Goal: Task Accomplishment & Management: Manage account settings

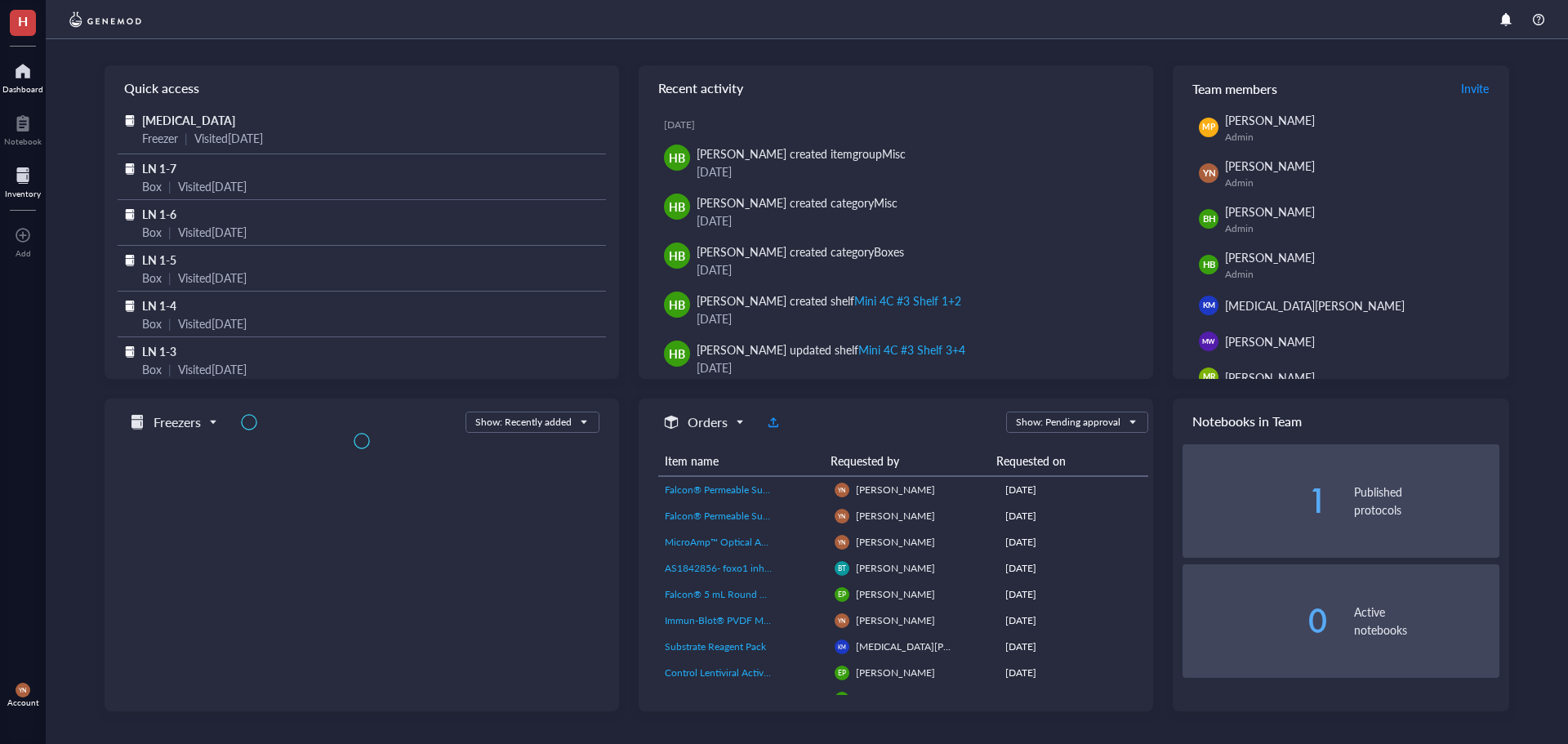
click at [33, 185] on div at bounding box center [23, 176] width 36 height 26
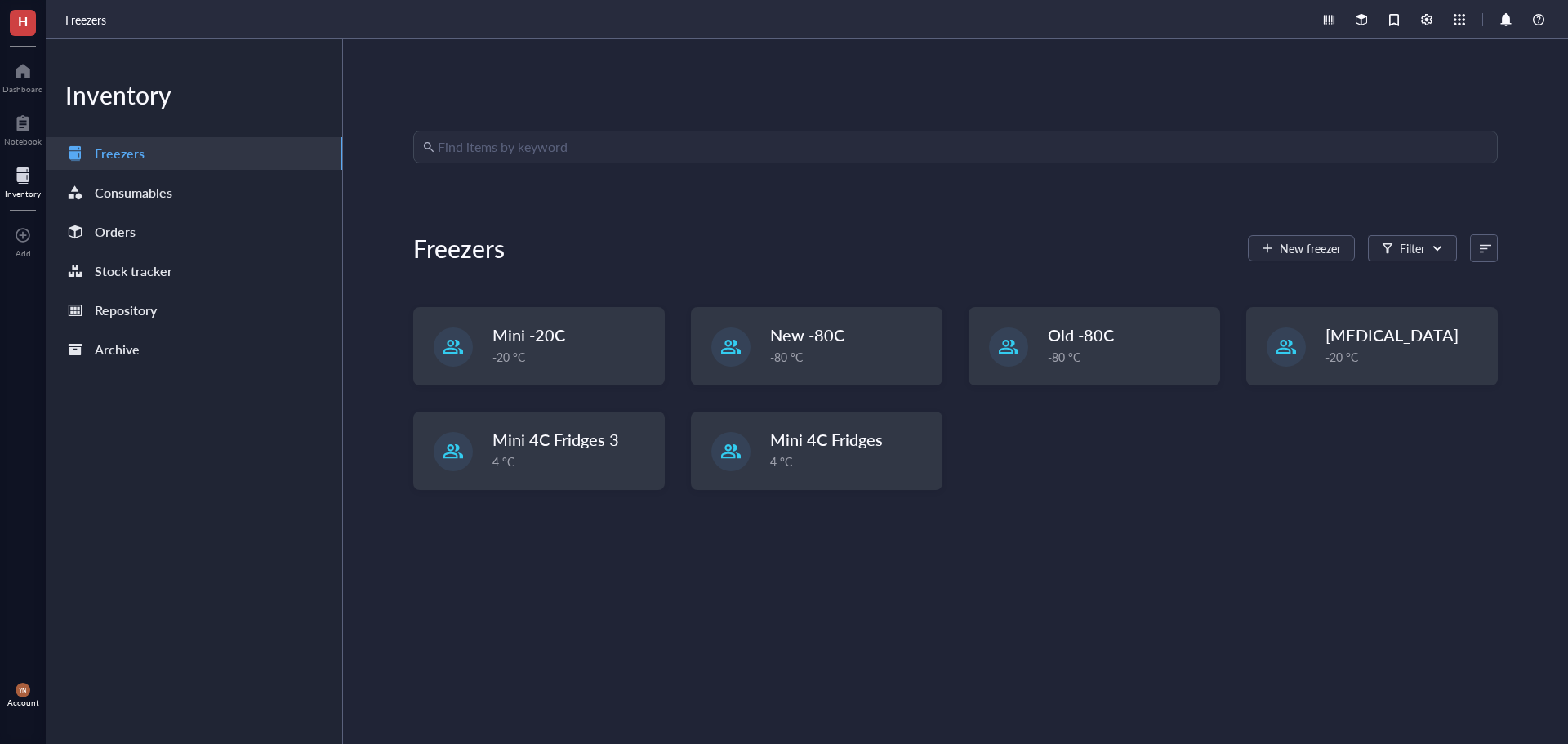
click at [511, 616] on div "Find items by keyword Freezers New freezer Filter Mini -20C -20 °C New -80C -80…" at bounding box center [955, 391] width 1084 height 521
click at [97, 228] on div "Orders" at bounding box center [115, 232] width 40 height 23
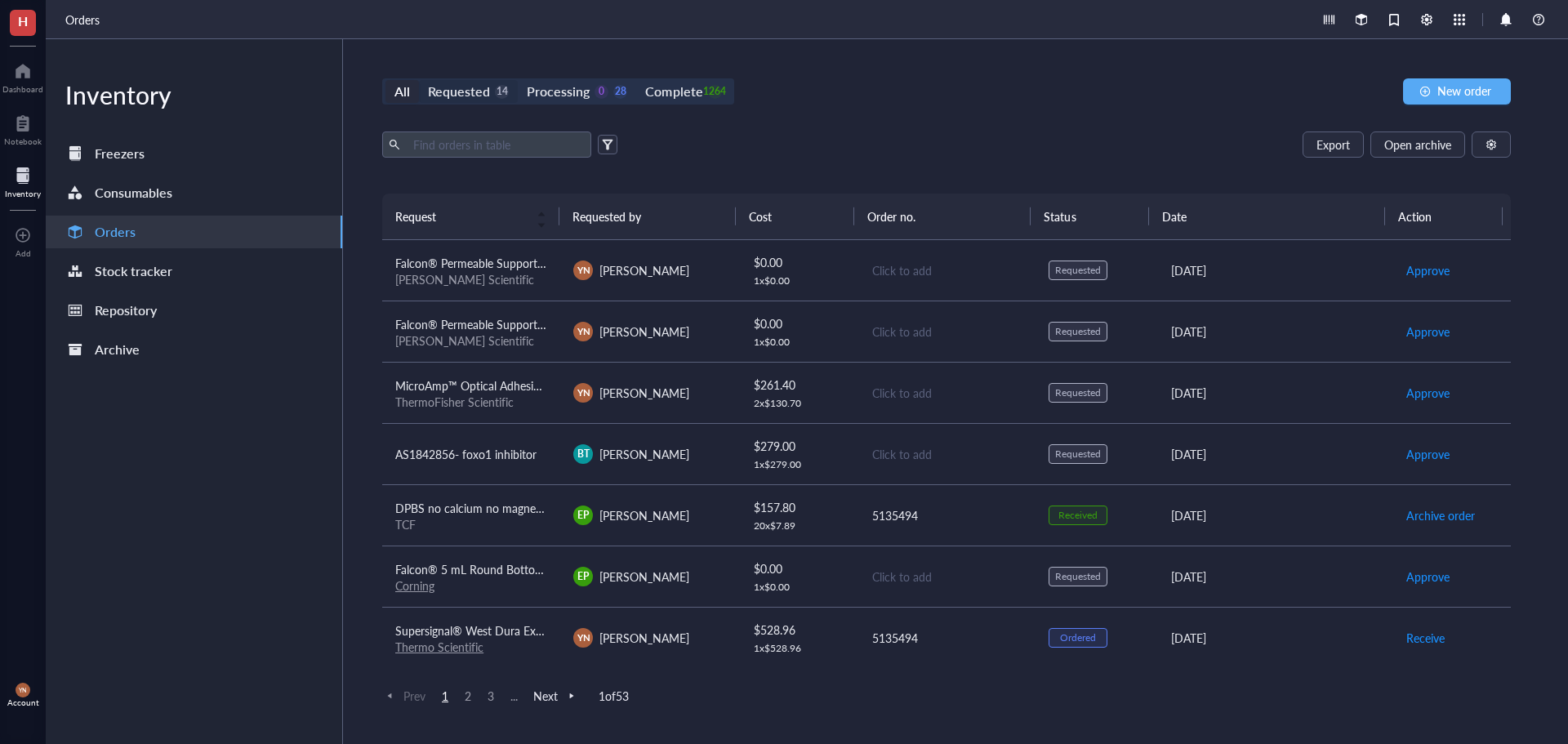
click at [485, 85] on div "Requested" at bounding box center [458, 91] width 62 height 23
click at [419, 80] on input "Requested 14" at bounding box center [419, 80] width 0 height 0
click at [1070, 138] on div "Export Open archive" at bounding box center [946, 145] width 1128 height 26
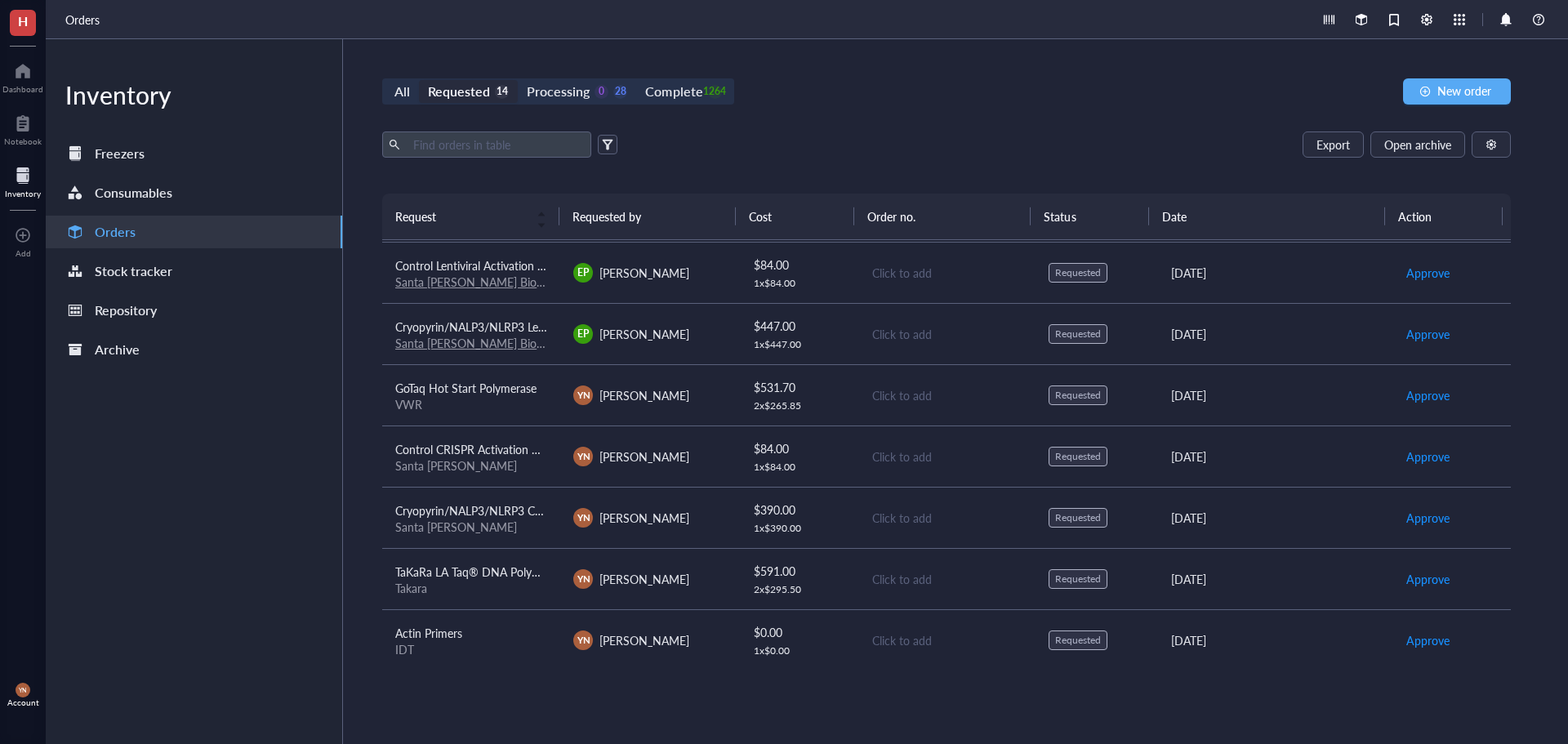
scroll to position [430, 0]
click at [1004, 70] on div "All Requested 14 Processing 0 28 Complete 1264 New order Export Open archive Re…" at bounding box center [946, 392] width 1207 height 705
drag, startPoint x: 866, startPoint y: 118, endPoint x: 1324, endPoint y: 76, distance: 459.9
click at [870, 118] on div "All Requested 14 Processing 0 28 Complete 1264 New order Export Open archive Re…" at bounding box center [946, 392] width 1207 height 705
click at [1445, 85] on span "New order" at bounding box center [1464, 91] width 54 height 13
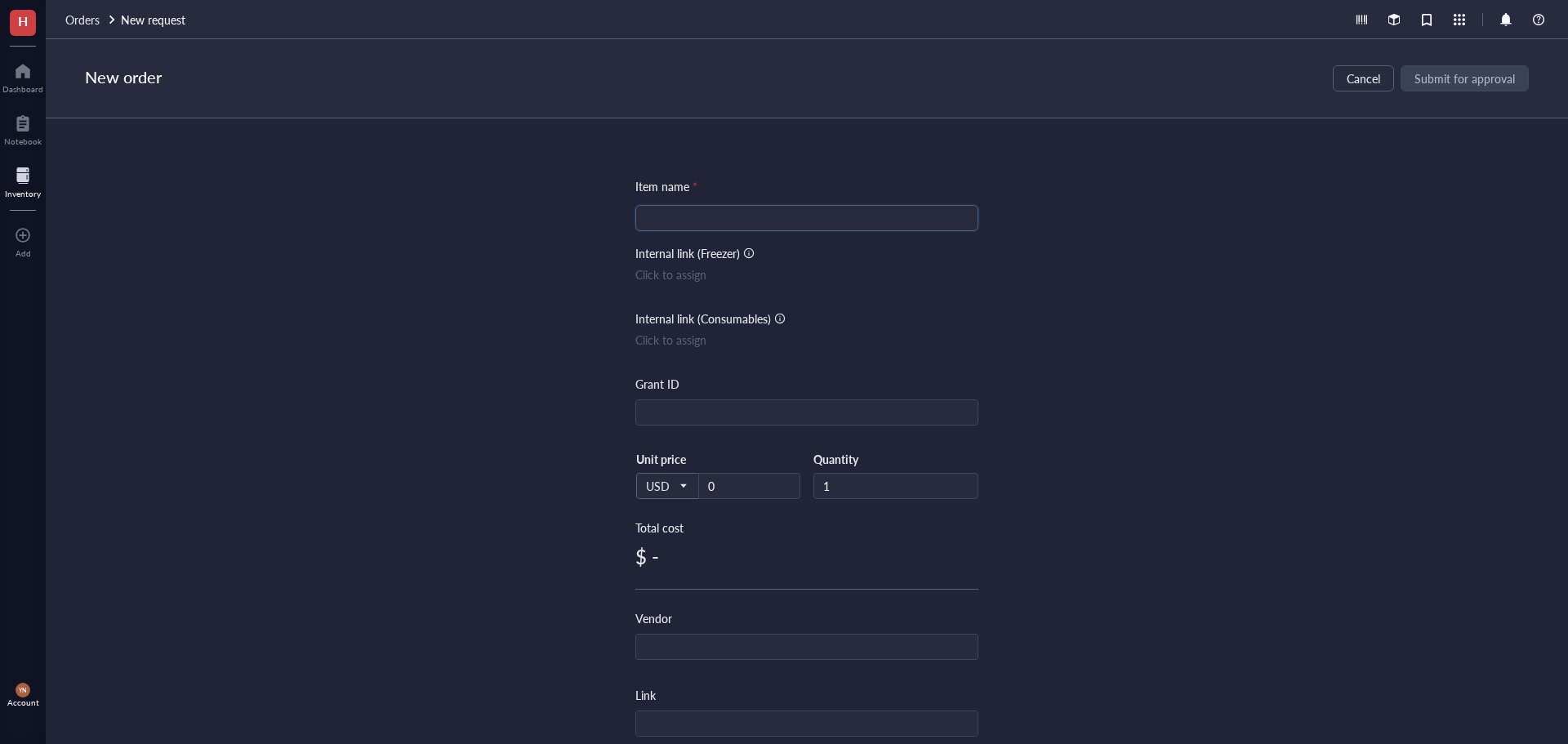
click at [713, 213] on input "search" at bounding box center [807, 218] width 323 height 24
paste input "GoTaq® Flexi DNA Polymerase"
type input "GoTaq® Flexi DNA Polymerase"
click at [715, 411] on input "text" at bounding box center [806, 413] width 341 height 26
type input "R37"
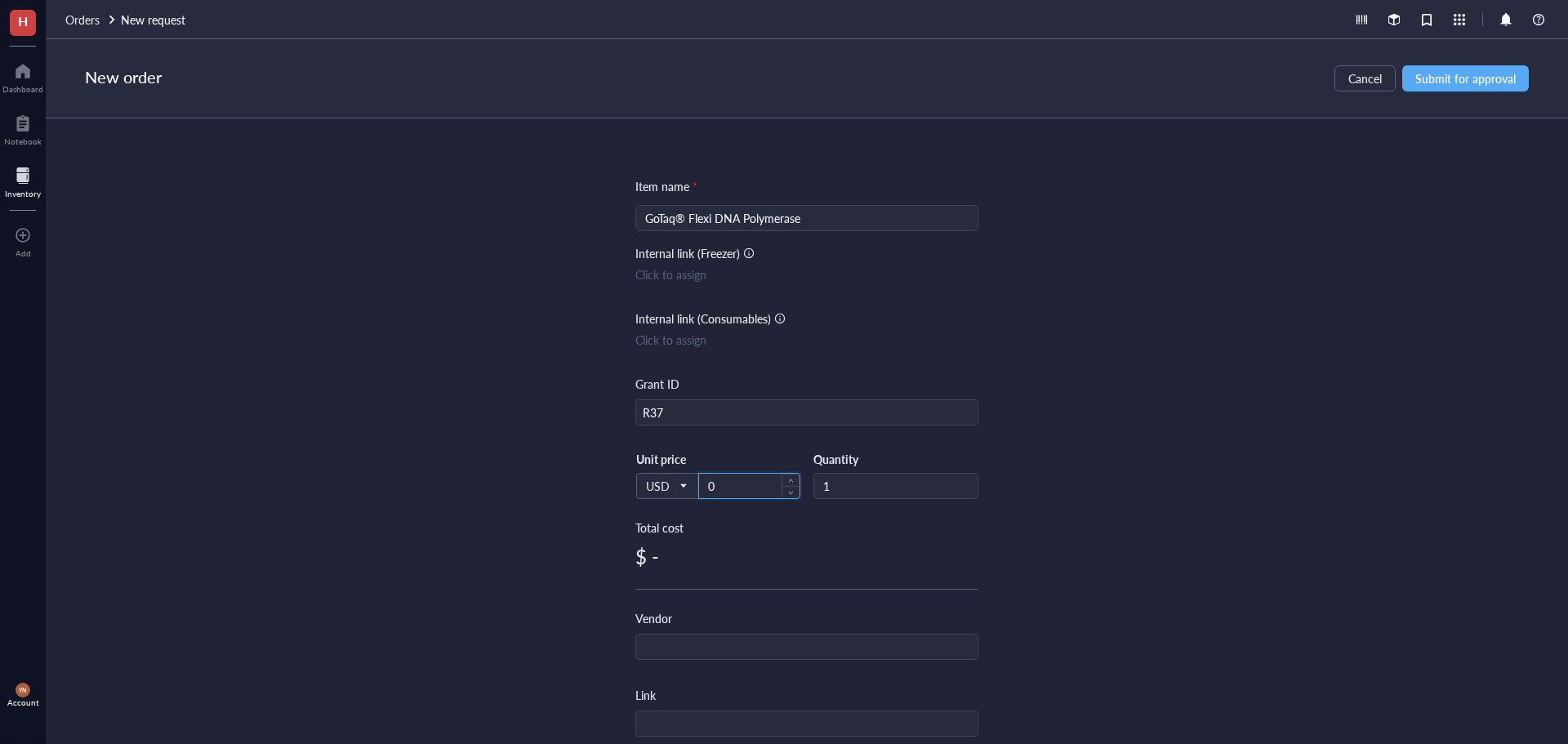
click at [753, 481] on input "0" at bounding box center [749, 486] width 101 height 24
type input "190.21"
click at [1105, 512] on div "Item name * GoTaq® Flexi DNA Polymerase Internal link (Freezer) Click to assign…" at bounding box center [807, 431] width 1522 height 626
click at [642, 654] on input "text" at bounding box center [806, 647] width 341 height 26
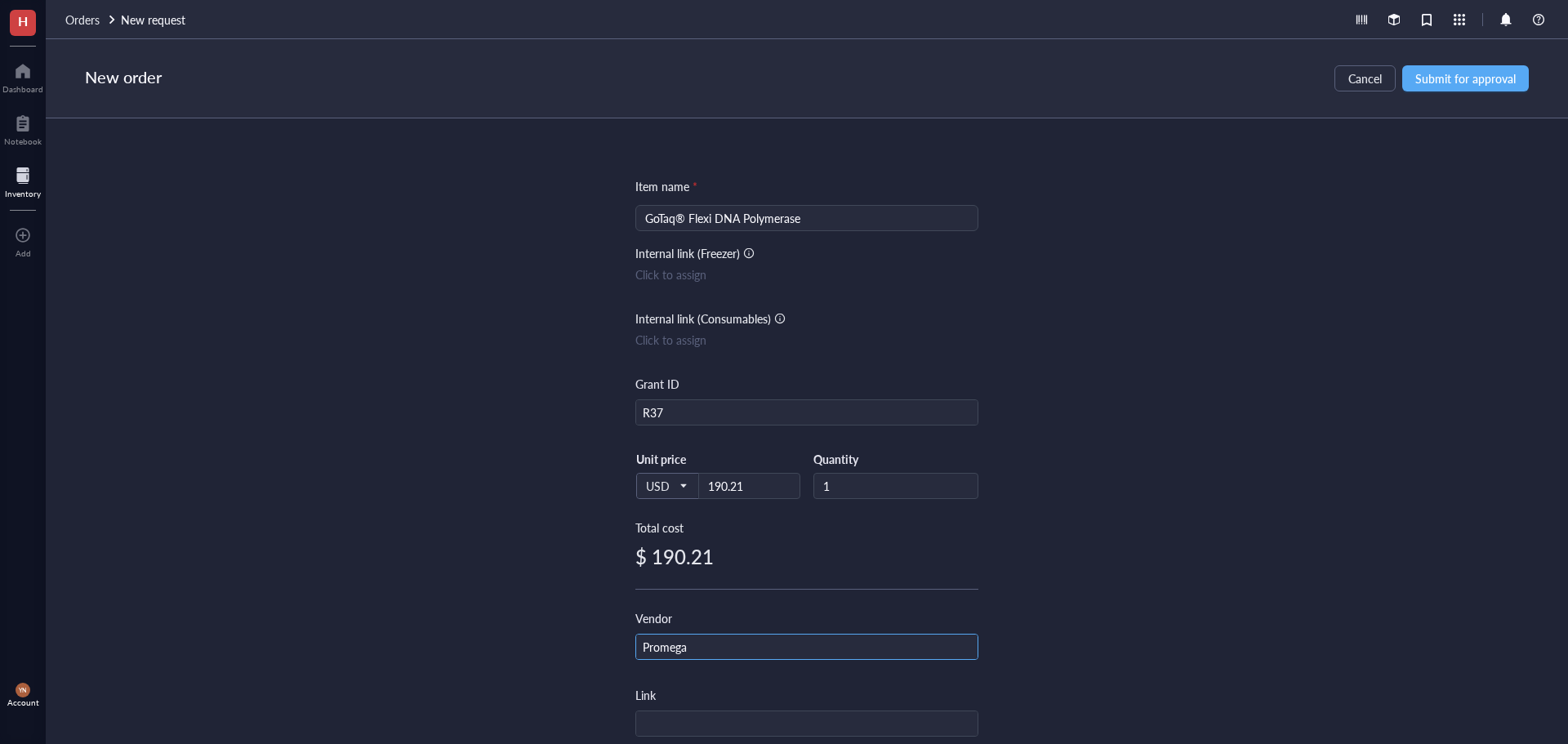
type input "Promega"
click at [424, 584] on div "Item name * GoTaq® Flexi DNA Polymerase Internal link (Freezer) Click to assign…" at bounding box center [807, 431] width 1522 height 626
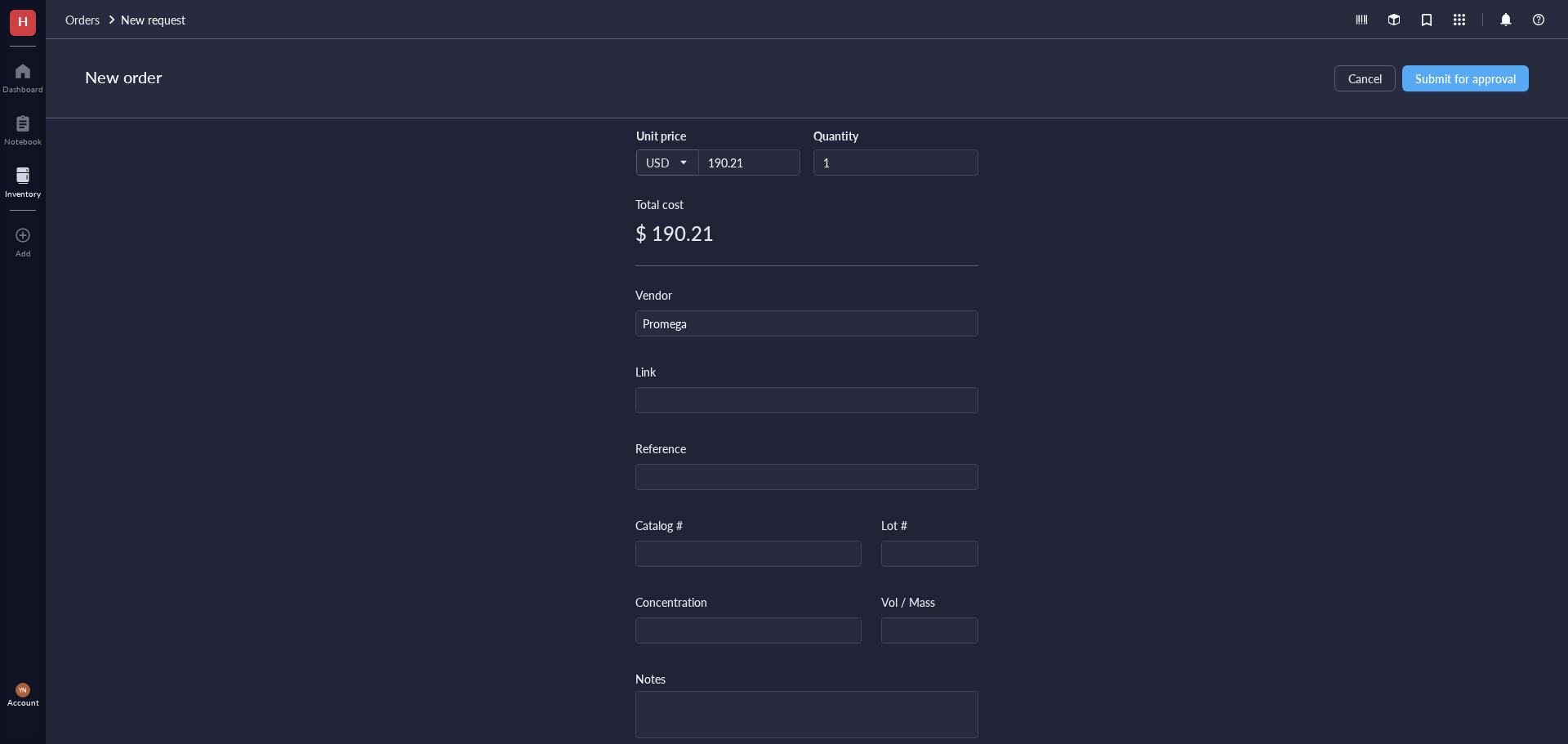
scroll to position [327, 0]
click at [677, 559] on input "text" at bounding box center [748, 551] width 225 height 26
paste input "M8295"
type input "M8295"
click at [1161, 455] on div "Item name * GoTaq® Flexi DNA Polymerase Internal link (Freezer) Click to assign…" at bounding box center [807, 431] width 1522 height 626
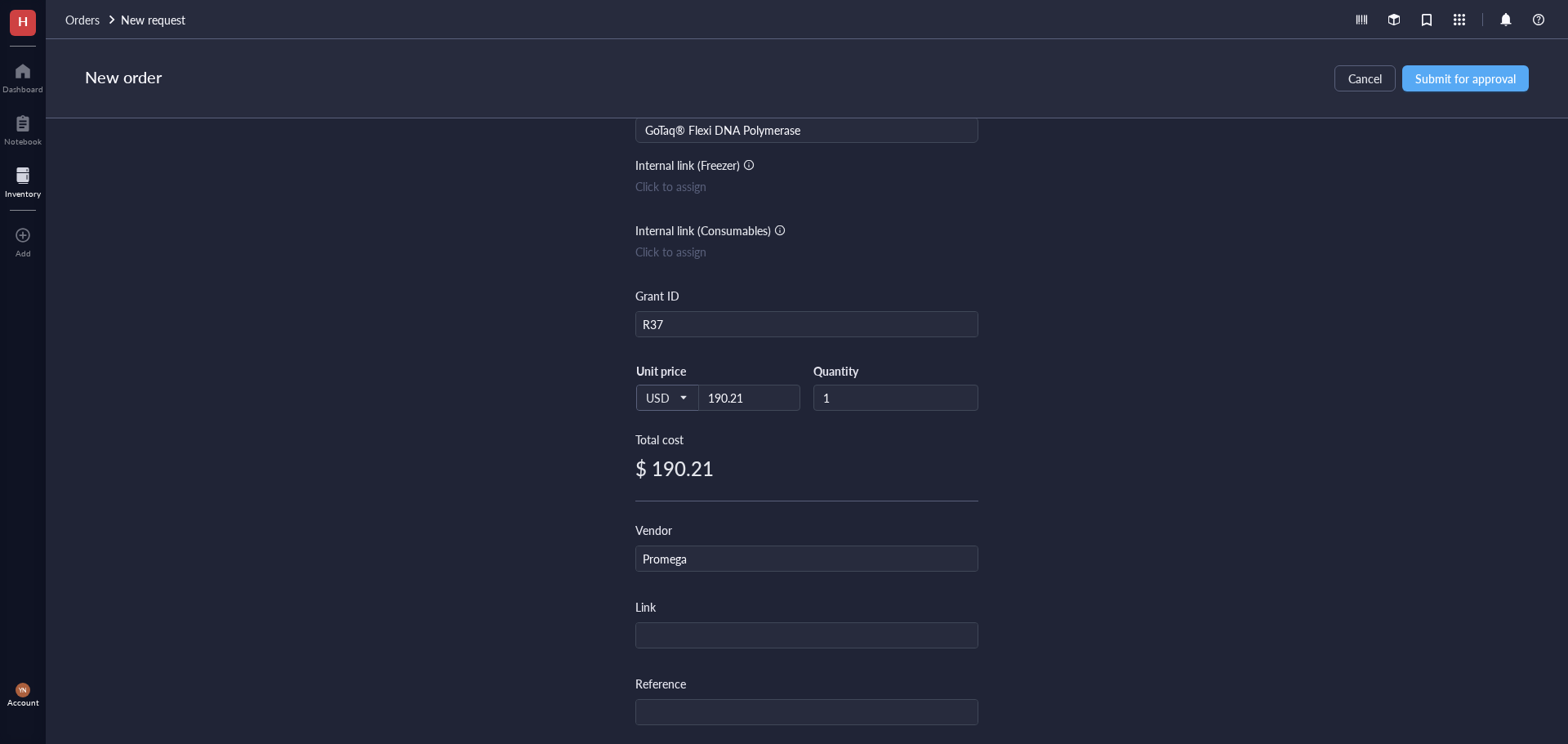
scroll to position [0, 0]
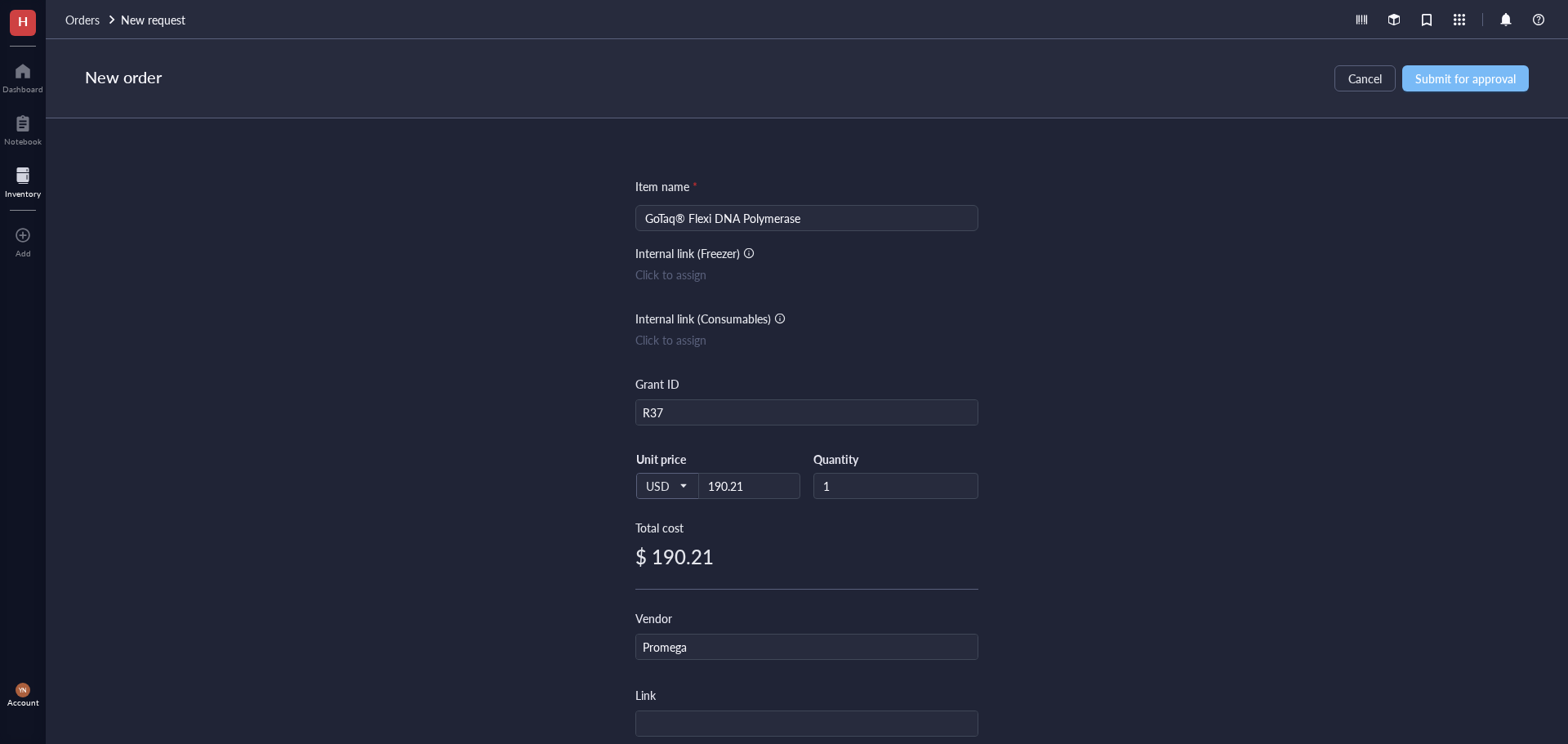
click at [1471, 70] on button "Submit for approval" at bounding box center [1465, 79] width 127 height 26
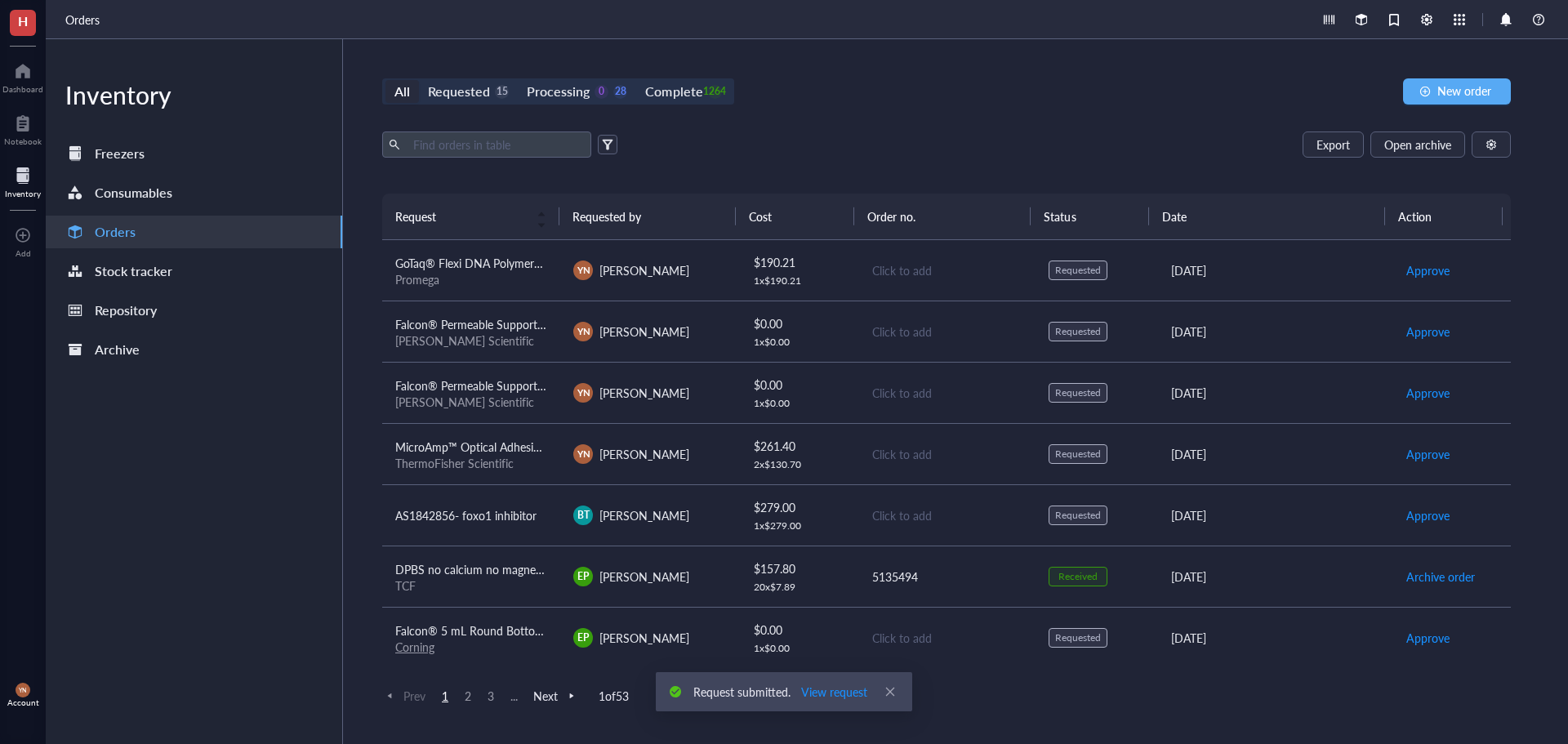
click at [511, 276] on div "Promega" at bounding box center [472, 279] width 152 height 15
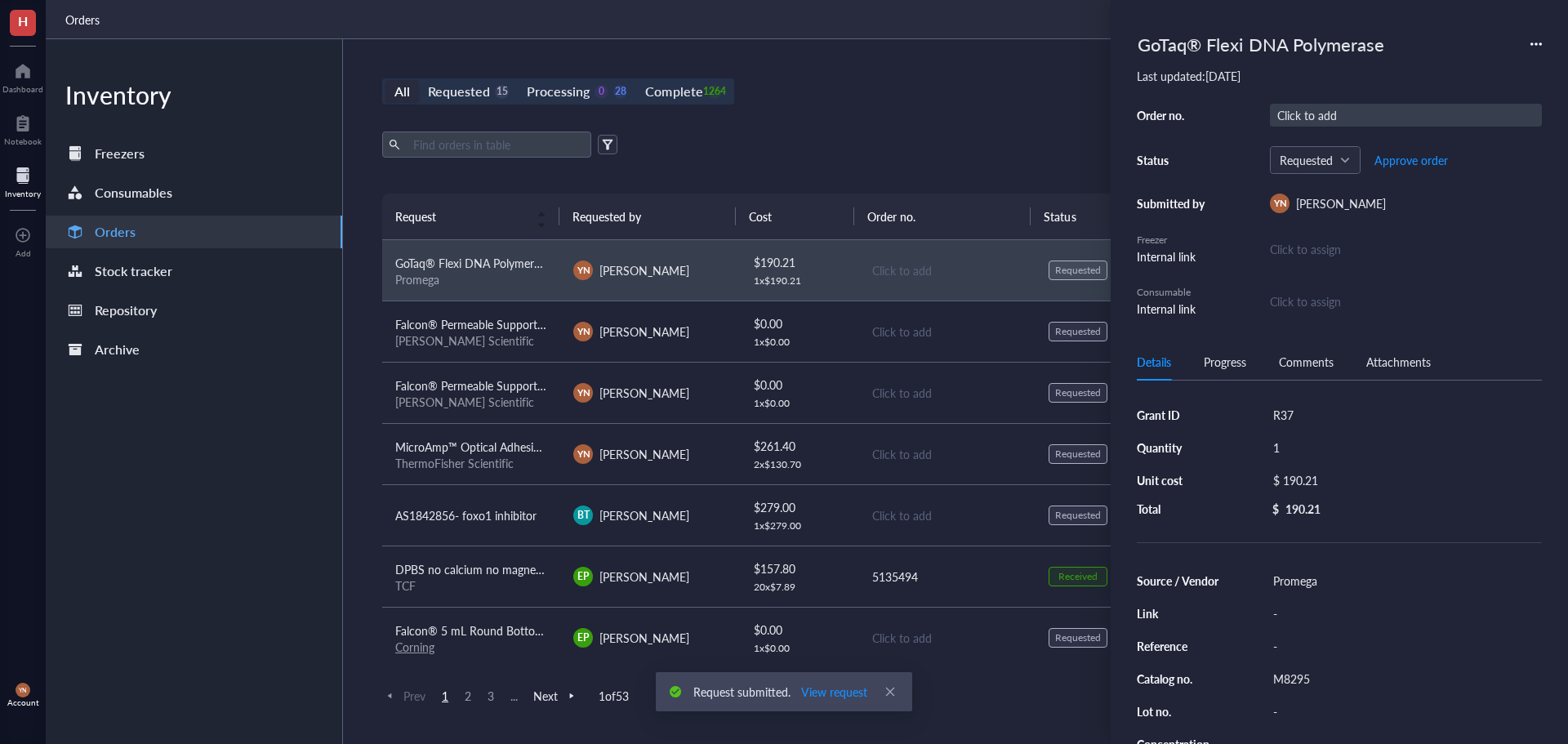
click at [1310, 116] on div "Click to add" at bounding box center [1405, 115] width 272 height 23
type input "5135494"
click at [1402, 153] on span "Approve order" at bounding box center [1411, 160] width 73 height 13
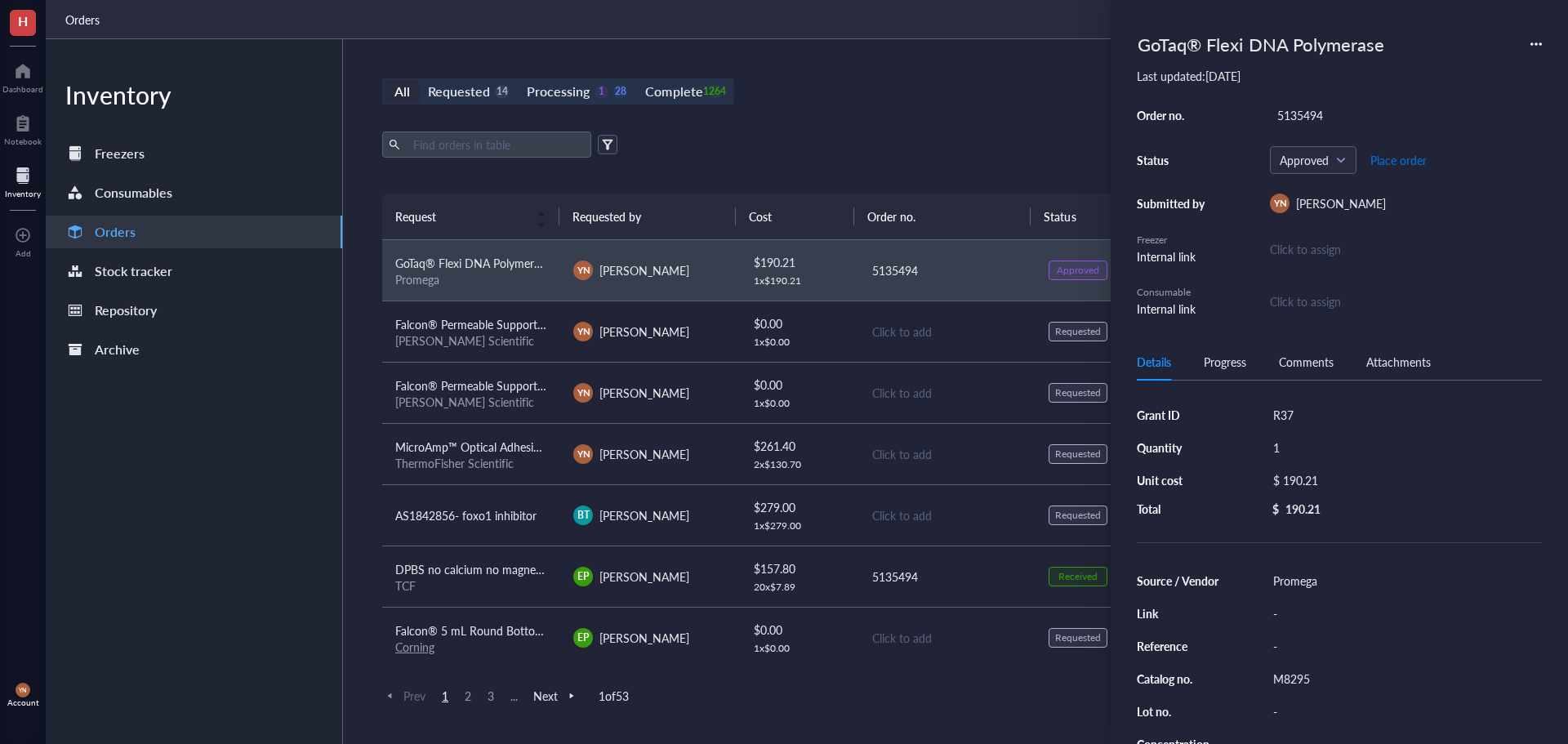
click at [1405, 156] on span "Place order" at bounding box center [1399, 160] width 56 height 13
click at [1405, 156] on span "Receive order" at bounding box center [1397, 160] width 69 height 13
click at [859, 148] on div "Export Open archive" at bounding box center [946, 145] width 1128 height 26
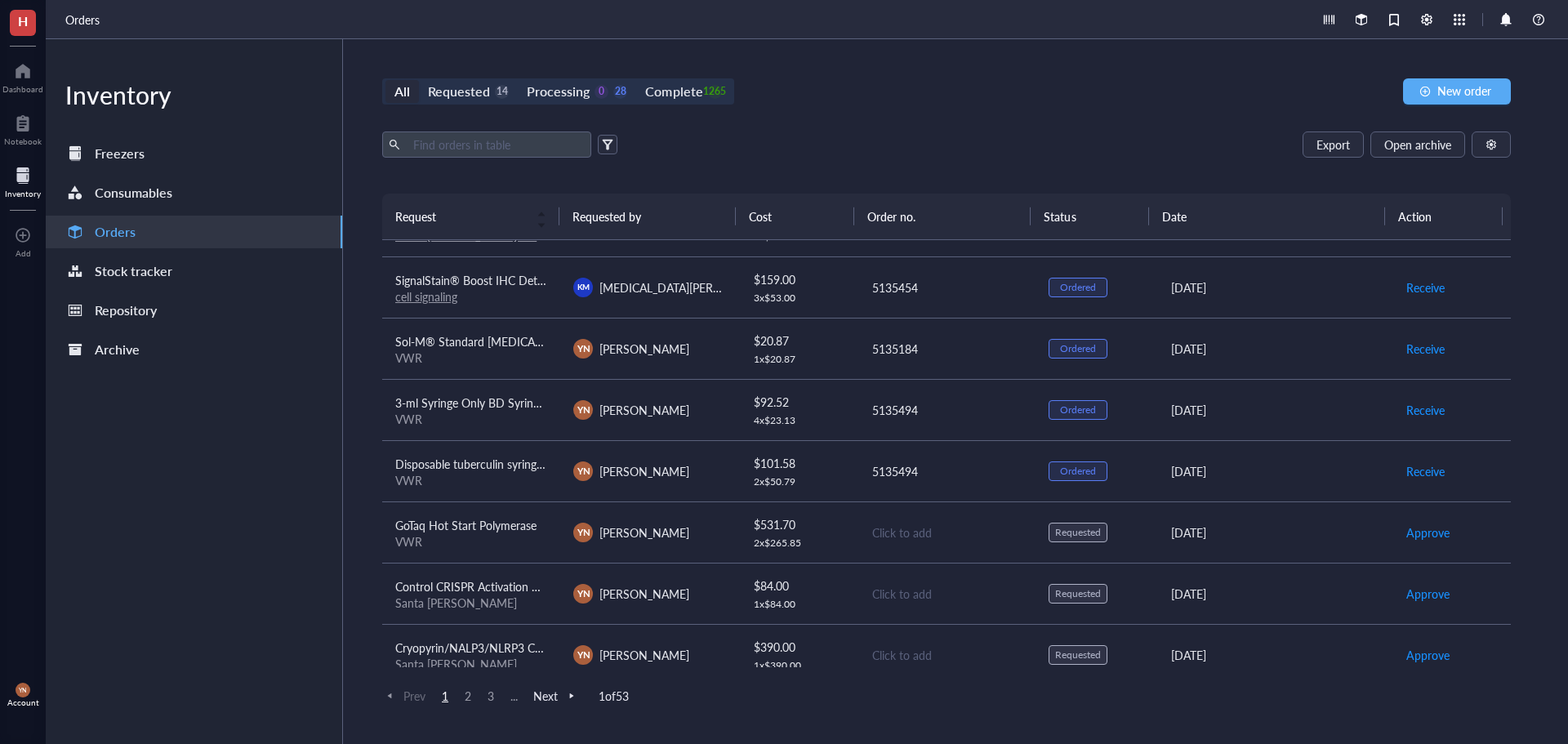
scroll to position [940, 0]
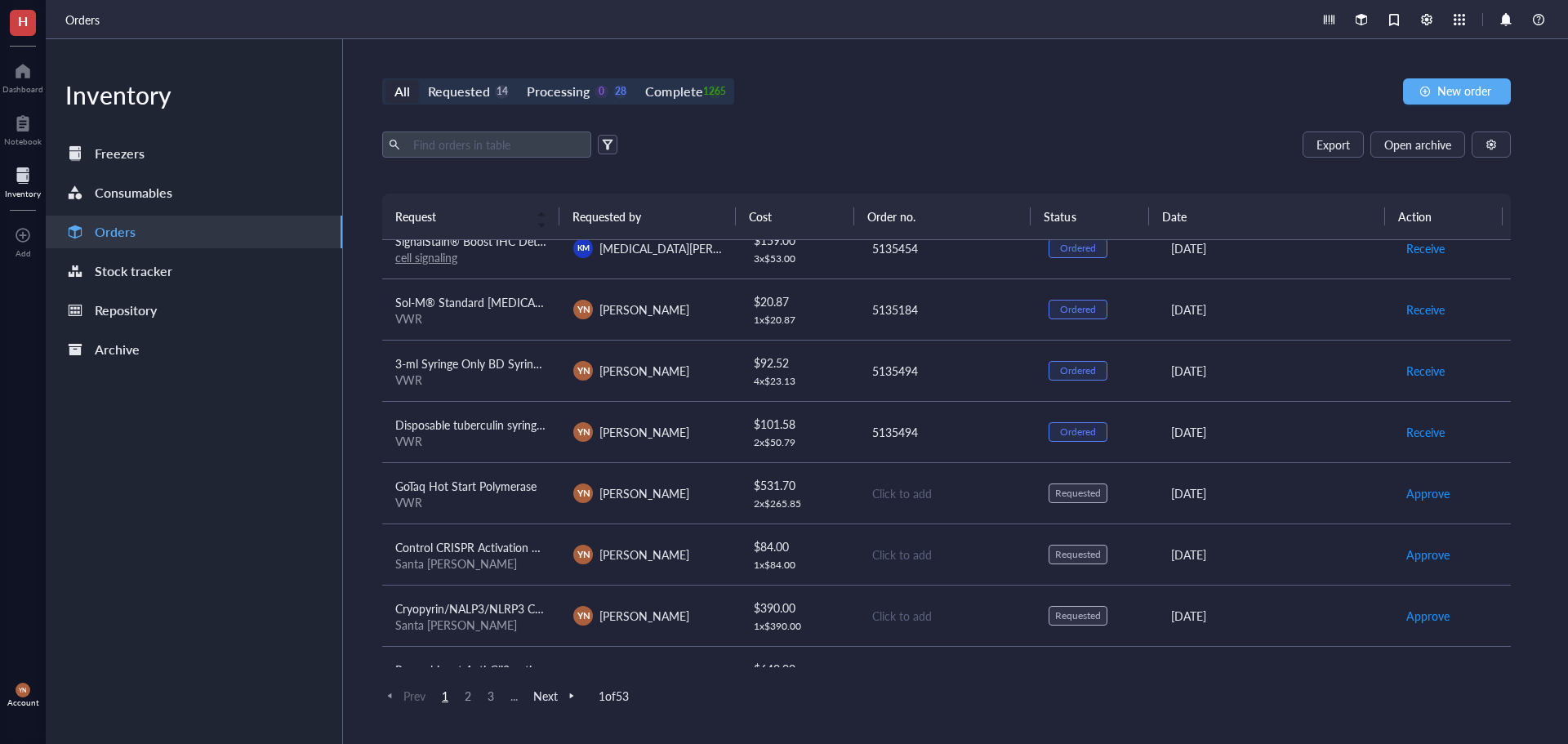
click at [474, 426] on span "Disposable tuberculin syringe with slip tip (200/SP, 1600/CA)" at bounding box center [549, 424] width 307 height 16
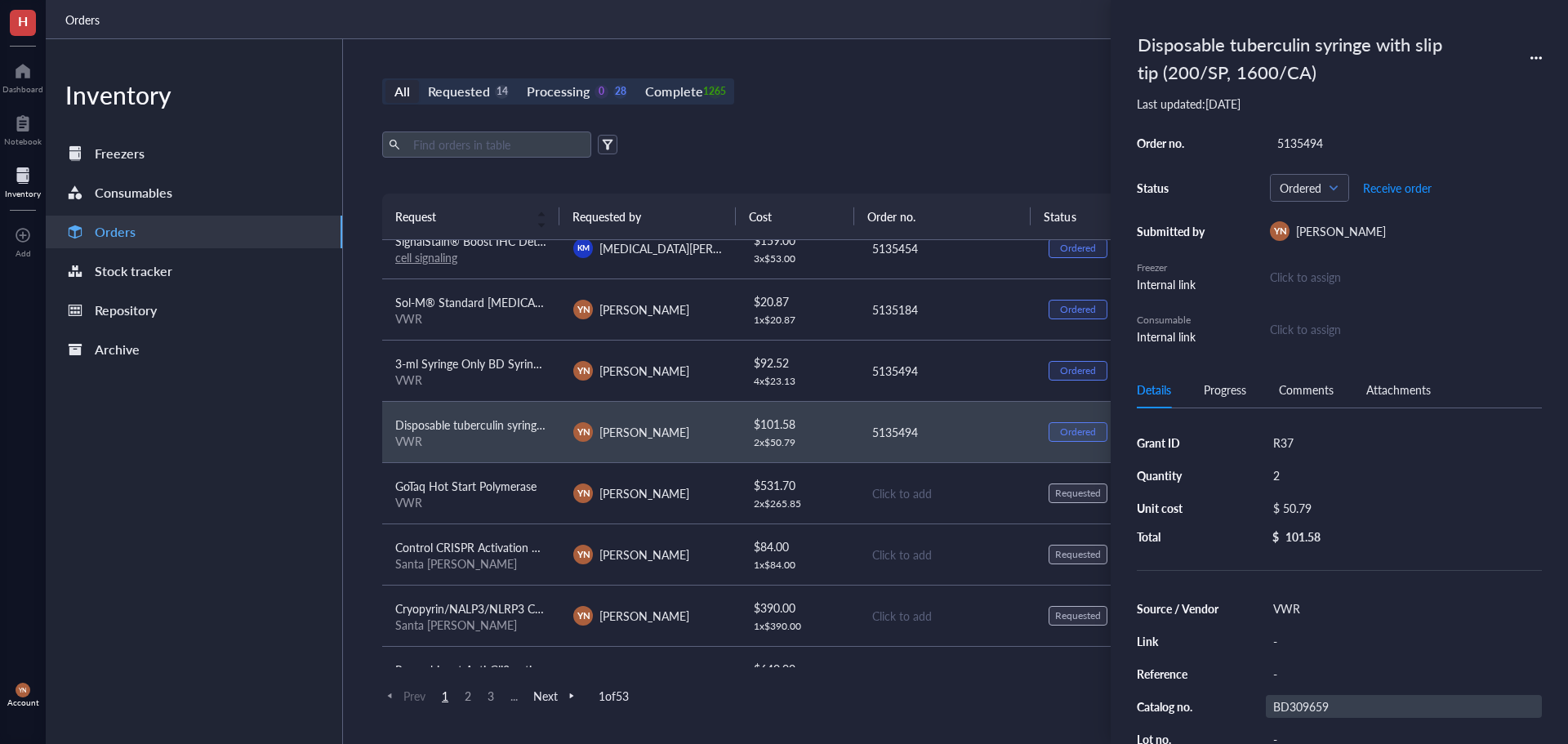
click at [1315, 705] on div "BD309659" at bounding box center [1404, 706] width 276 height 23
click at [1315, 705] on input "BD309659" at bounding box center [1299, 706] width 66 height 22
click at [854, 118] on div "All Requested 14 Processing 0 28 Complete 1265 New order Export Open archive Re…" at bounding box center [946, 392] width 1207 height 705
click at [460, 86] on div "Requested" at bounding box center [458, 91] width 62 height 23
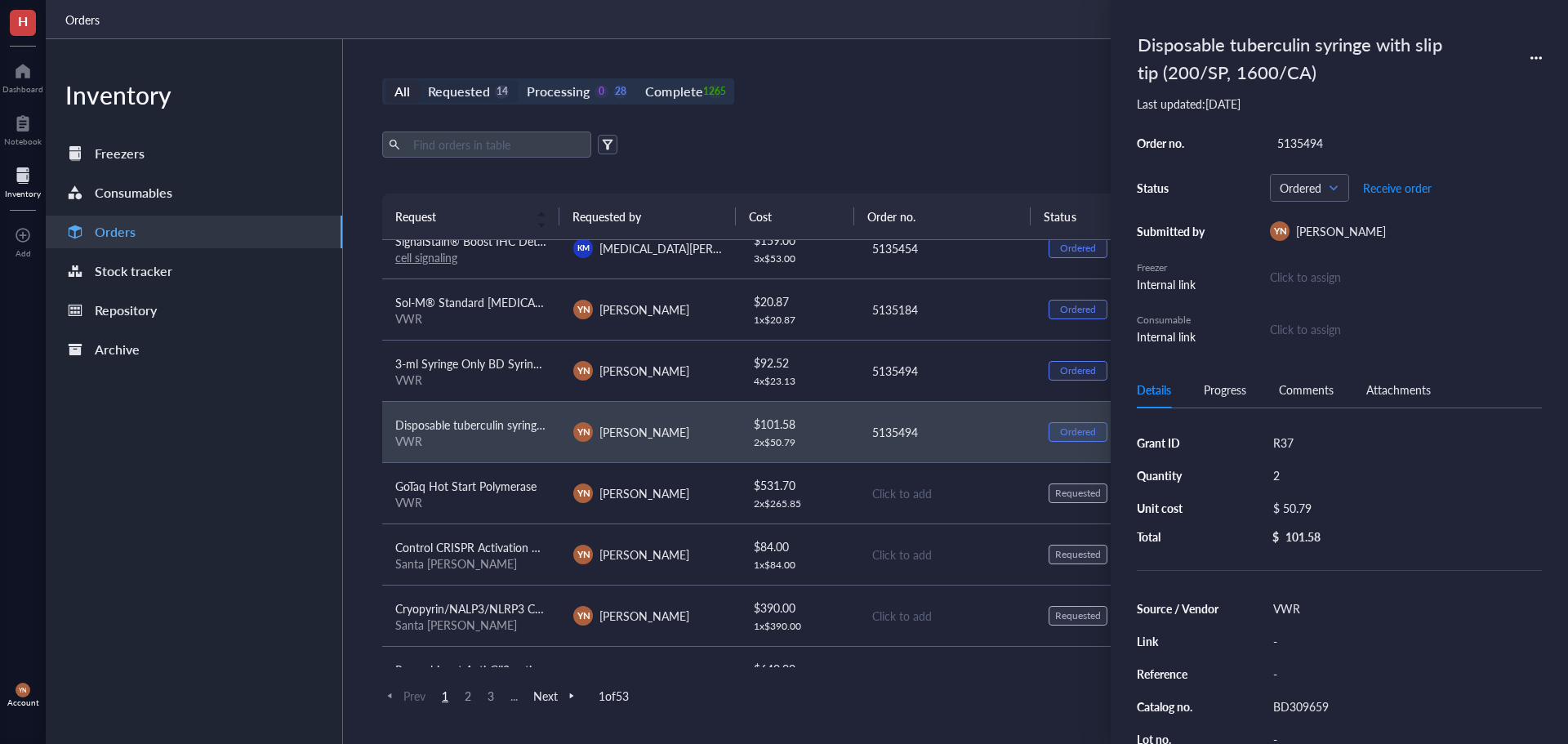
click at [419, 80] on input "Requested 14" at bounding box center [419, 80] width 0 height 0
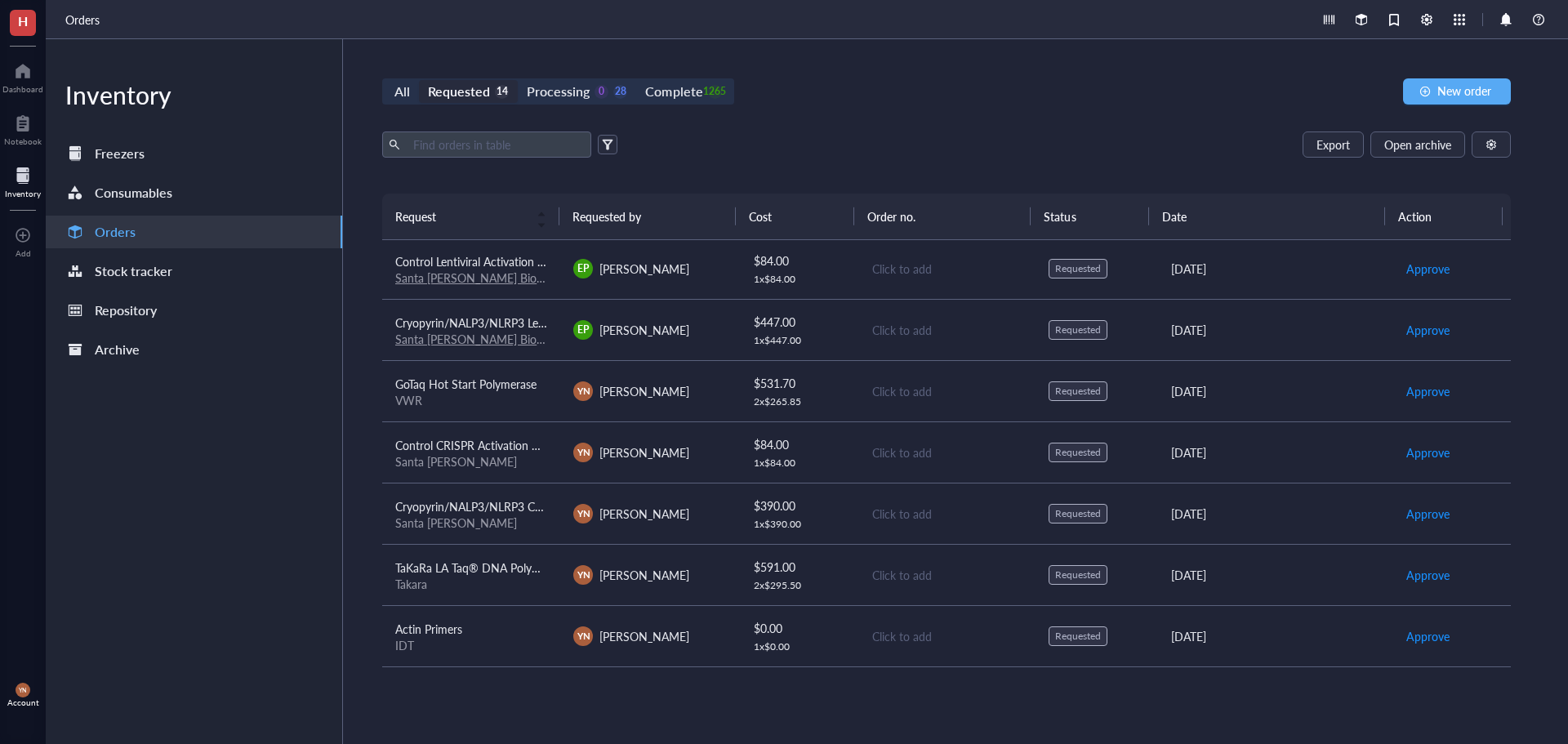
scroll to position [430, 0]
click at [846, 136] on div "Export Open archive" at bounding box center [946, 145] width 1128 height 26
drag, startPoint x: 715, startPoint y: 88, endPoint x: 684, endPoint y: 99, distance: 32.9
click at [715, 88] on div "1265" at bounding box center [715, 91] width 14 height 14
click at [636, 80] on input "Complete 1265" at bounding box center [636, 80] width 0 height 0
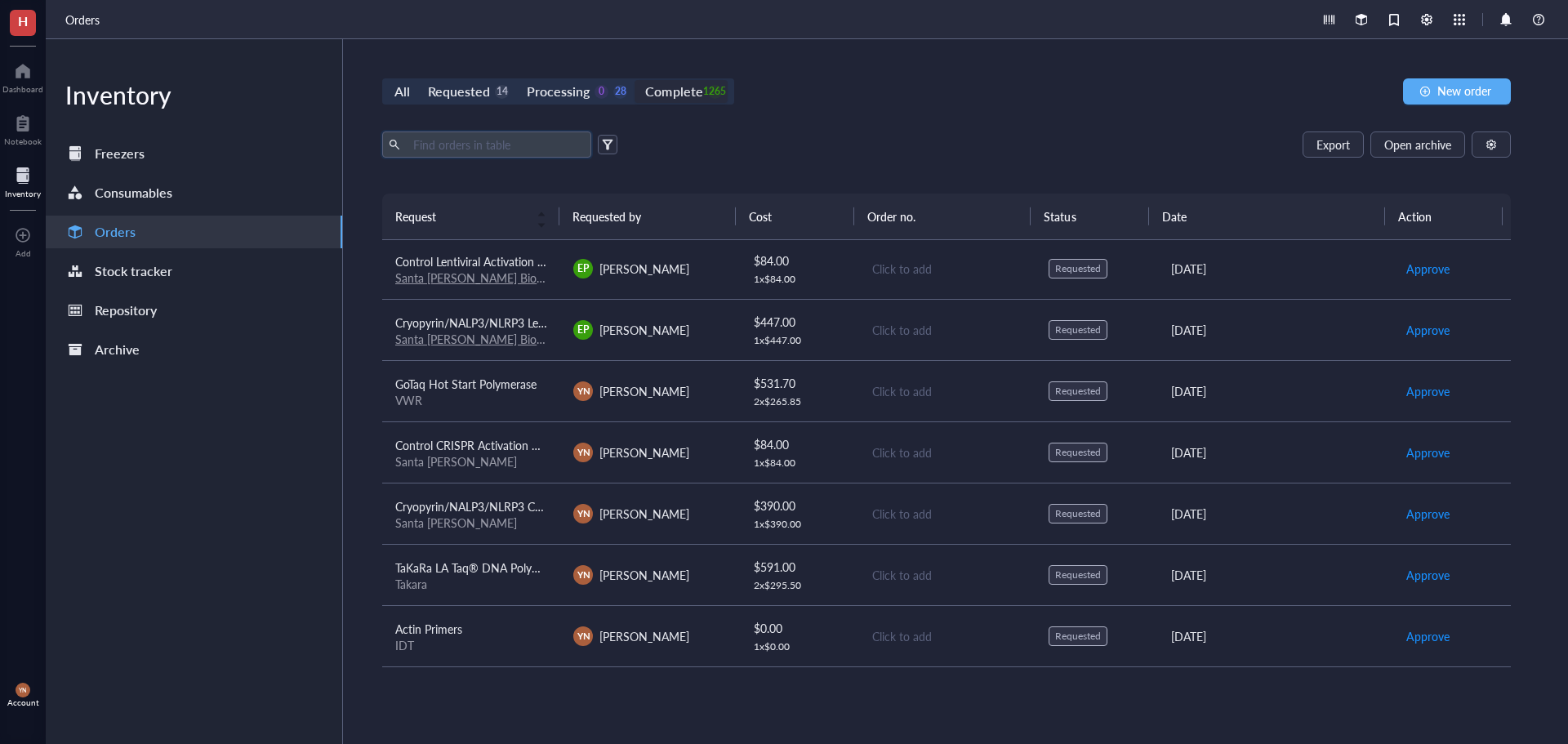
click at [441, 153] on input "text" at bounding box center [495, 145] width 178 height 24
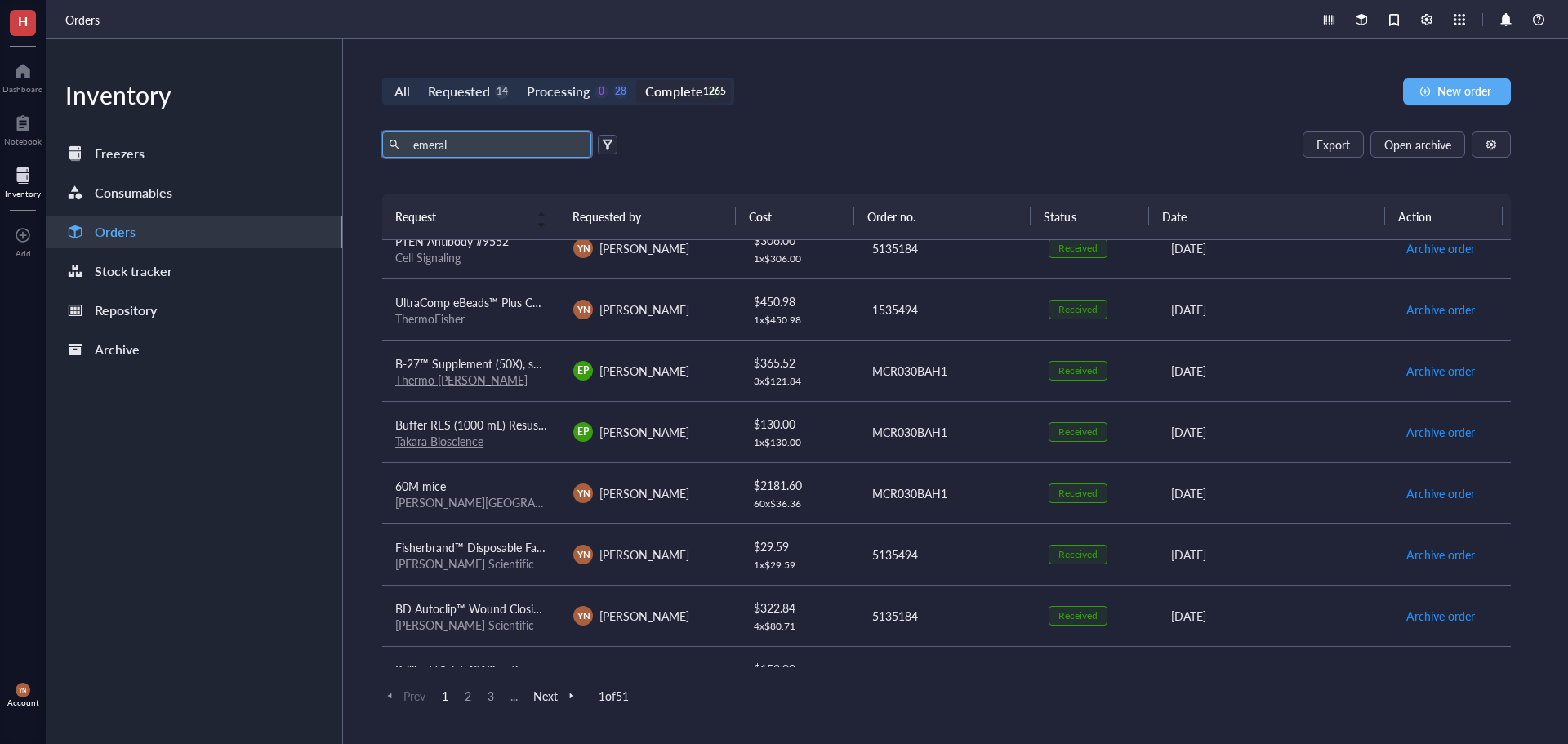
type input "emeral"
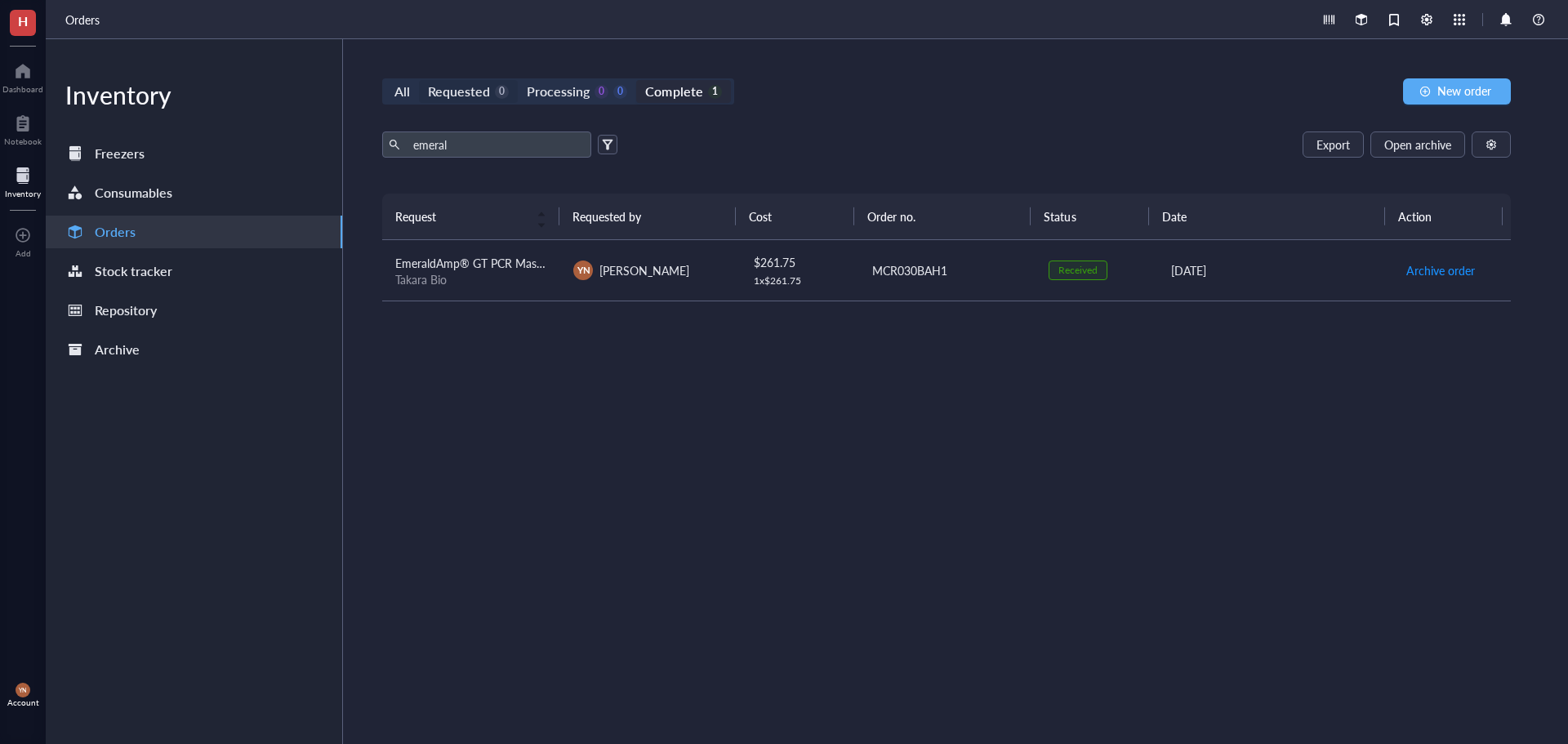
click at [455, 85] on div "Requested" at bounding box center [458, 91] width 62 height 23
click at [419, 80] on input "Requested 0" at bounding box center [419, 80] width 0 height 0
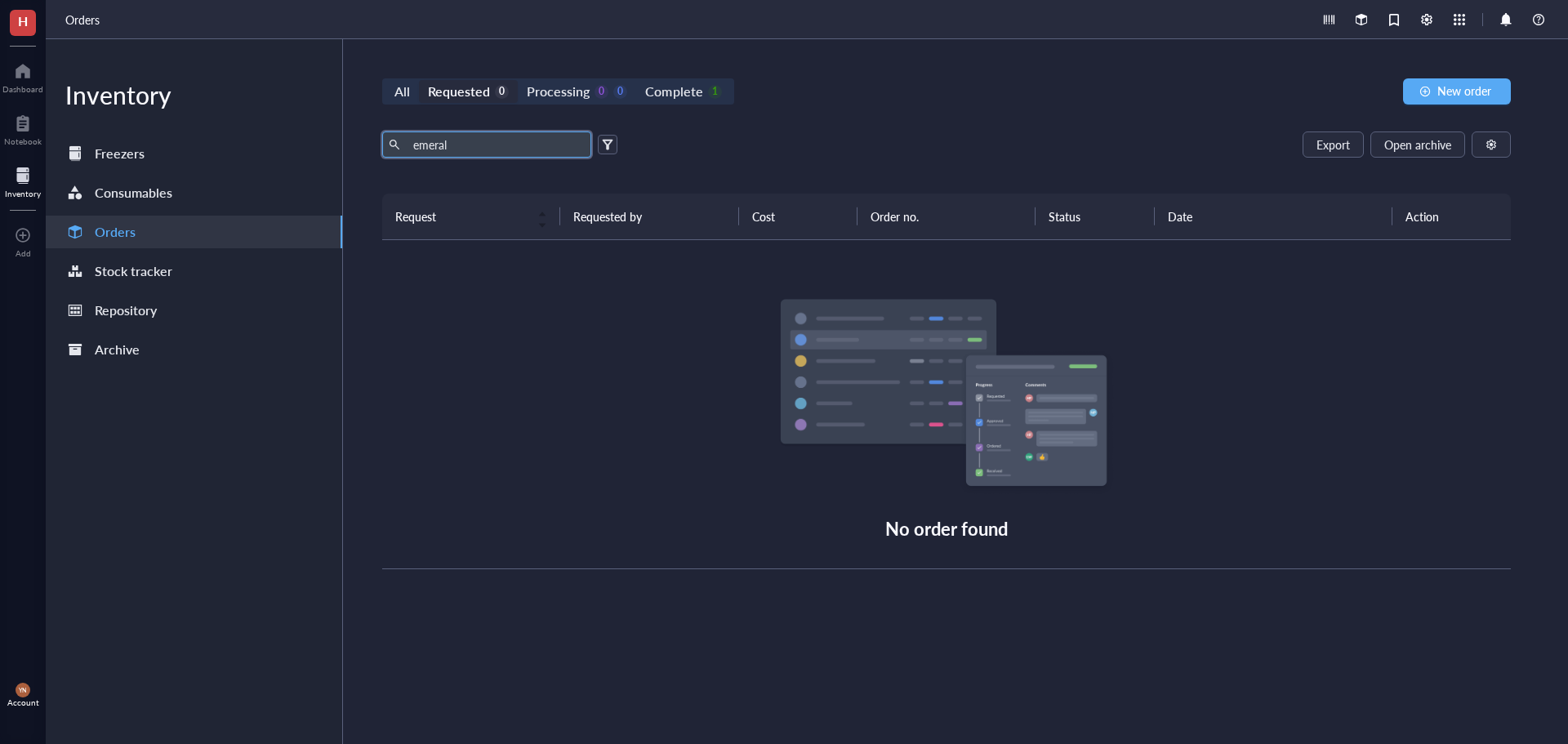
drag, startPoint x: 468, startPoint y: 148, endPoint x: 353, endPoint y: 148, distance: 115.0
click at [353, 148] on div "All Requested 0 Processing 0 0 Complete 1 New order emeral Export Open archive …" at bounding box center [946, 392] width 1207 height 705
click at [768, 163] on div "Export Open archive Requester Requested on Source / Vendor Last updated" at bounding box center [946, 163] width 1128 height 62
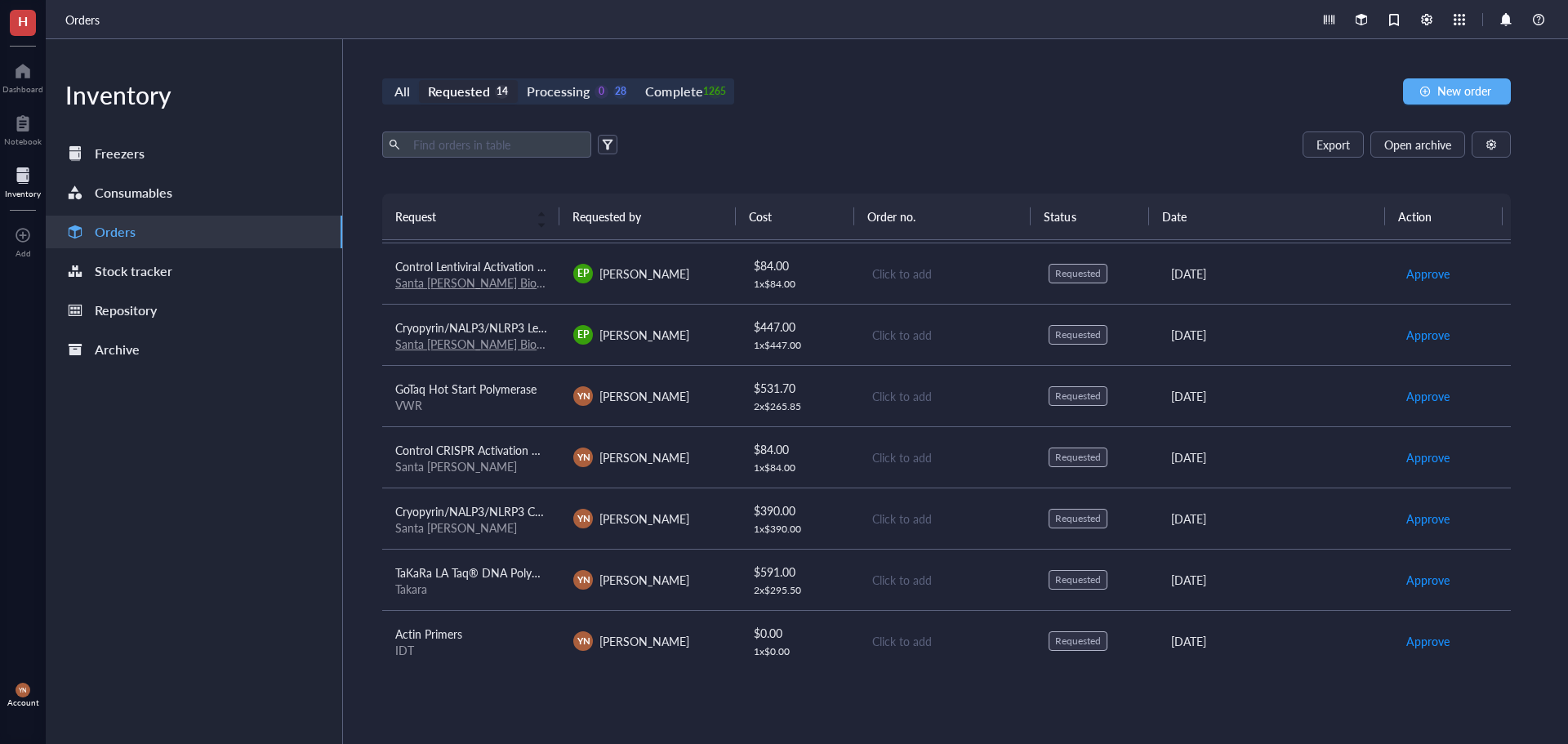
scroll to position [430, 0]
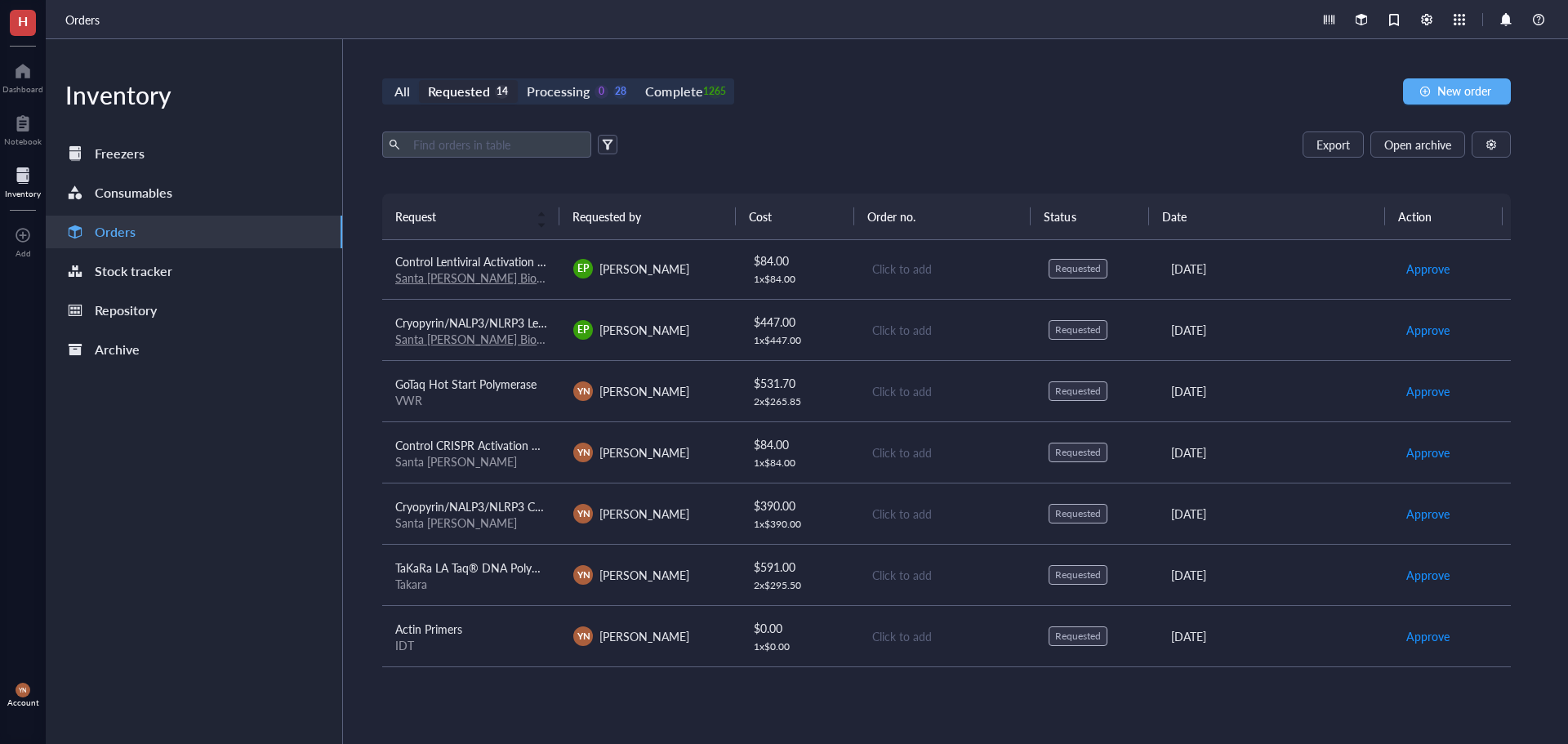
click at [493, 574] on span "TaKaRa LA Taq® DNA Polymerase (Mg2+ plus buffer) - 250 Units" at bounding box center [560, 566] width 330 height 16
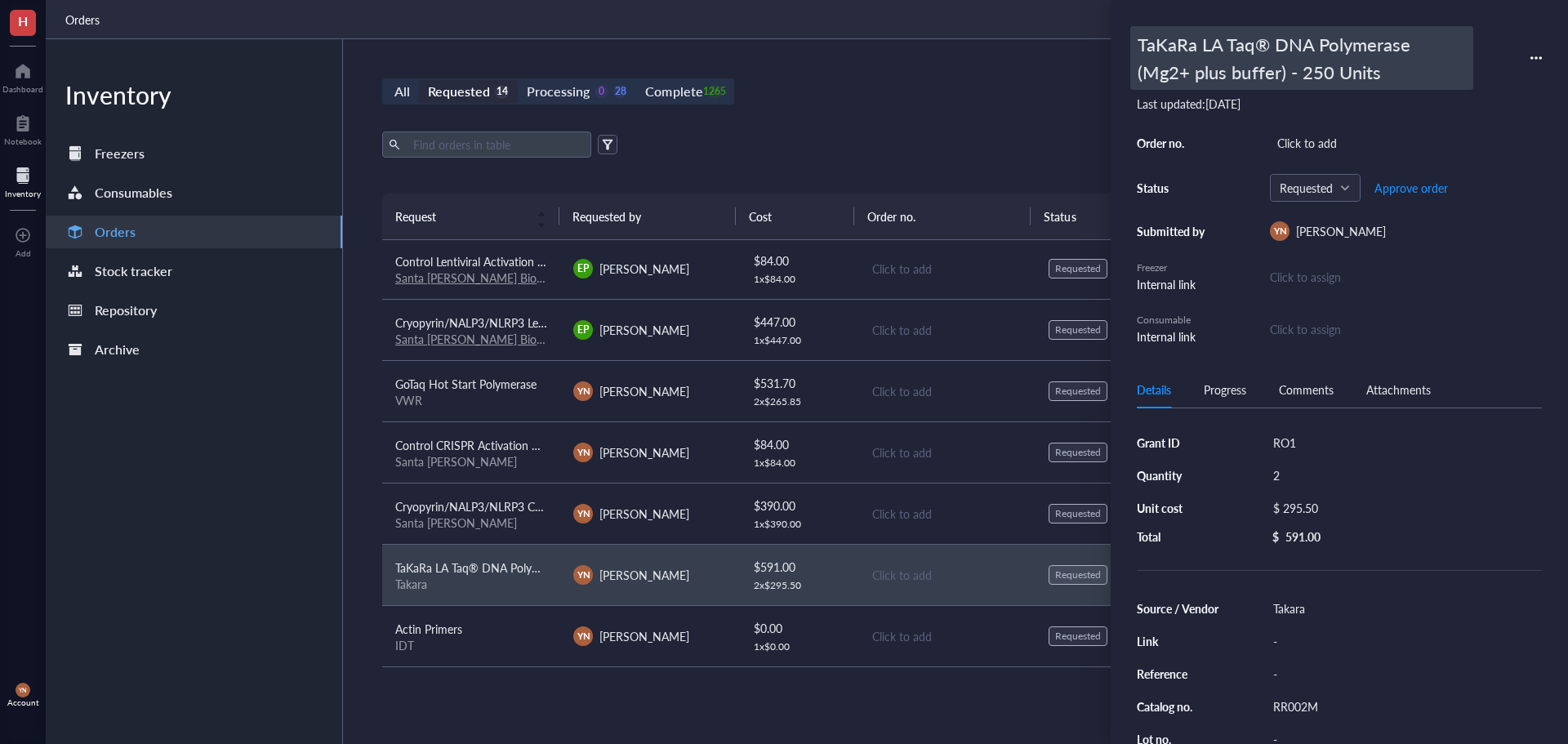
click at [1137, 41] on div "TaKaRa LA Taq® DNA Polymerase (Mg2+ plus buffer) - 250 Units" at bounding box center [1301, 58] width 343 height 64
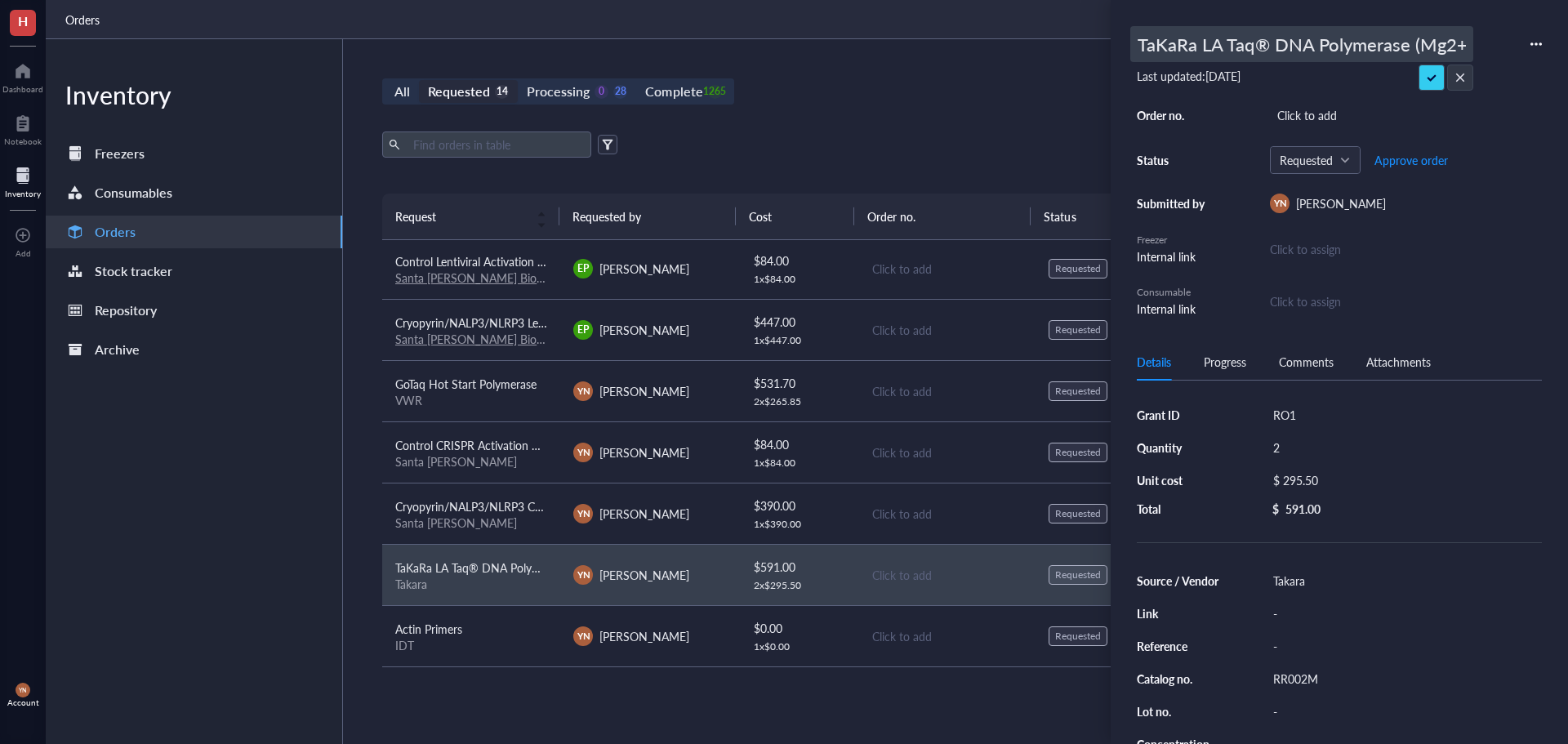
scroll to position [0, 187]
click at [1163, 43] on input "TaKaRa LA Taq® DNA Polymerase (Mg2+ plus buffer) - 250 Units" at bounding box center [1301, 44] width 341 height 35
click at [1203, 44] on input "TaKaRa LA Taq® DNA Polymerase (Mg2+ plus buffer) - 250 Units" at bounding box center [1301, 44] width 341 height 35
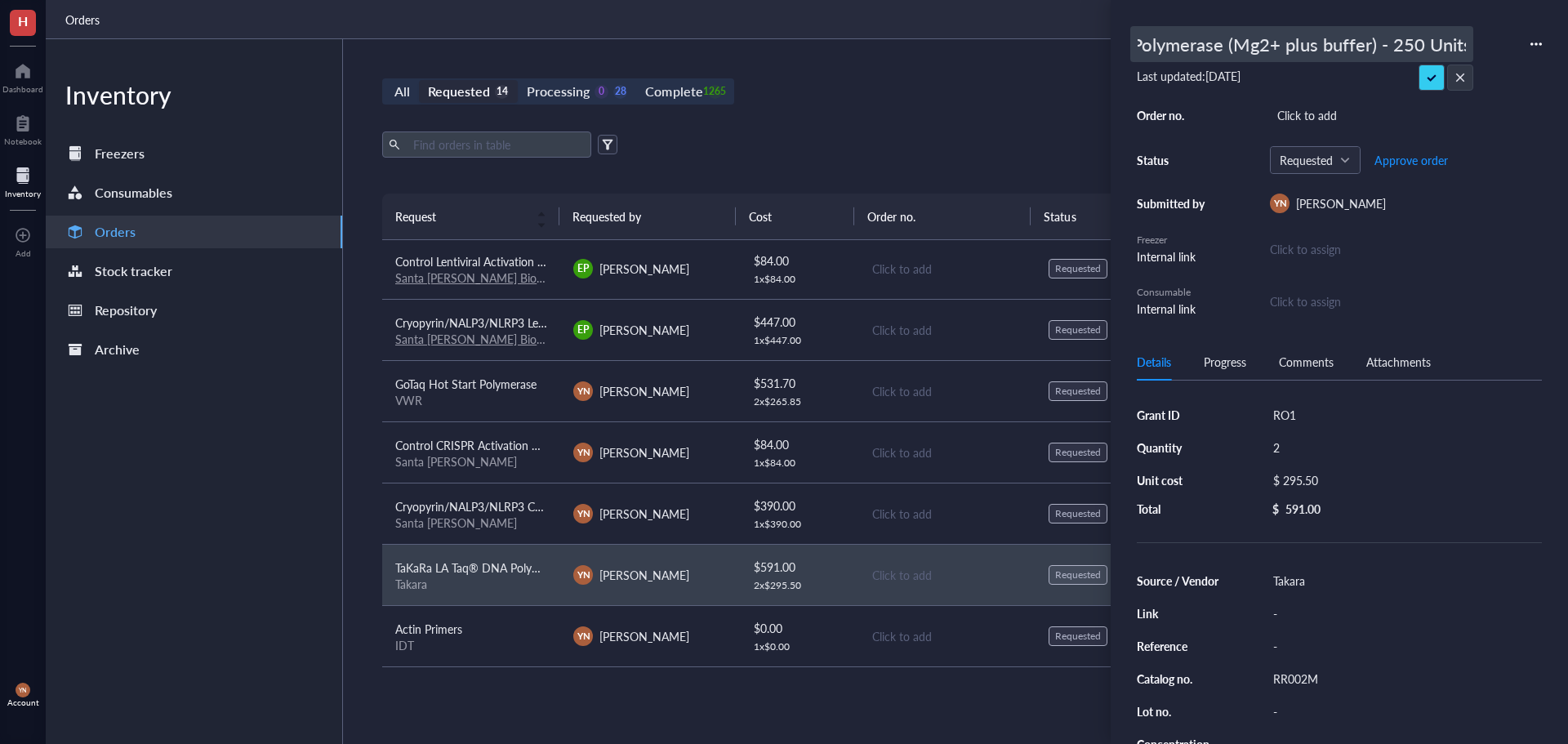
click at [1203, 44] on input "TaKaRa LA Taq® DNA Polymerase (Mg2+ plus buffer) - 250 Units" at bounding box center [1301, 44] width 341 height 35
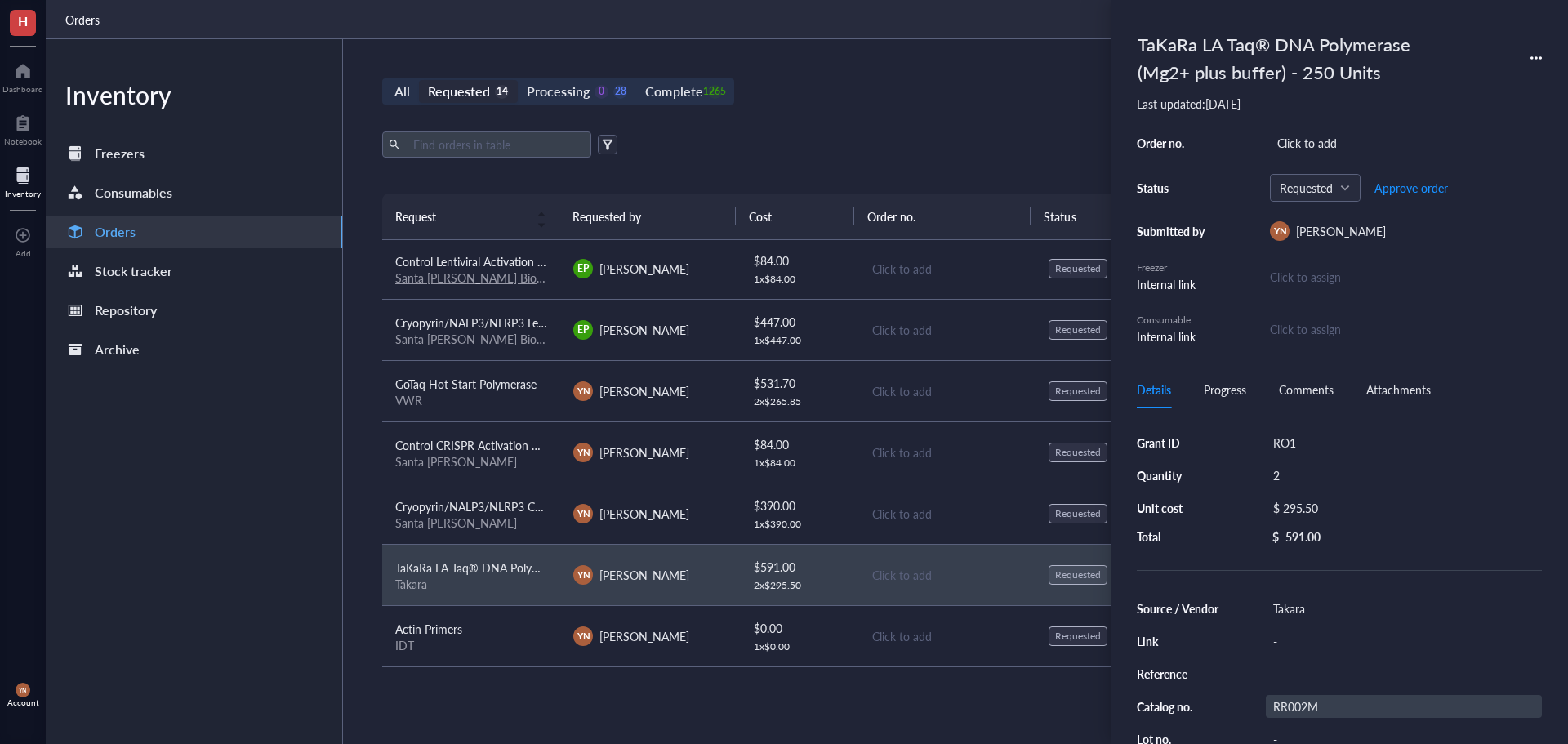
click at [1296, 675] on div "Source / Vendor Takara Link - Reference - Catalog no. RR002M Lot no. - Concentr…" at bounding box center [1339, 722] width 405 height 252
click at [1304, 715] on div "RR002M" at bounding box center [1404, 706] width 276 height 23
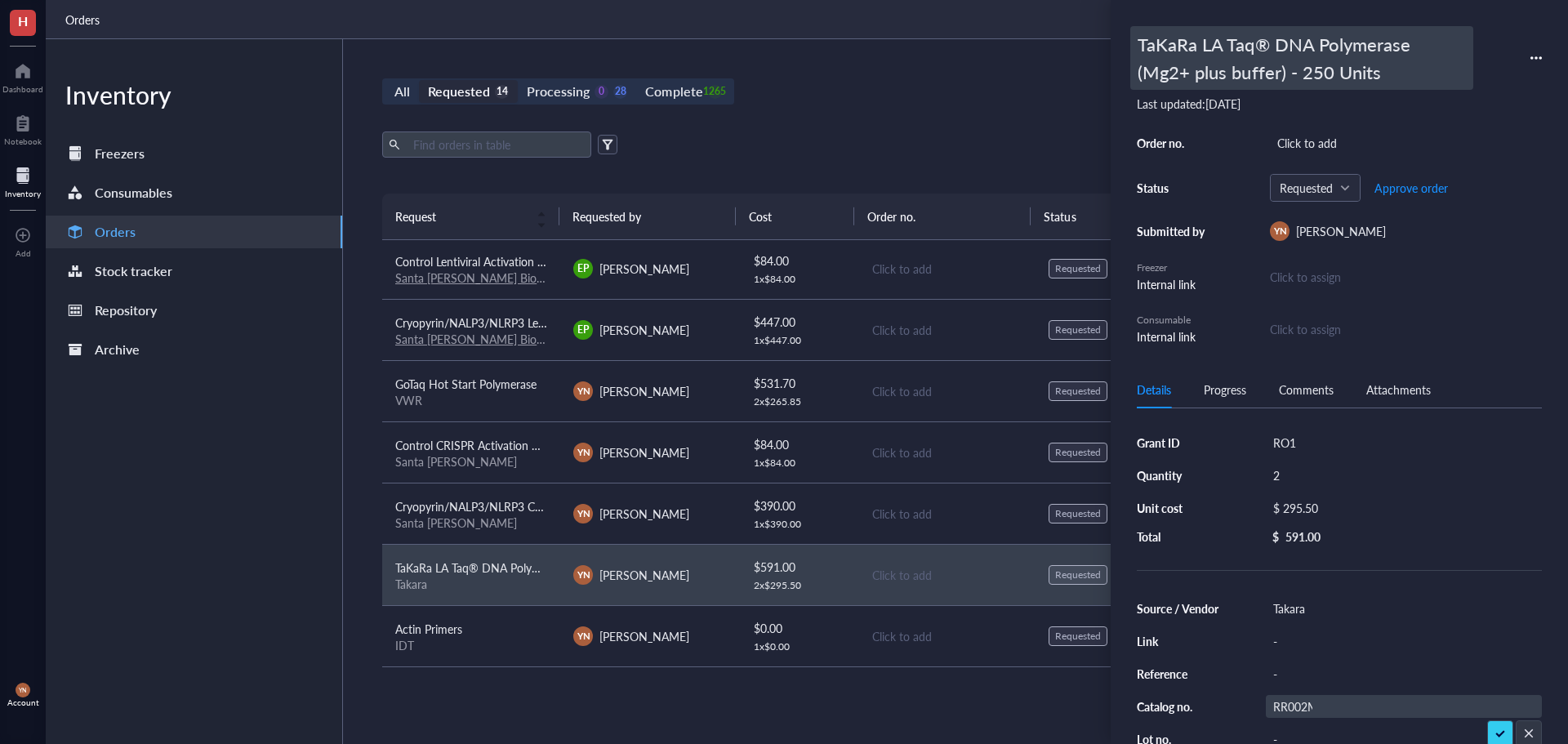
click at [1194, 43] on div "TaKaRa LA Taq® DNA Polymerase (Mg2+ plus buffer) - 250 Units" at bounding box center [1301, 58] width 343 height 64
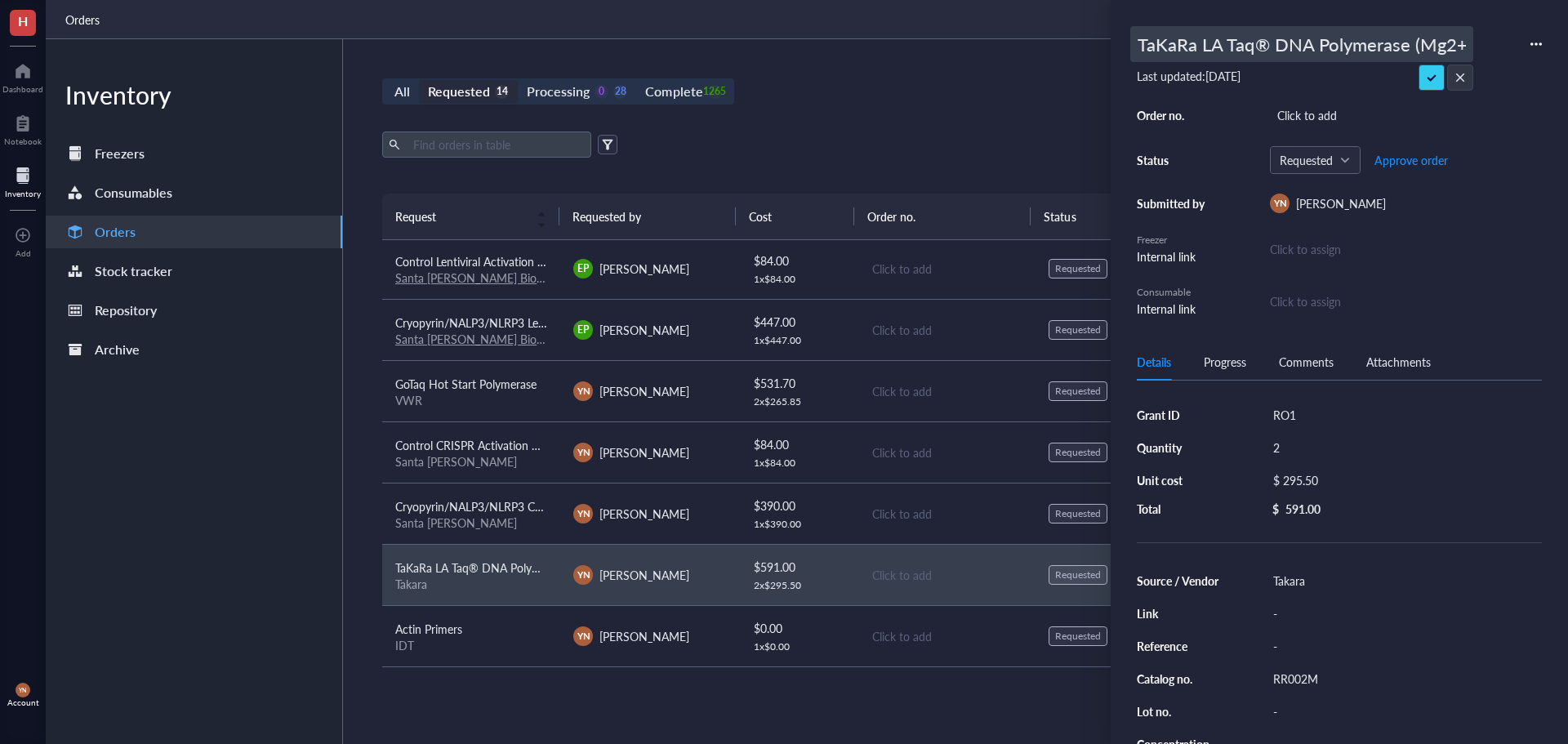
scroll to position [0, 187]
click at [1157, 48] on input "TaKaRa LA Taq® DNA Polymerase (Mg2+ plus buffer) - 250 Units" at bounding box center [1301, 44] width 341 height 35
drag, startPoint x: 1226, startPoint y: 46, endPoint x: 922, endPoint y: 40, distance: 304.1
click at [922, 40] on div "H Dashboard Notebook Inventory To pick up a draggable item, press the space bar…" at bounding box center [784, 372] width 1568 height 744
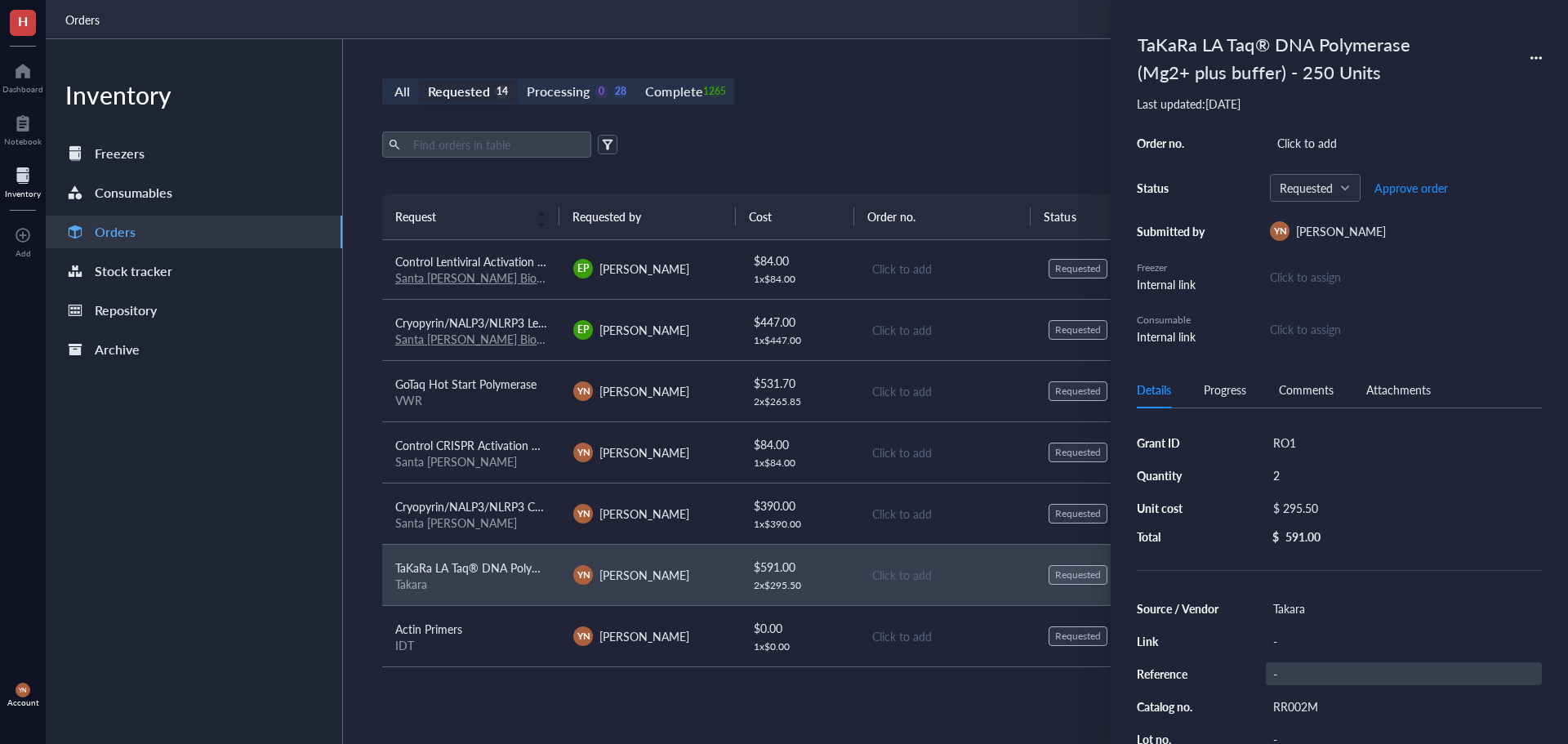
click at [1285, 668] on div "Source / Vendor Takara Link - Reference - Catalog no. RR002M Lot no. - Concentr…" at bounding box center [1339, 722] width 405 height 252
click at [1285, 668] on div "-" at bounding box center [1404, 674] width 276 height 23
click at [1300, 706] on div "RR002M" at bounding box center [1404, 706] width 276 height 23
click at [1300, 706] on input "RR002M" at bounding box center [1293, 706] width 53 height 22
click at [776, 132] on div "Export Open archive" at bounding box center [946, 145] width 1128 height 26
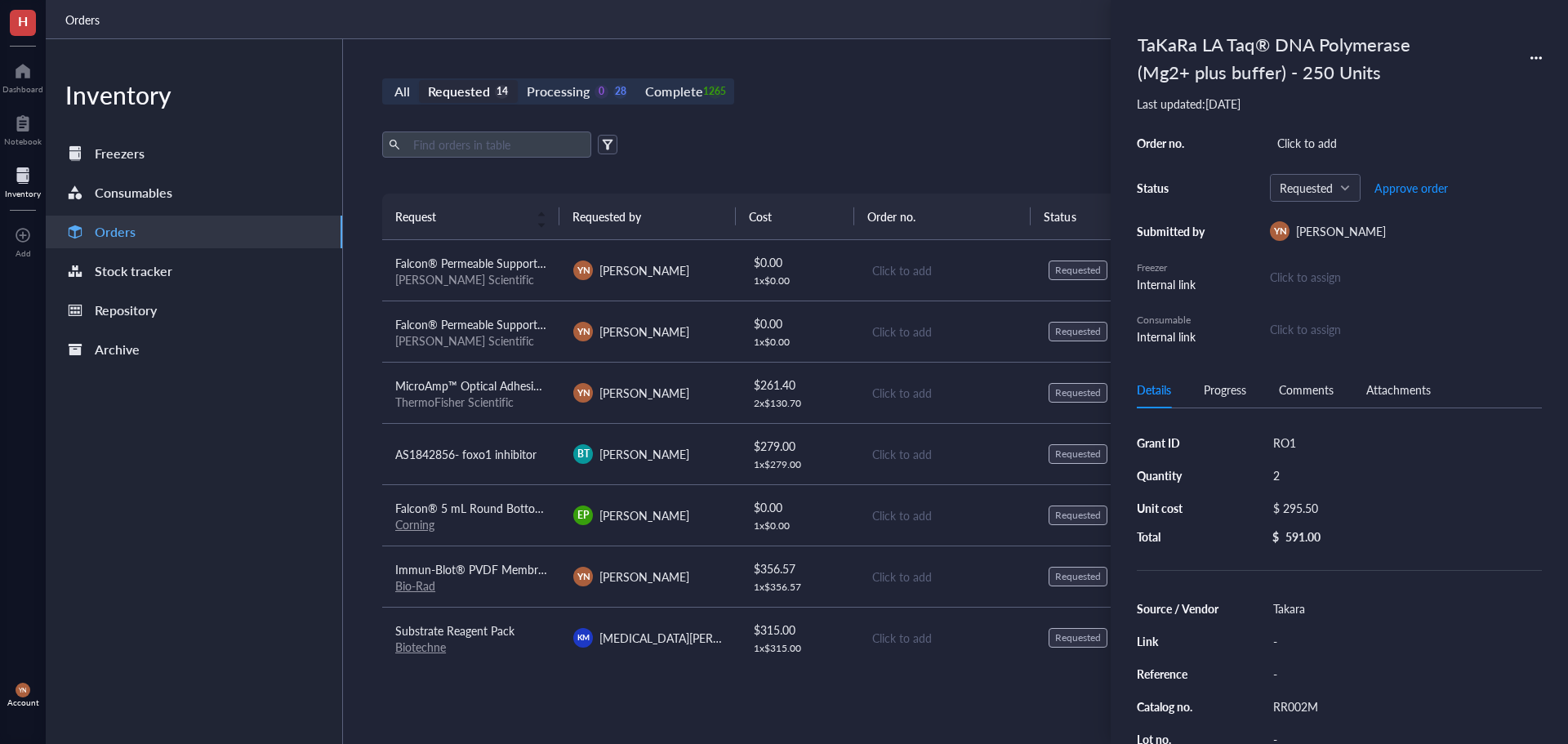
click at [864, 96] on div "All Requested 14 Processing 0 28 Complete 1265 New order" at bounding box center [946, 91] width 1128 height 26
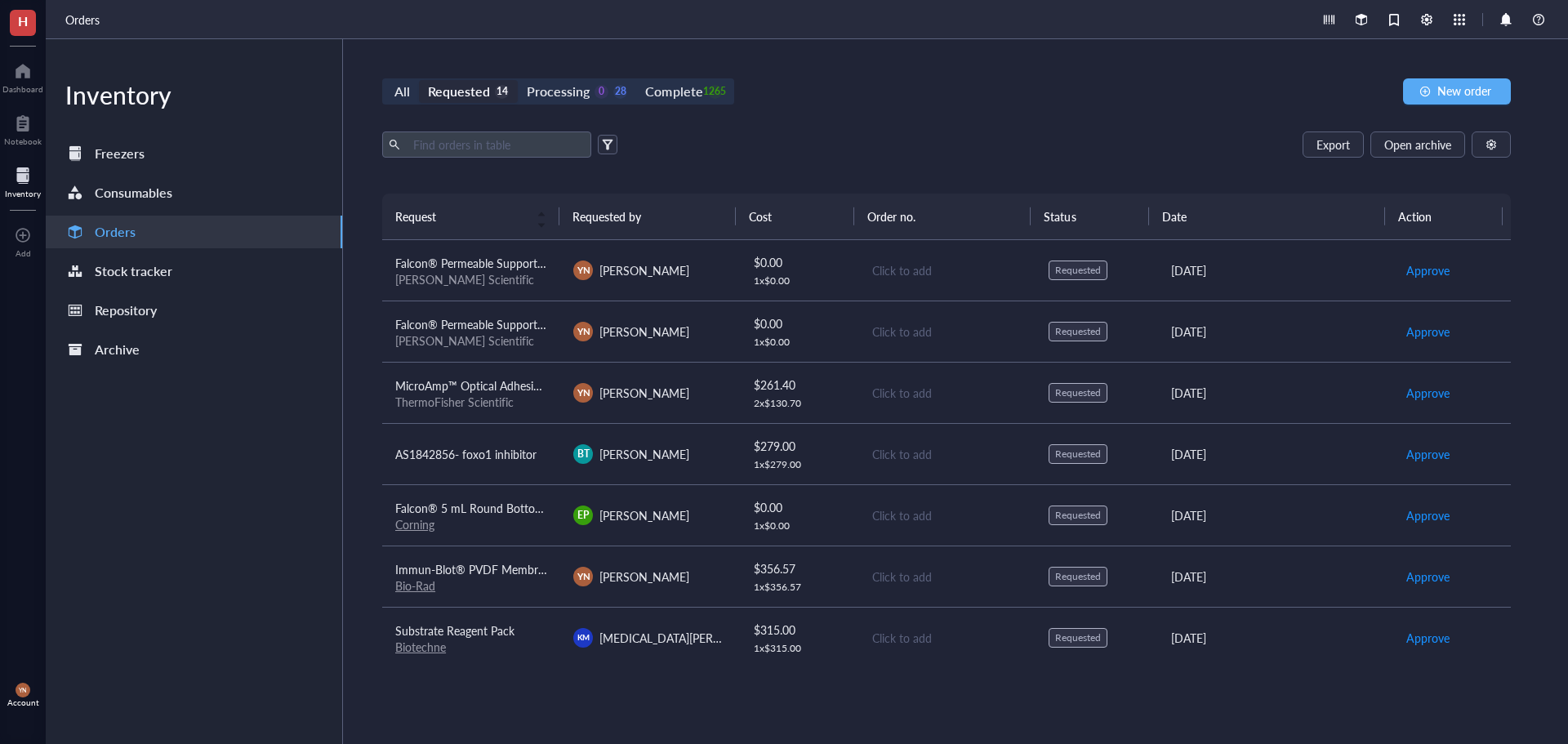
click at [909, 113] on div "All Requested 14 Processing 0 28 Complete 1265 New order Export Open archive Re…" at bounding box center [946, 392] width 1207 height 705
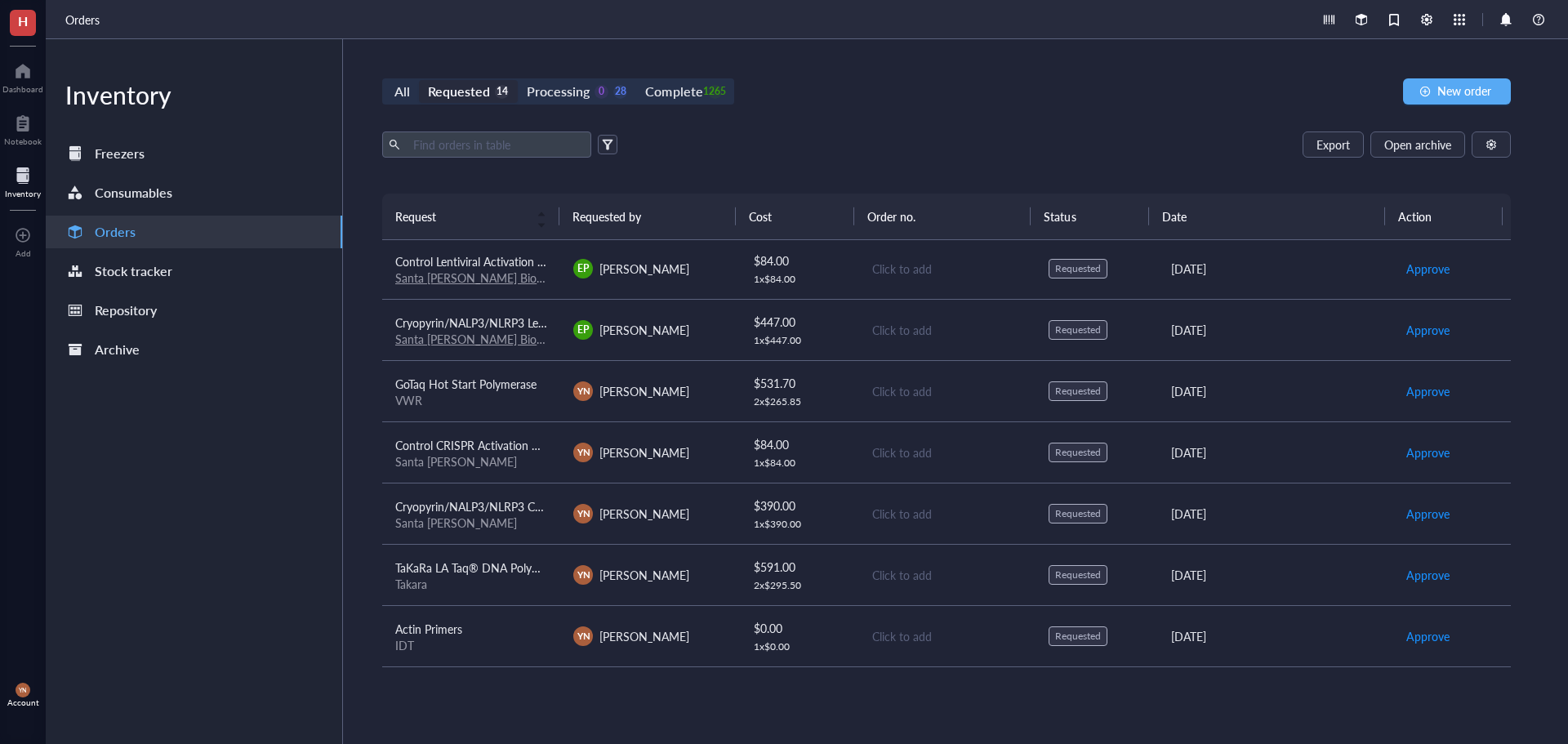
scroll to position [349, 0]
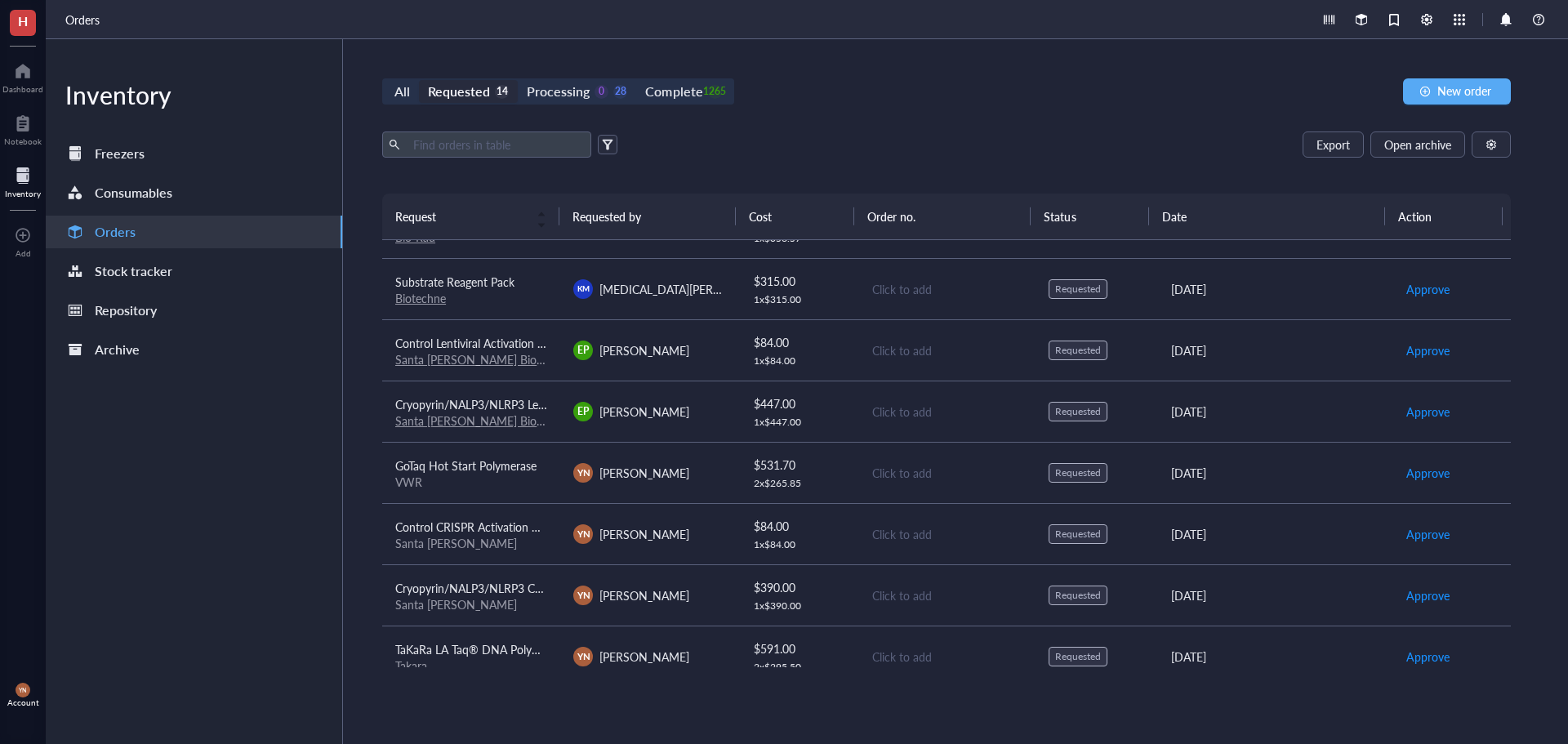
click at [484, 334] on span "Control Lentiviral Activation Particles" at bounding box center [488, 342] width 184 height 16
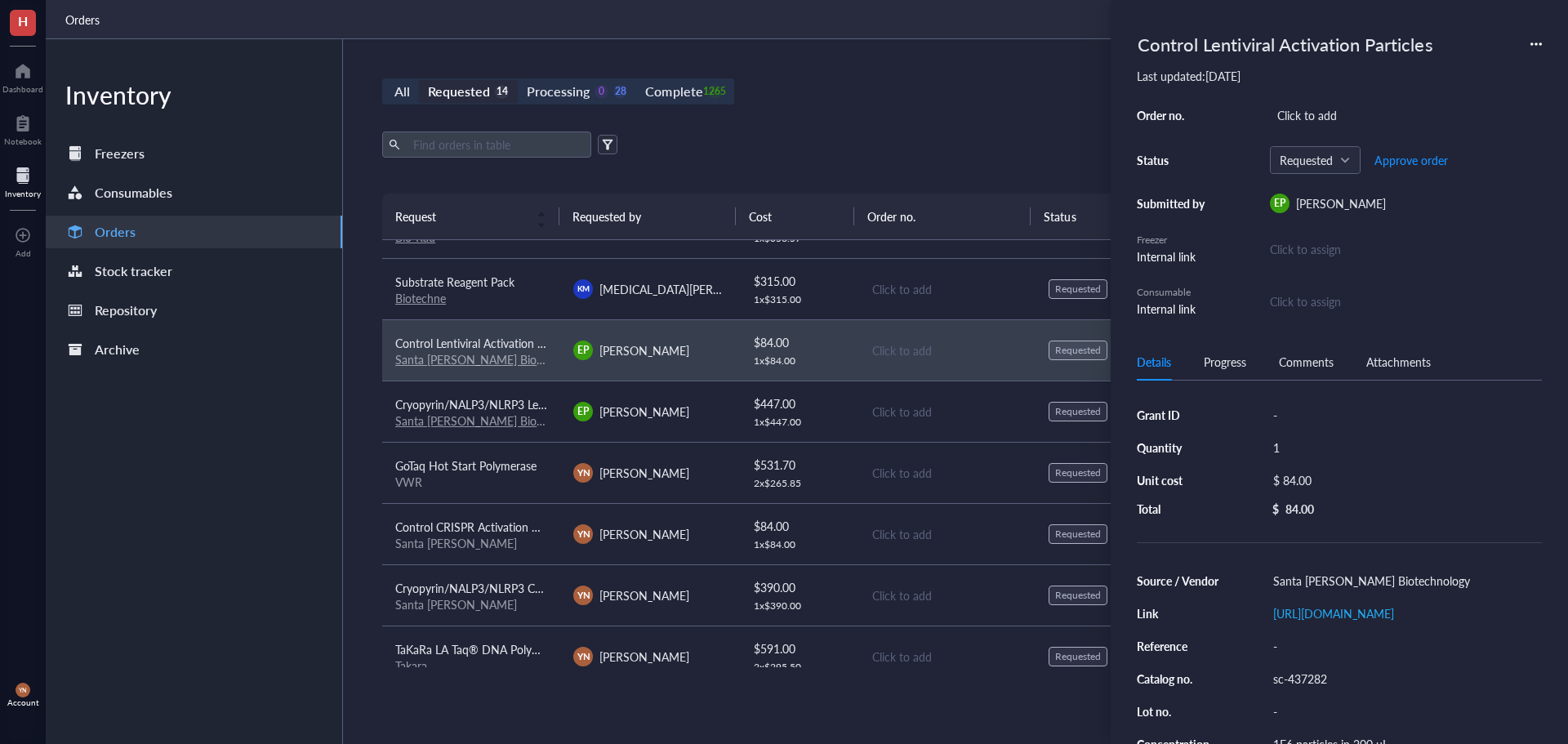
click at [503, 403] on span "Cryopyrin/NALP3/NLRP3 Lentiviral Activation Particles (m)" at bounding box center [543, 404] width 296 height 16
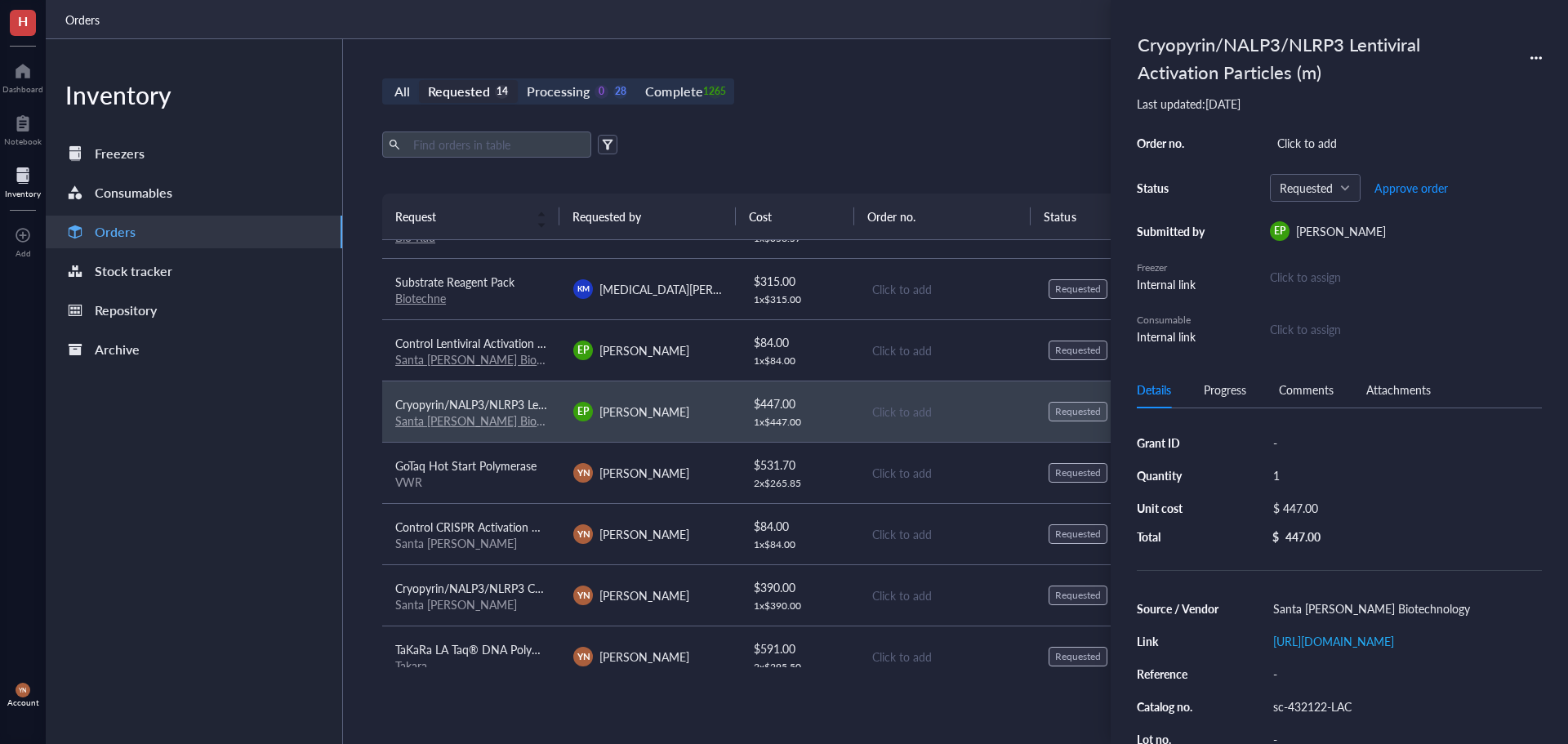
scroll to position [430, 0]
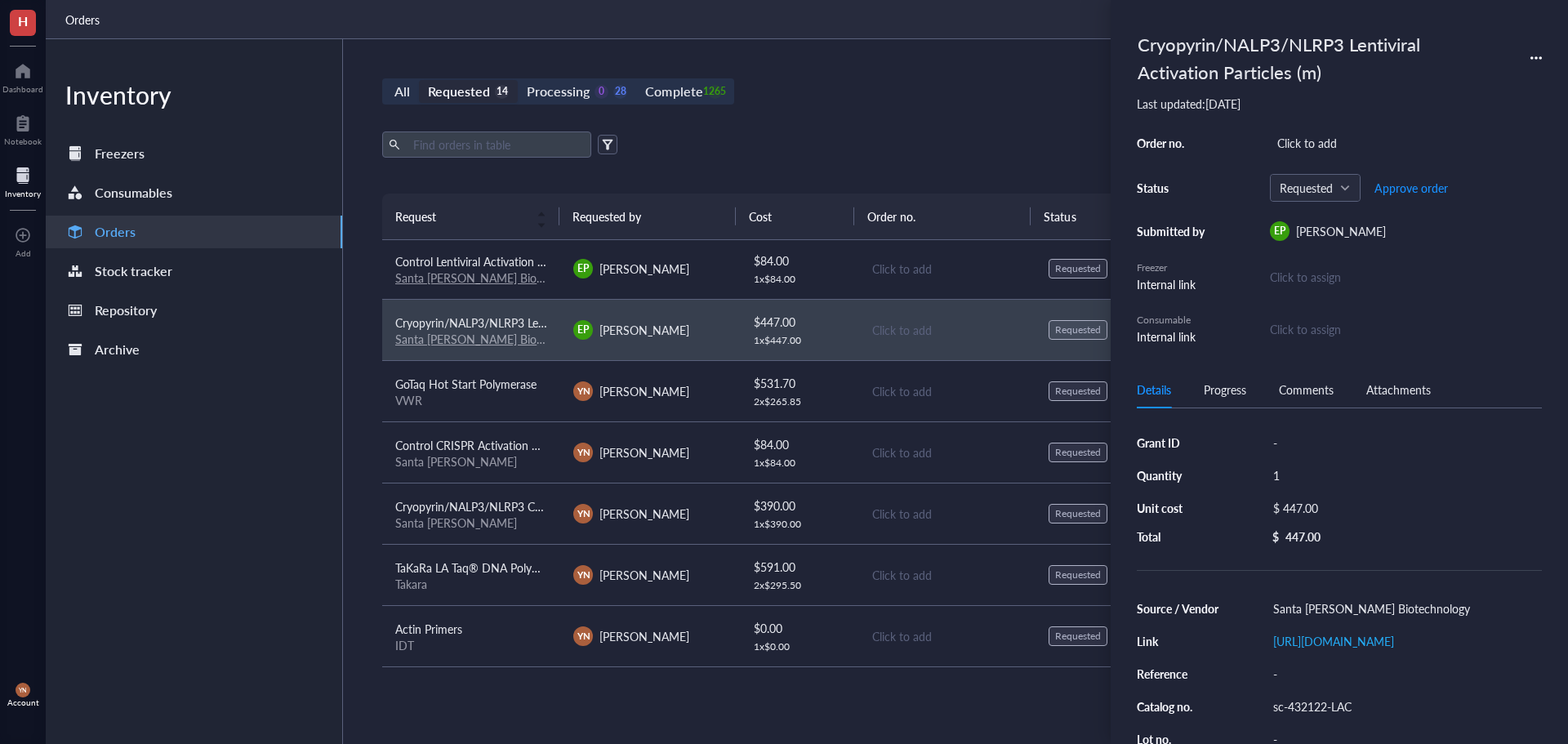
click at [461, 429] on td "Control CRISPR Activation Plasmid [GEOGRAPHIC_DATA][PERSON_NAME]" at bounding box center [471, 452] width 178 height 61
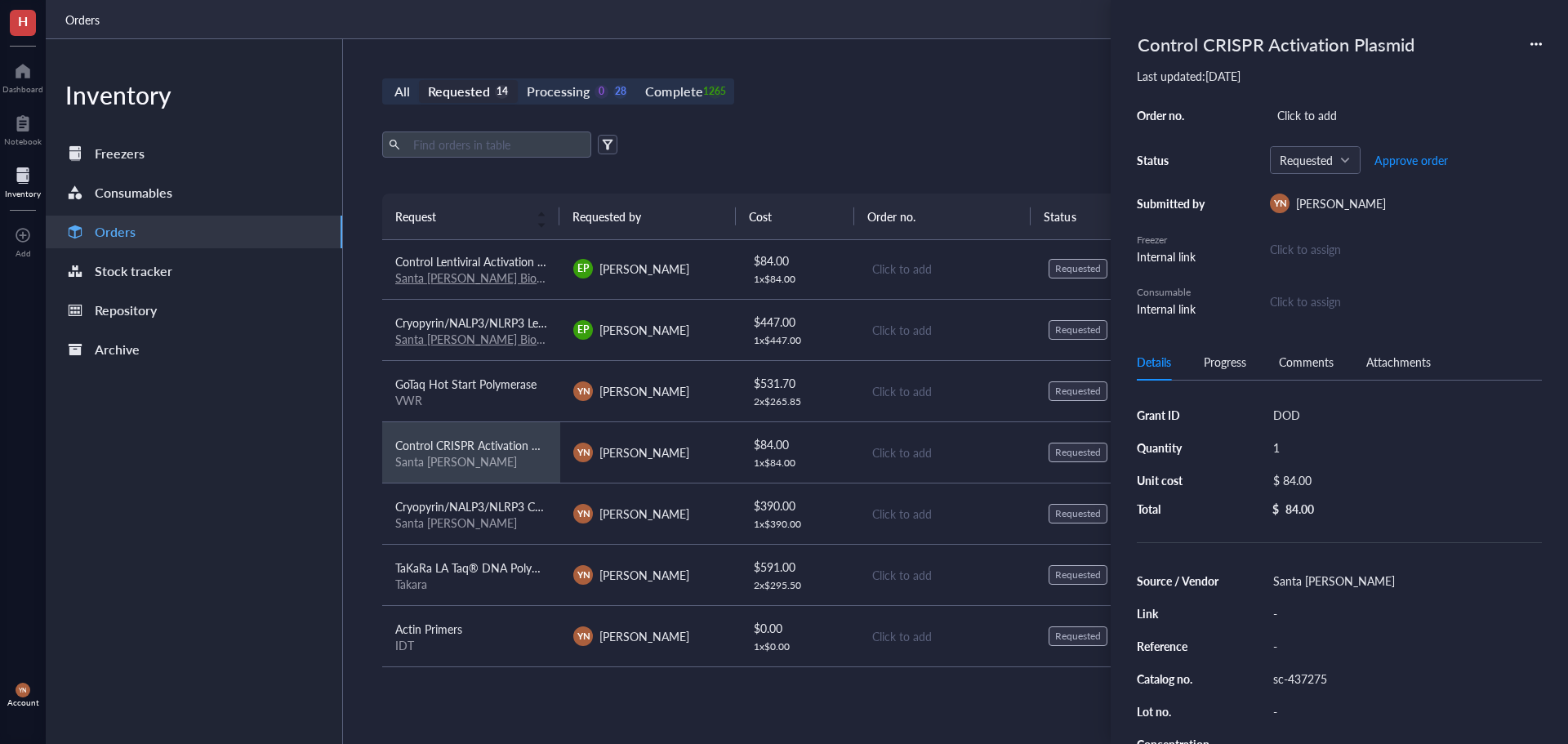
click at [501, 495] on td "Cryopyrin/NALP3/NLRP3 CRISPR Activation Plasmid (m) [GEOGRAPHIC_DATA][PERSON_NA…" at bounding box center [471, 513] width 178 height 61
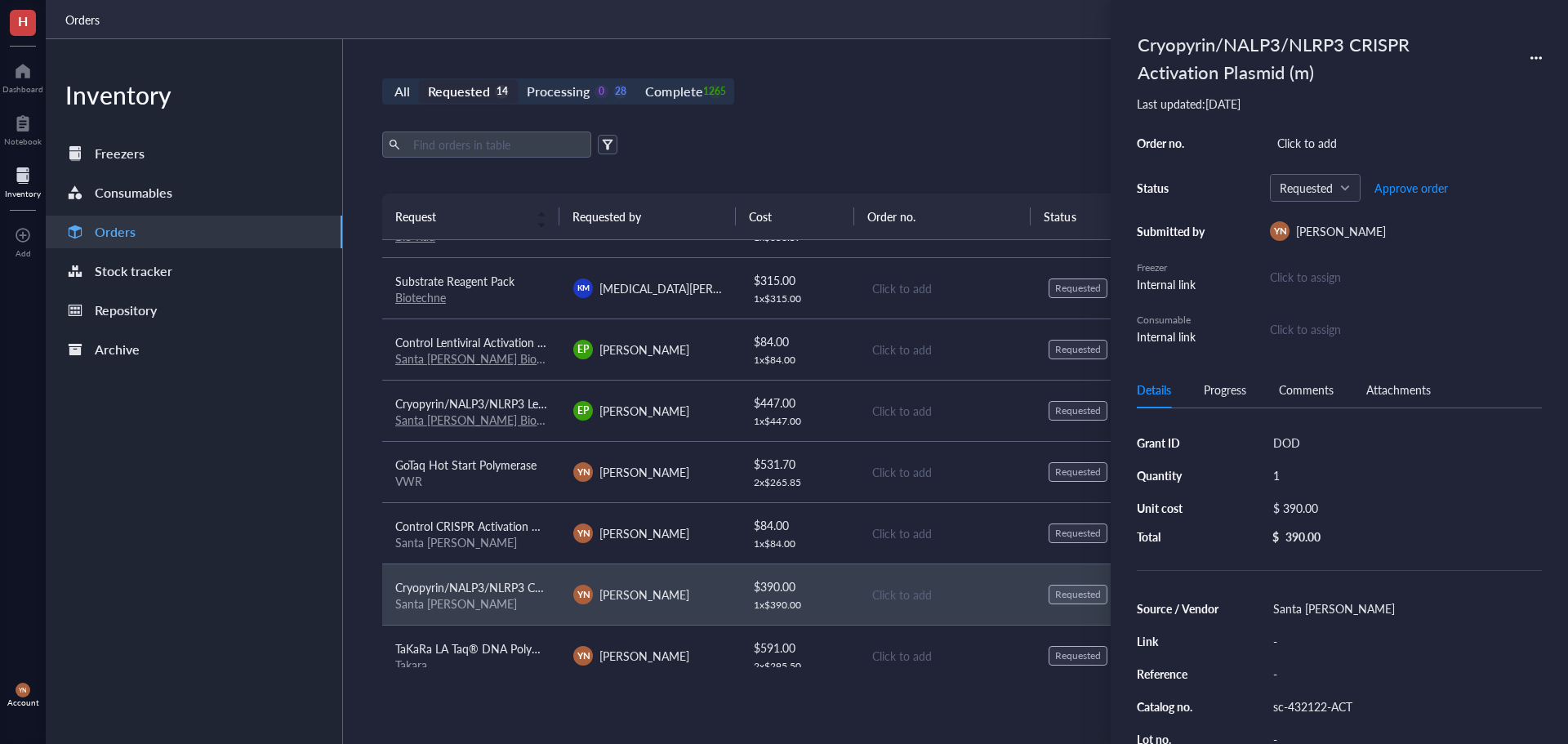
scroll to position [349, 0]
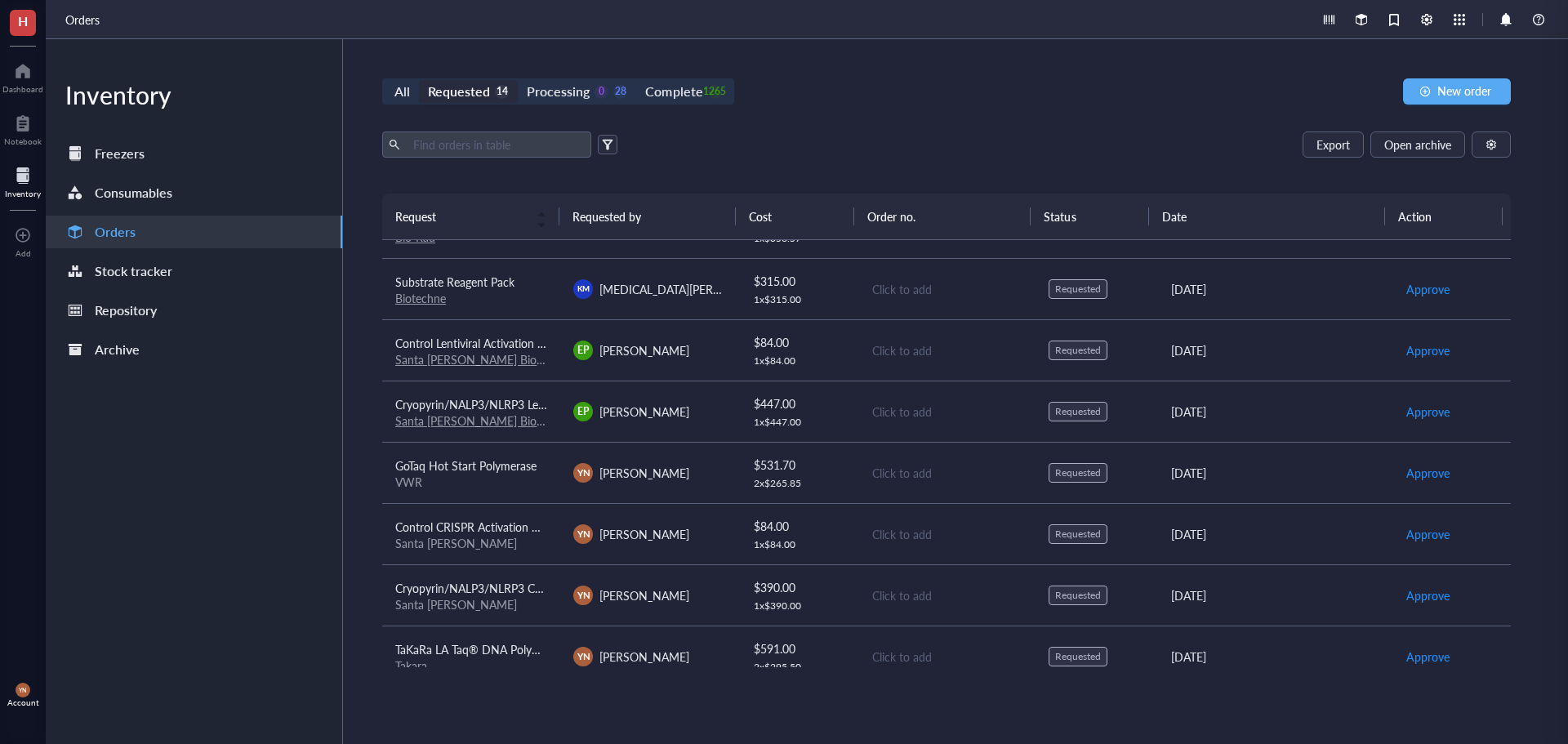
click at [505, 347] on span "Control Lentiviral Activation Particles" at bounding box center [488, 342] width 184 height 16
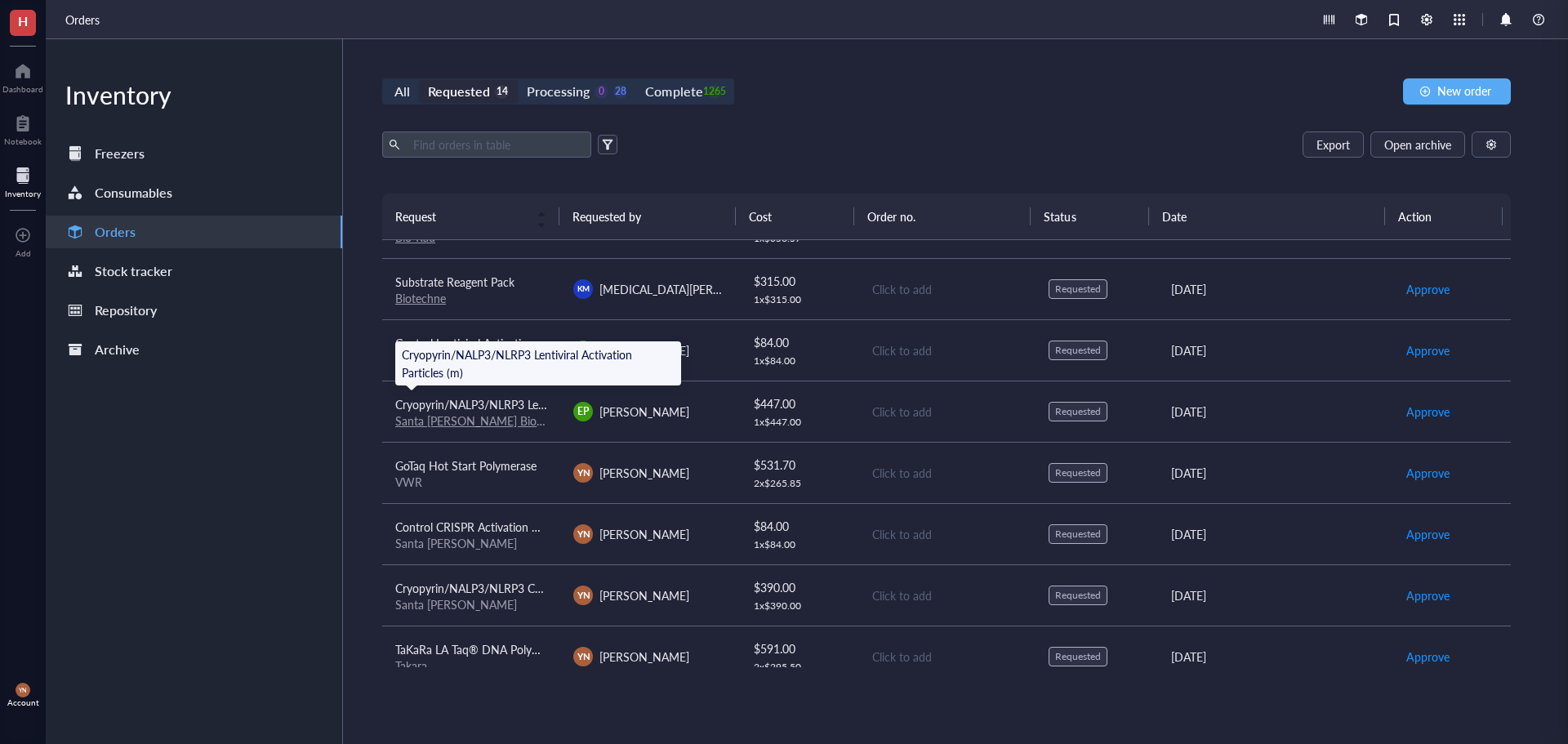
click at [515, 401] on span "Cryopyrin/NALP3/NLRP3 Lentiviral Activation Particles (m)" at bounding box center [543, 404] width 296 height 16
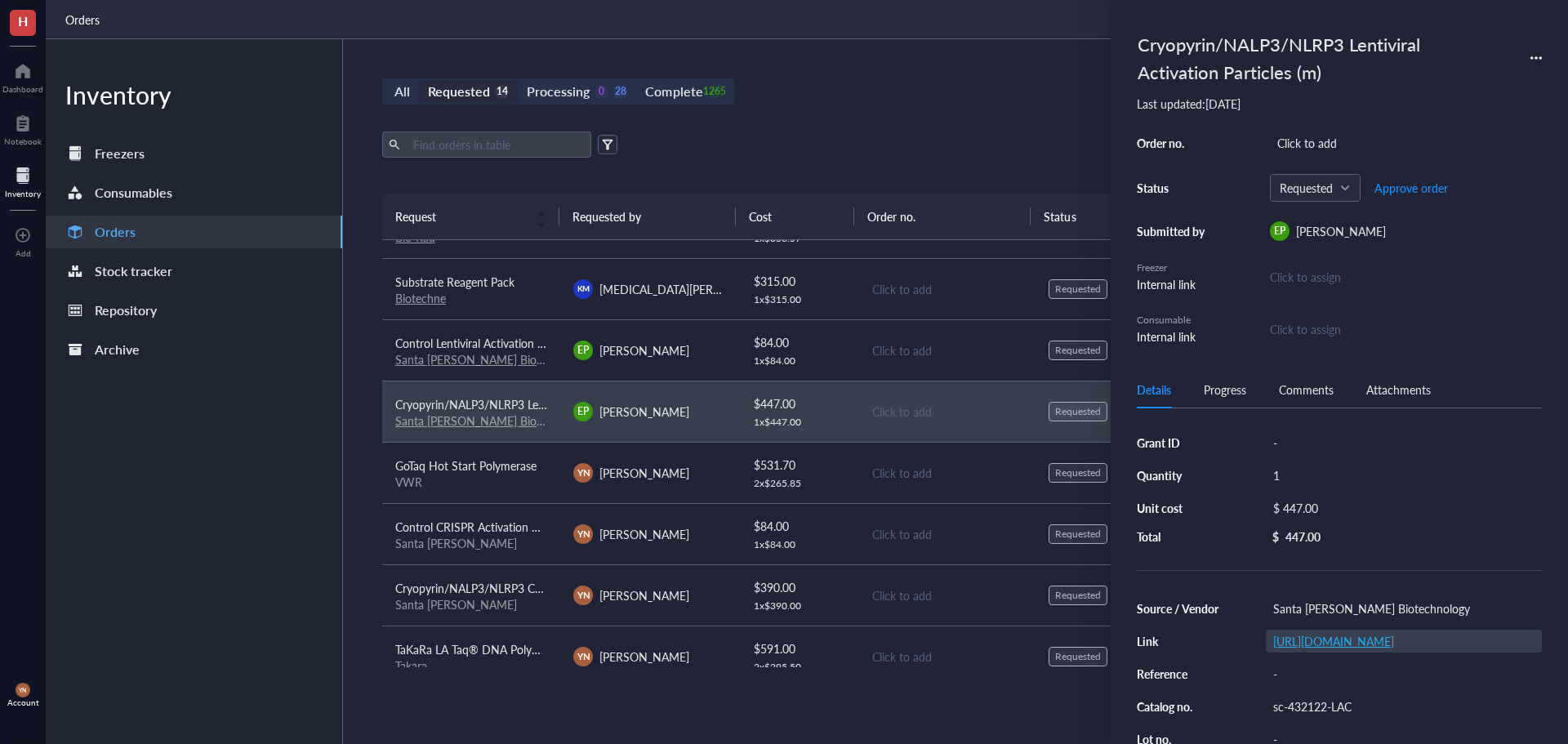
click at [1372, 649] on link "[URL][DOMAIN_NAME]" at bounding box center [1333, 641] width 121 height 16
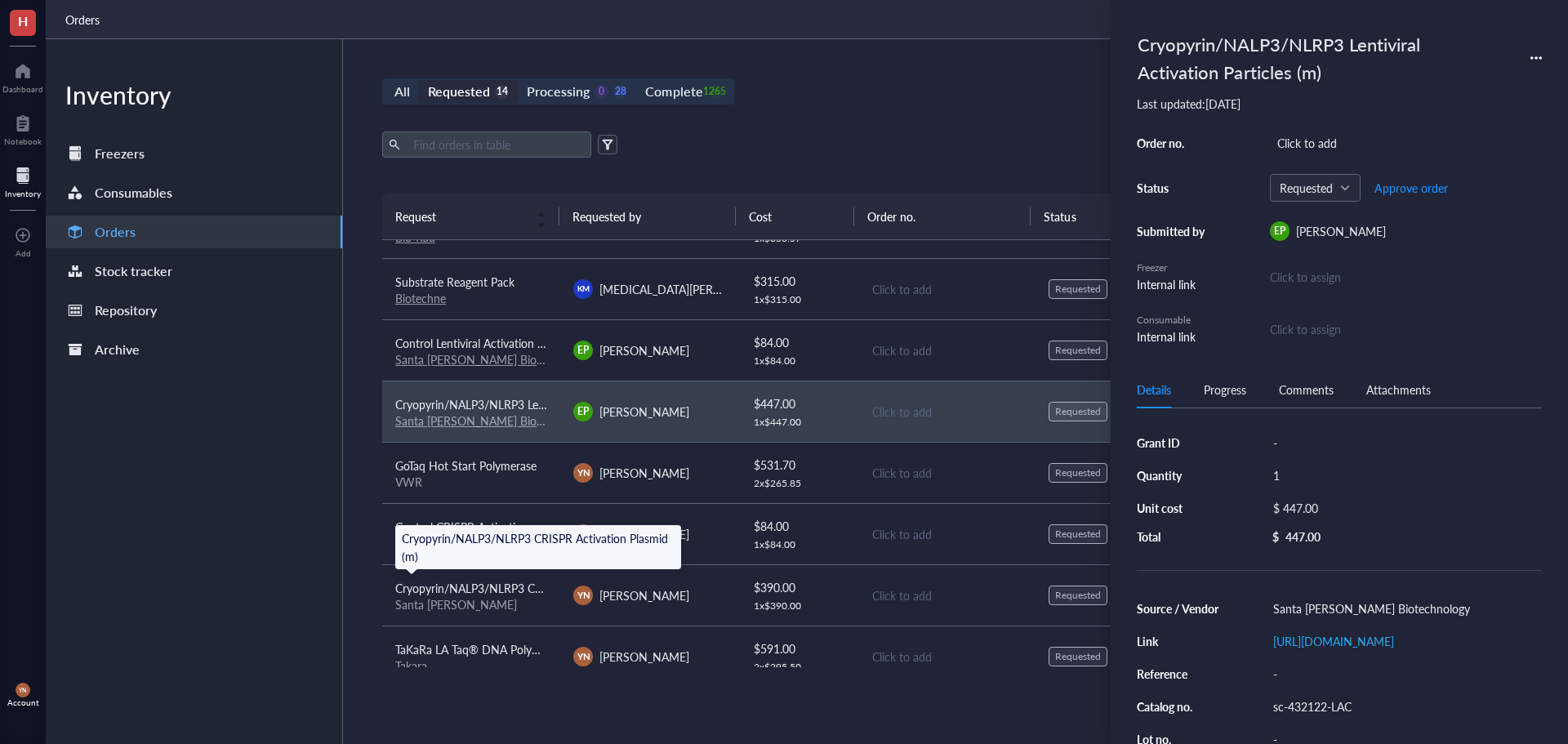
click at [507, 590] on span "Cryopyrin/NALP3/NLRP3 CRISPR Activation Plasmid (m)" at bounding box center [538, 587] width 287 height 16
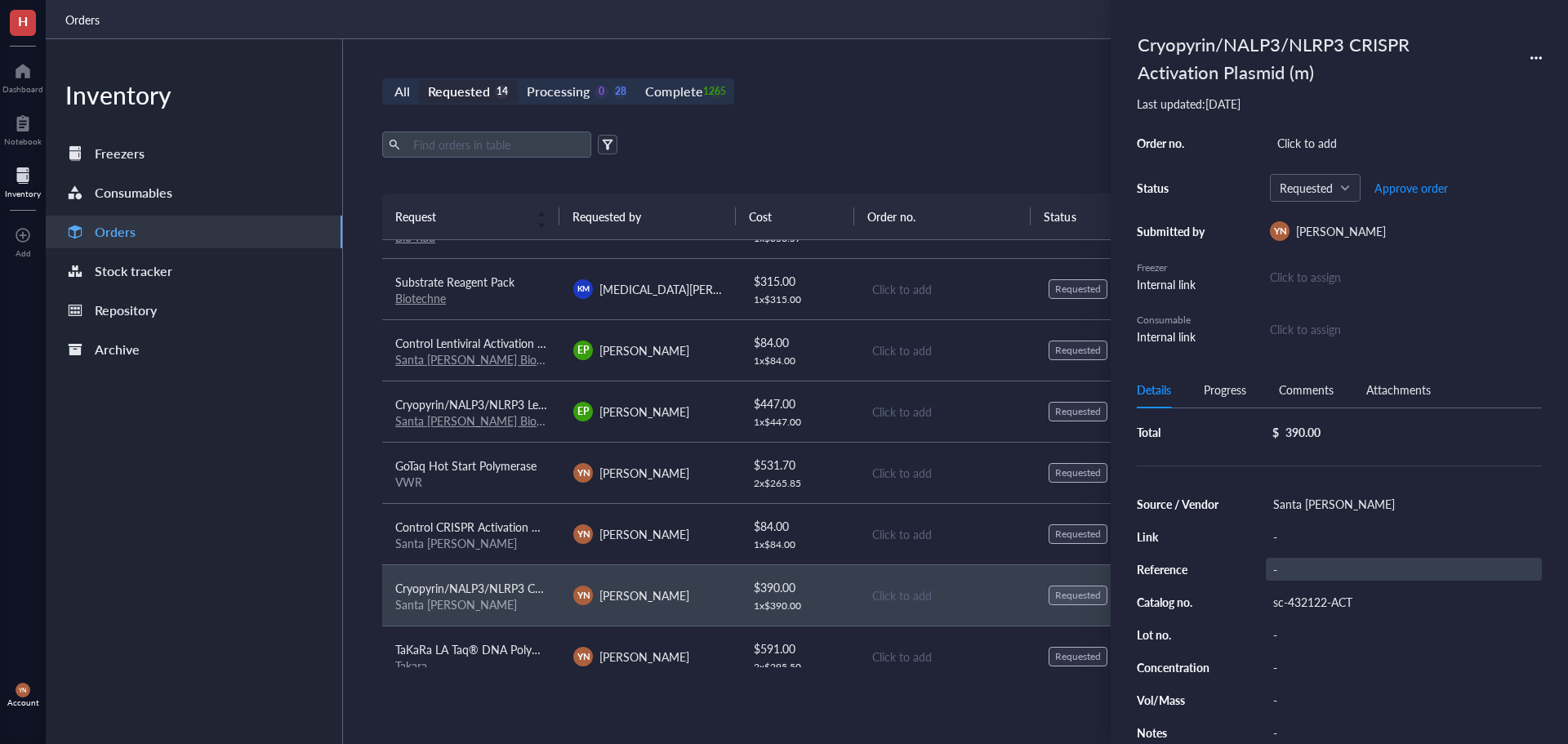
scroll to position [0, 0]
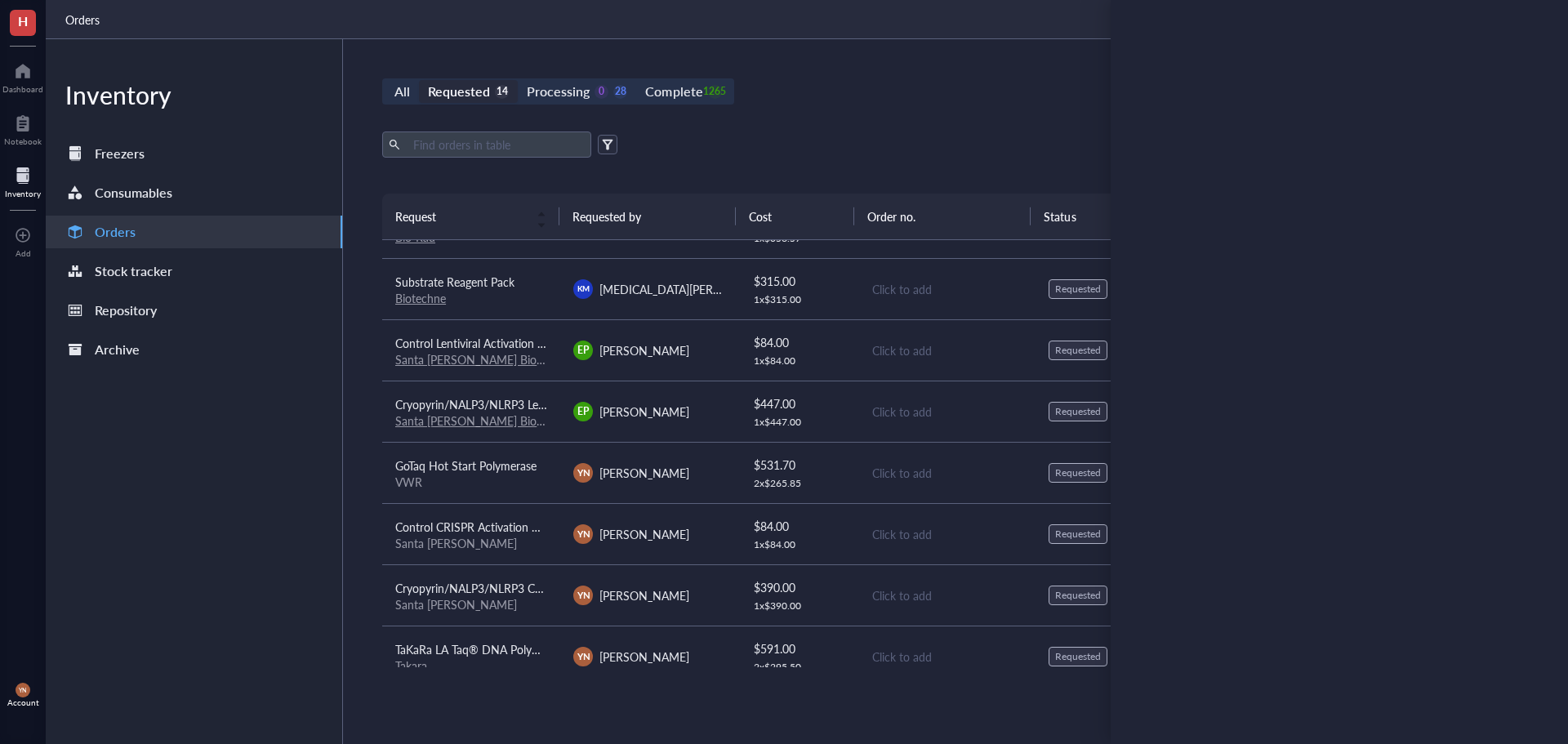
click at [910, 133] on div "Export Open archive" at bounding box center [946, 145] width 1128 height 26
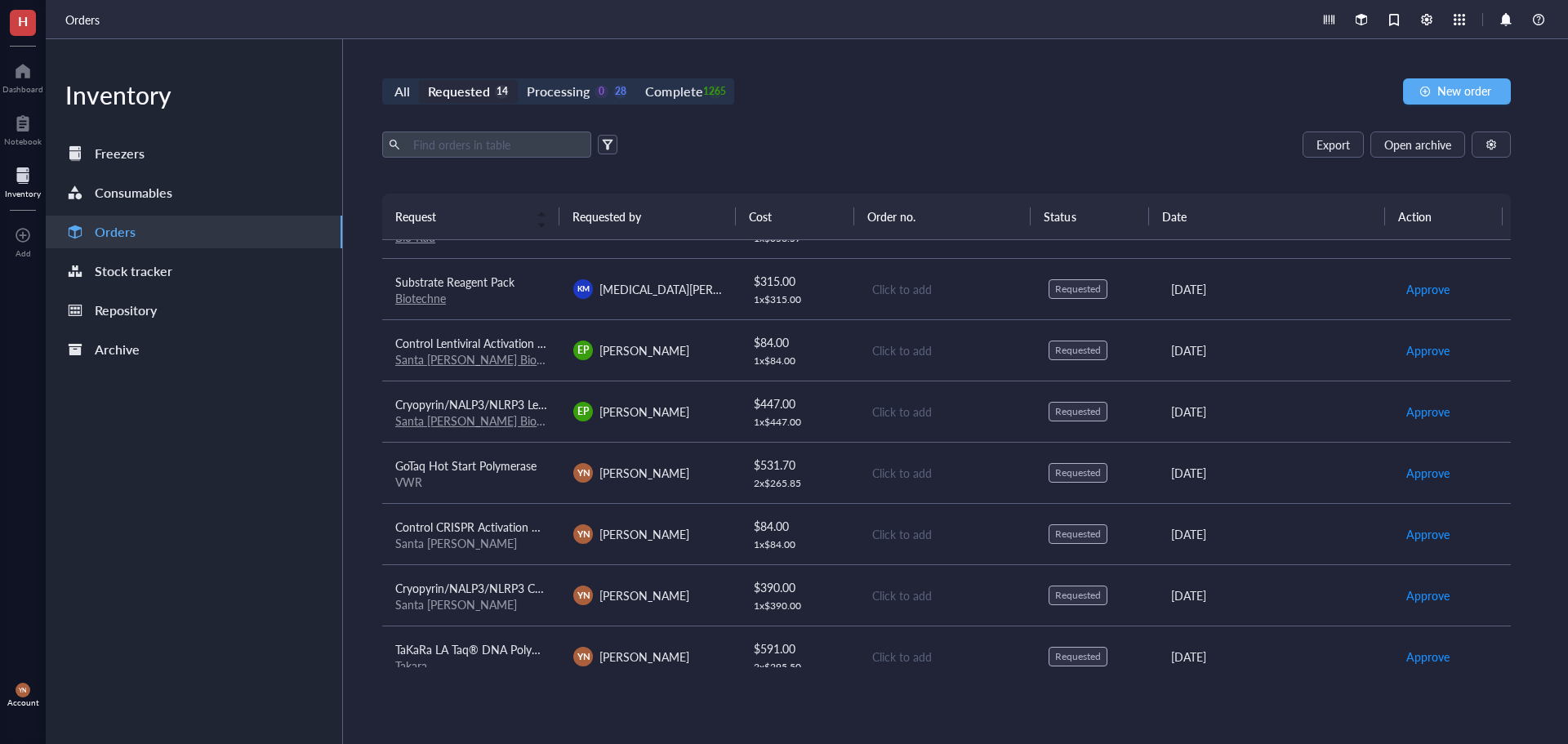
click at [503, 407] on span "Cryopyrin/NALP3/NLRP3 Lentiviral Activation Particles (m)" at bounding box center [543, 404] width 296 height 16
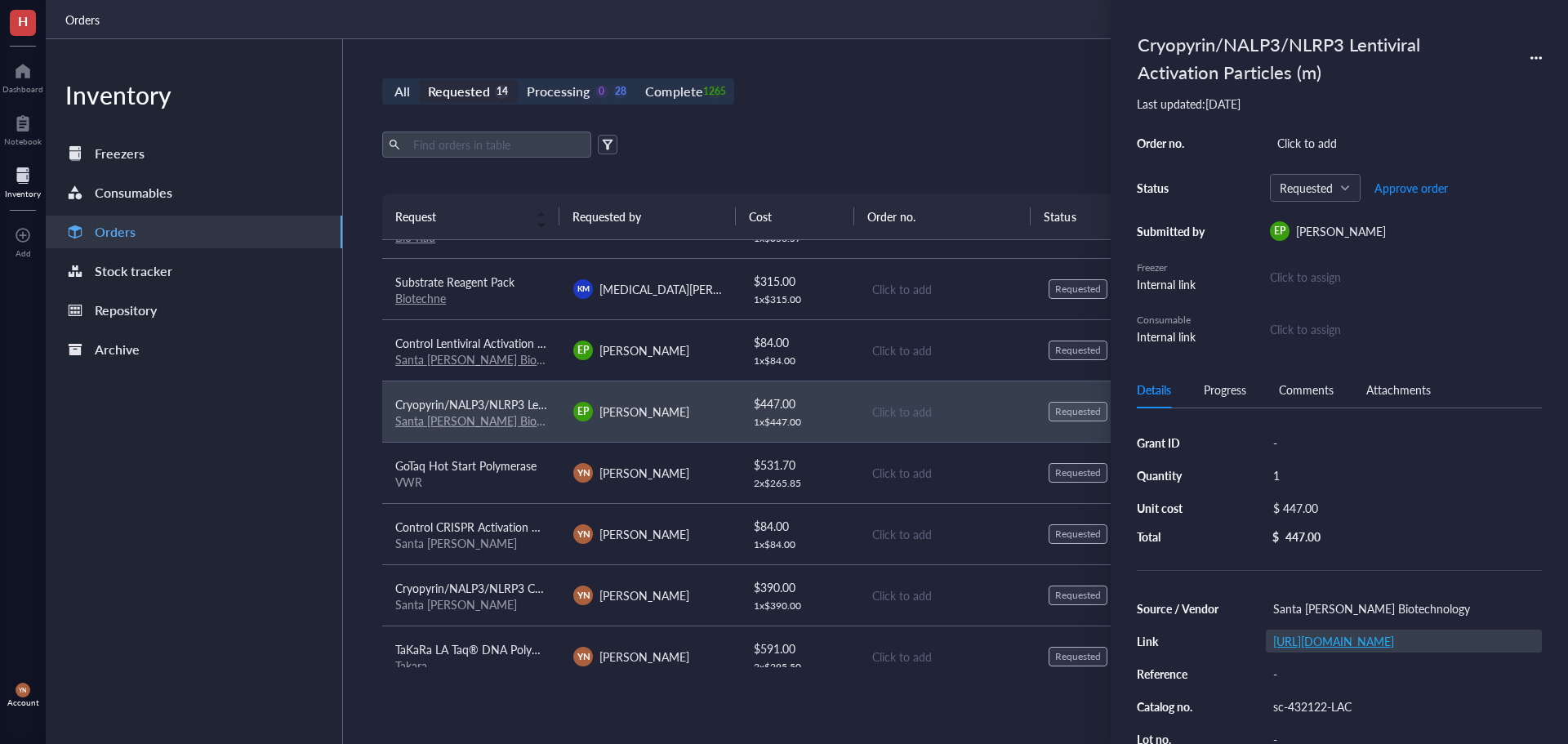
click at [1341, 649] on link "[URL][DOMAIN_NAME]" at bounding box center [1333, 641] width 121 height 16
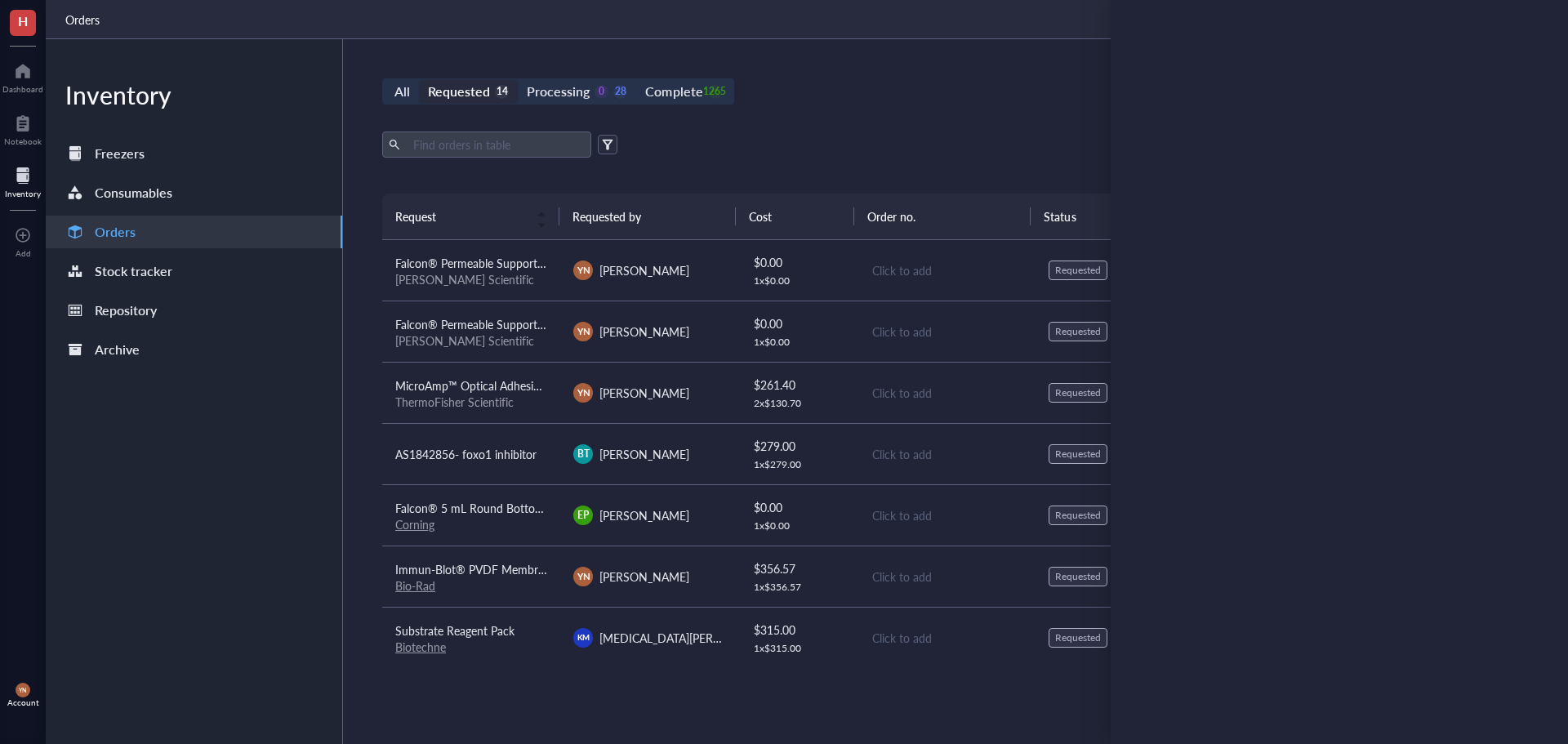
click at [859, 77] on div "All Requested 14 Processing 0 28 Complete 1265 New order Export Open archive Re…" at bounding box center [946, 392] width 1207 height 705
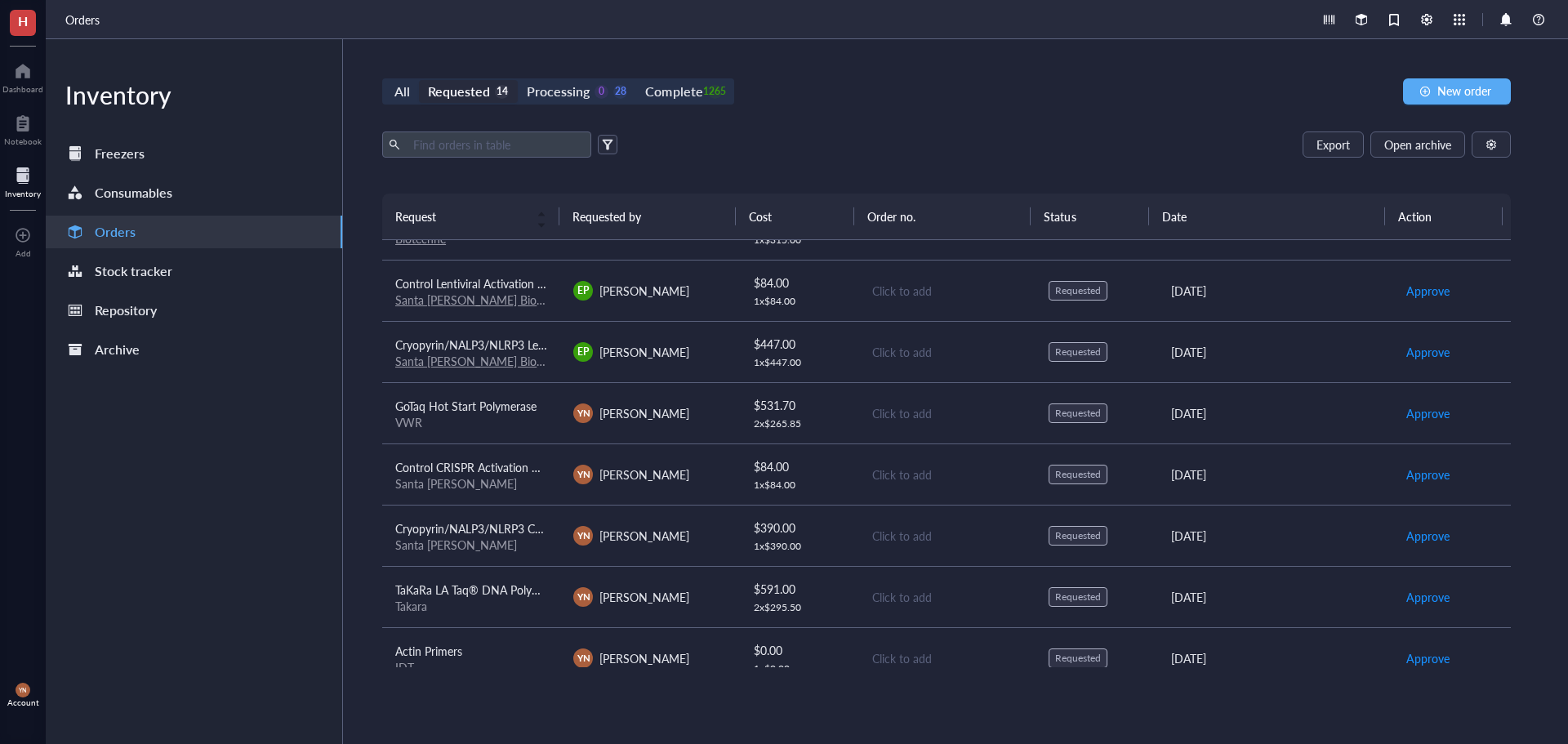
scroll to position [430, 0]
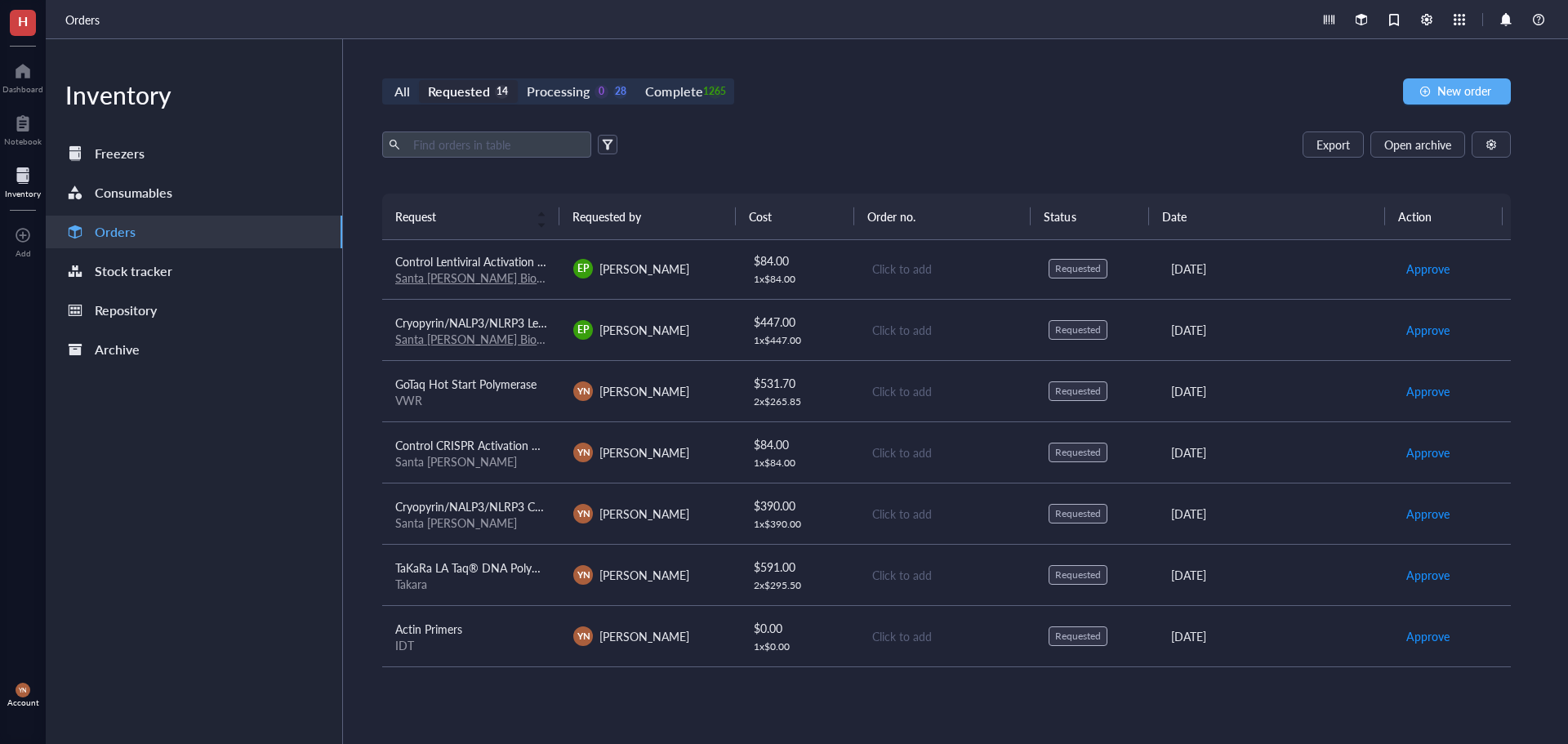
click at [500, 513] on span "Cryopyrin/NALP3/NLRP3 CRISPR Activation Plasmid (m)" at bounding box center [538, 505] width 287 height 16
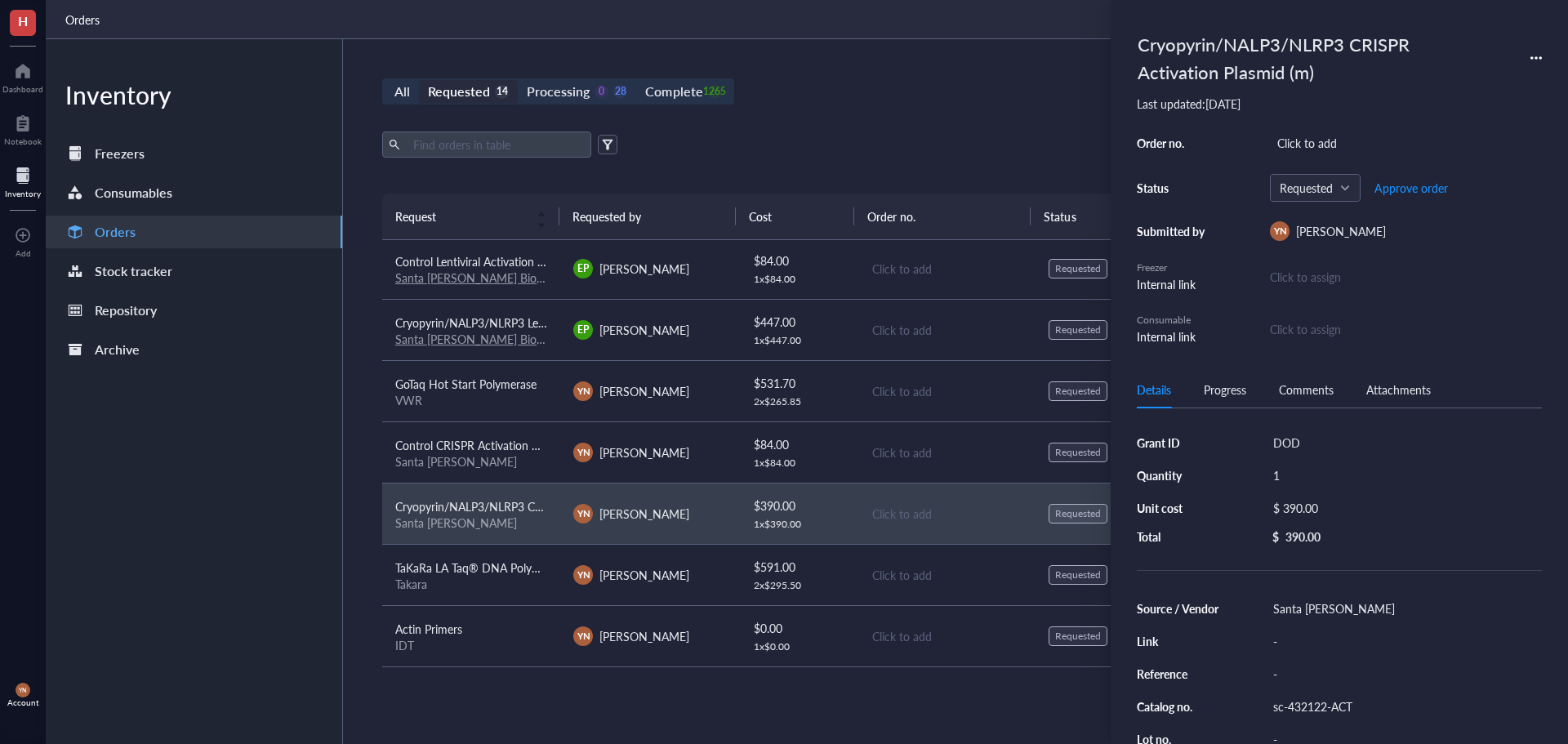
click at [509, 463] on div "Santa [PERSON_NAME]" at bounding box center [472, 461] width 152 height 15
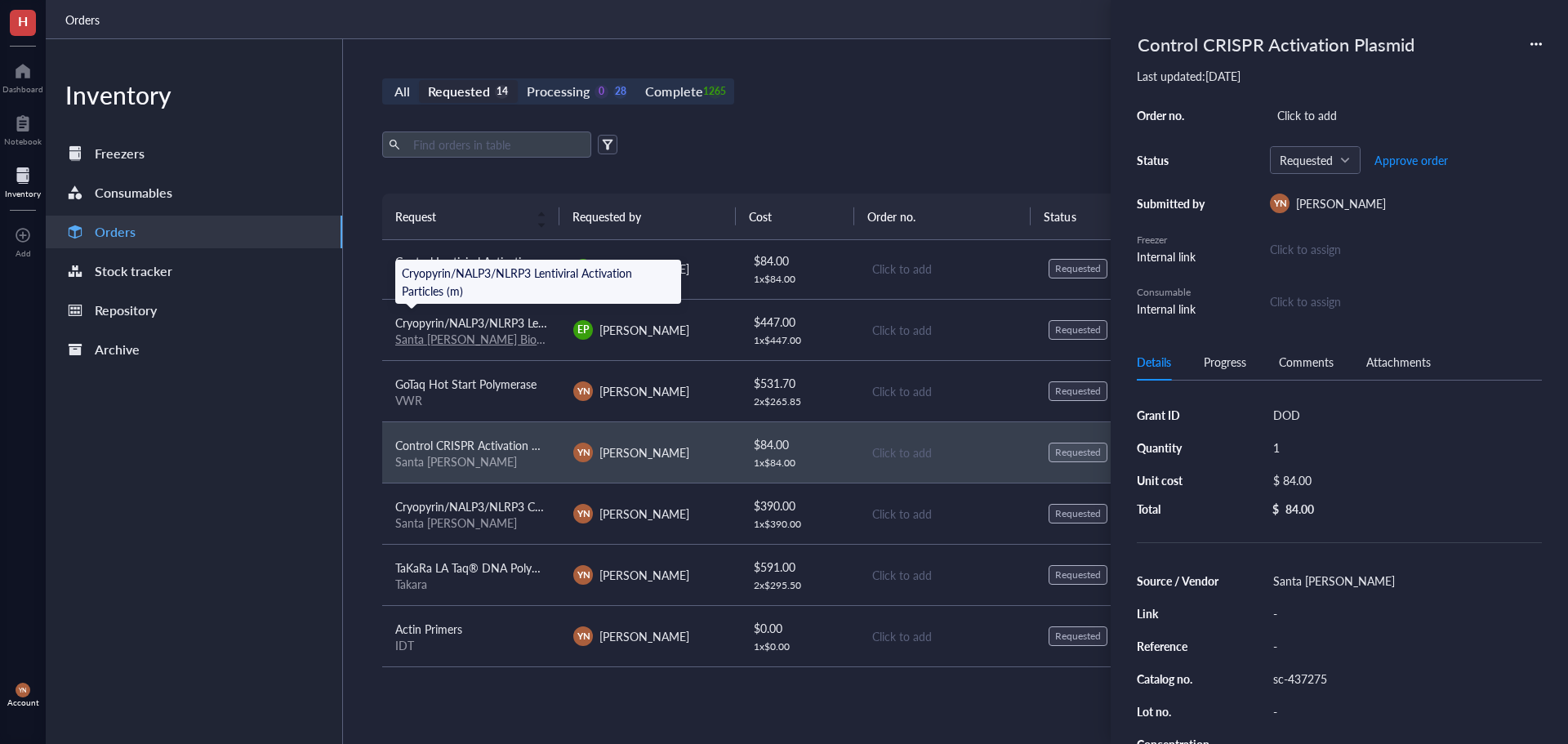
click at [519, 321] on span "Cryopyrin/NALP3/NLRP3 Lentiviral Activation Particles (m)" at bounding box center [543, 322] width 296 height 16
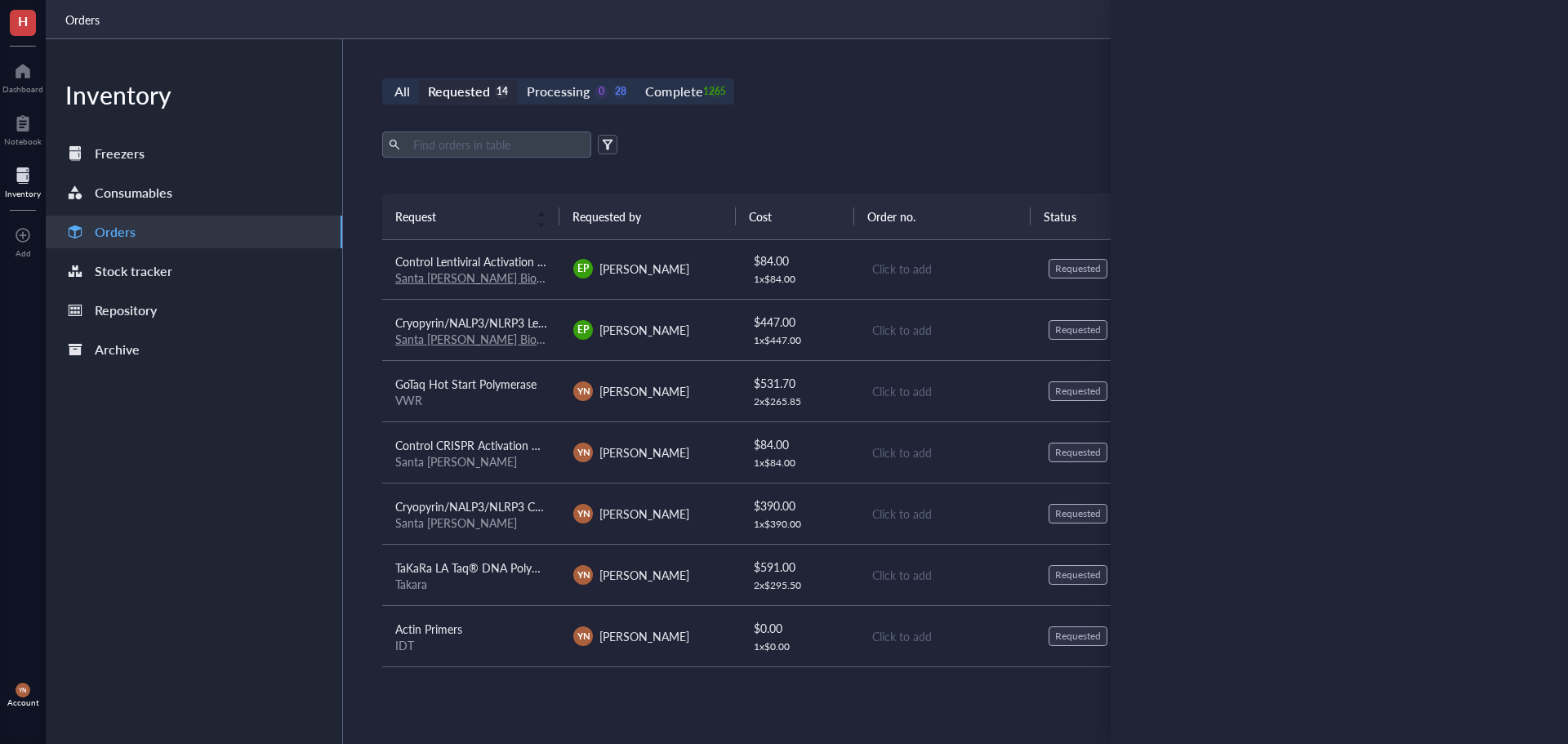
click at [892, 110] on div "All Requested 14 Processing 0 28 Complete 1265 New order Export Open archive Re…" at bounding box center [946, 392] width 1207 height 705
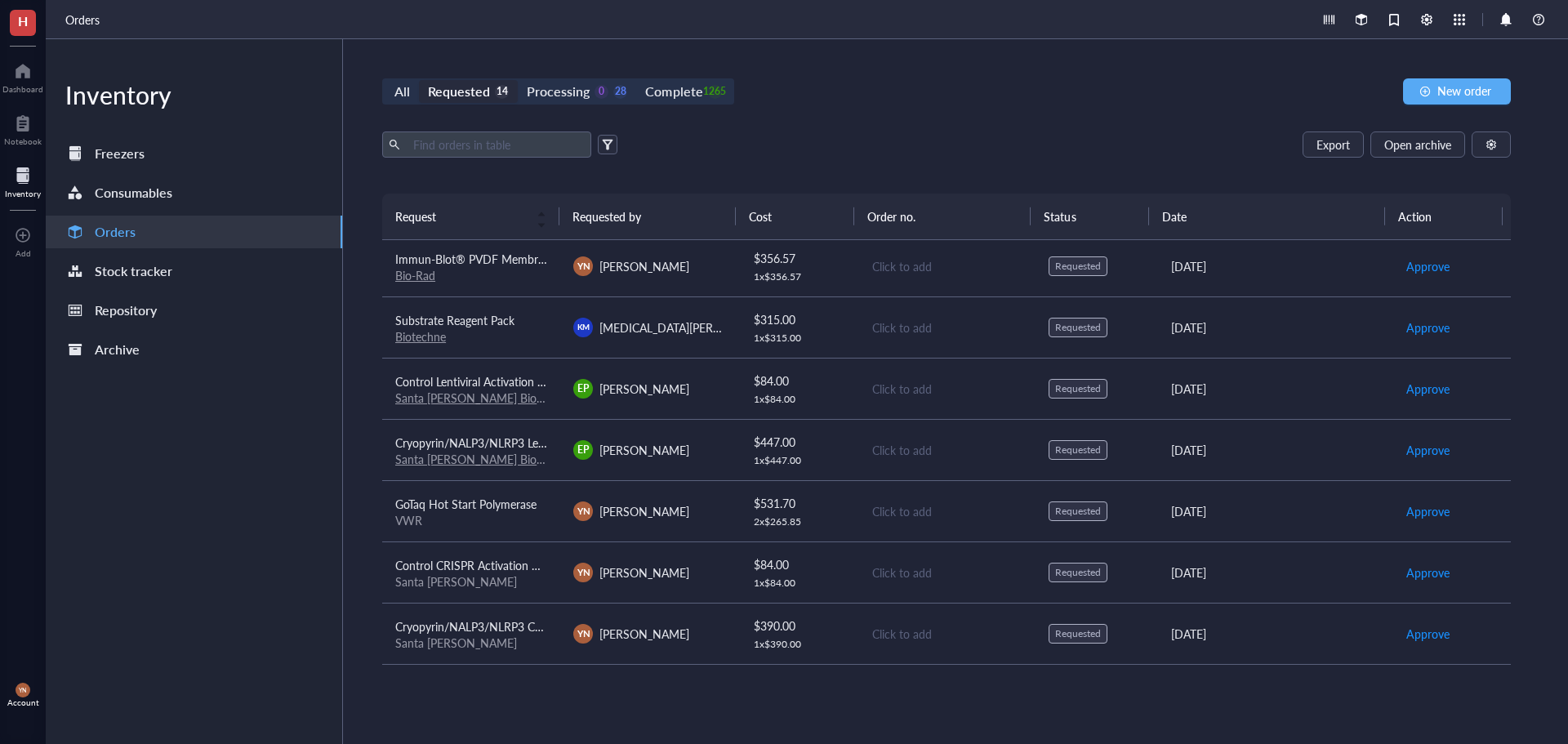
scroll to position [267, 0]
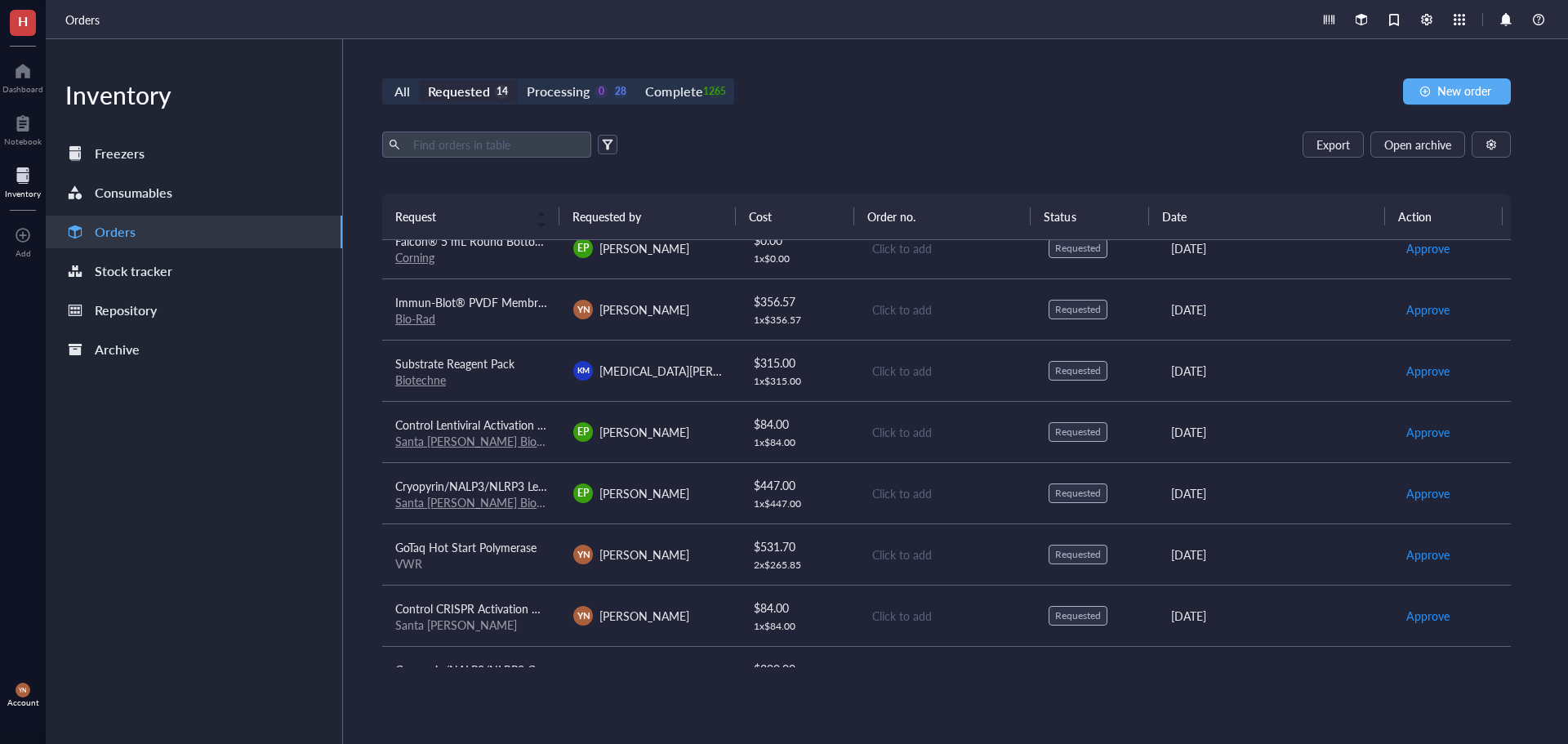
click at [521, 416] on span "Control Lentiviral Activation Particles" at bounding box center [488, 424] width 184 height 16
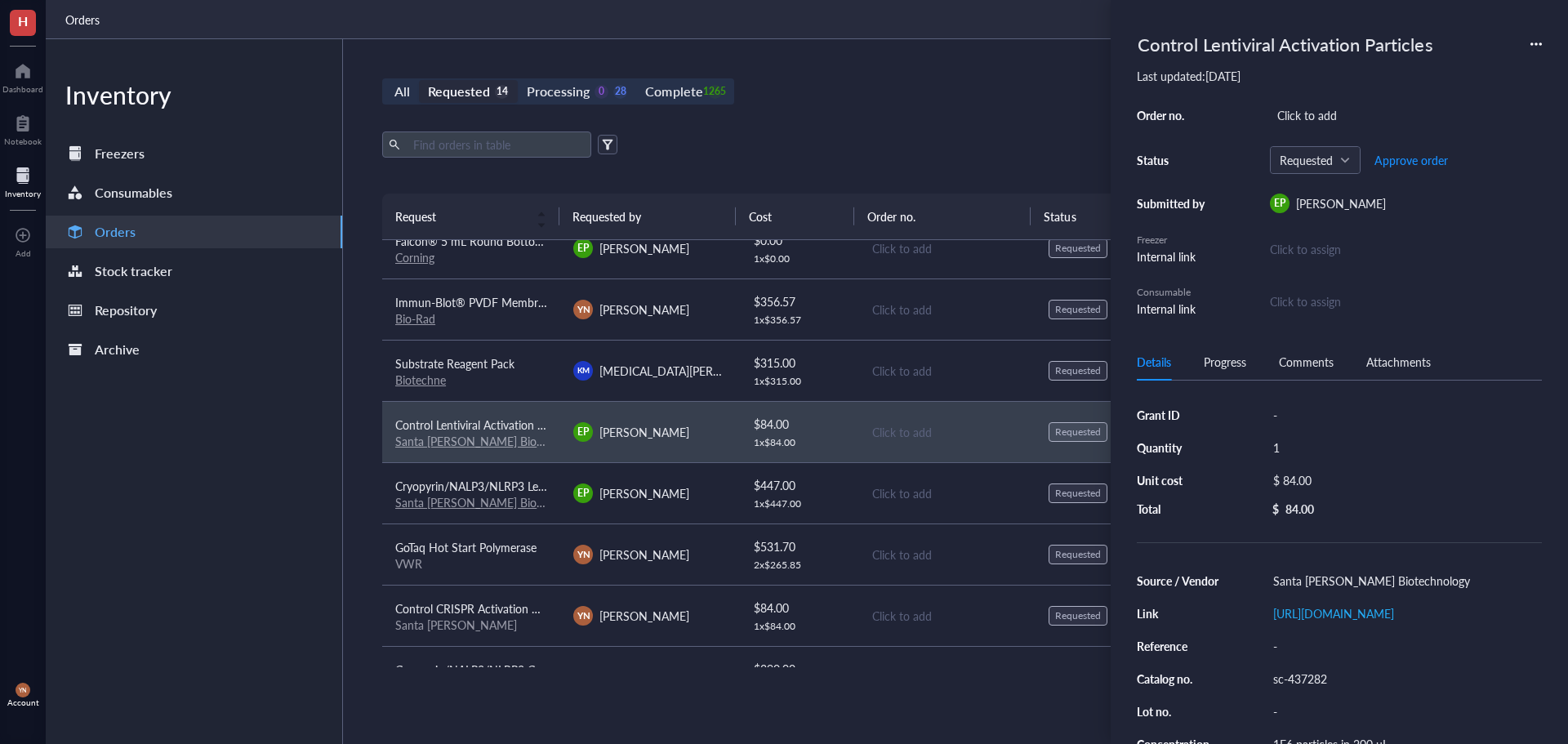
click at [1536, 38] on div "Control Lentiviral Activation Particles" at bounding box center [1339, 44] width 405 height 36
click at [1539, 49] on icon at bounding box center [1536, 44] width 11 height 11
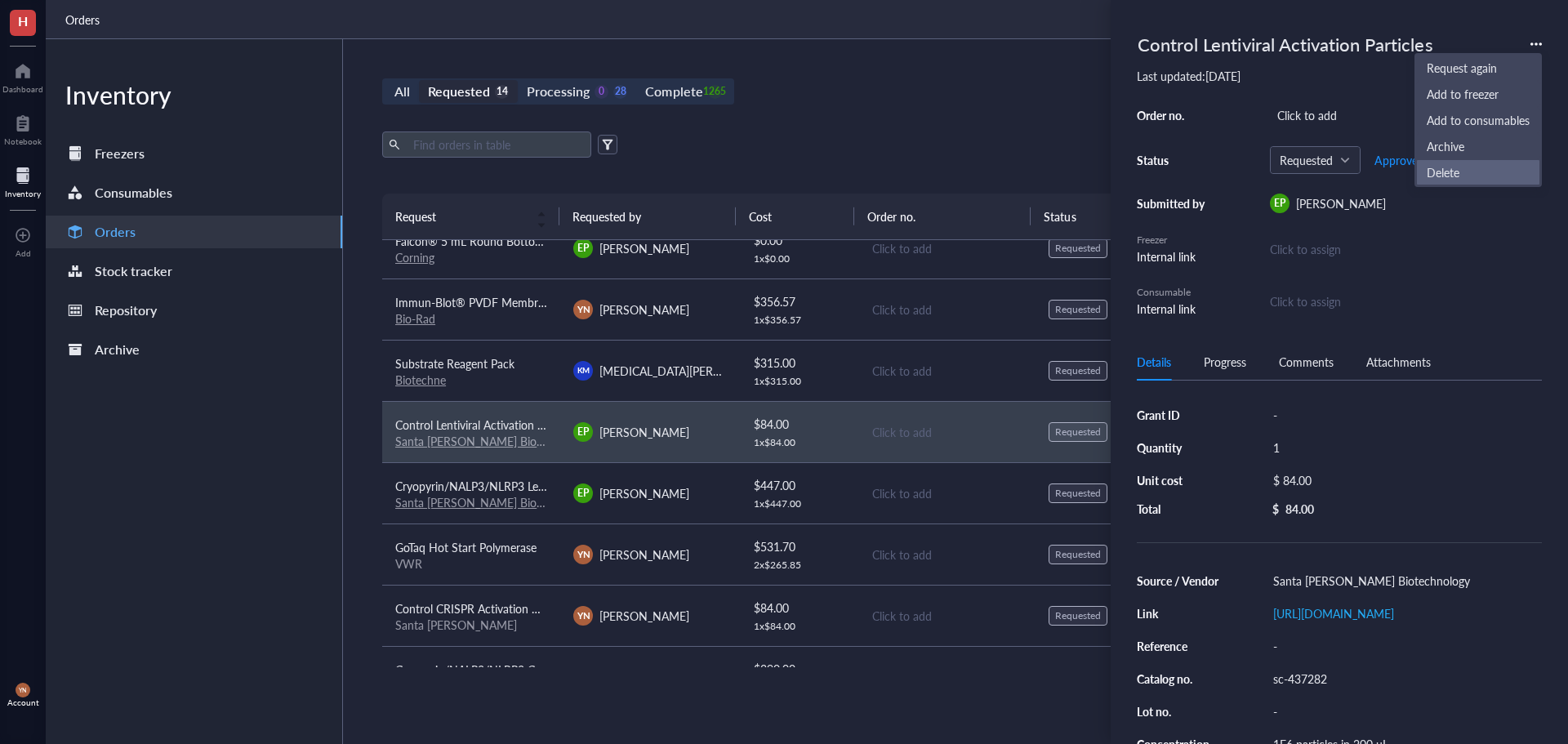
click at [1448, 171] on span "Delete" at bounding box center [1479, 172] width 103 height 18
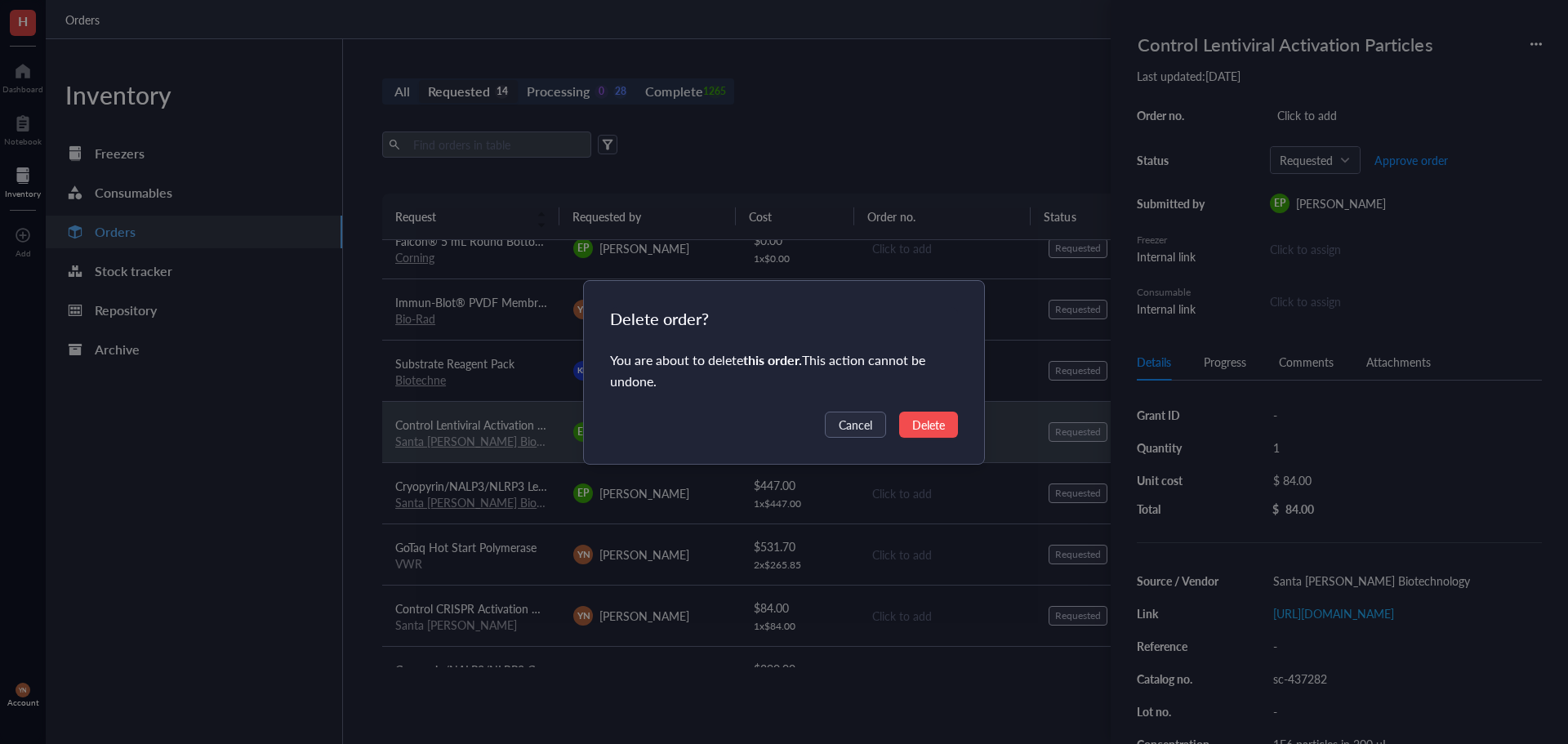
click at [912, 422] on span "Delete" at bounding box center [928, 424] width 33 height 18
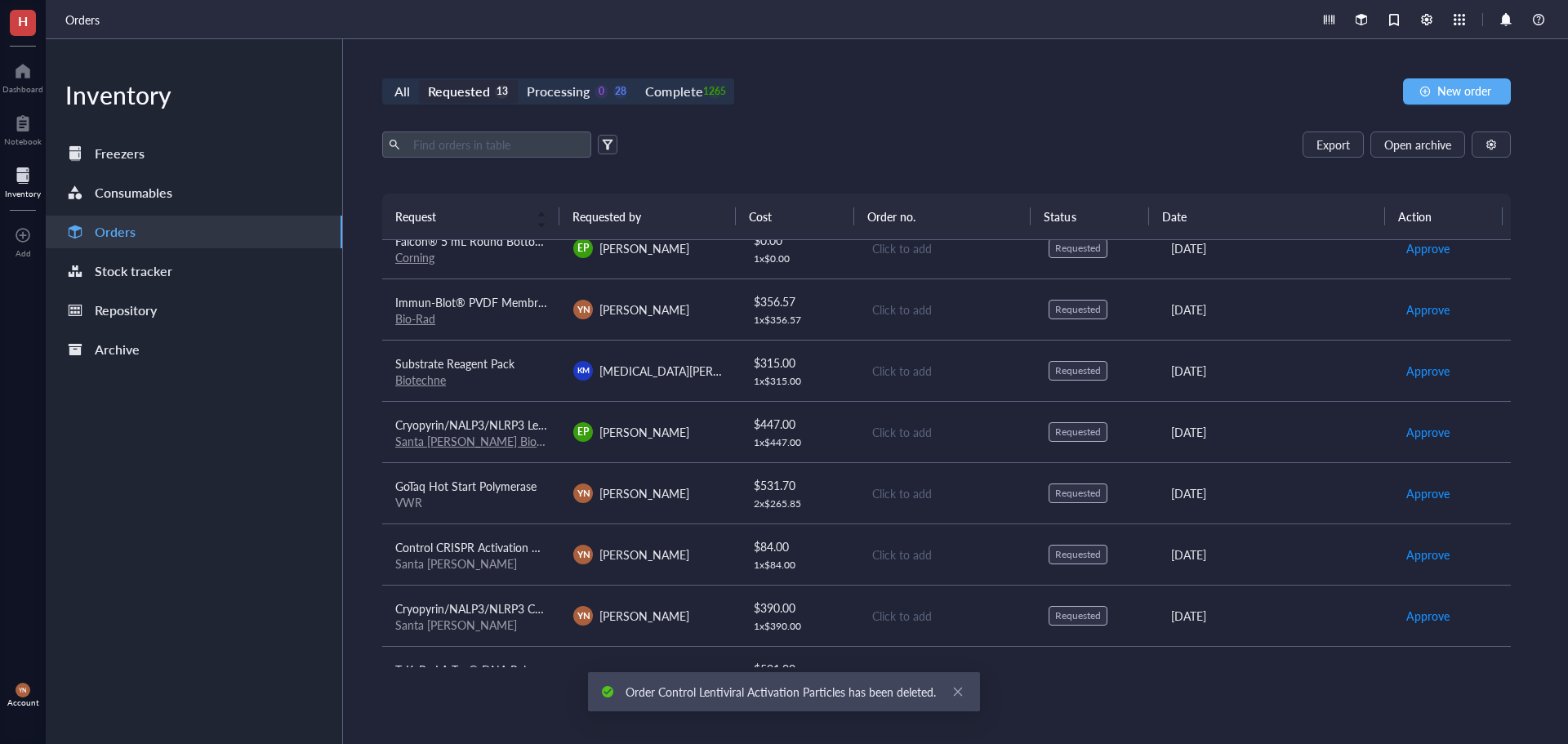
click at [505, 422] on span "Cryopyrin/NALP3/NLRP3 Lentiviral Activation Particles (m)" at bounding box center [543, 424] width 296 height 16
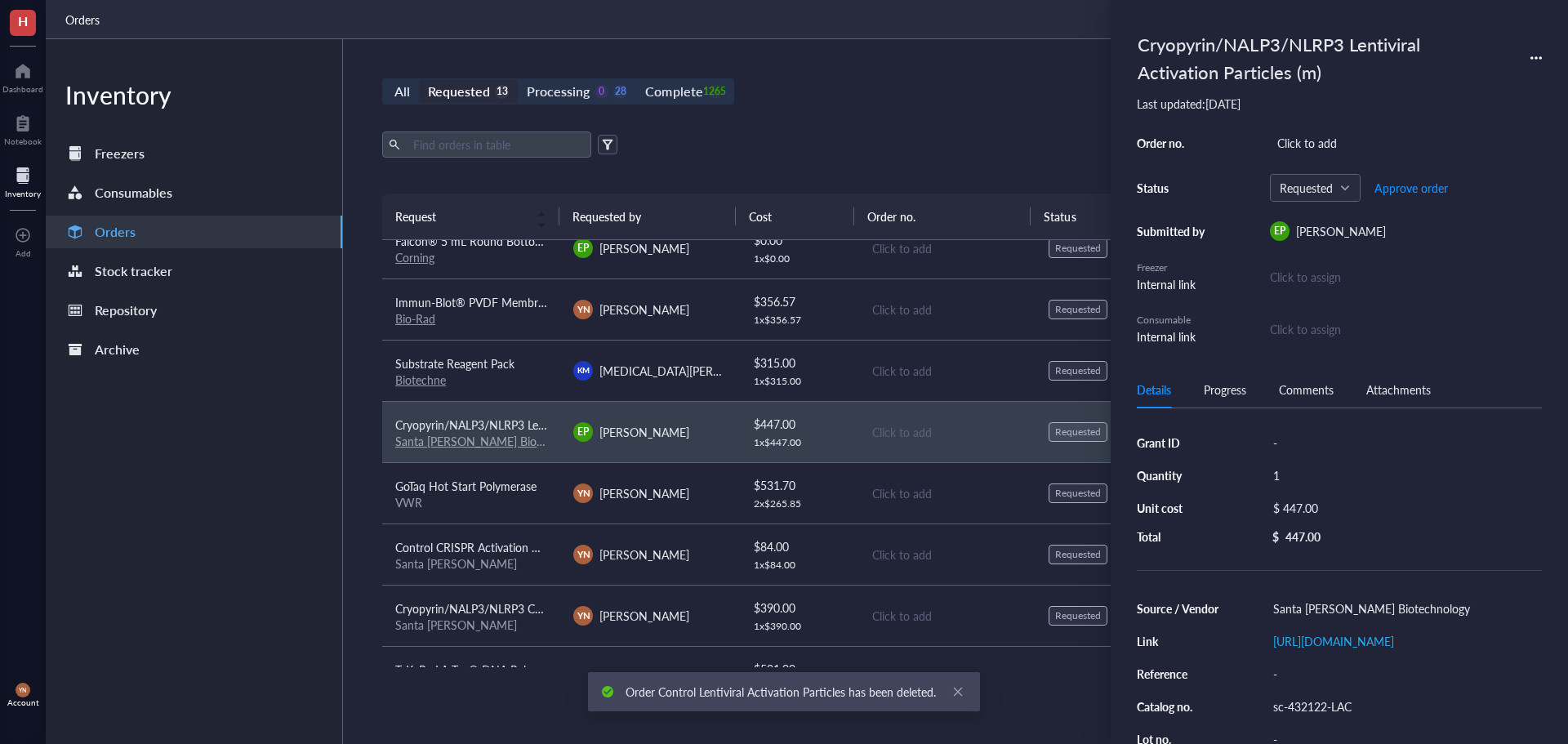
click at [1536, 57] on icon at bounding box center [1535, 57] width 3 height 3
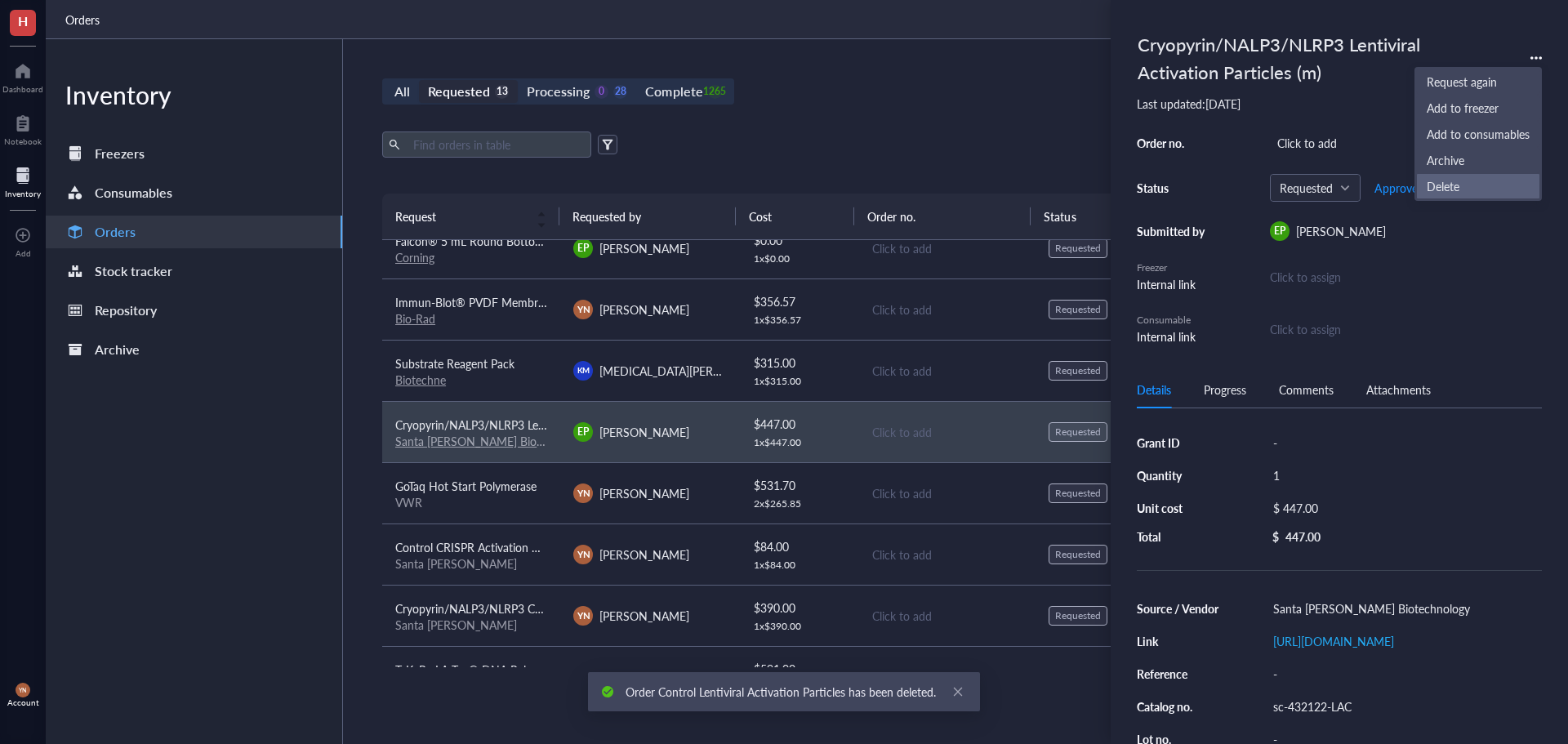
click at [1462, 192] on span "Delete" at bounding box center [1479, 186] width 103 height 18
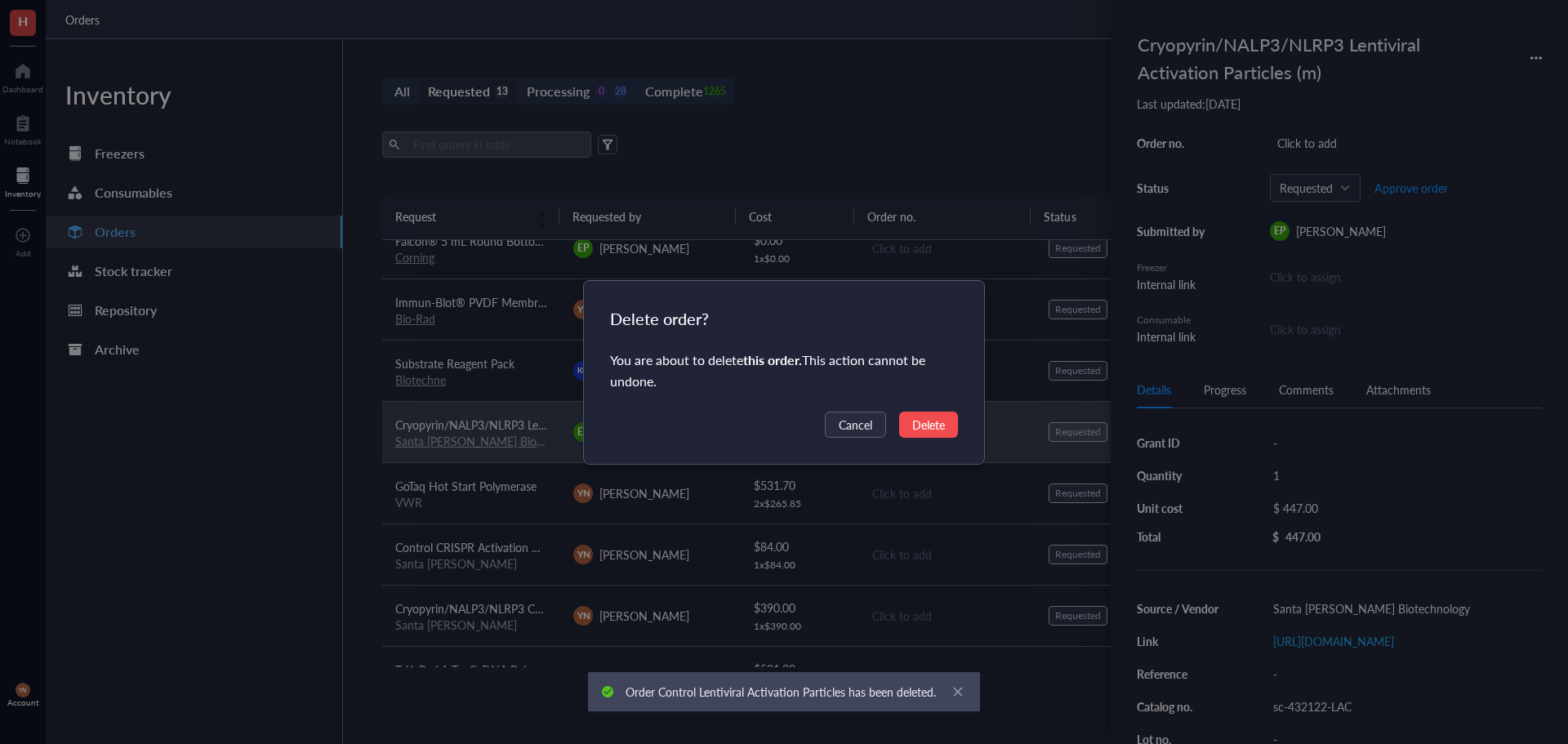
click at [936, 418] on span "Delete" at bounding box center [928, 424] width 33 height 18
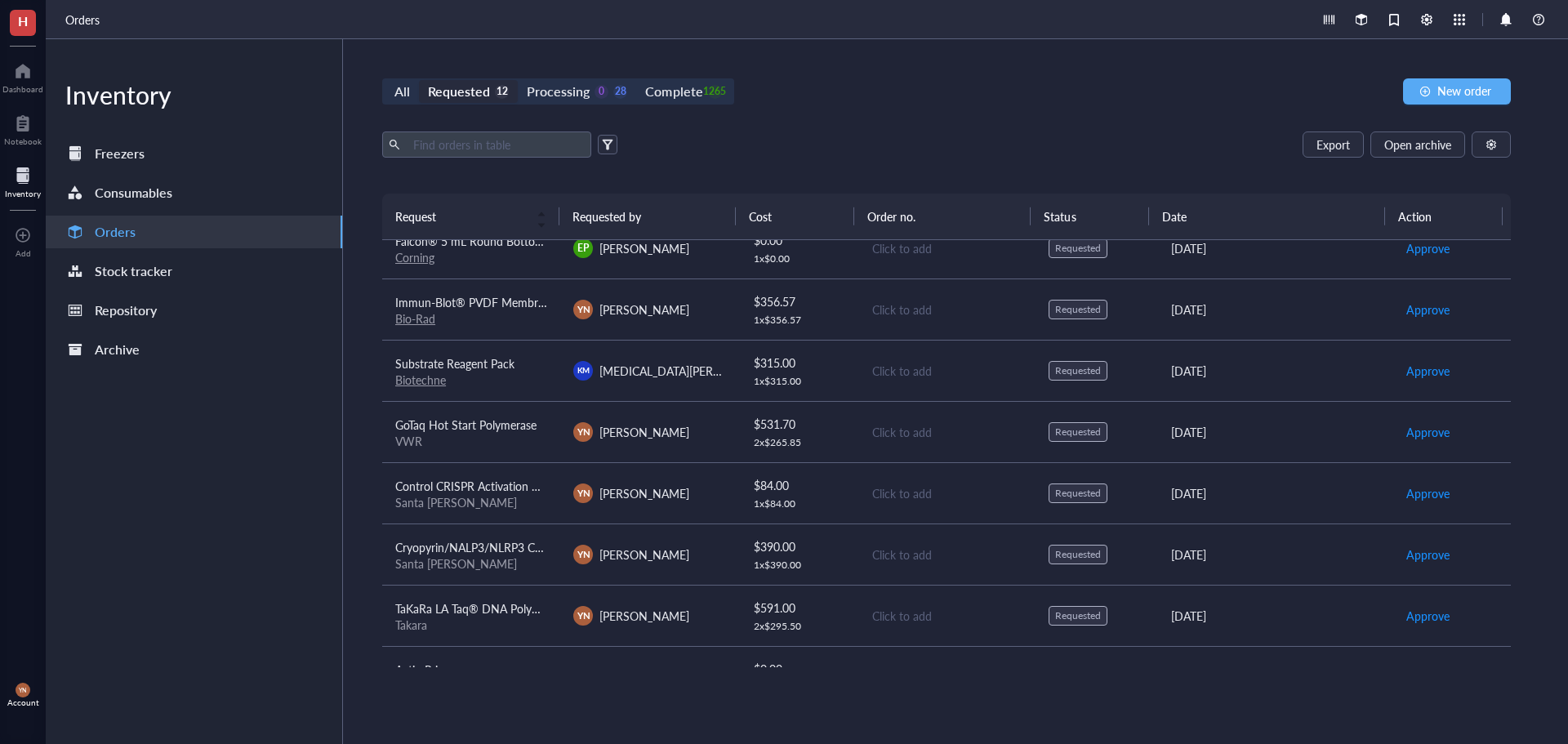
click at [479, 553] on span "Cryopyrin/NALP3/NLRP3 CRISPR Activation Plasmid (m)" at bounding box center [538, 547] width 287 height 16
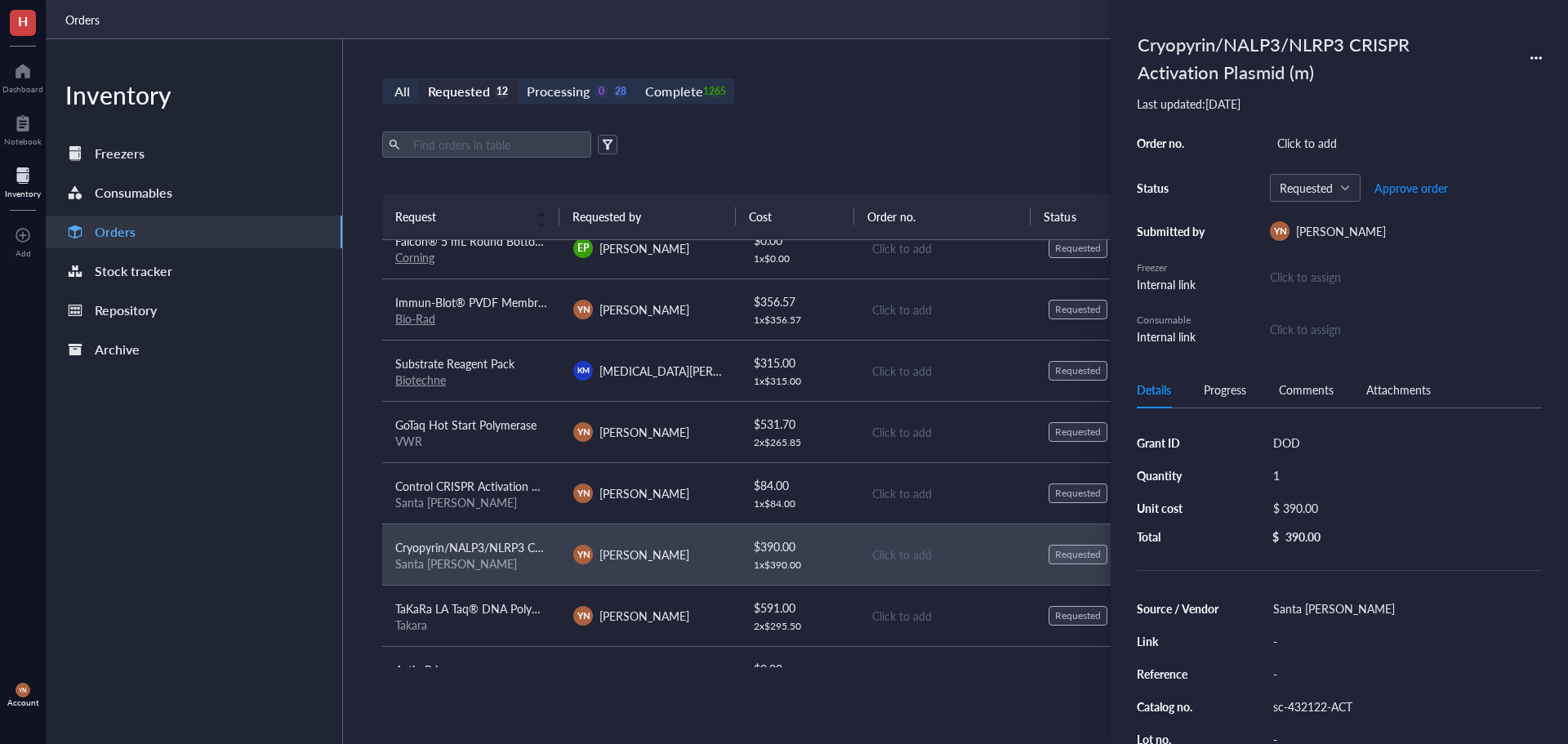
click at [538, 701] on div "All Requested 12 Processing 0 28 Complete 1265 New order Export Open archive Re…" at bounding box center [946, 392] width 1207 height 705
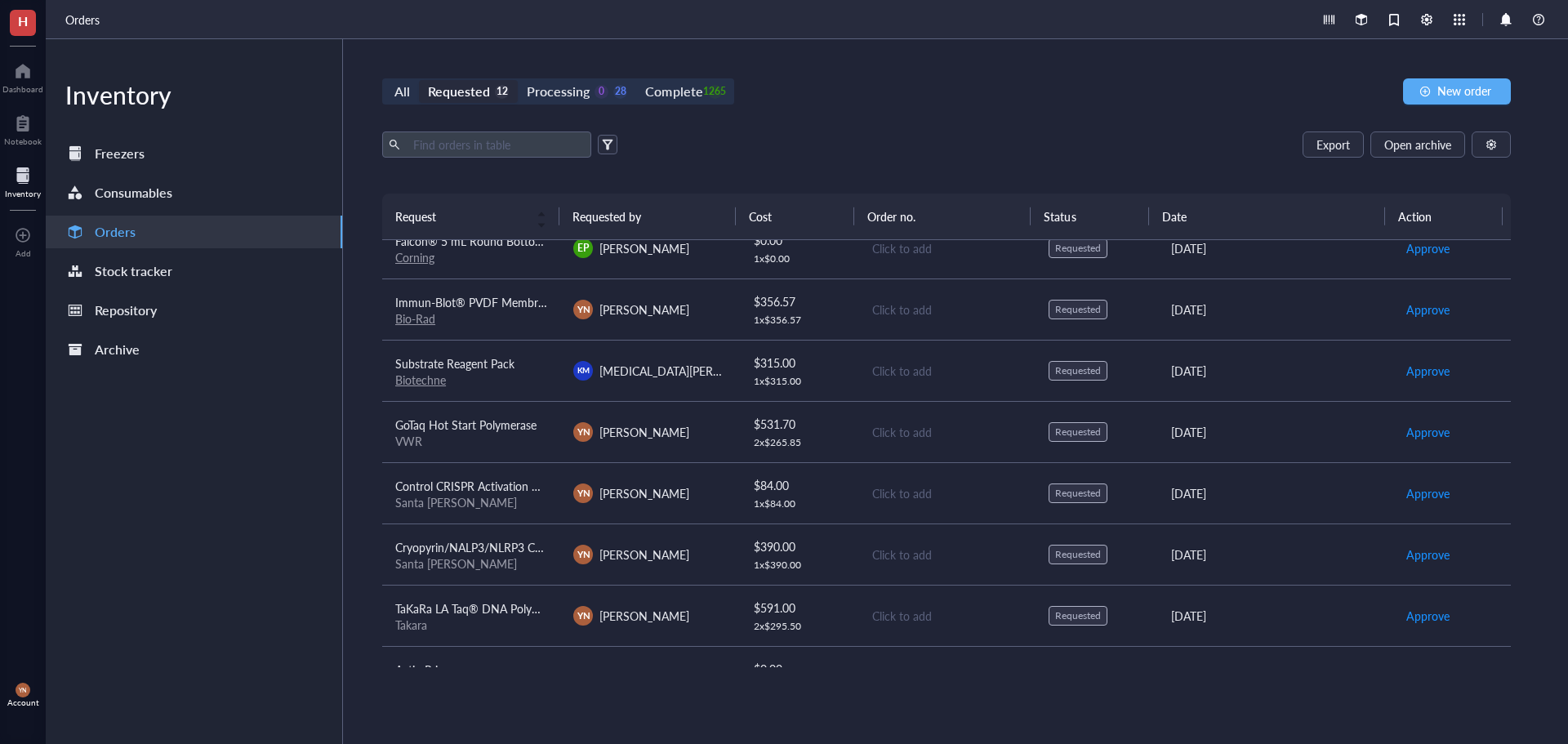
scroll to position [185, 0]
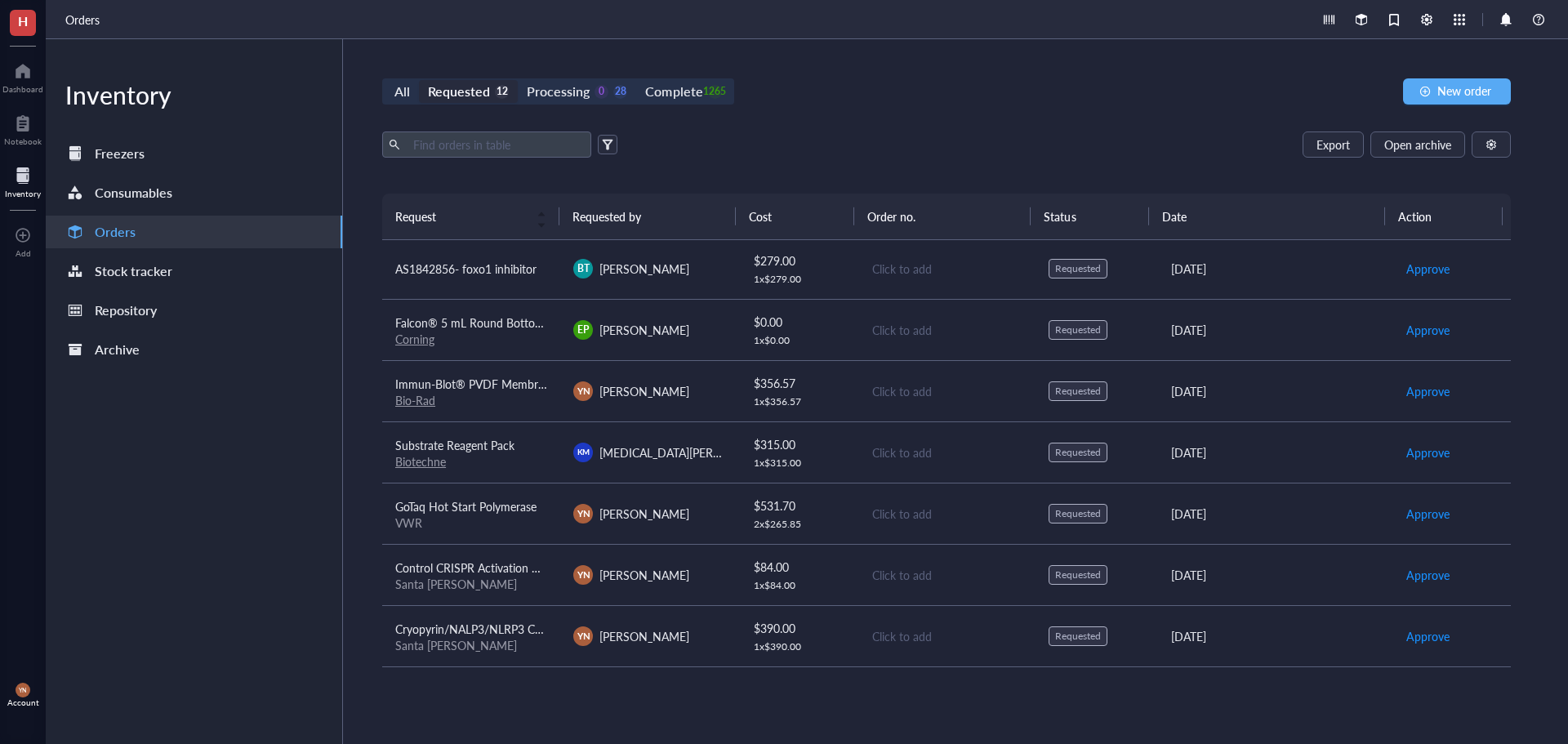
click at [485, 519] on div "VWR" at bounding box center [472, 522] width 152 height 15
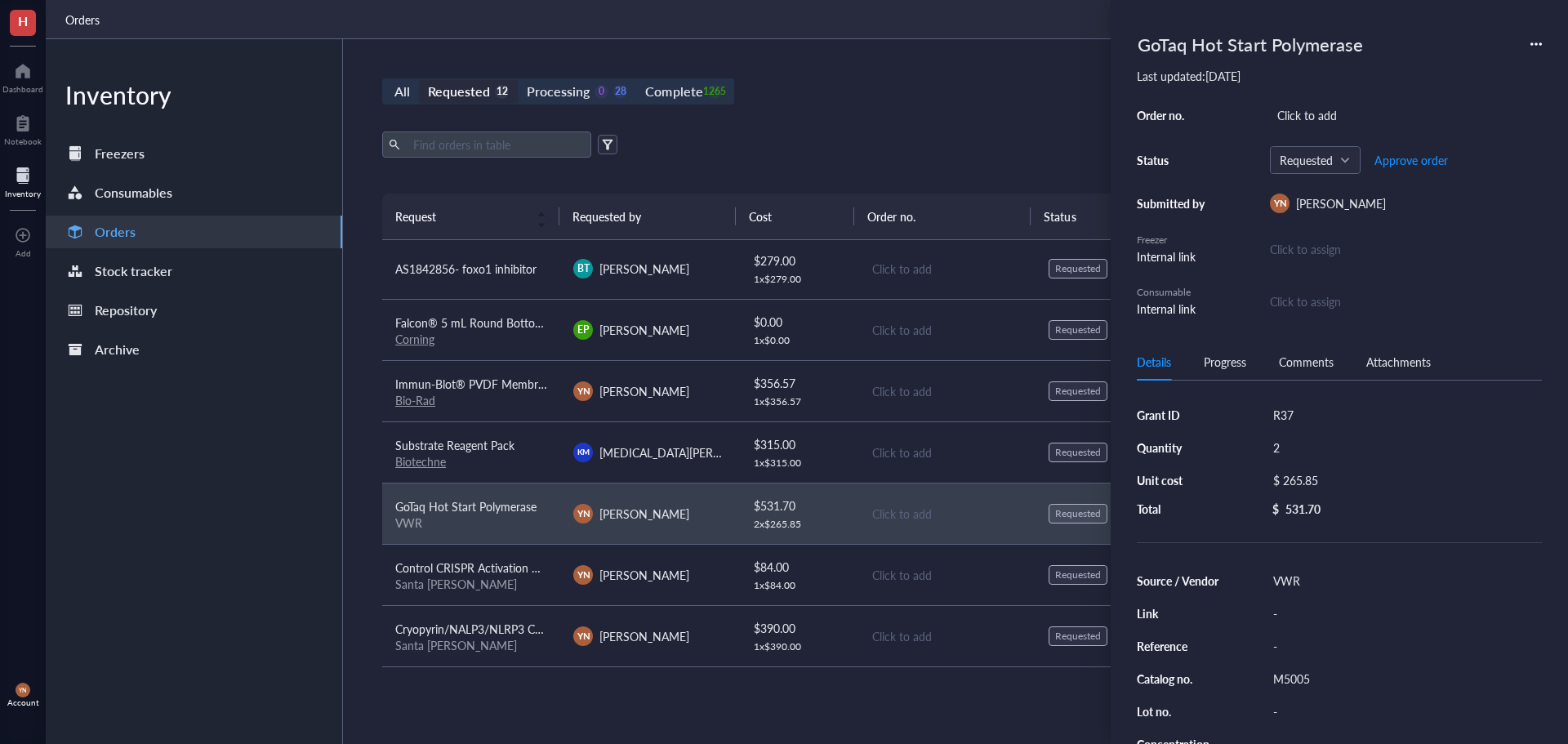
click at [484, 456] on div "Biotechne" at bounding box center [472, 461] width 152 height 15
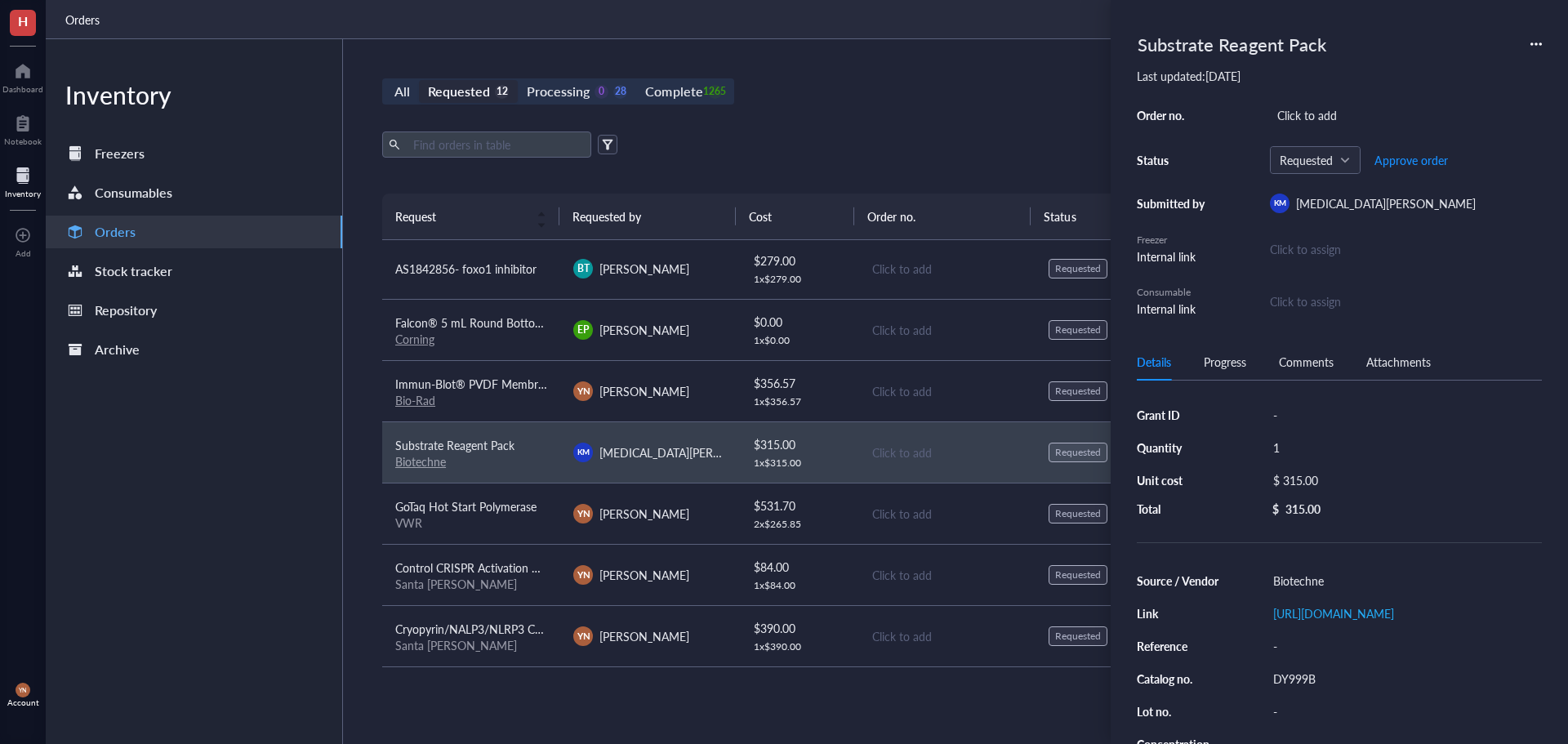
scroll to position [103, 0]
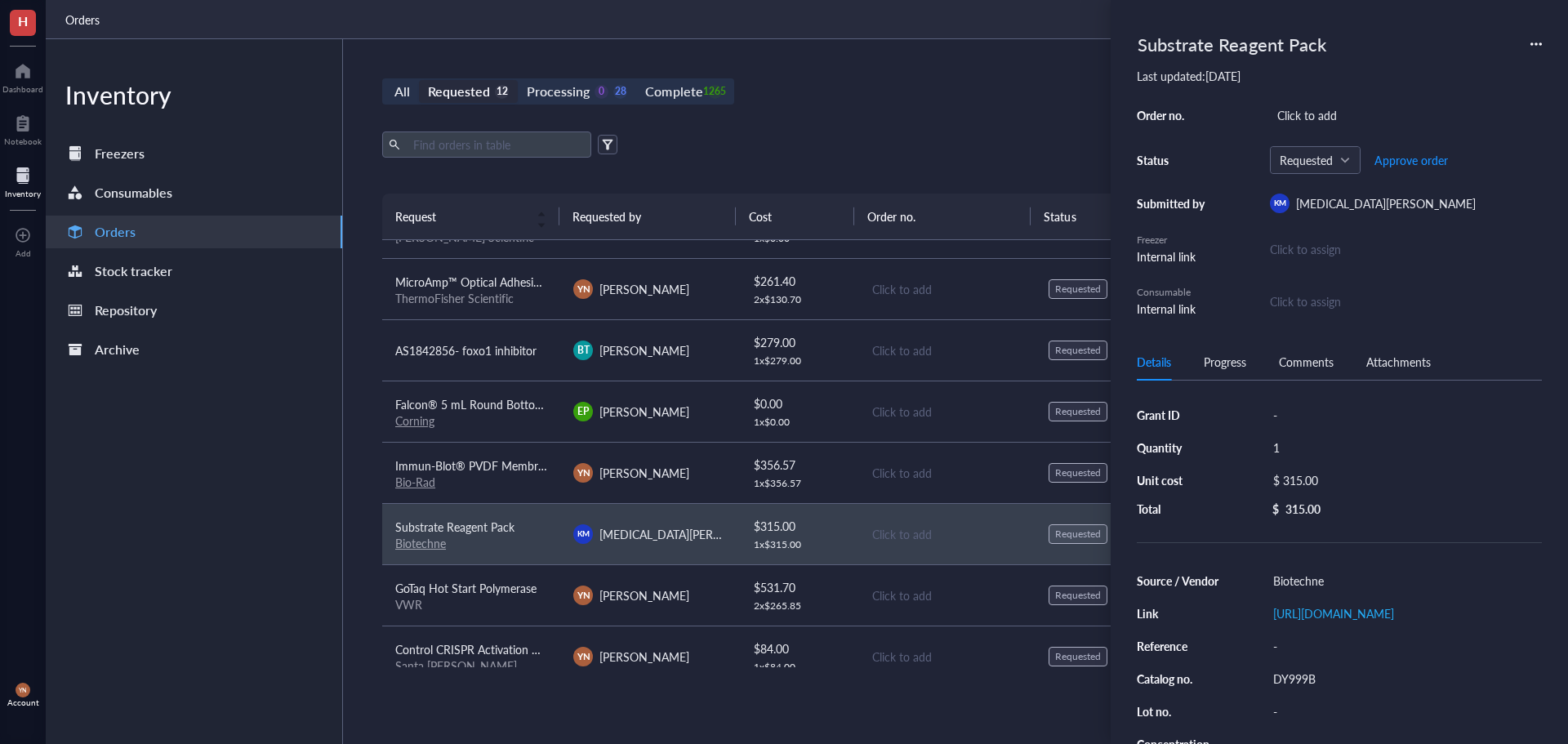
click at [514, 472] on span "Immun-Blot® PVDF Membrane, Roll, 26 cm x 3.3 m, 1620177" at bounding box center [553, 465] width 316 height 16
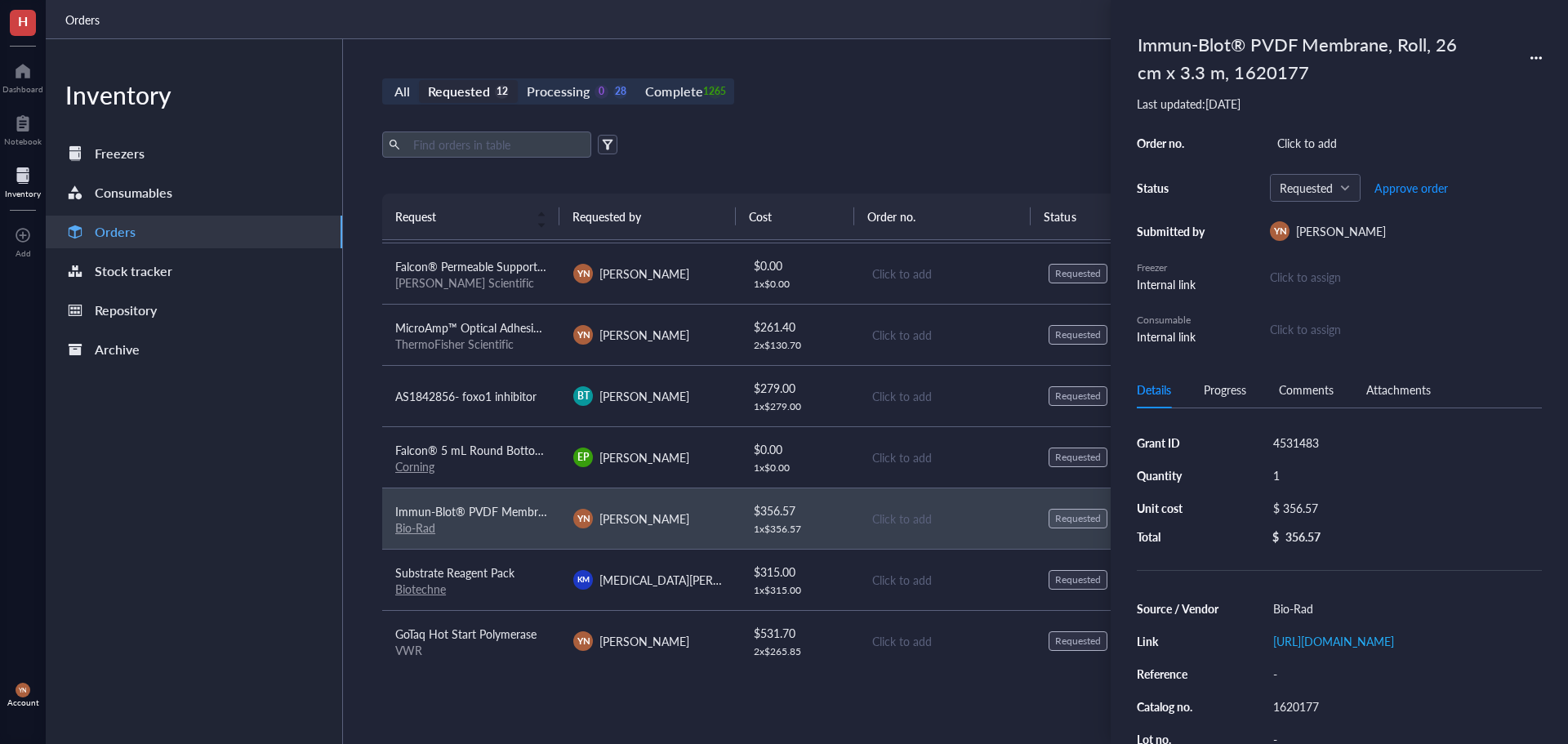
scroll to position [22, 0]
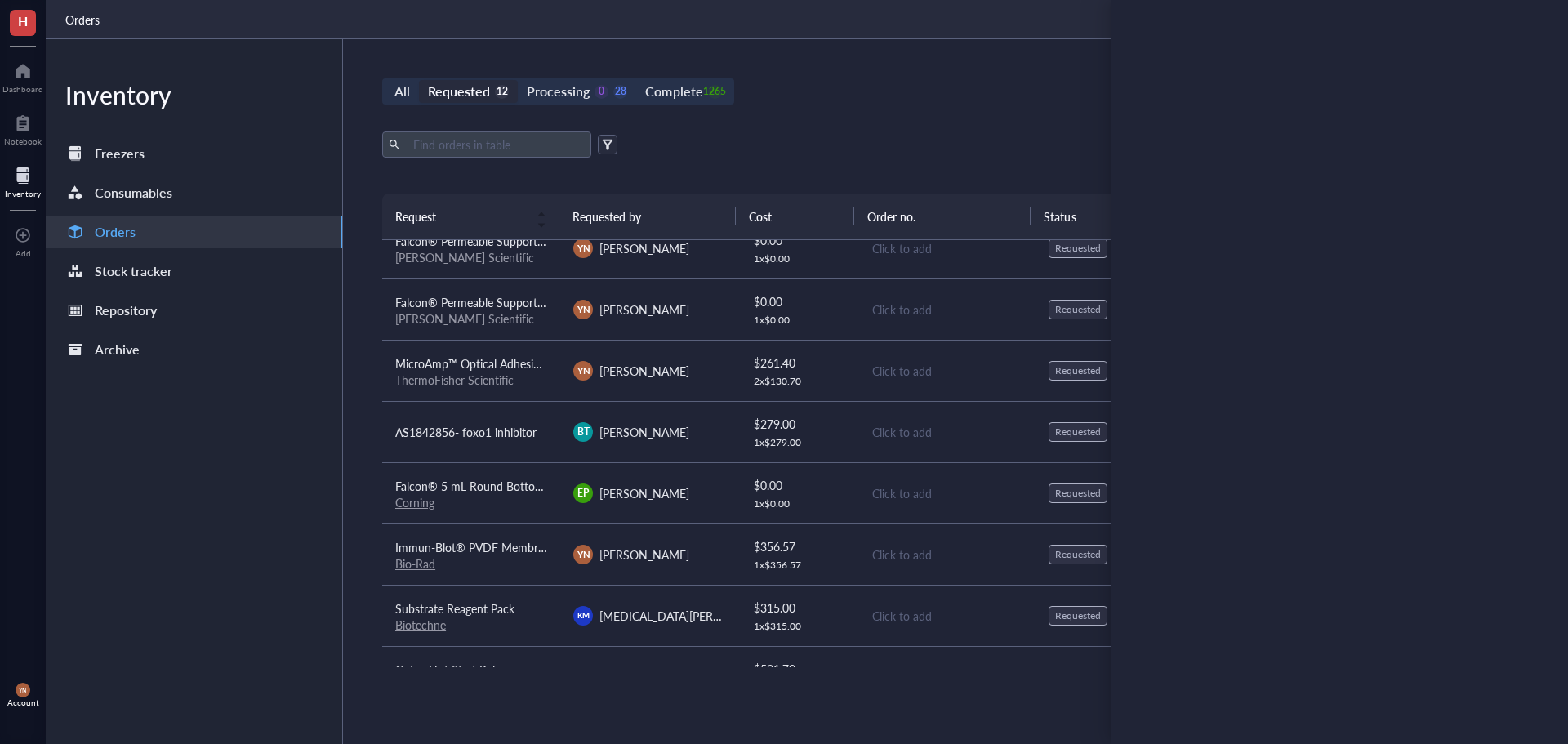
drag, startPoint x: 835, startPoint y: 94, endPoint x: 871, endPoint y: 98, distance: 36.2
click at [837, 94] on div "All Requested 12 Processing 0 28 Complete 1265 New order" at bounding box center [946, 91] width 1128 height 26
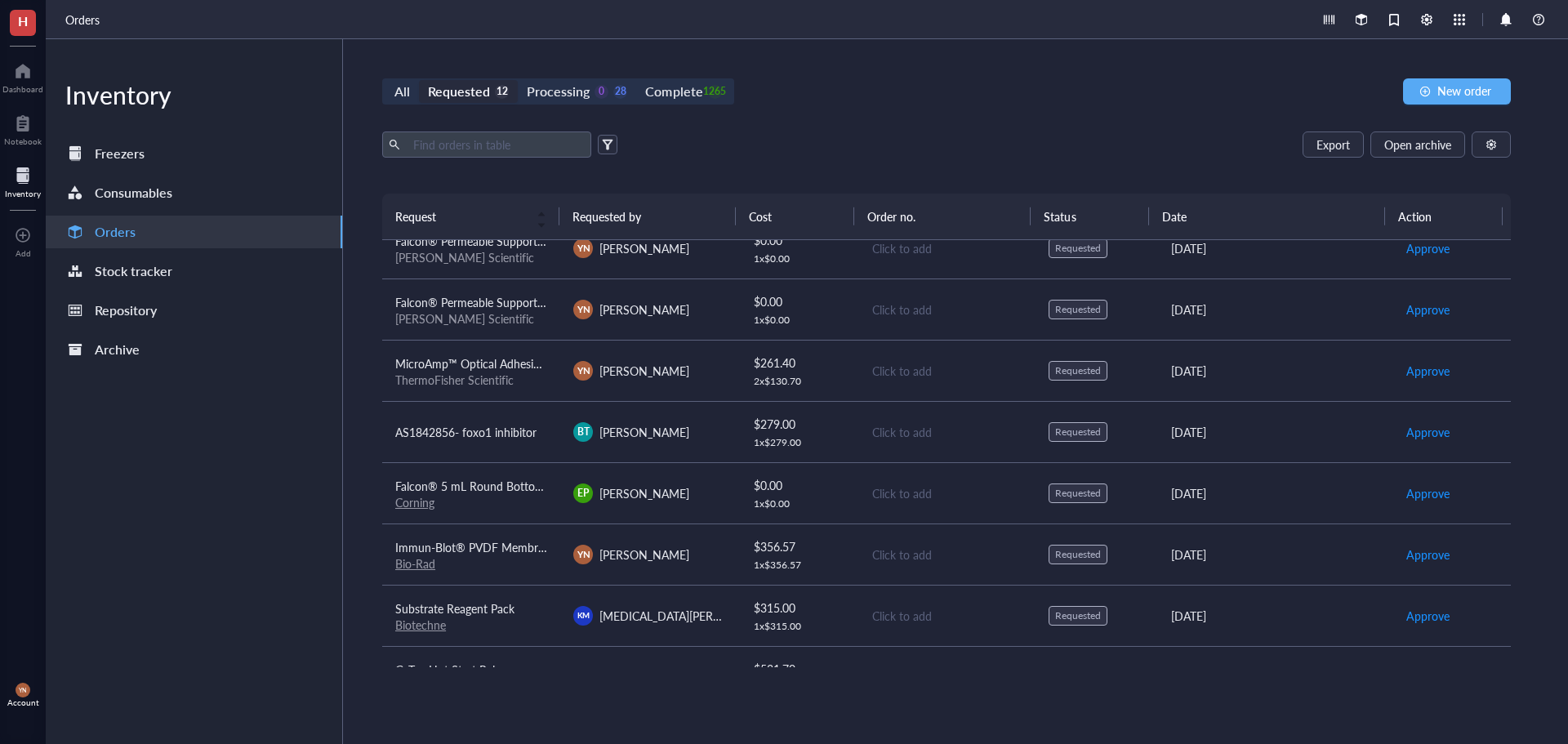
click at [1536, 95] on div "All Requested 12 Processing 0 28 Complete 1265 New order Export Open archive Re…" at bounding box center [946, 392] width 1207 height 705
click at [1476, 90] on span "New order" at bounding box center [1464, 91] width 54 height 13
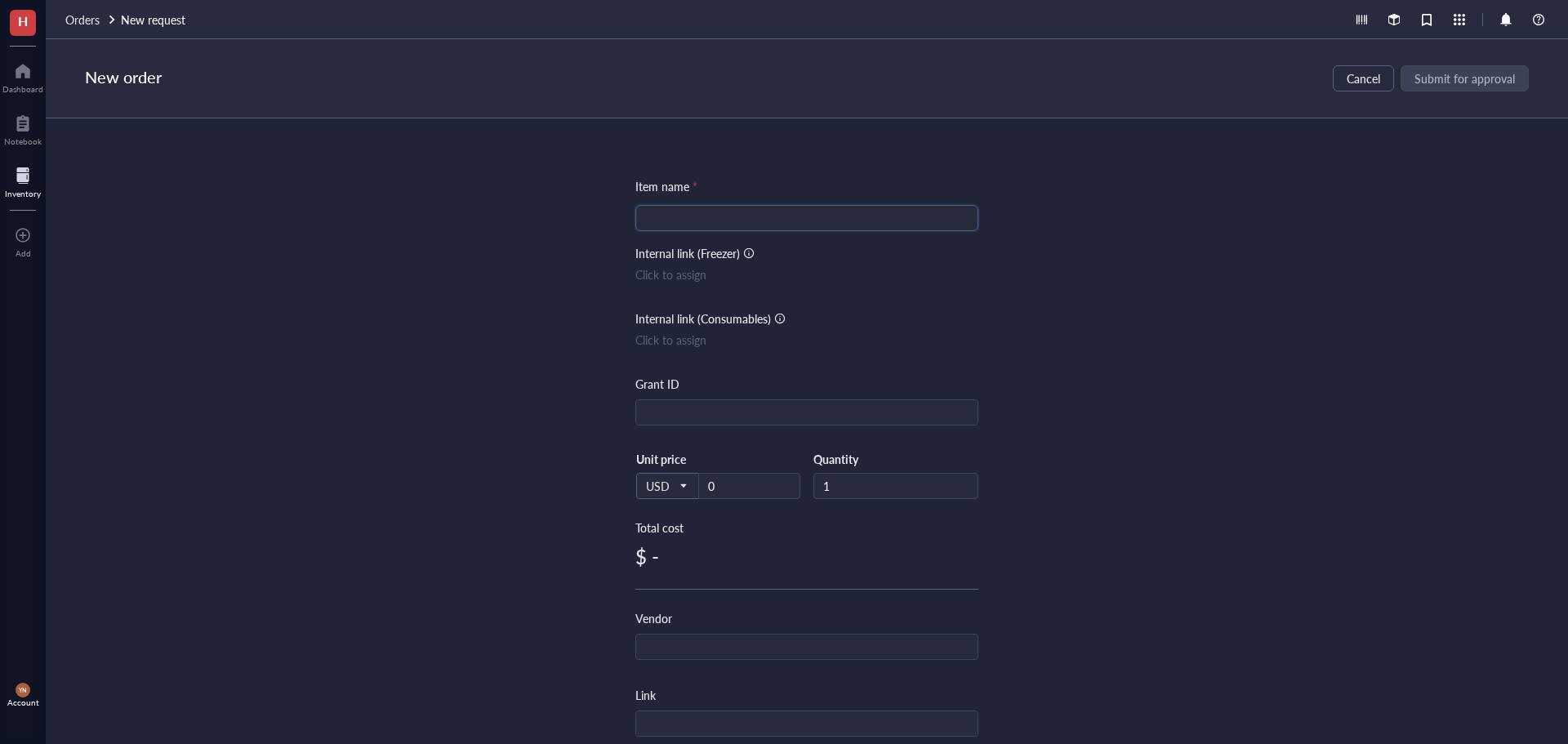
click at [757, 228] on input "search" at bounding box center [807, 218] width 323 height 24
type input "Plasmid Sequencing"
type input "[PERSON_NAME]"
type input "60"
type input "Plasmidsaurus"
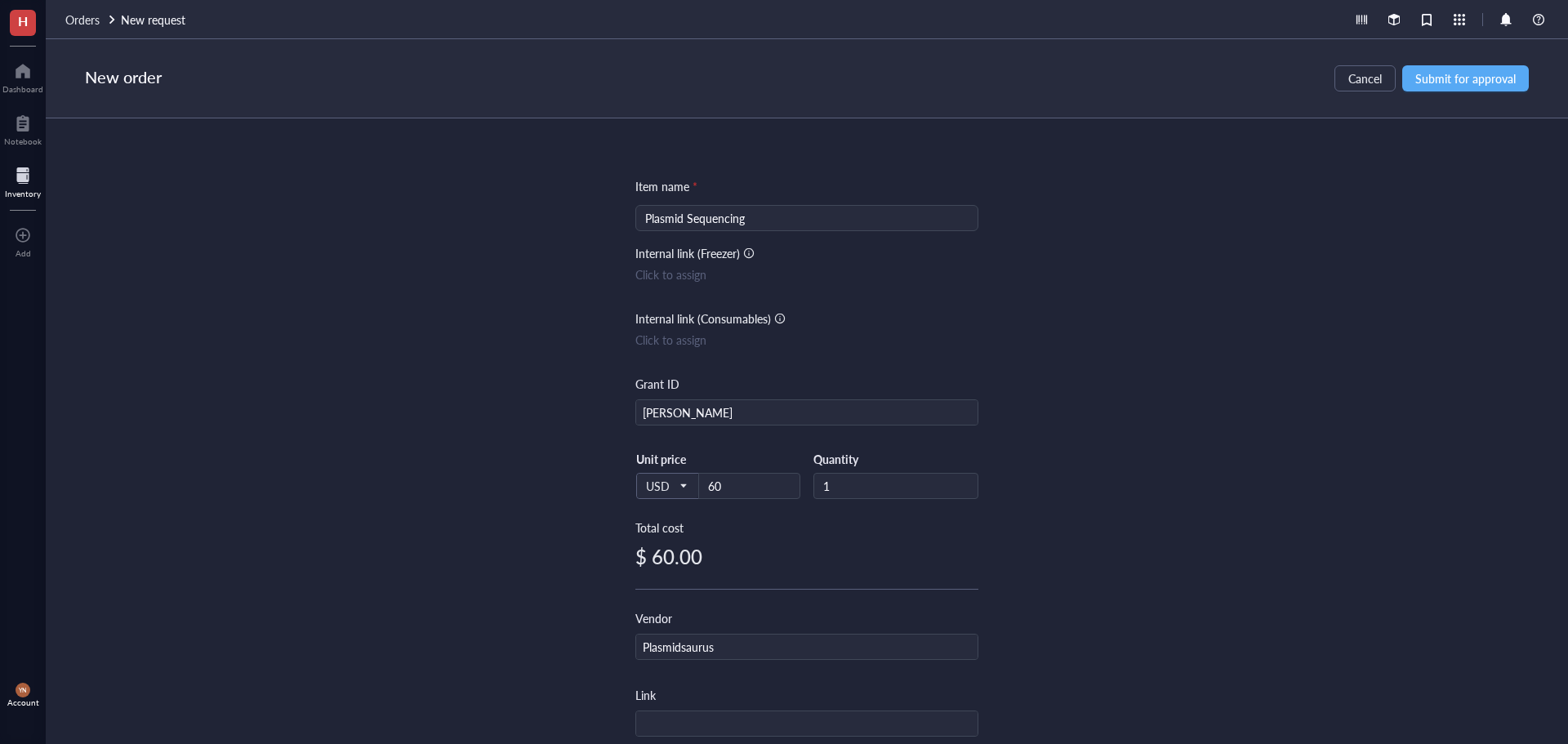
scroll to position [344, 0]
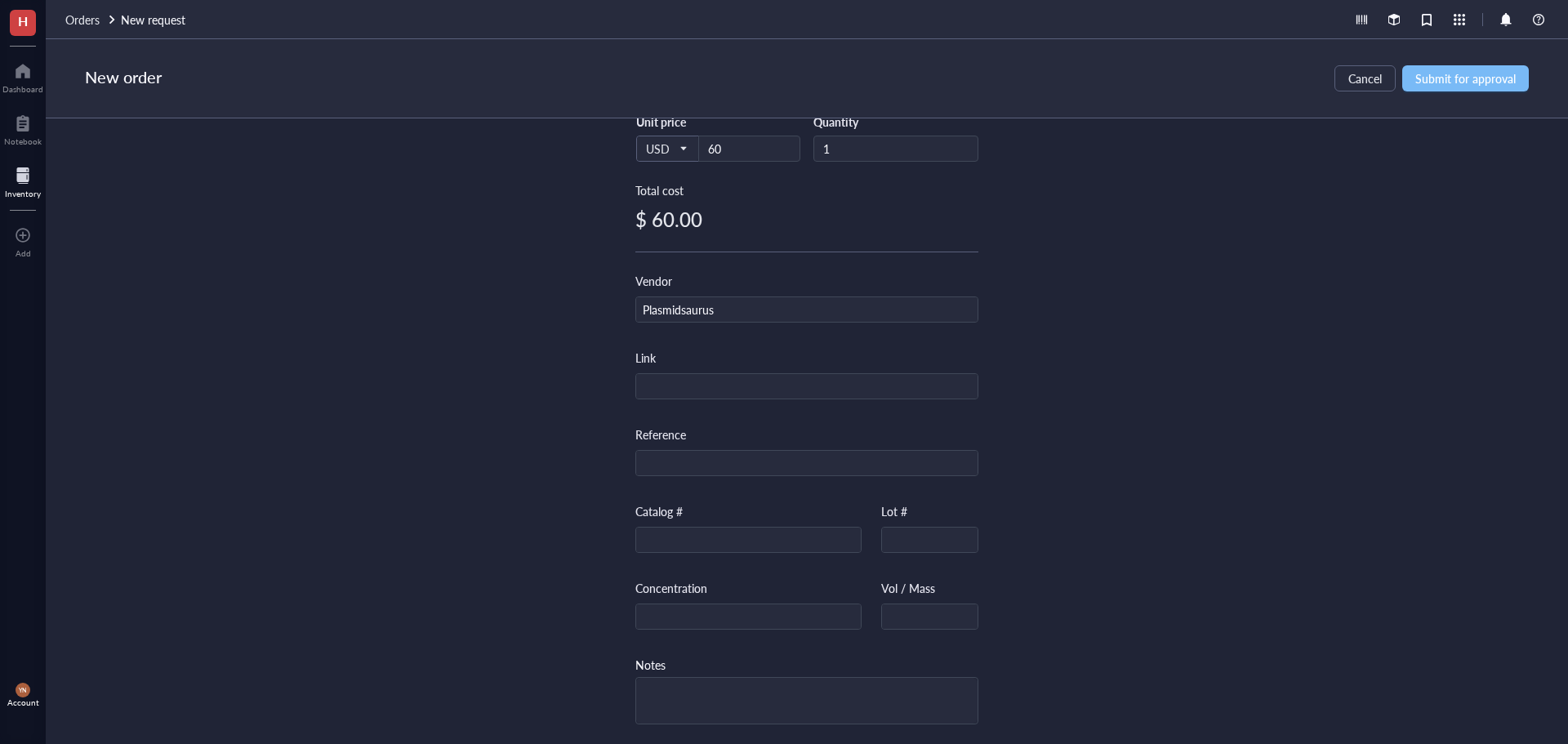
click at [1498, 68] on button "Submit for approval" at bounding box center [1465, 79] width 127 height 26
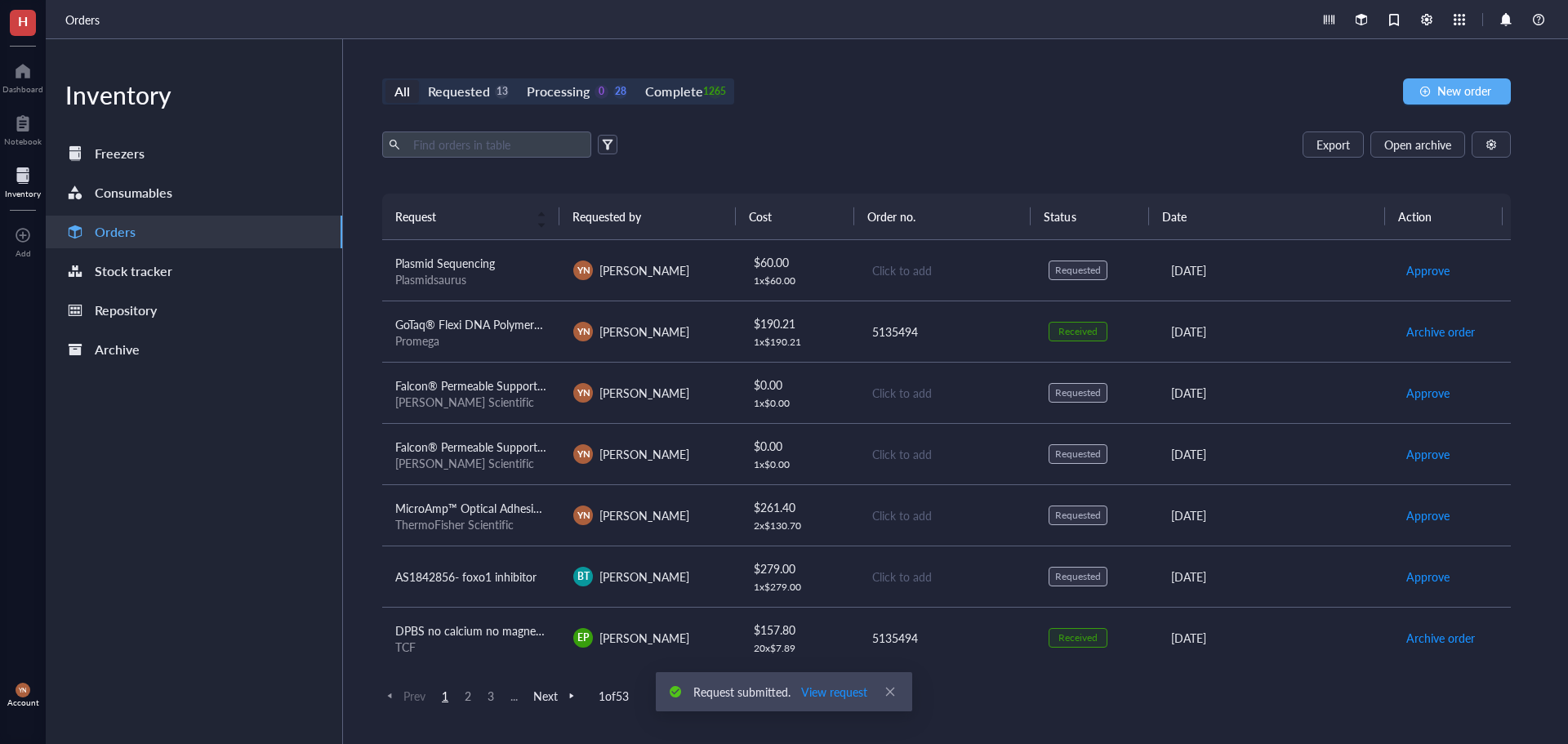
click at [454, 275] on div "Plasmidsaurus" at bounding box center [472, 279] width 152 height 15
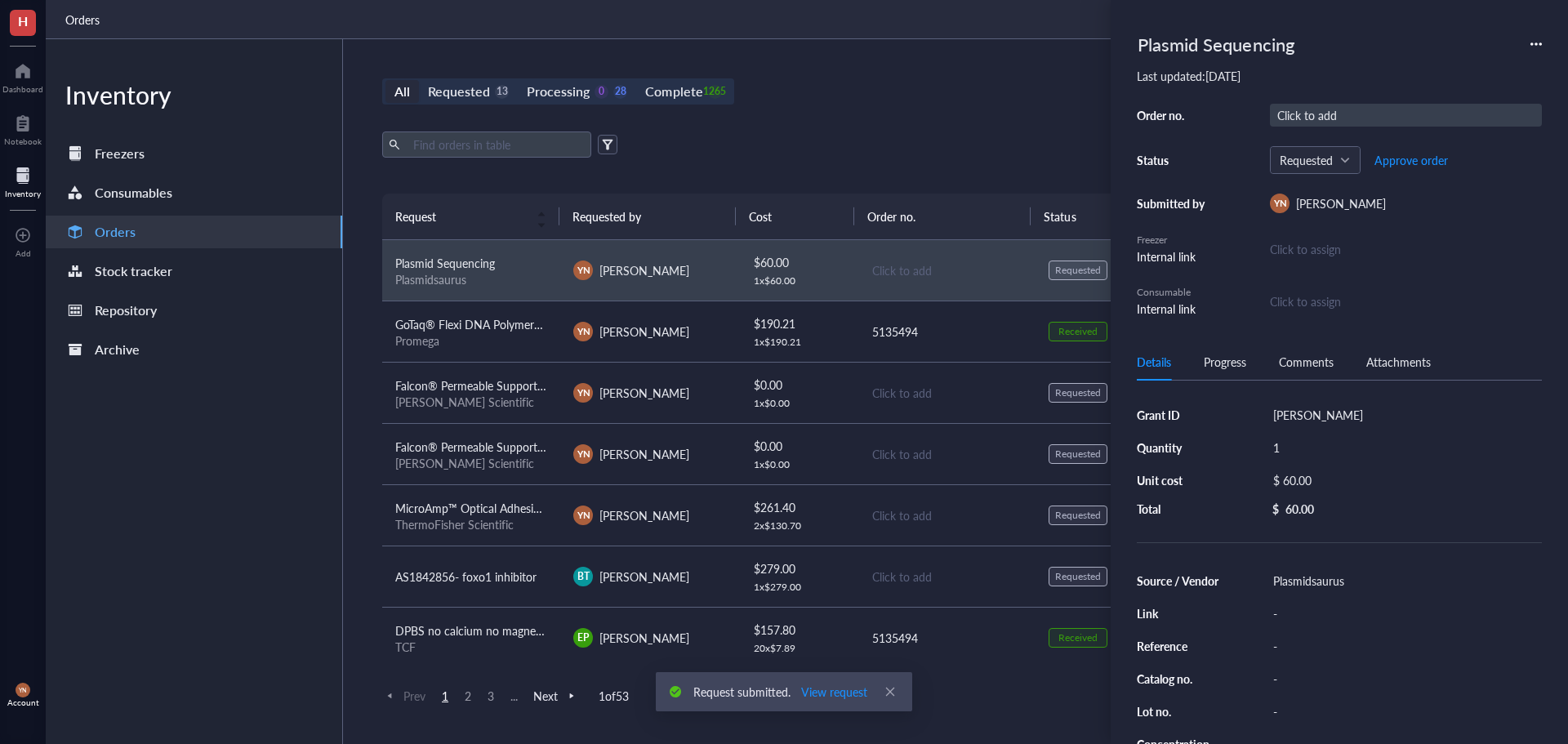
click at [1343, 117] on div "Click to add" at bounding box center [1405, 115] width 272 height 23
type input "5135565"
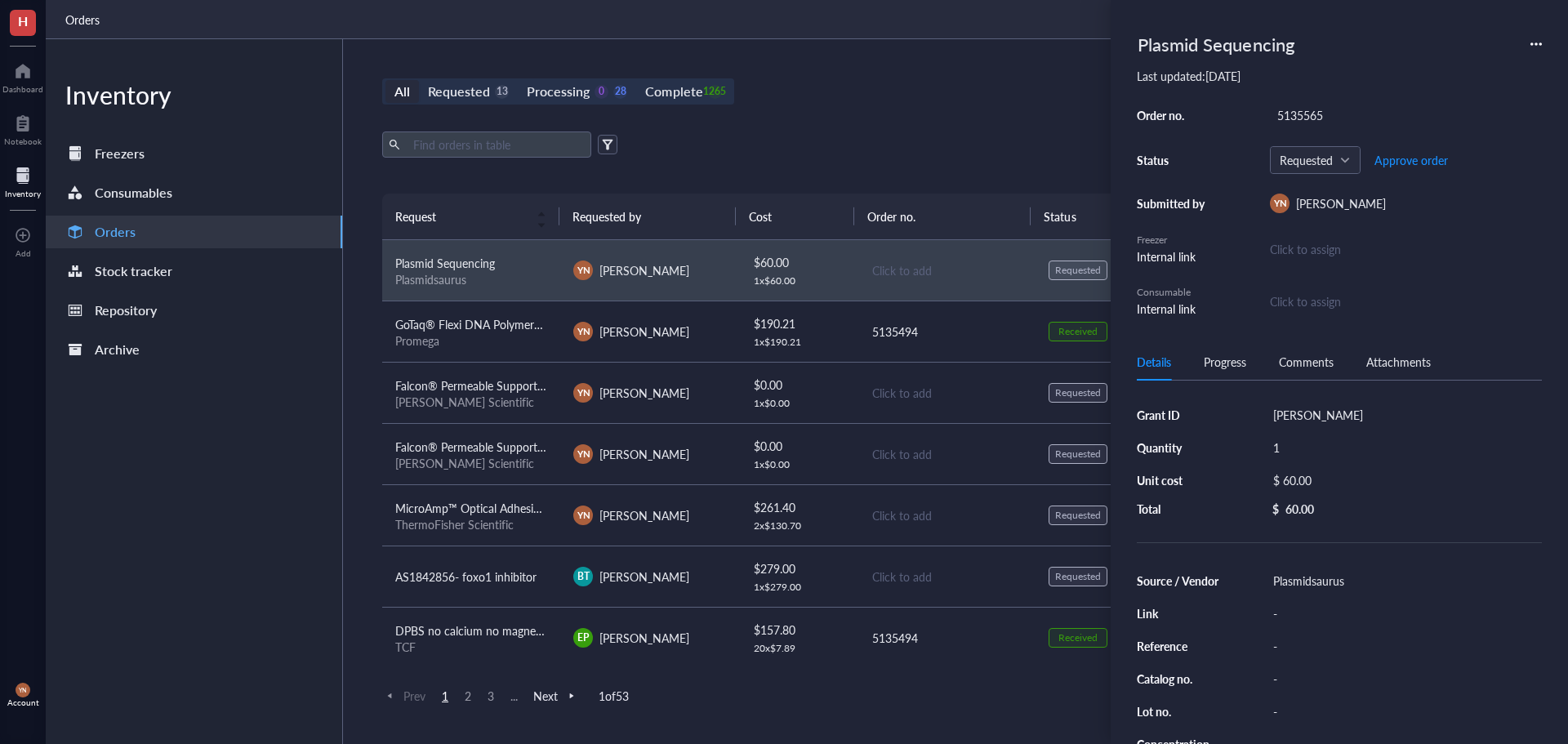
click at [922, 147] on div "Export Open archive" at bounding box center [946, 145] width 1128 height 26
click at [935, 131] on div "All Requested 13 Processing 0 28 Complete 1265 New order Export Open archive Re…" at bounding box center [946, 392] width 1207 height 705
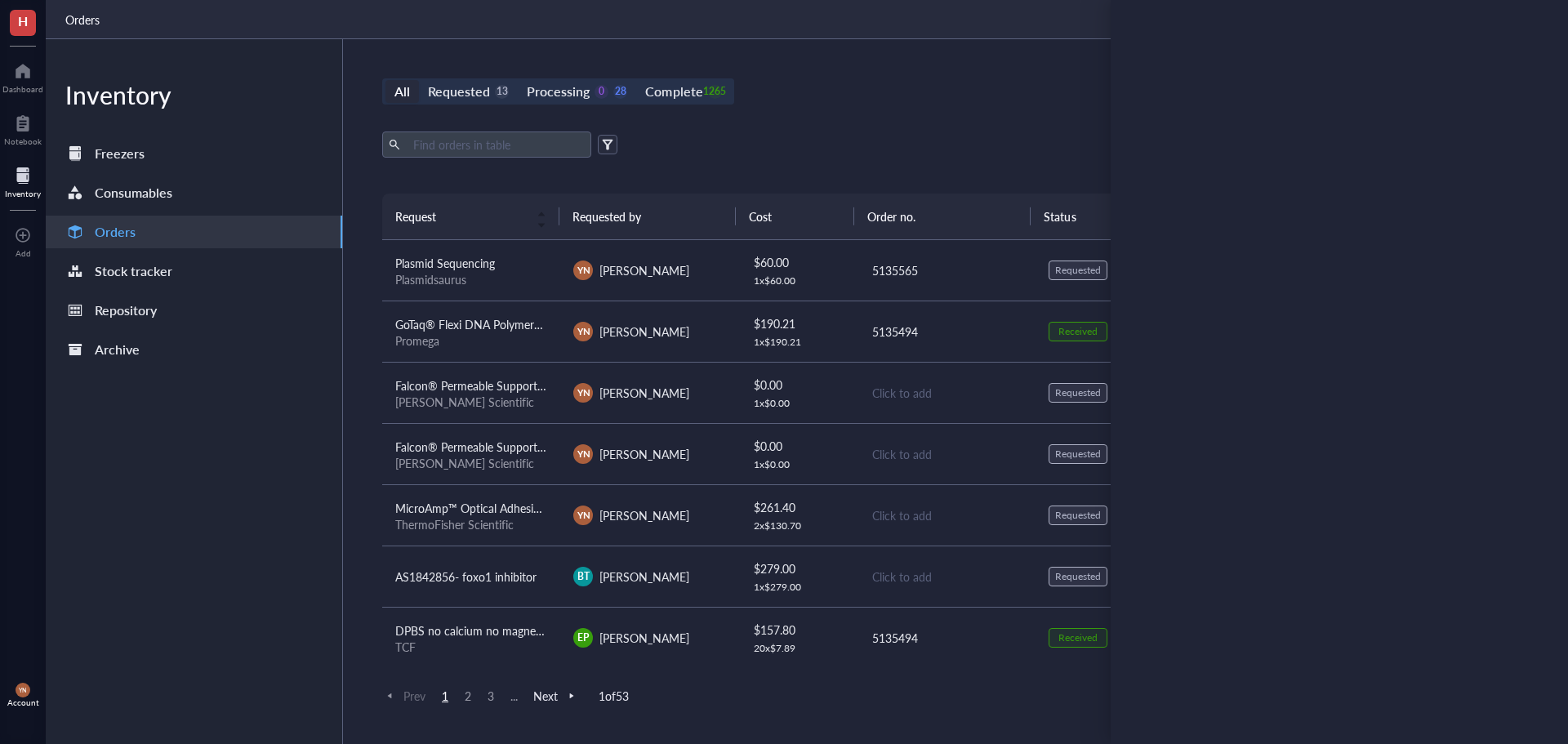
click at [969, 69] on div "All Requested 13 Processing 0 28 Complete 1265 New order Export Open archive Re…" at bounding box center [946, 392] width 1207 height 705
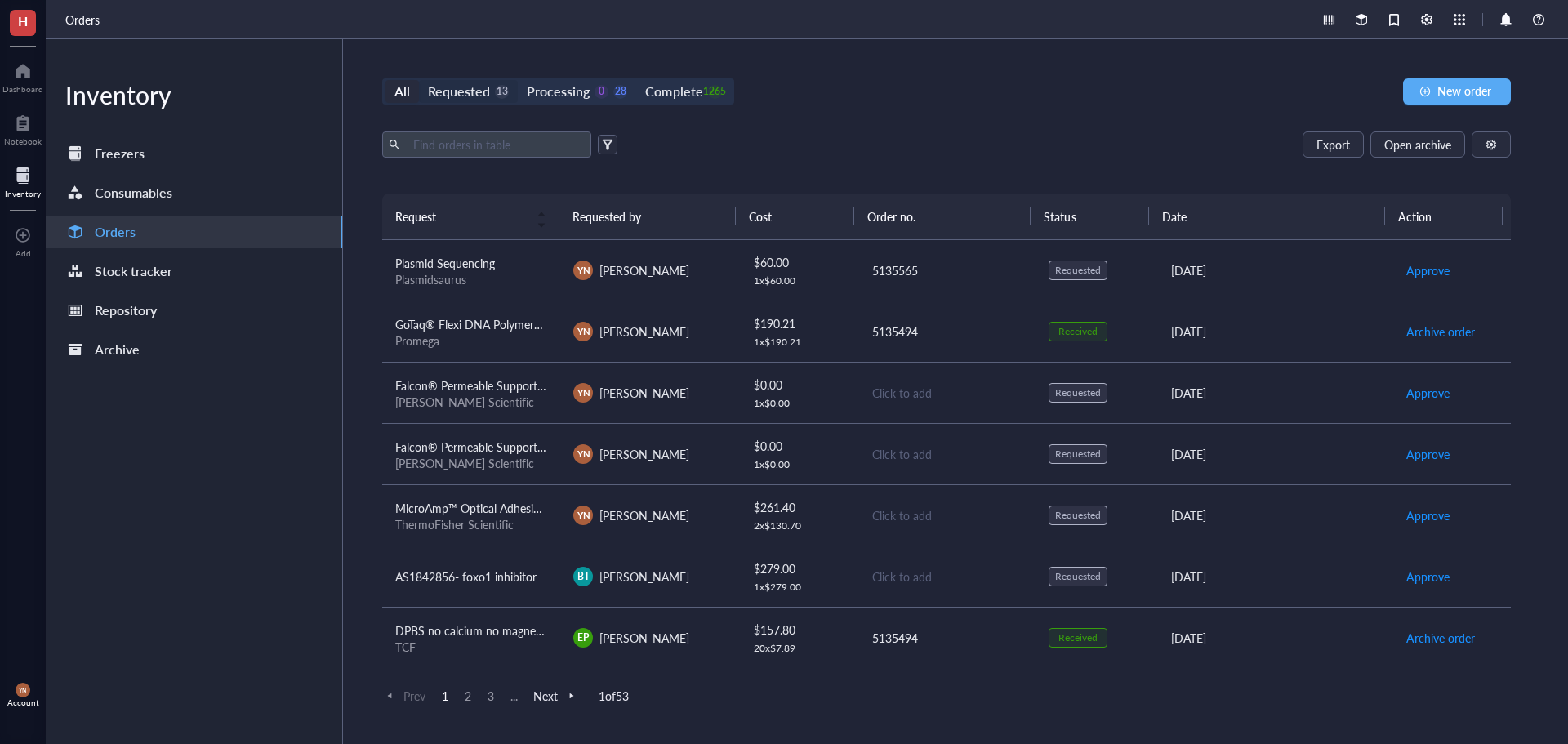
click at [448, 85] on div "Requested" at bounding box center [458, 91] width 62 height 23
click at [419, 80] on input "Requested 13" at bounding box center [419, 80] width 0 height 0
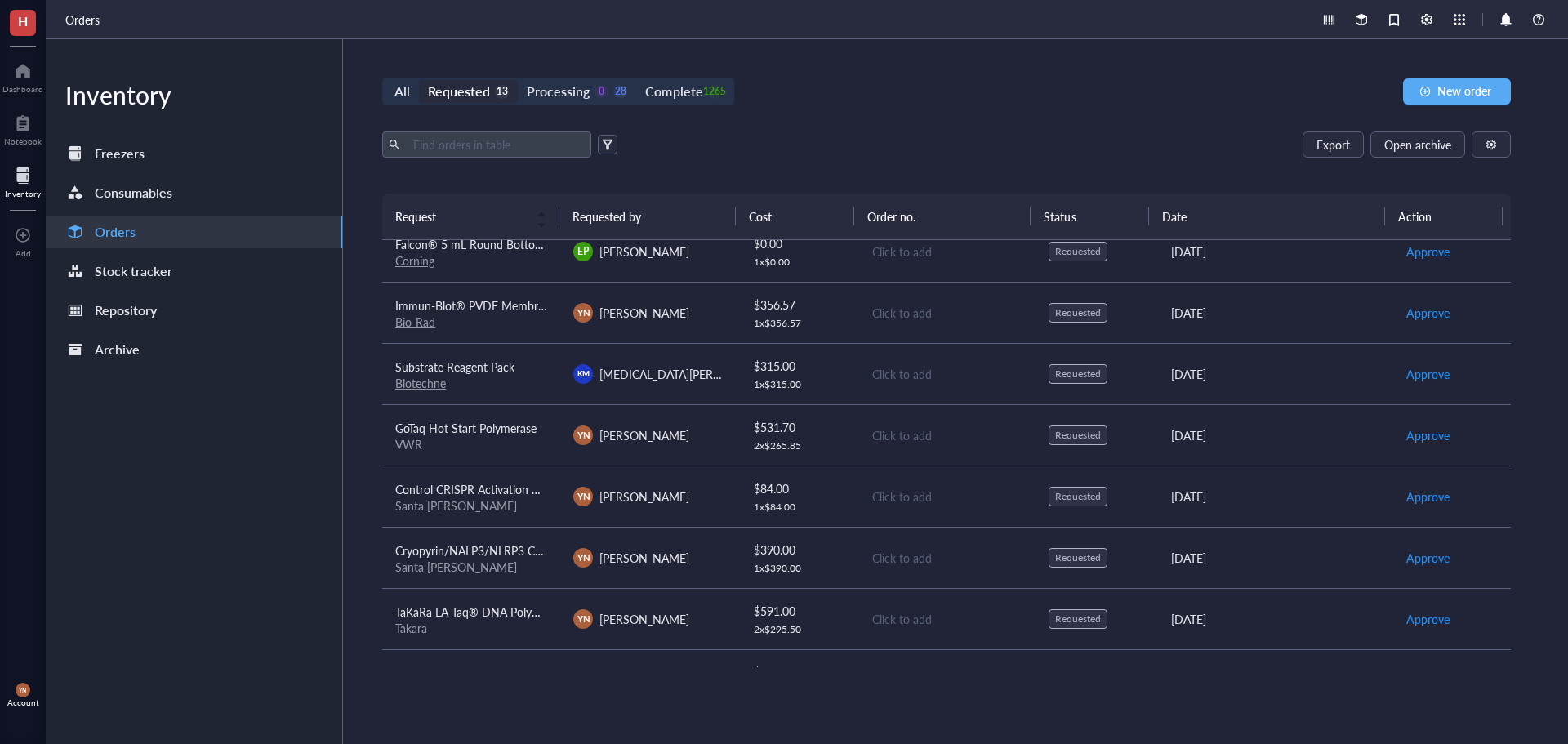
scroll to position [287, 0]
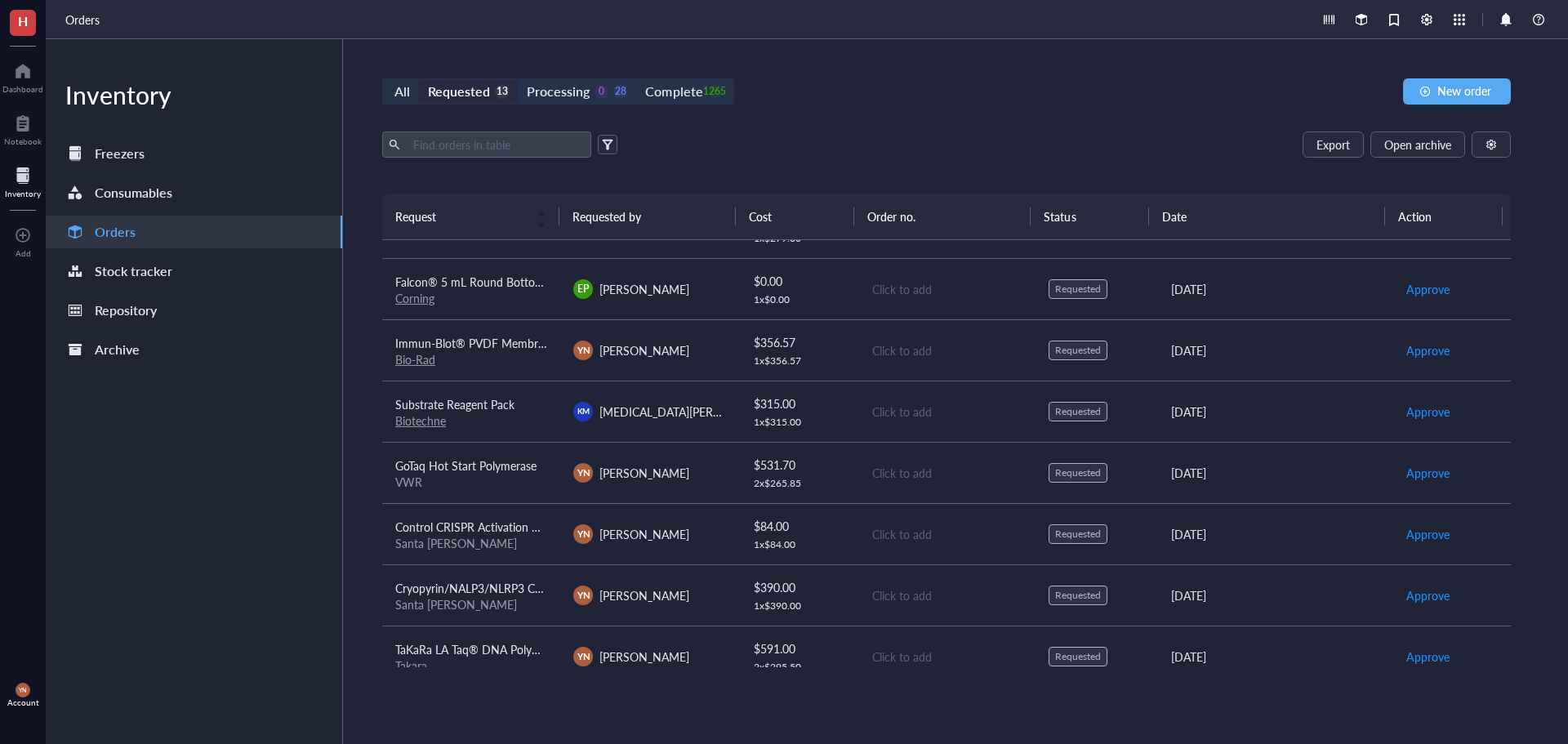
click at [466, 337] on span "Immun-Blot® PVDF Membrane, Roll, 26 cm x 3.3 m, 1620177" at bounding box center [553, 342] width 316 height 16
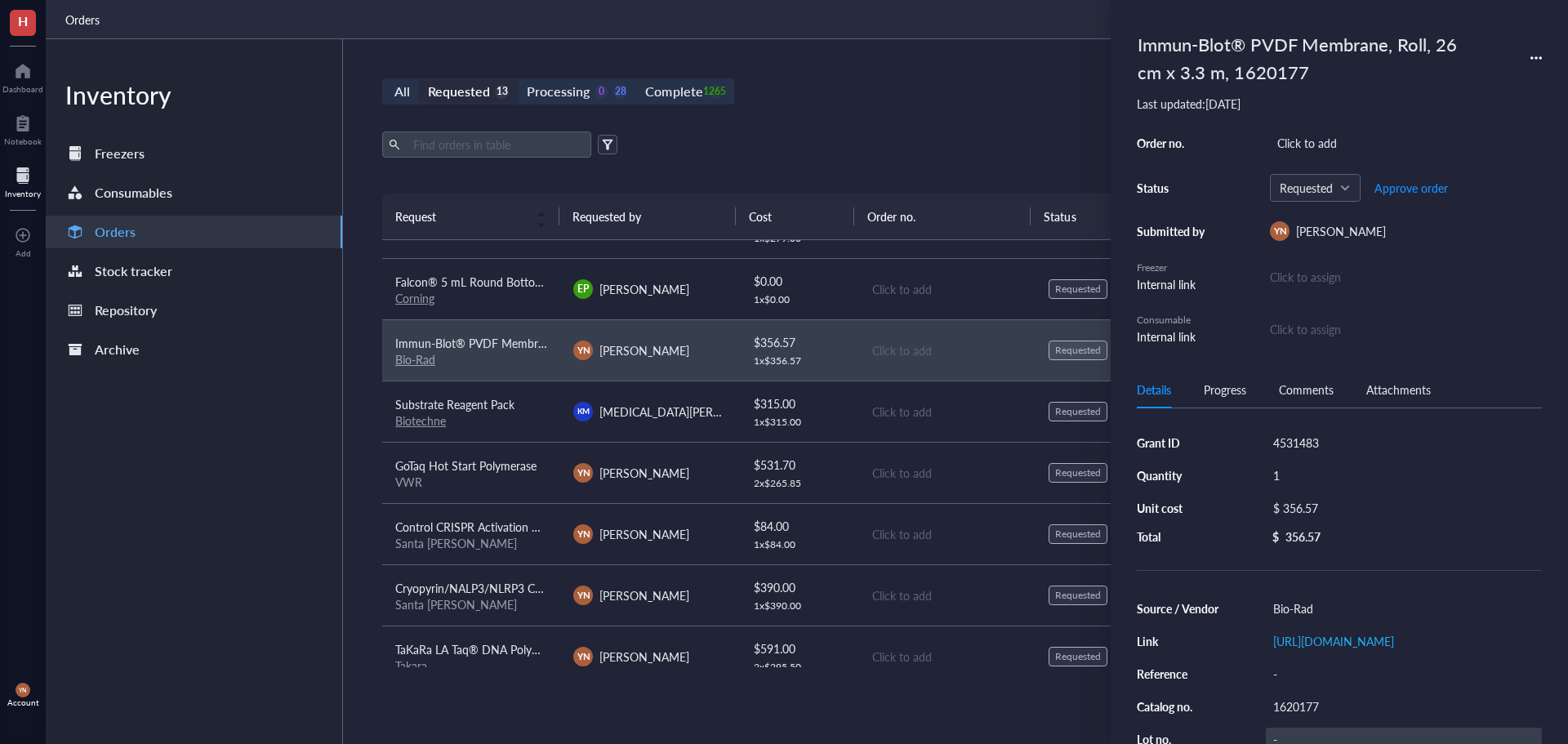
scroll to position [82, 0]
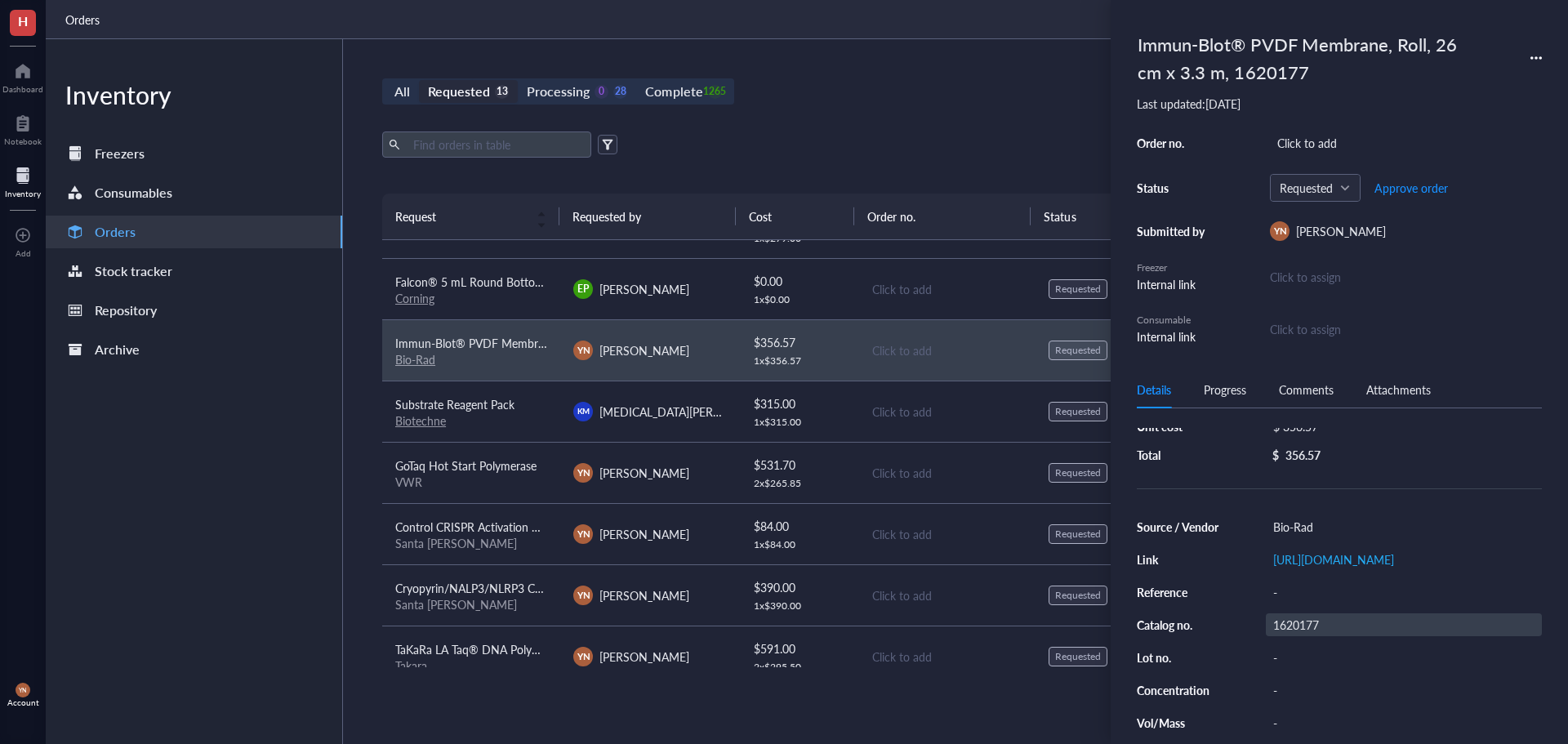
click at [1316, 636] on div "1620177" at bounding box center [1404, 625] width 276 height 23
click at [1316, 635] on input "1620177" at bounding box center [1296, 625] width 59 height 22
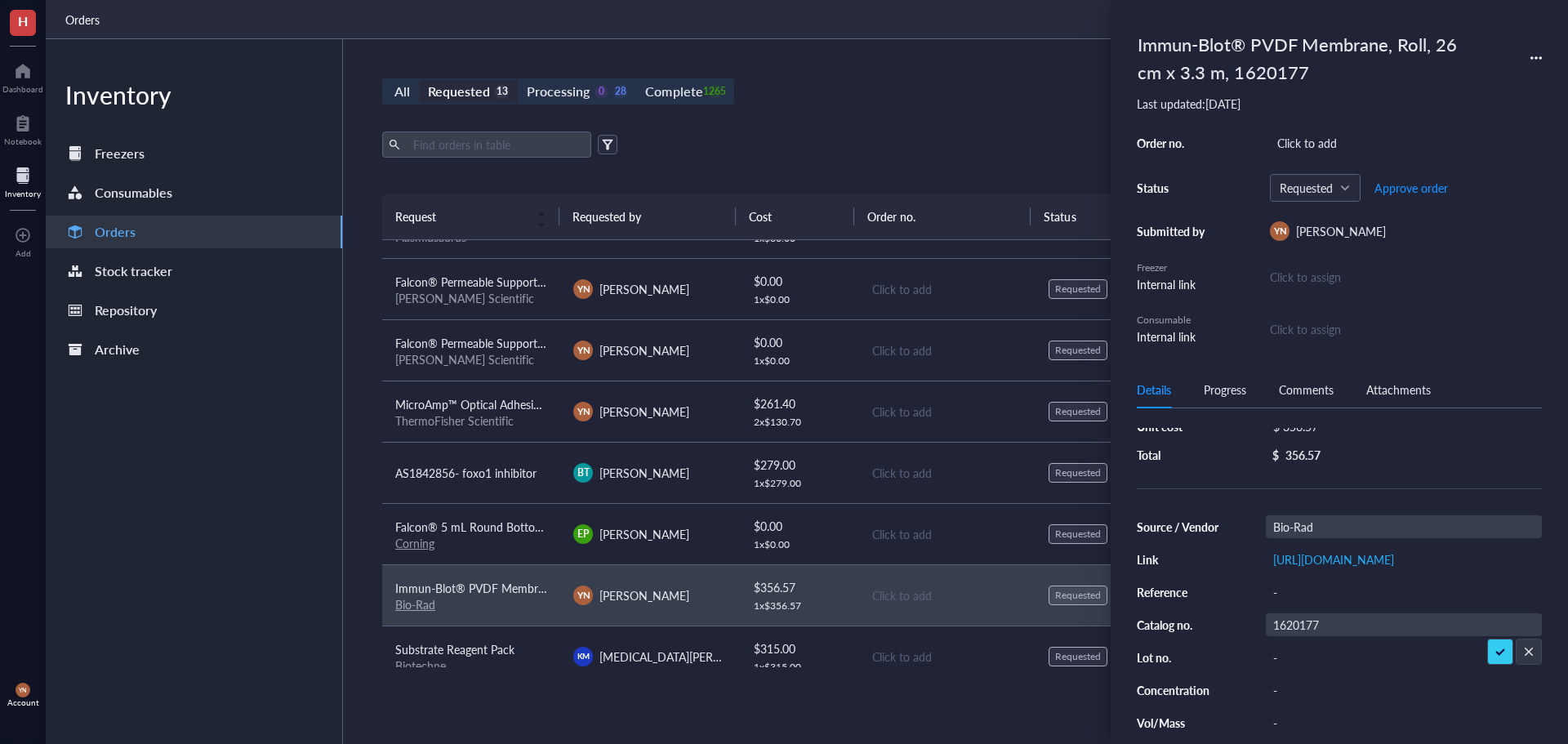
click at [1327, 528] on div "Bio-Rad" at bounding box center [1404, 526] width 276 height 23
click at [1311, 533] on input "Bio-Rad" at bounding box center [1296, 526] width 59 height 22
type input "Bio-Rad/TCF"
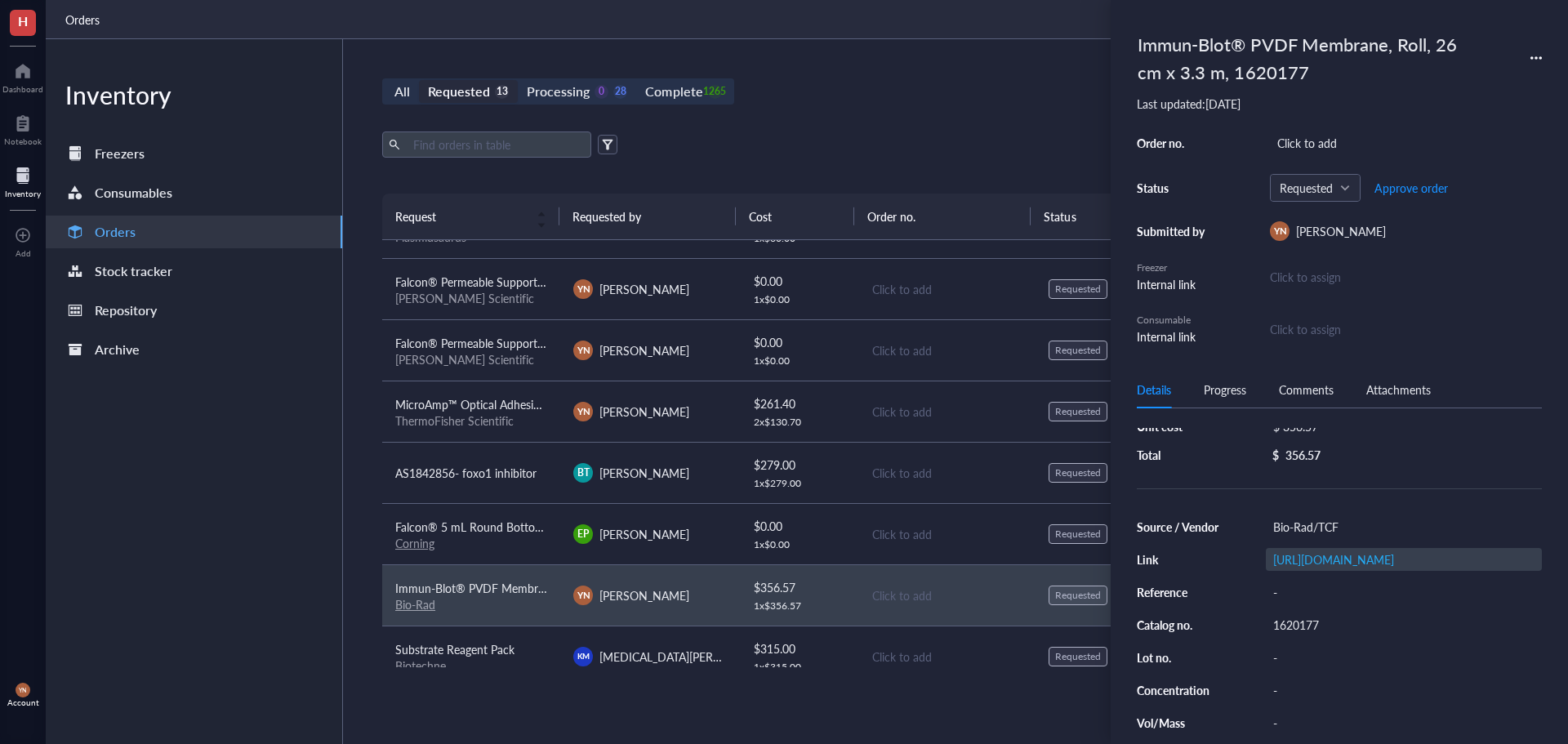
scroll to position [0, 0]
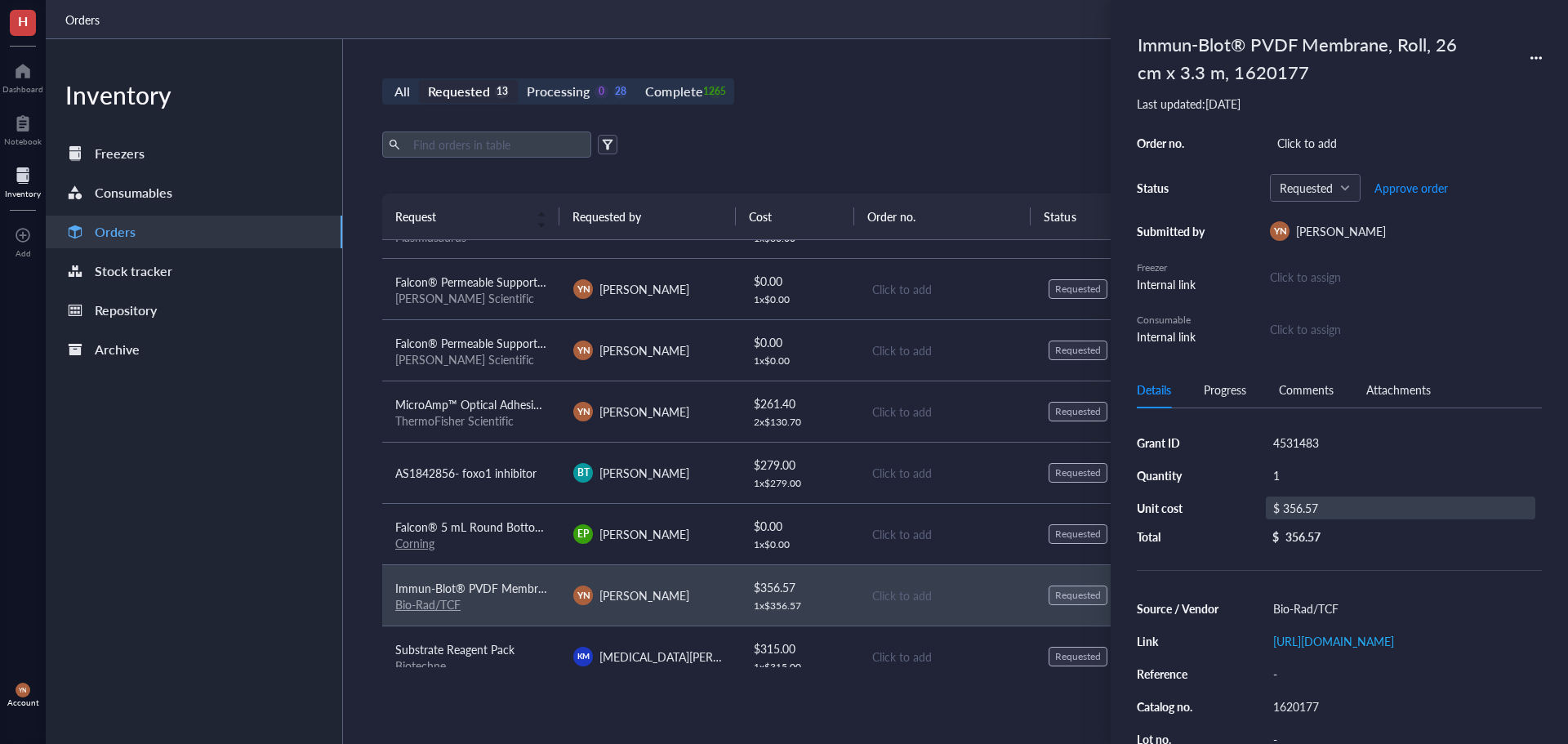
click at [1312, 512] on div "$ 356.57" at bounding box center [1400, 507] width 270 height 23
click at [1361, 512] on input "356.57" at bounding box center [1419, 510] width 231 height 26
type input "393.76"
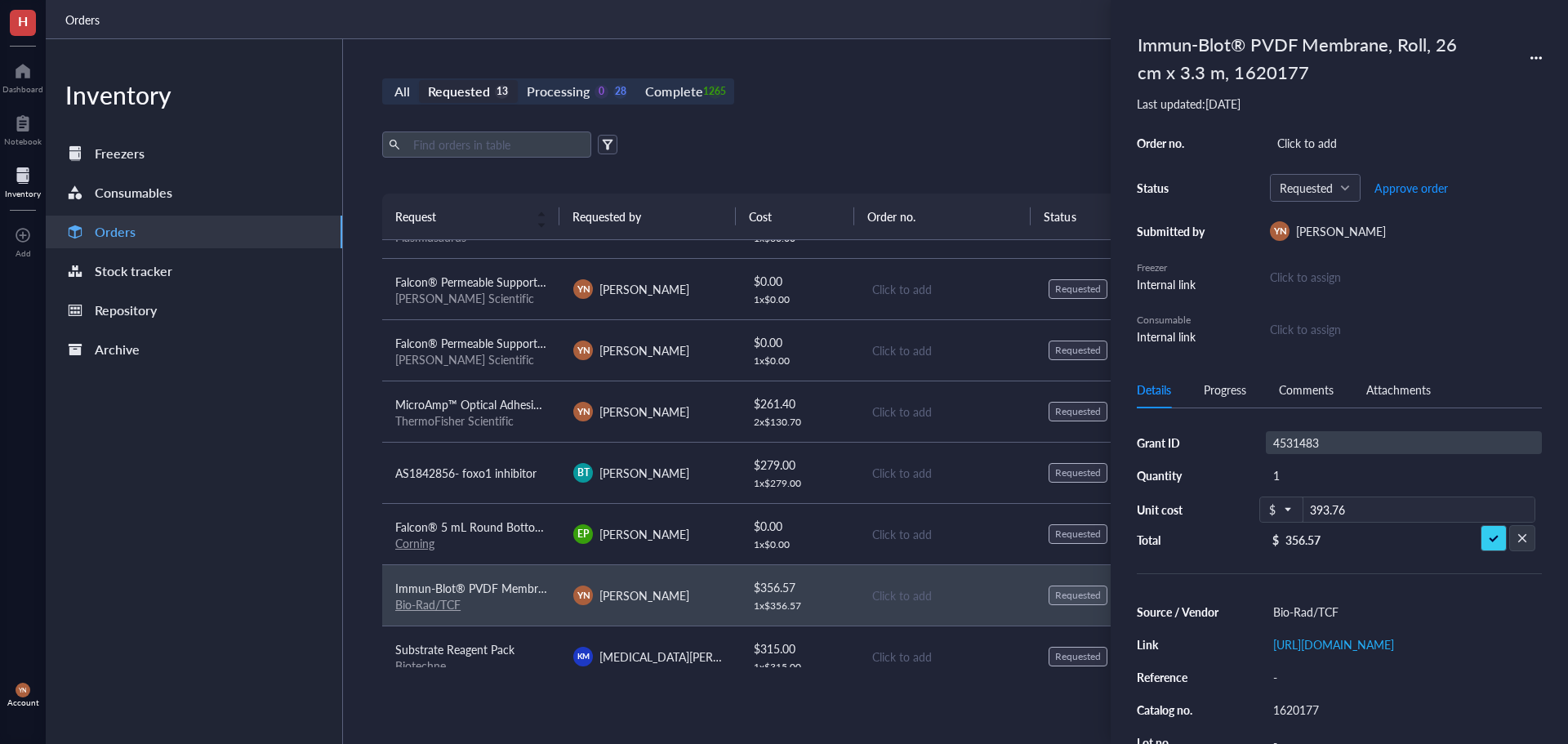
click at [1307, 438] on div "4531483" at bounding box center [1404, 442] width 276 height 23
click at [1307, 438] on input "4531483" at bounding box center [1296, 442] width 59 height 22
type input "R37"
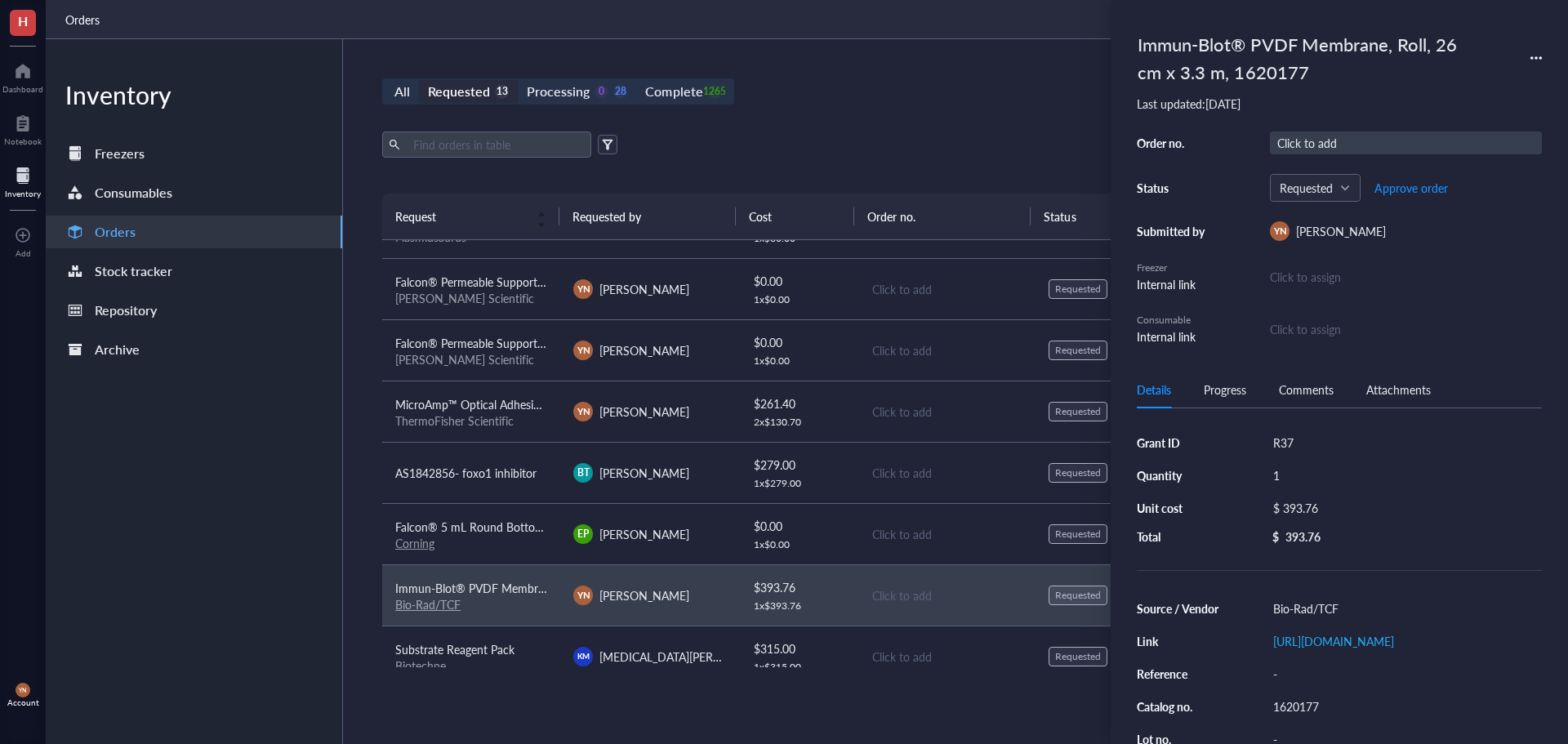
click at [1316, 146] on div "Click to add" at bounding box center [1405, 143] width 272 height 23
type input "5135494"
click at [877, 99] on div "All Requested 13 Processing 0 28 Complete 1265 New order" at bounding box center [946, 91] width 1128 height 26
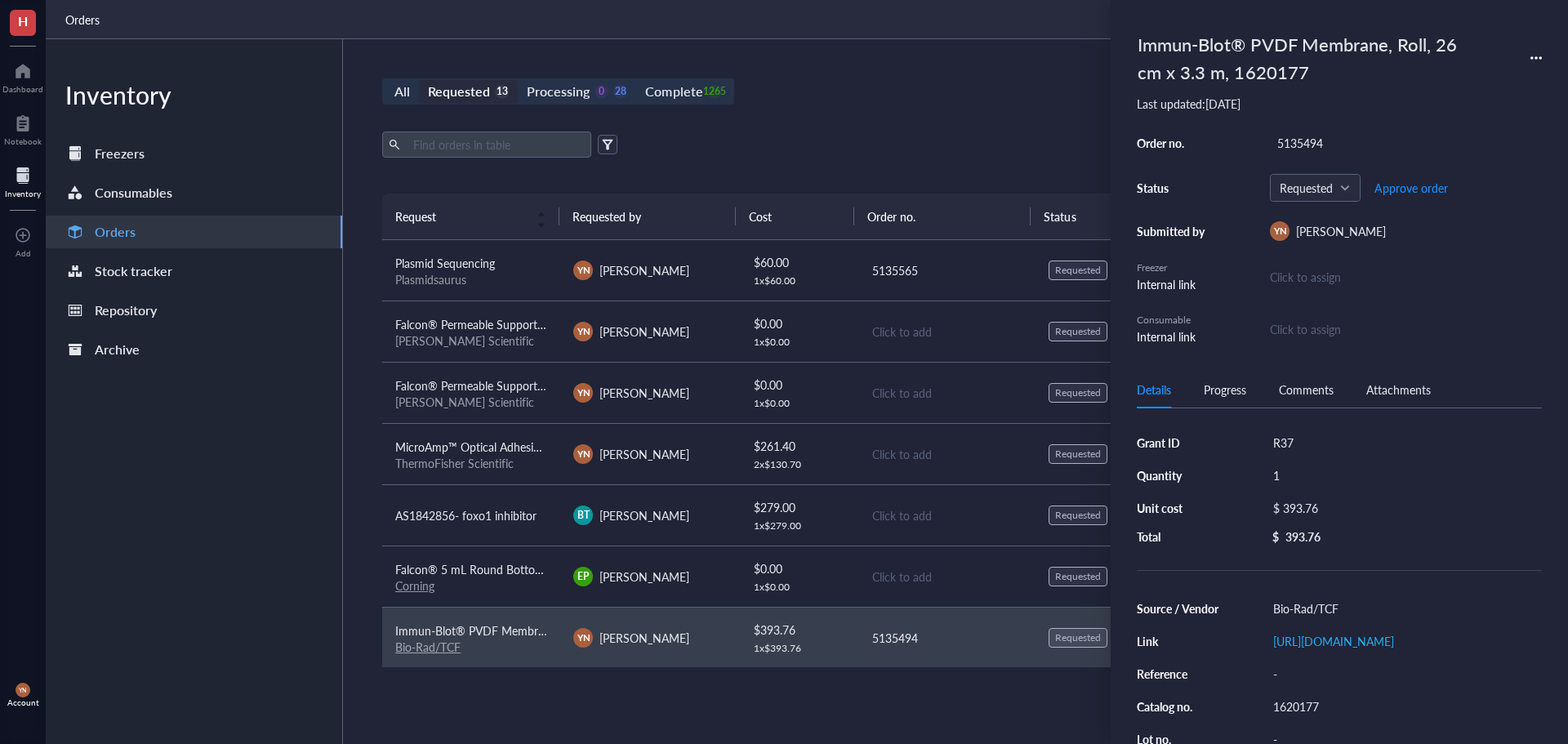
click at [496, 446] on span "MicroAmp™ Optical Adhesive Film" at bounding box center [482, 446] width 174 height 16
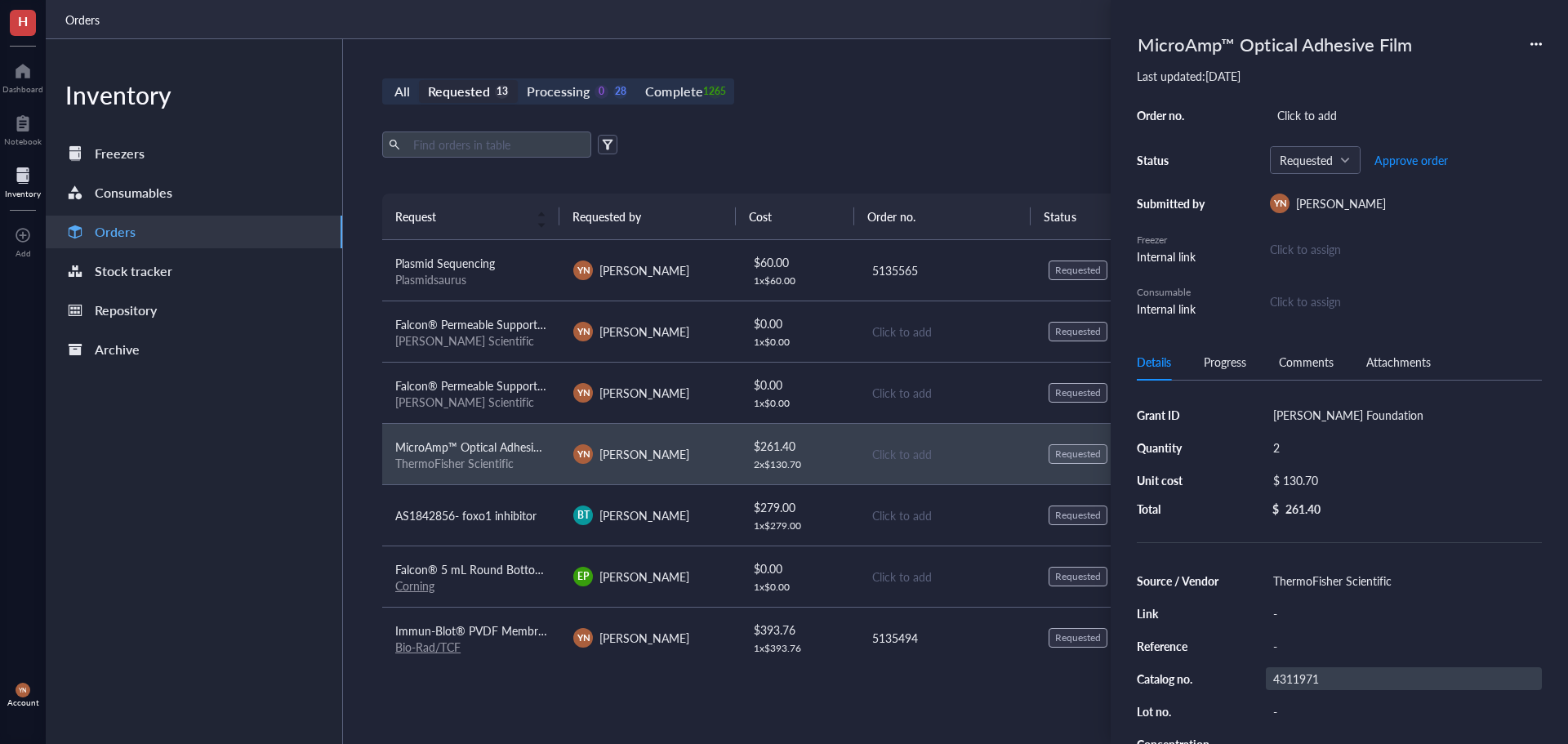
click at [1314, 679] on div "4311971" at bounding box center [1404, 678] width 276 height 23
click at [1314, 679] on input "4311971" at bounding box center [1296, 678] width 59 height 22
click at [473, 565] on span "Falcon® 5 mL Round Bottom Polystyrene Test Tube, with Snap Cap, Sterile, 125/Pa…" at bounding box center [642, 568] width 492 height 16
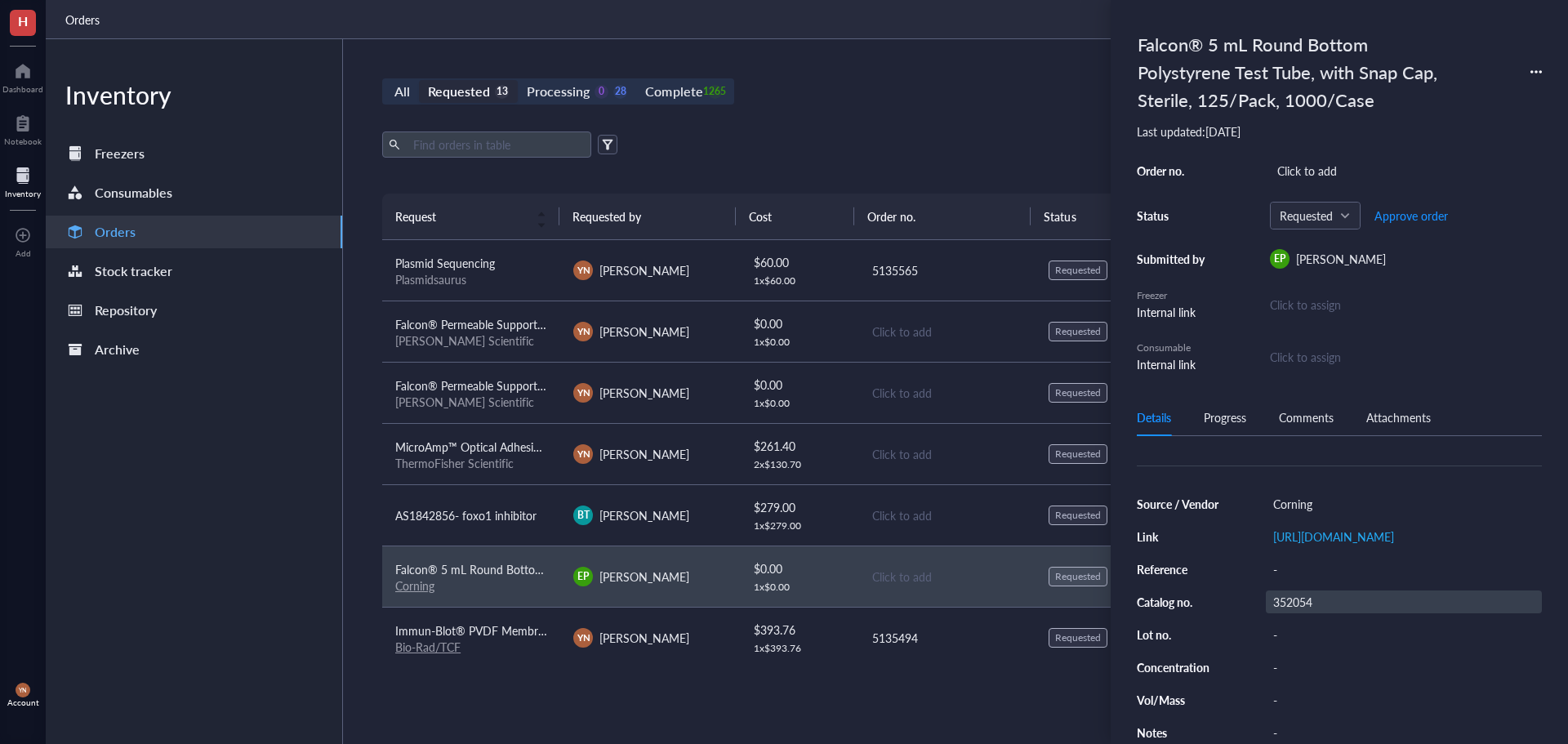
scroll to position [163, 0]
click at [1293, 613] on div "352054" at bounding box center [1404, 601] width 276 height 23
click at [1295, 612] on input "352054" at bounding box center [1293, 601] width 53 height 22
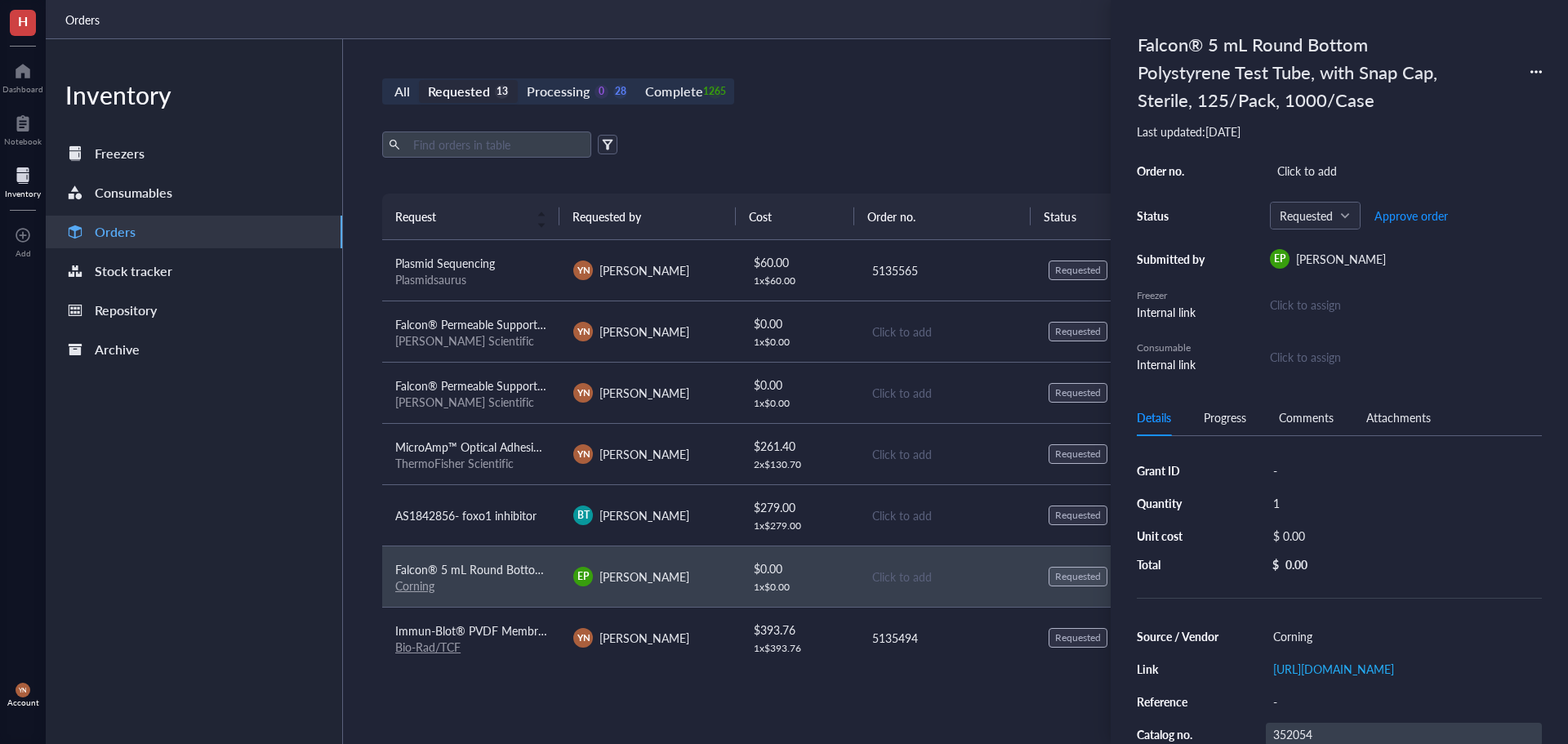
click at [973, 75] on div "All Requested 13 Processing 0 28 Complete 1265 New order Export Open archive Re…" at bounding box center [946, 392] width 1207 height 705
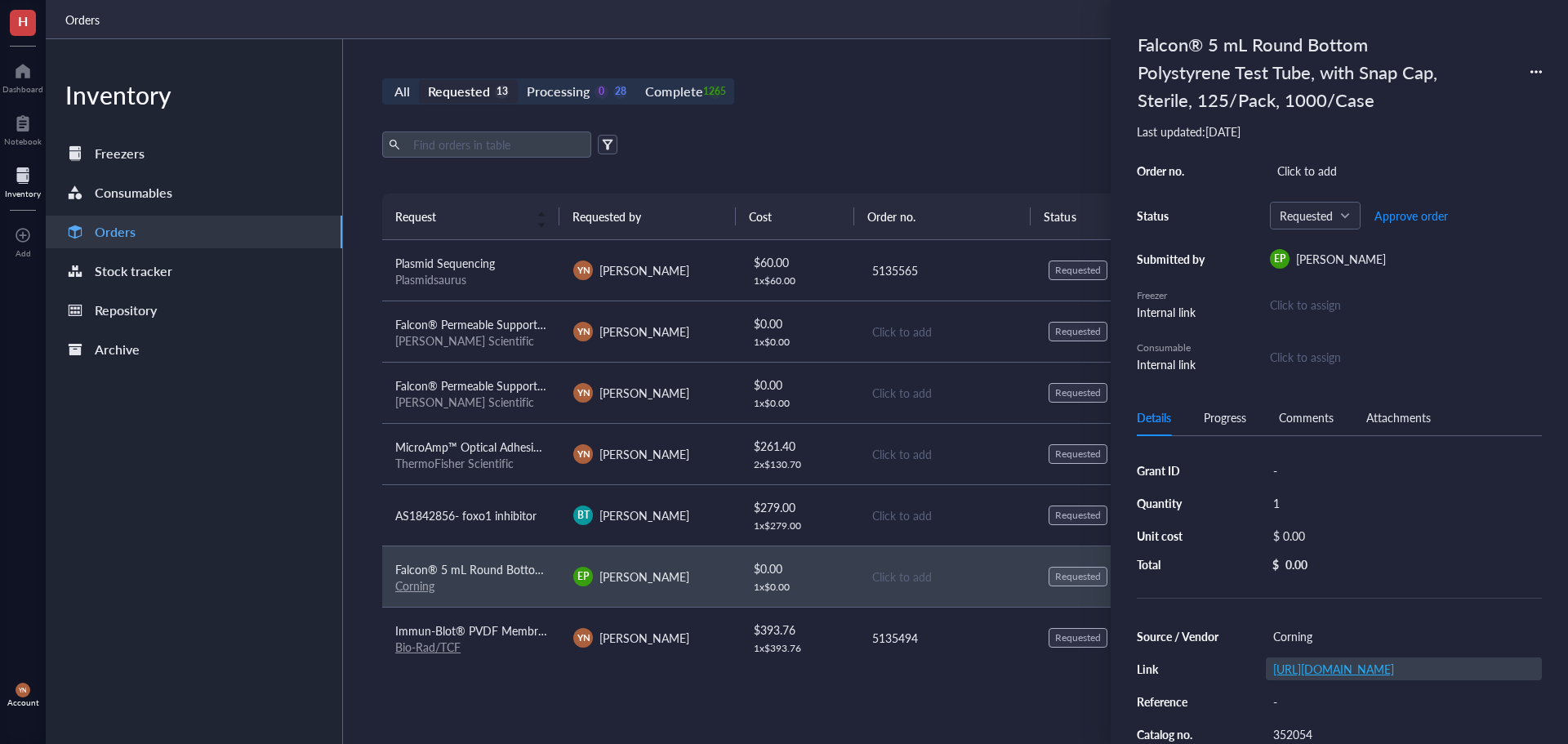
click at [1327, 677] on link "[URL][DOMAIN_NAME]" at bounding box center [1333, 668] width 121 height 16
click at [913, 86] on div "All Requested 13 Processing 0 28 Complete 1265 New order" at bounding box center [946, 91] width 1128 height 26
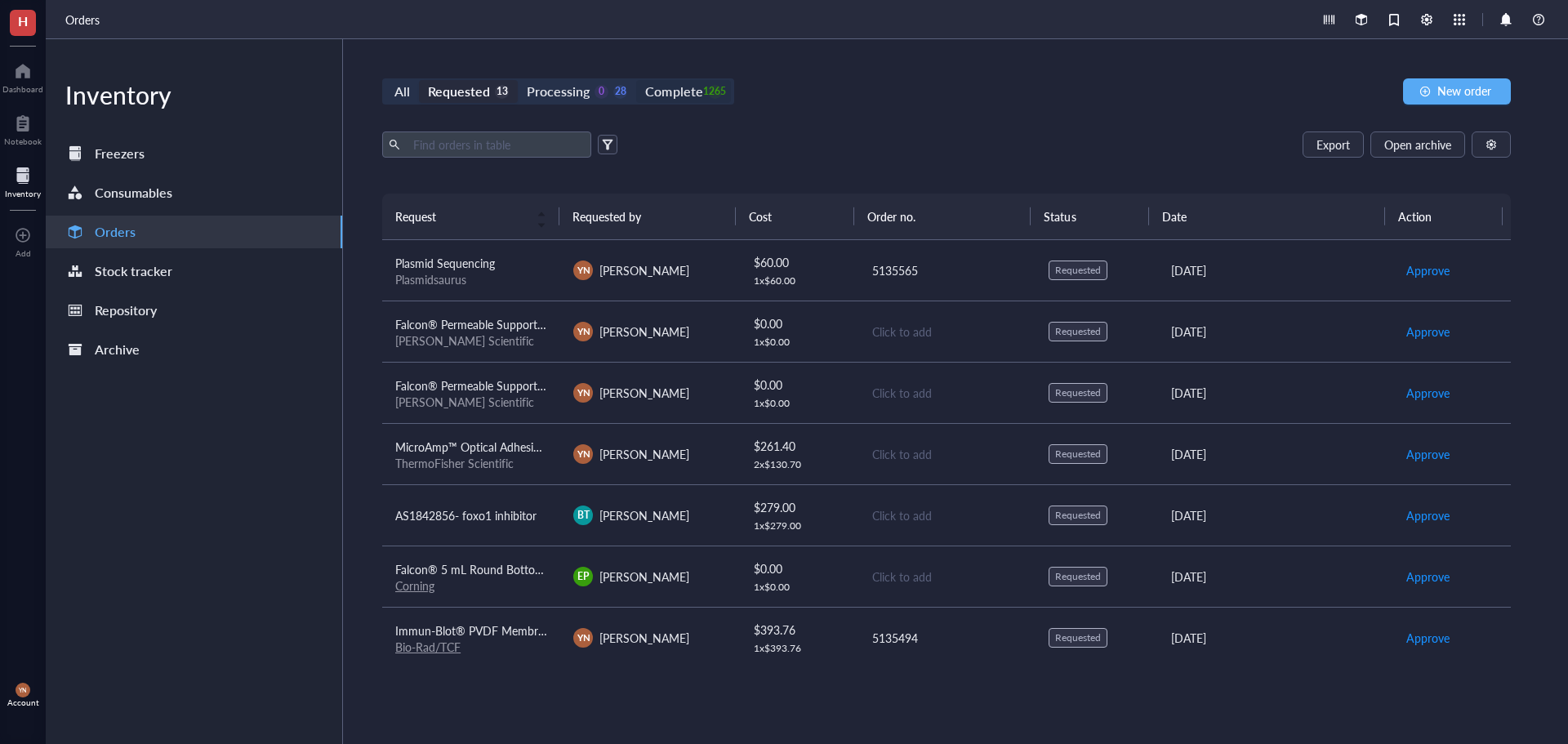
click at [674, 96] on div "Complete" at bounding box center [674, 91] width 57 height 23
click at [636, 80] on input "Complete 1265" at bounding box center [636, 80] width 0 height 0
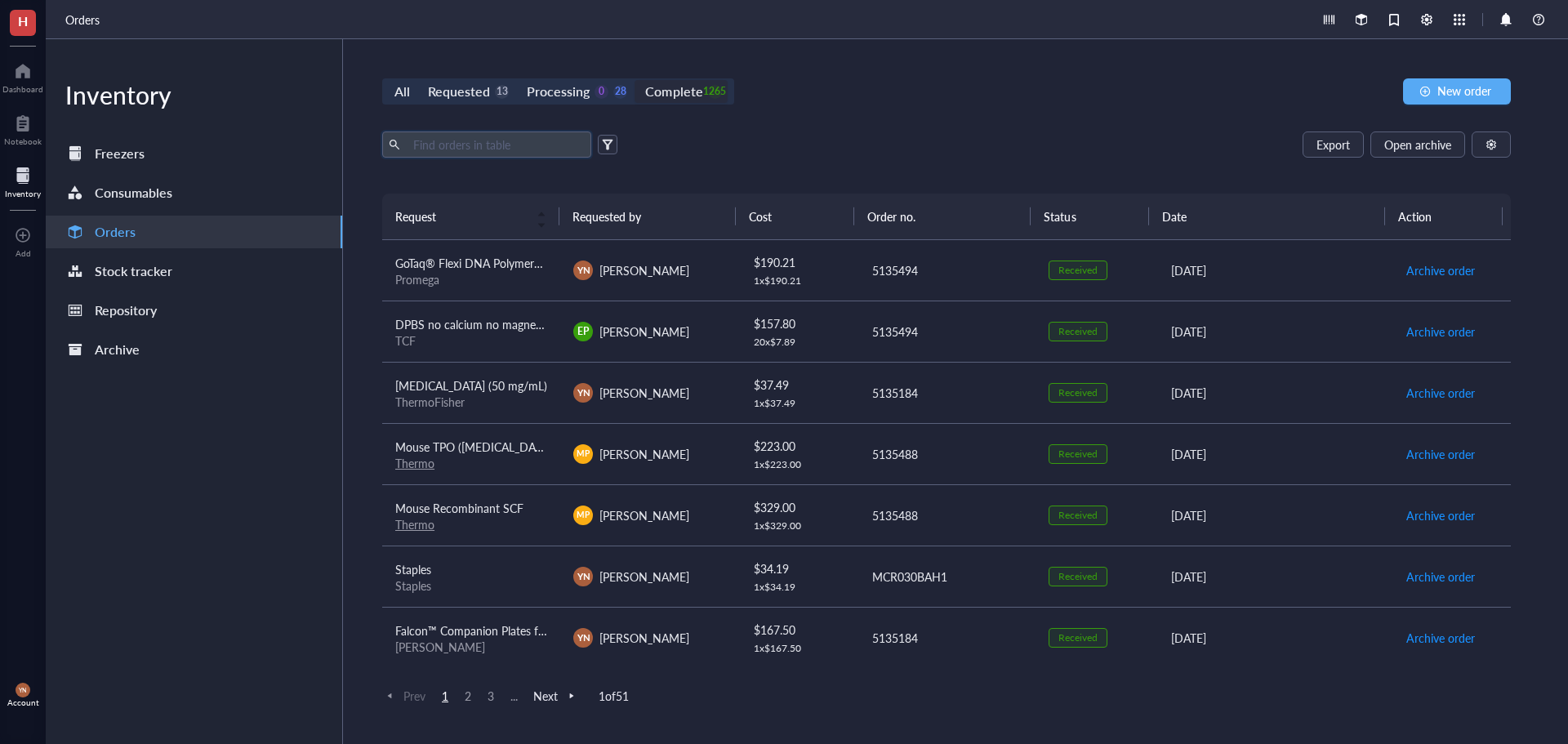
click at [509, 134] on input "text" at bounding box center [495, 145] width 178 height 24
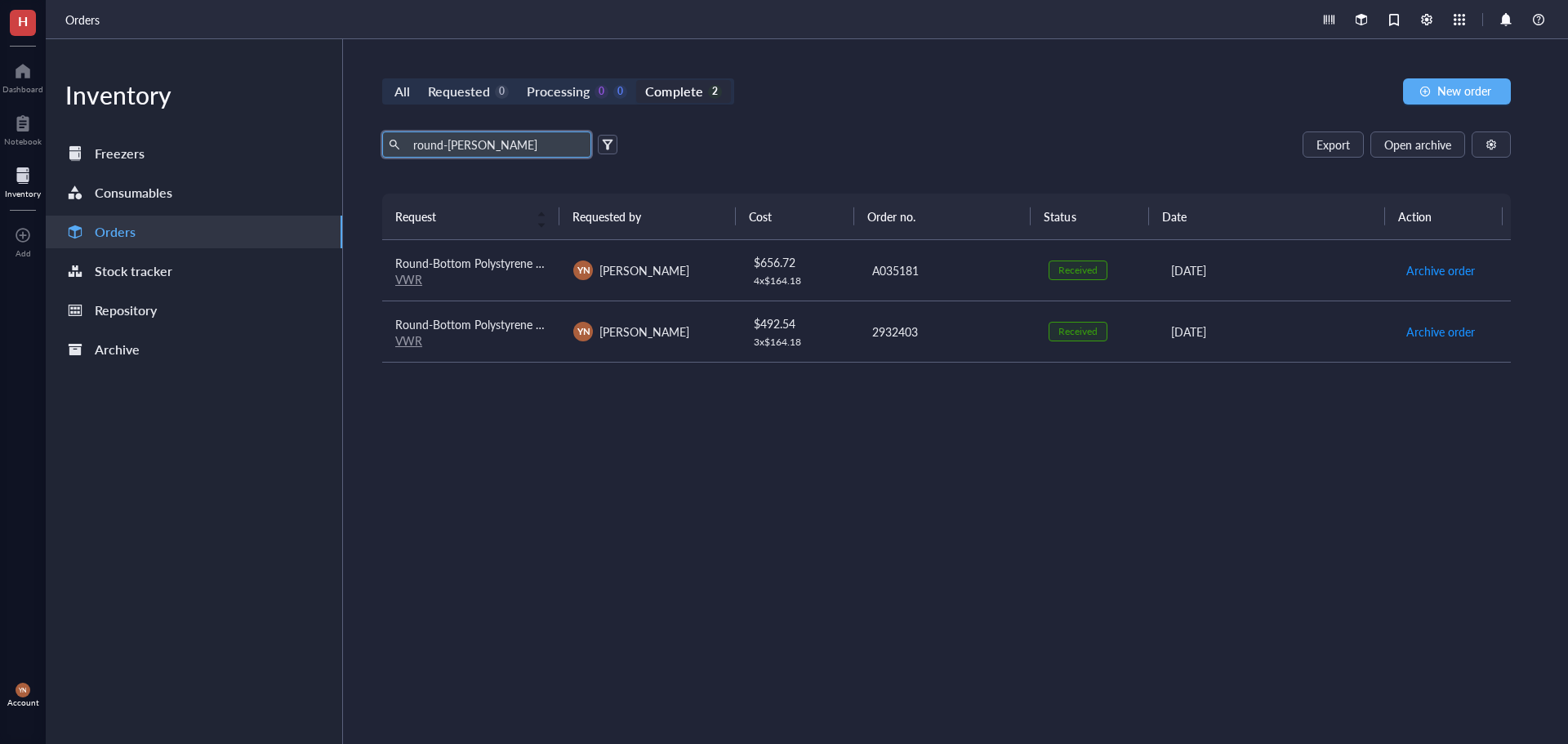
type input "round-[PERSON_NAME]"
click at [496, 267] on span "Round-Bottom Polystyrene Tubes with Caps, 5 mL" at bounding box center [522, 262] width 254 height 16
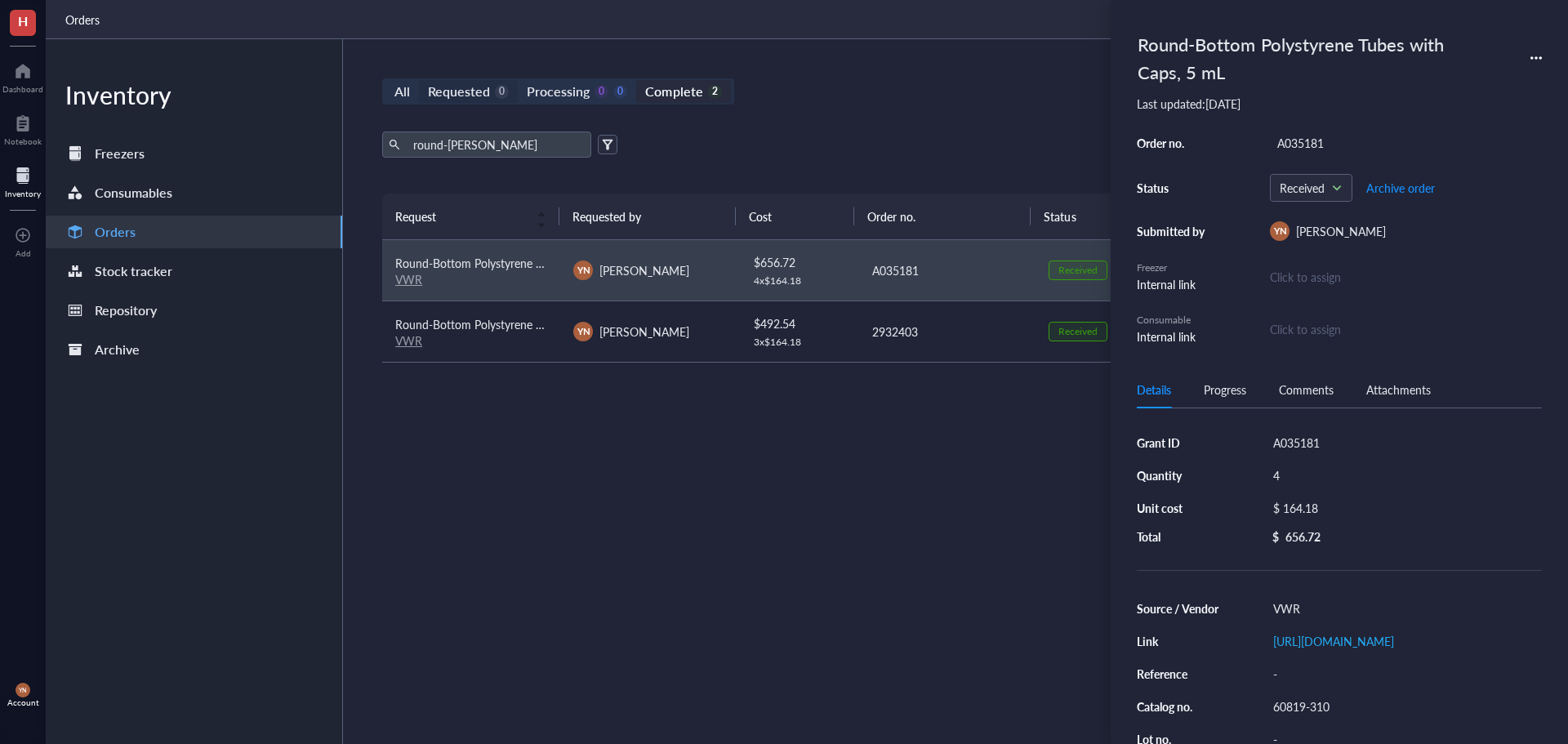
click at [470, 90] on div "Requested" at bounding box center [458, 91] width 62 height 23
click at [419, 80] on input "Requested 0" at bounding box center [419, 80] width 0 height 0
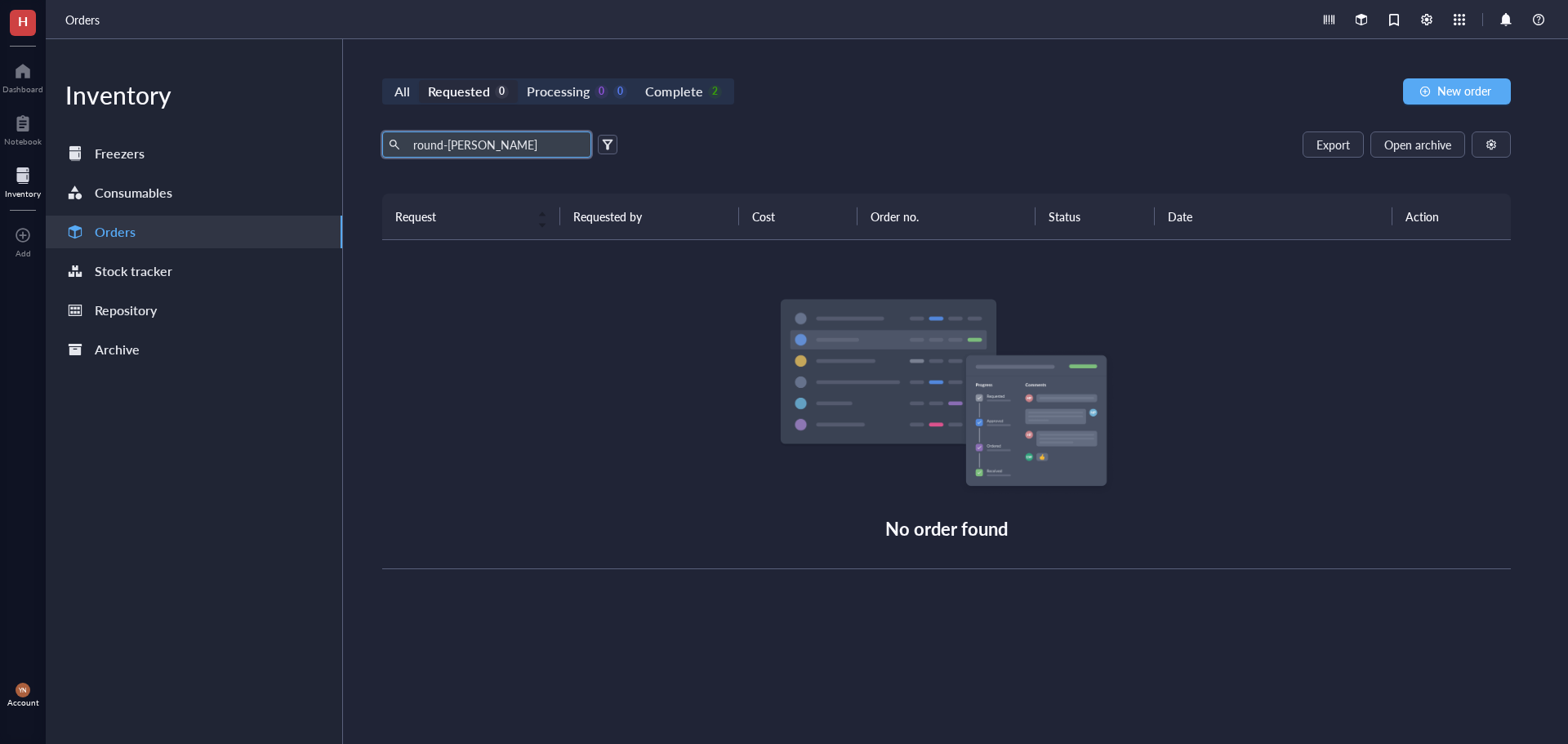
drag, startPoint x: 401, startPoint y: 146, endPoint x: 366, endPoint y: 146, distance: 35.0
click at [366, 146] on div "All Requested 0 Processing 0 0 Complete 2 New order round-[PERSON_NAME] Export …" at bounding box center [946, 392] width 1207 height 705
click at [820, 142] on div "Export Open archive" at bounding box center [946, 145] width 1128 height 26
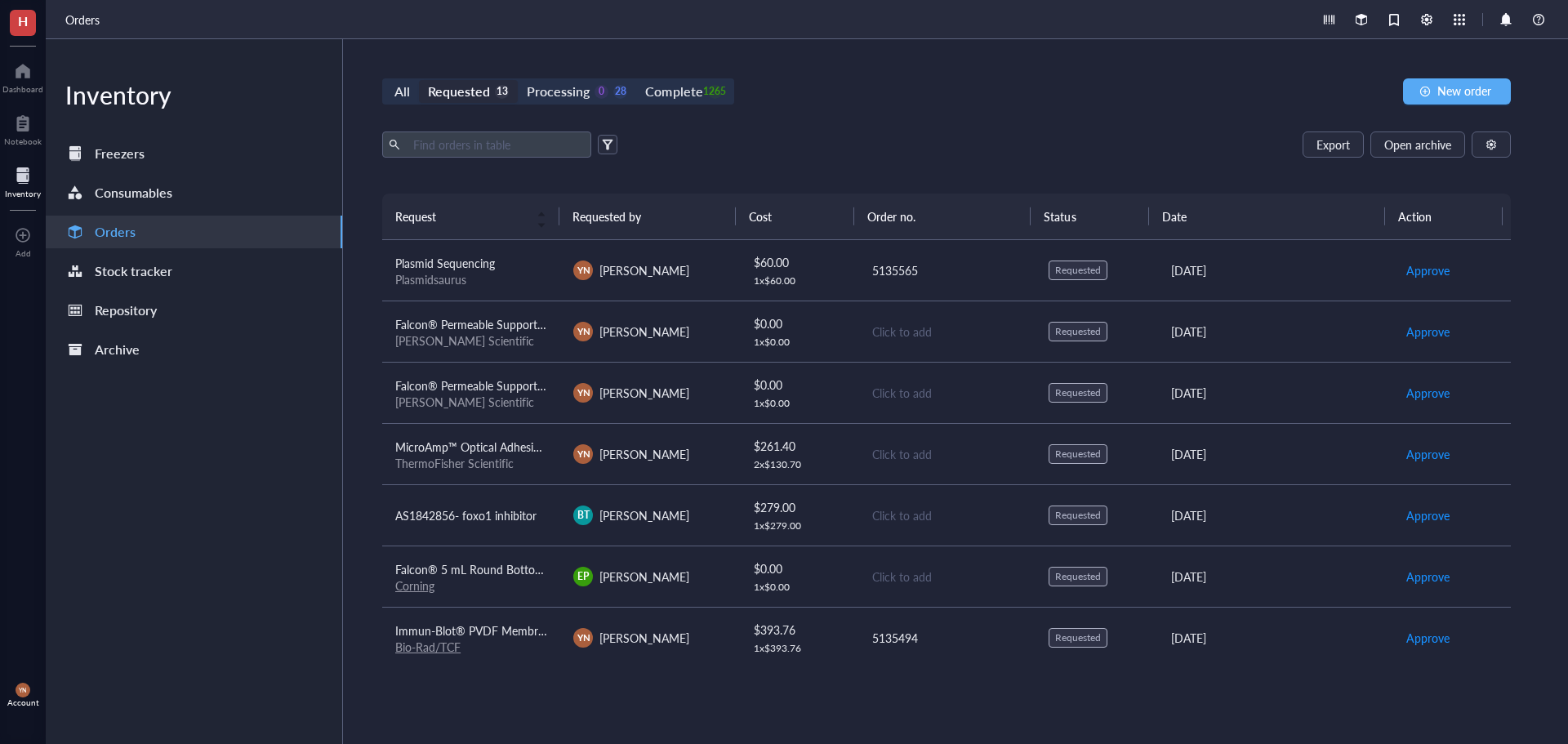
drag, startPoint x: 490, startPoint y: 582, endPoint x: 508, endPoint y: 583, distance: 18.0
click at [490, 583] on div "Corning" at bounding box center [472, 585] width 152 height 15
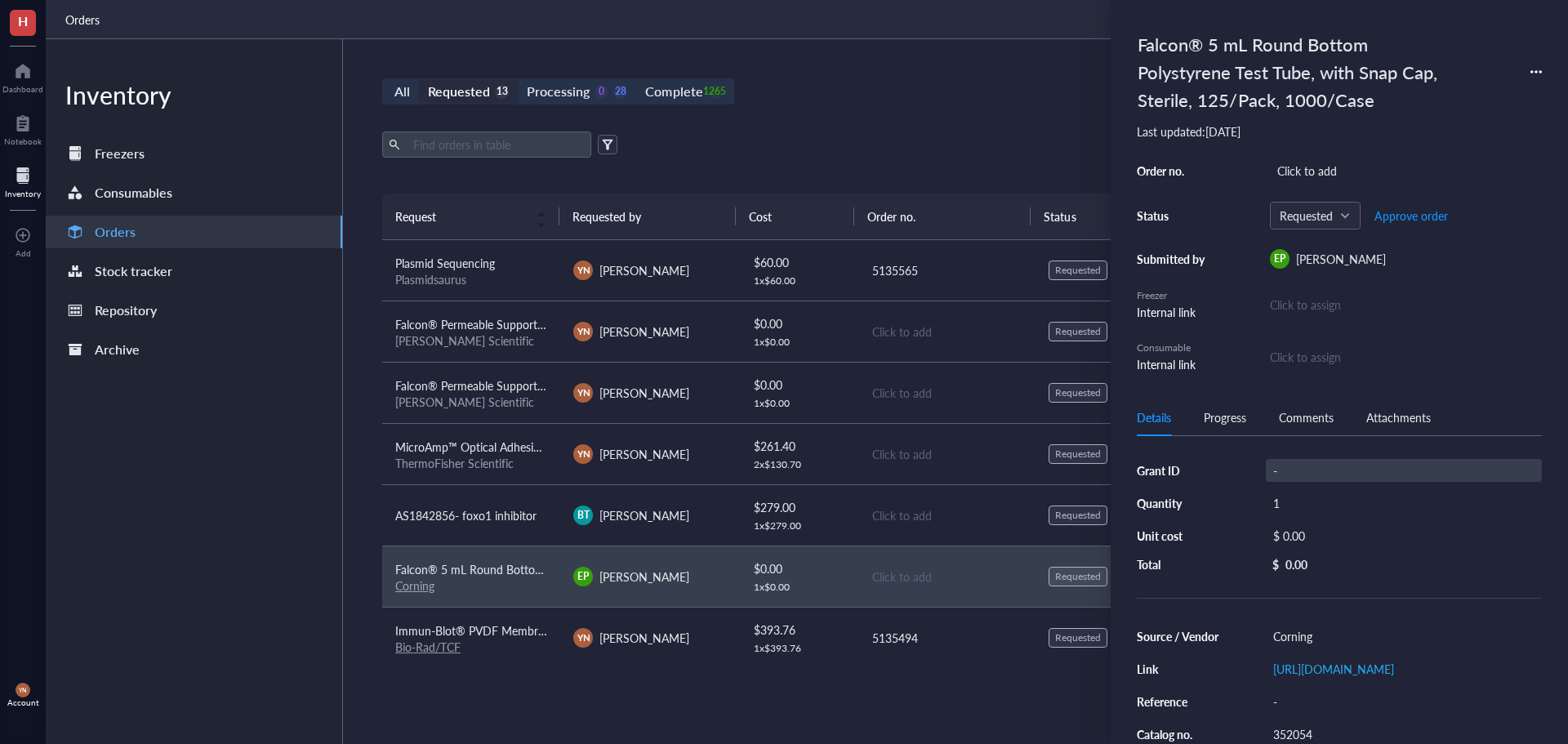
click at [1296, 471] on div "-" at bounding box center [1404, 470] width 276 height 23
type input "R37"
click at [1308, 531] on div "$ 0.00" at bounding box center [1400, 535] width 270 height 23
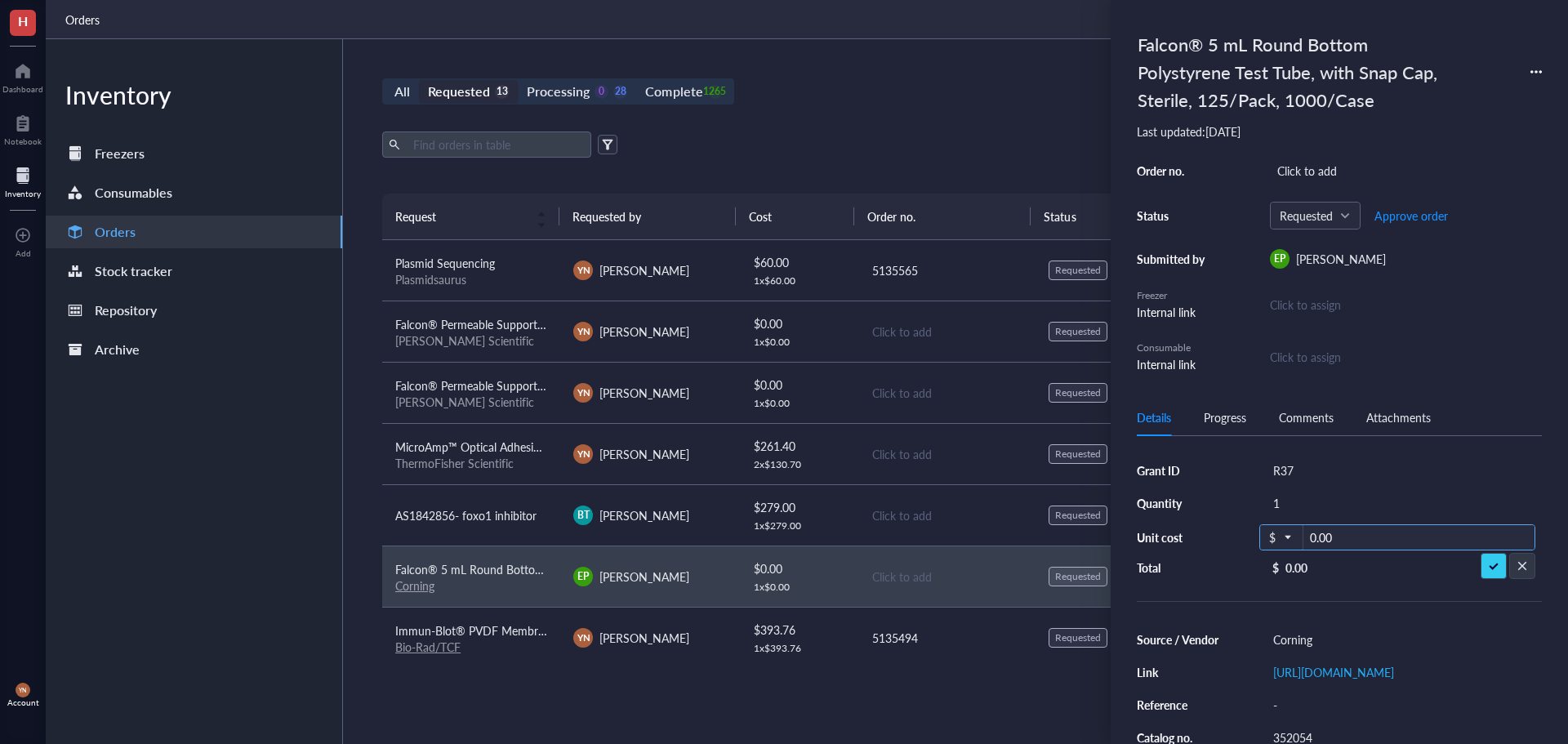
click at [1333, 530] on input "0.00" at bounding box center [1419, 538] width 231 height 26
type input "128.85"
click at [1319, 163] on div "Click to add" at bounding box center [1405, 170] width 272 height 23
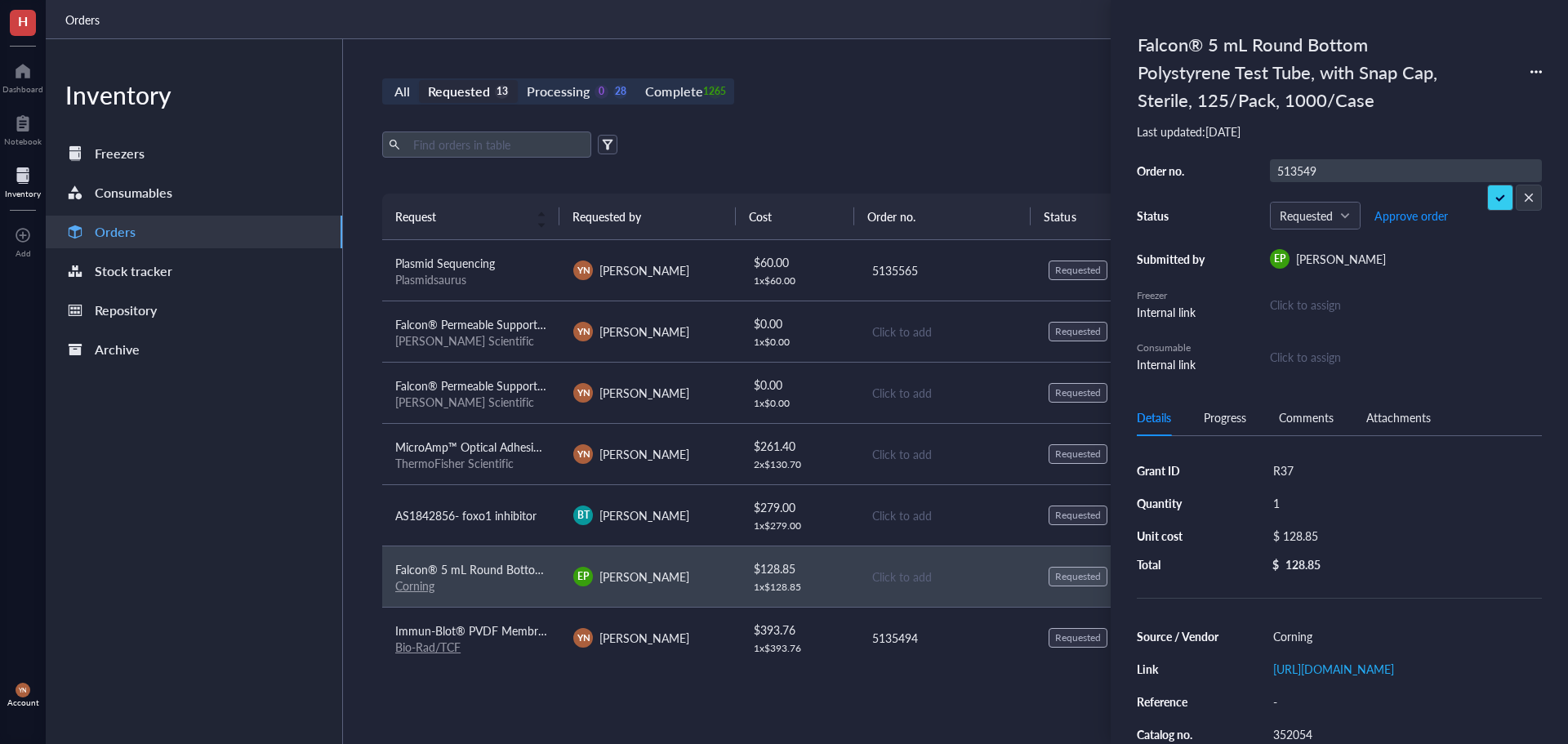
type input "5135494"
click at [1402, 216] on span "Approve order" at bounding box center [1411, 216] width 73 height 13
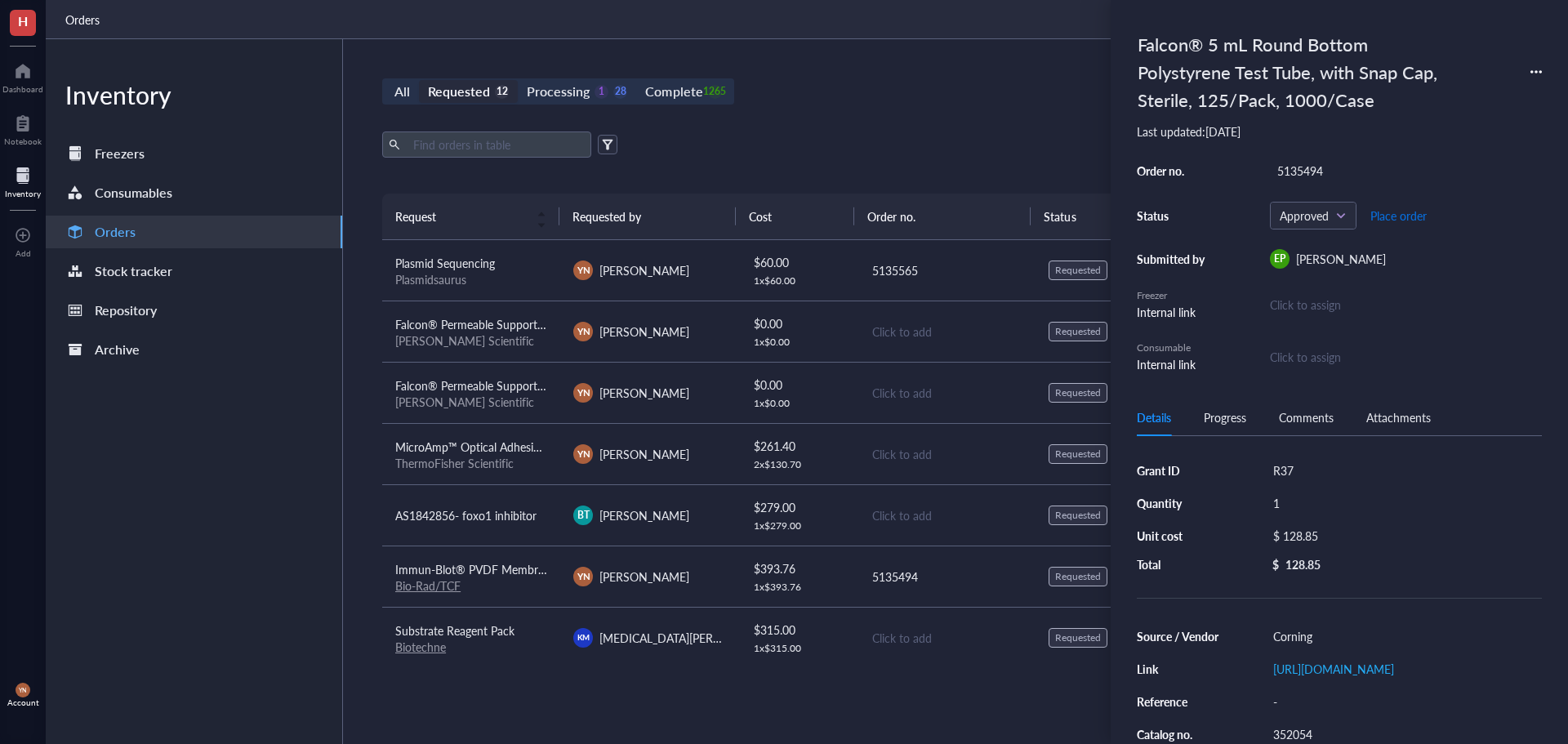
click at [1402, 216] on span "Place order" at bounding box center [1399, 216] width 56 height 13
click at [1302, 501] on div "1" at bounding box center [1404, 503] width 276 height 23
click at [1299, 502] on input "1" at bounding box center [1291, 503] width 49 height 22
type input "4"
click at [862, 172] on div "Export Open archive Requester Requested on Source / Vendor Last updated" at bounding box center [946, 163] width 1128 height 62
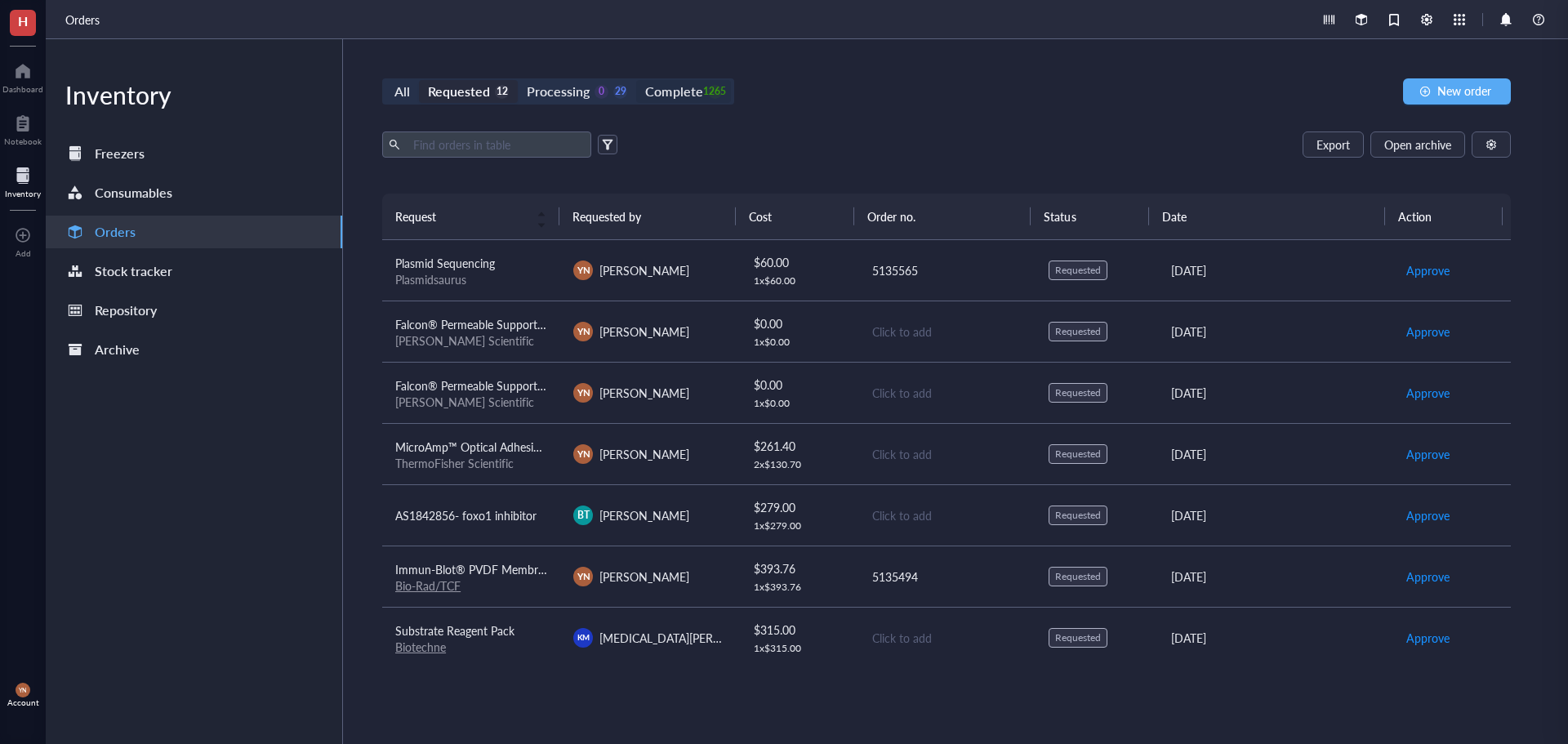
click at [691, 90] on div "Complete" at bounding box center [674, 91] width 57 height 23
click at [636, 80] on input "Complete 1265" at bounding box center [636, 80] width 0 height 0
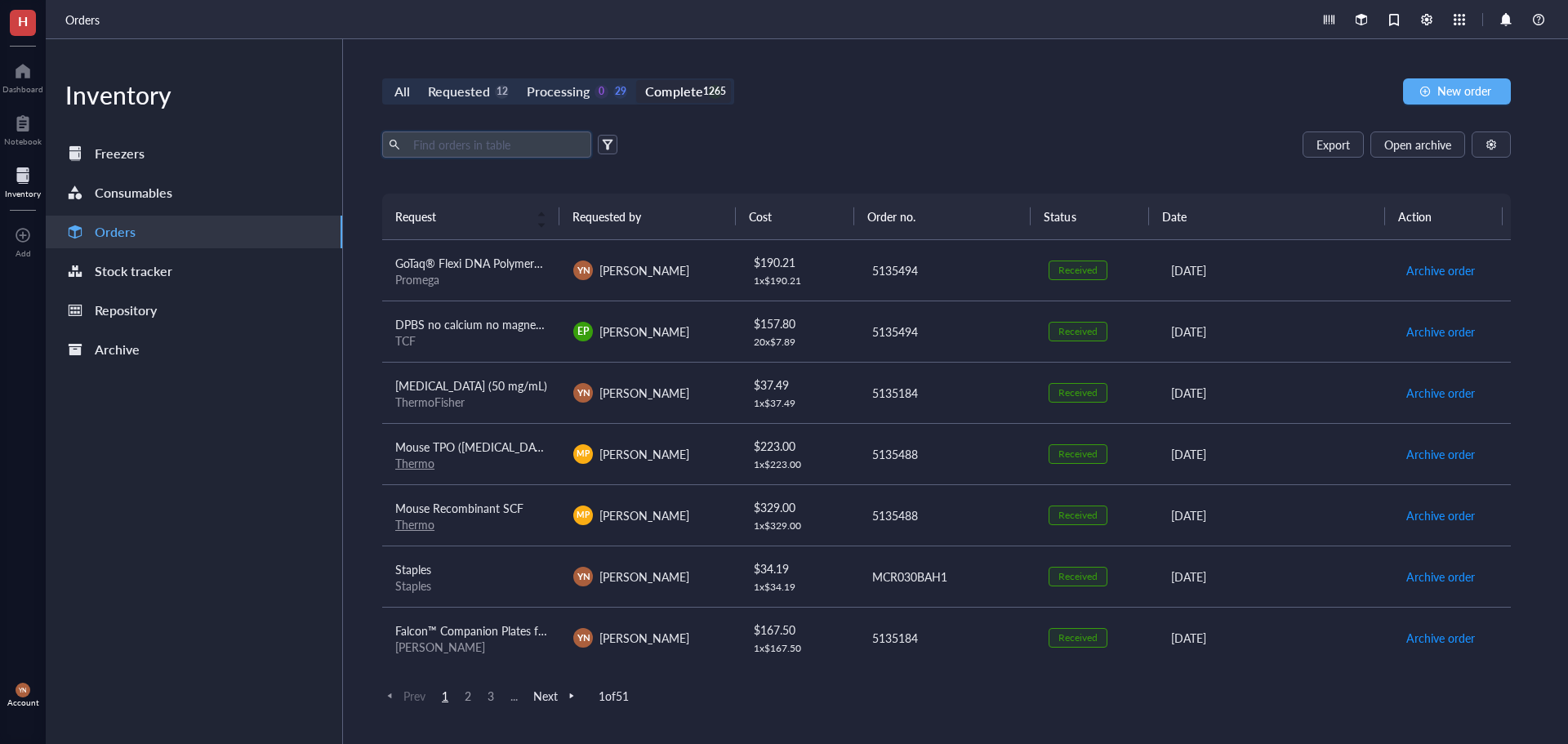
click at [494, 142] on input "text" at bounding box center [495, 145] width 178 height 24
type input "25ml"
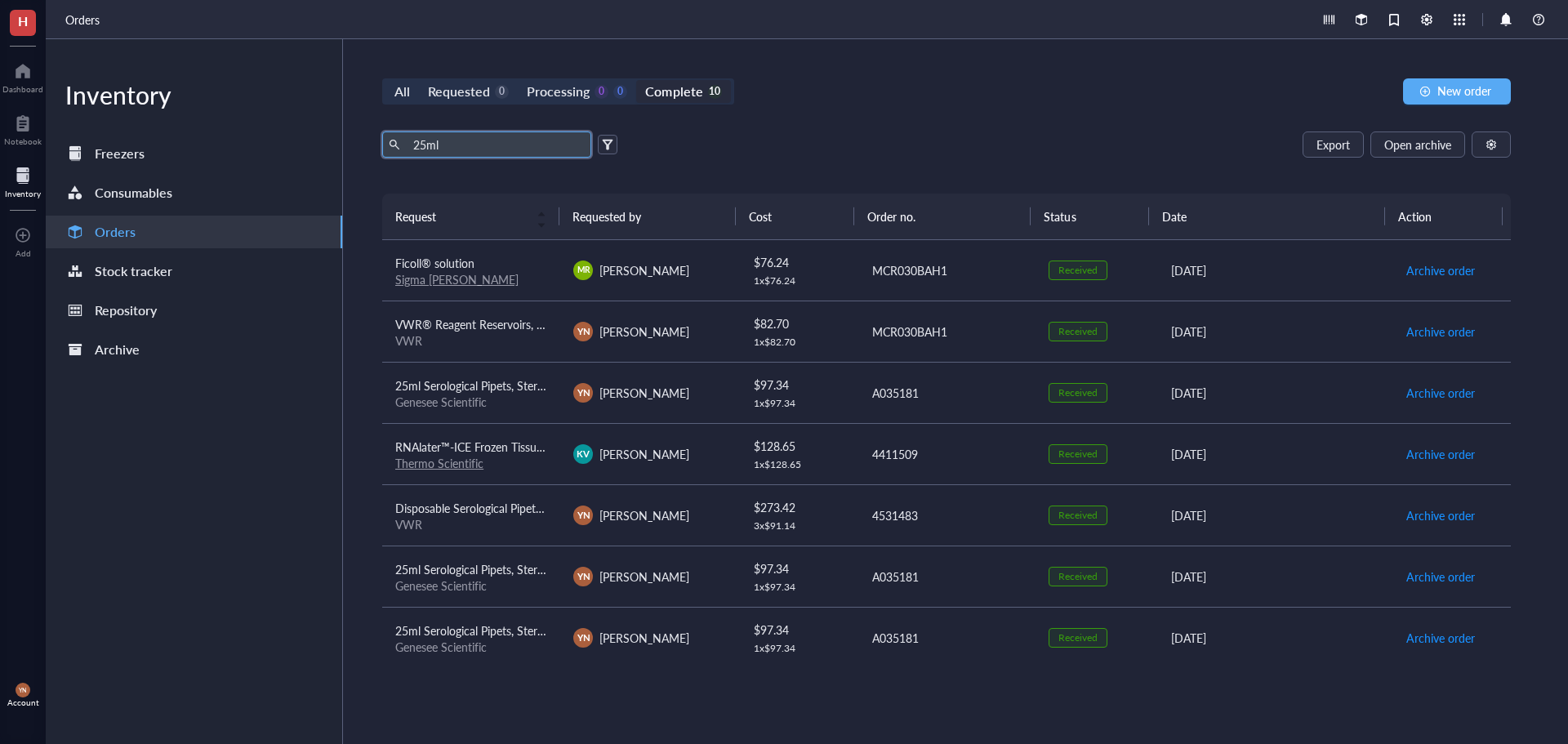
click at [498, 326] on span "VWR® Reagent Reservoirs, 25mL Polystyrene reservoir" at bounding box center [535, 323] width 278 height 16
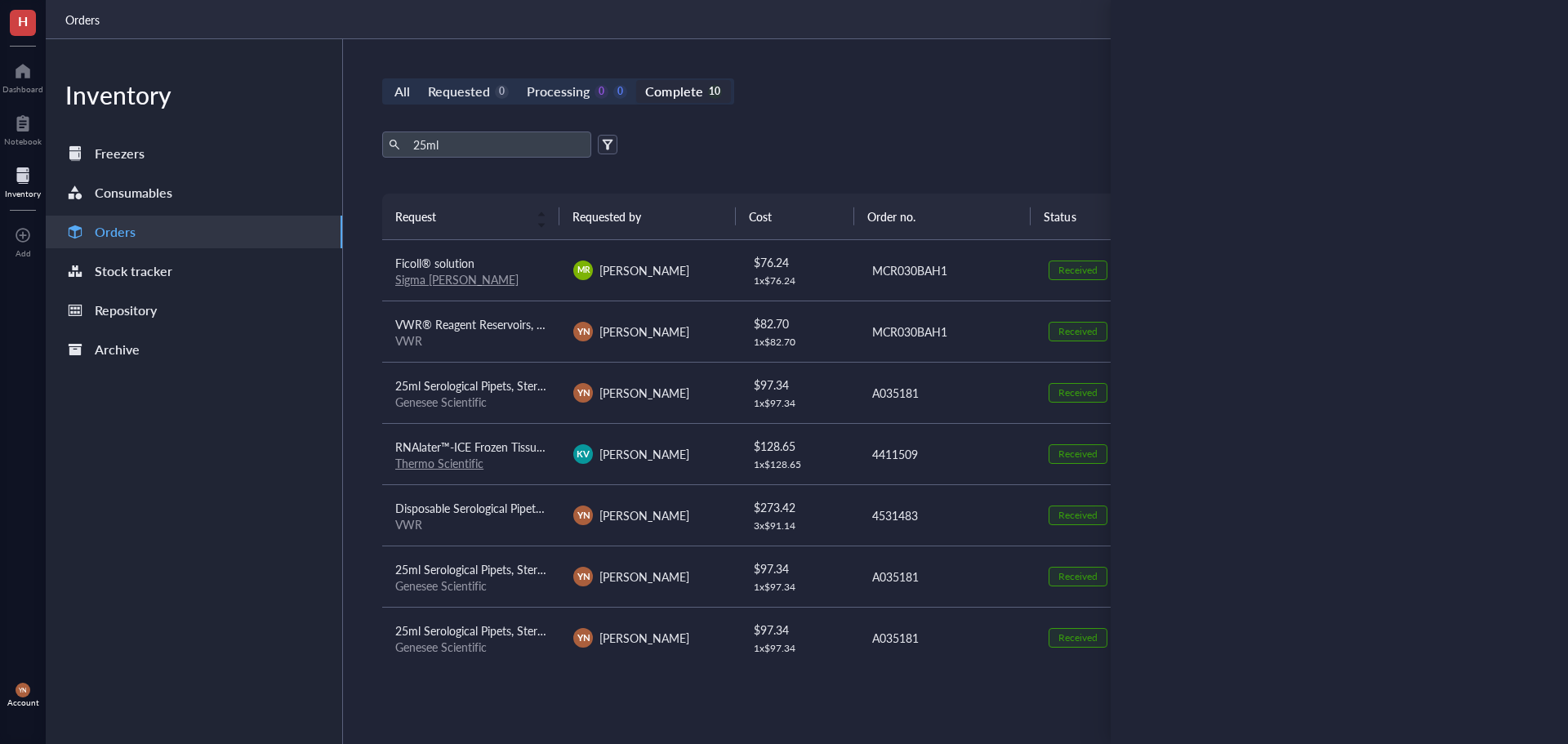
click at [963, 142] on div "25ml Export Open archive" at bounding box center [946, 145] width 1128 height 26
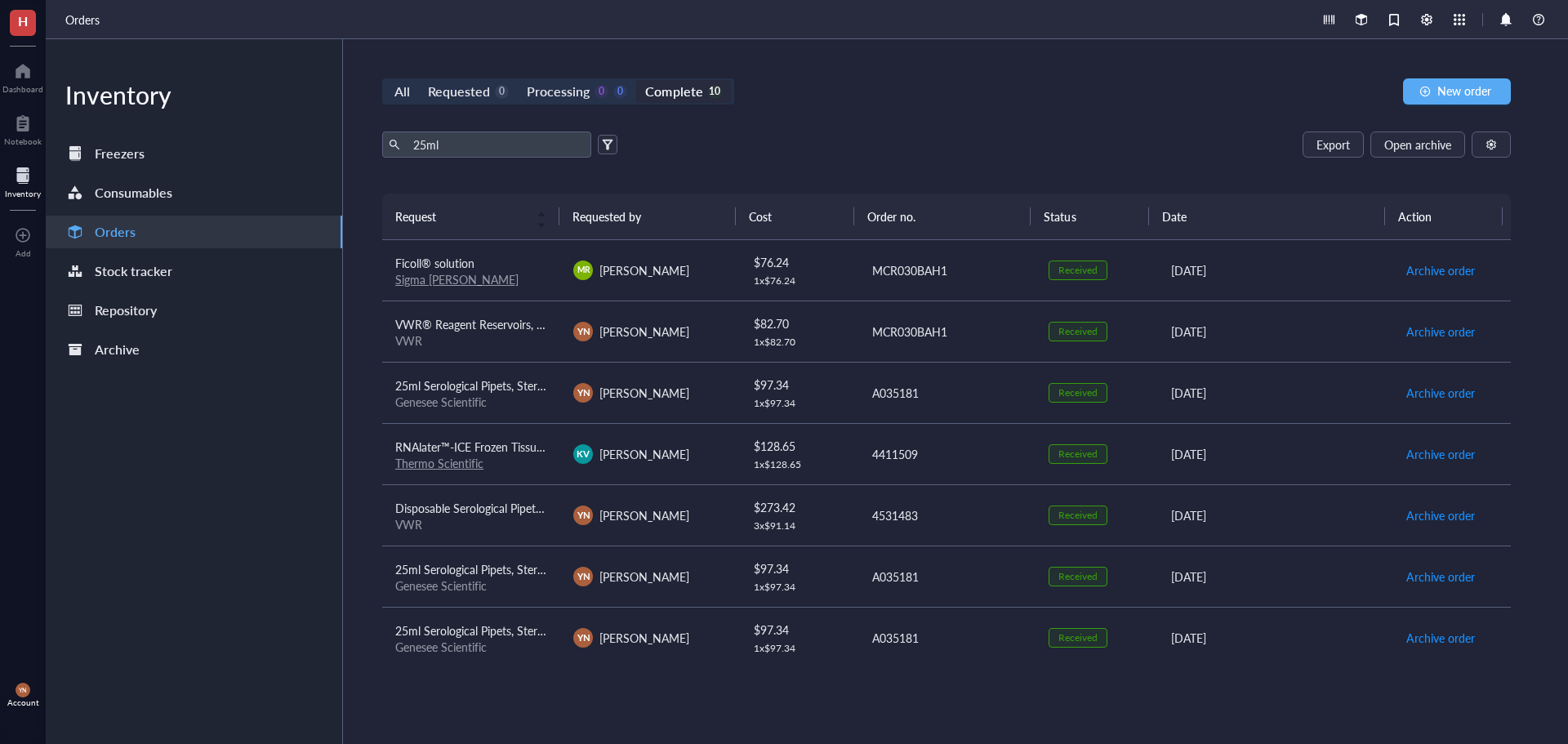
click at [503, 504] on span "Disposable Serological Pipettes, Polystyrene, Sterile, [PERSON_NAME] Bio-One 25…" at bounding box center [610, 507] width 428 height 16
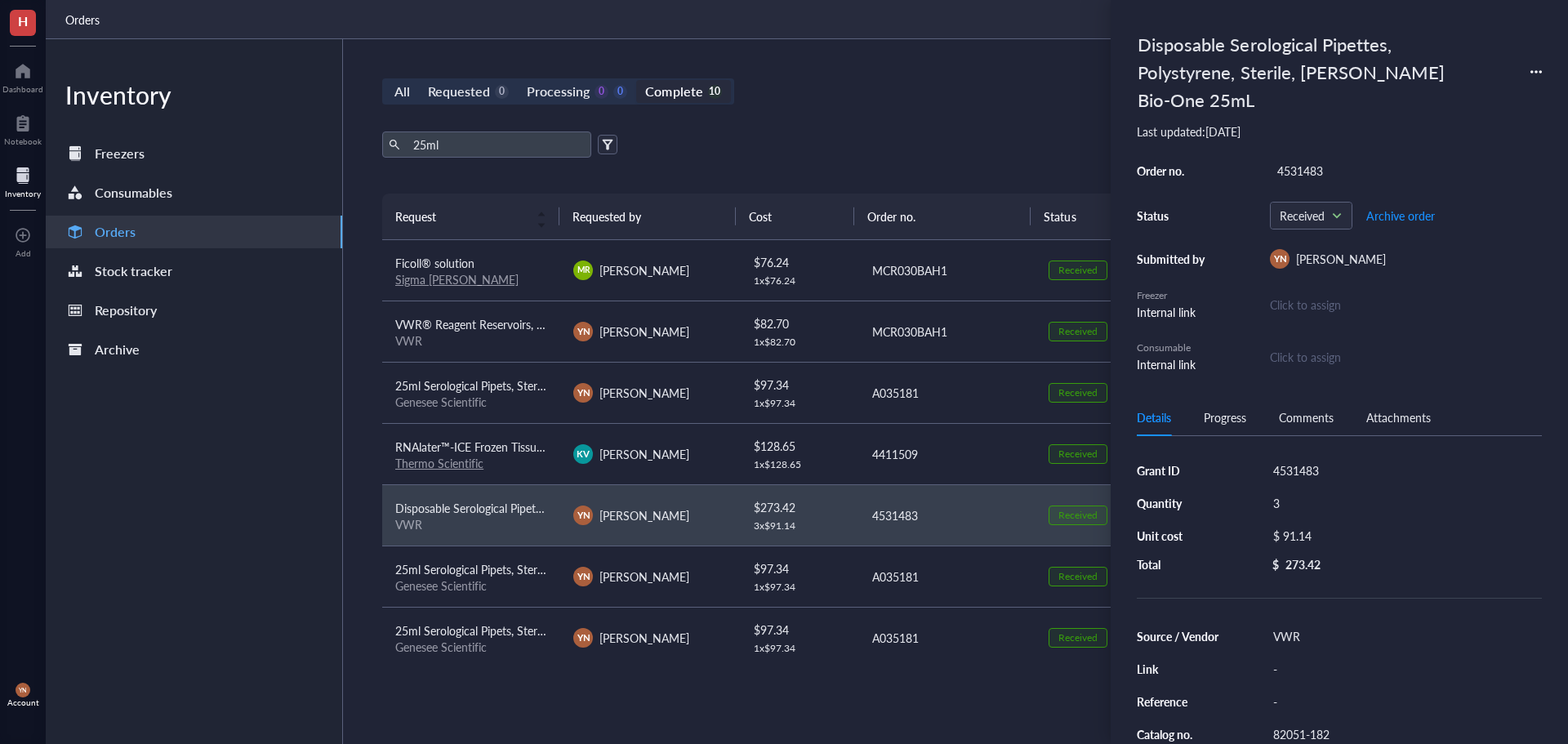
click at [799, 147] on div "25ml Export Open archive" at bounding box center [946, 145] width 1128 height 26
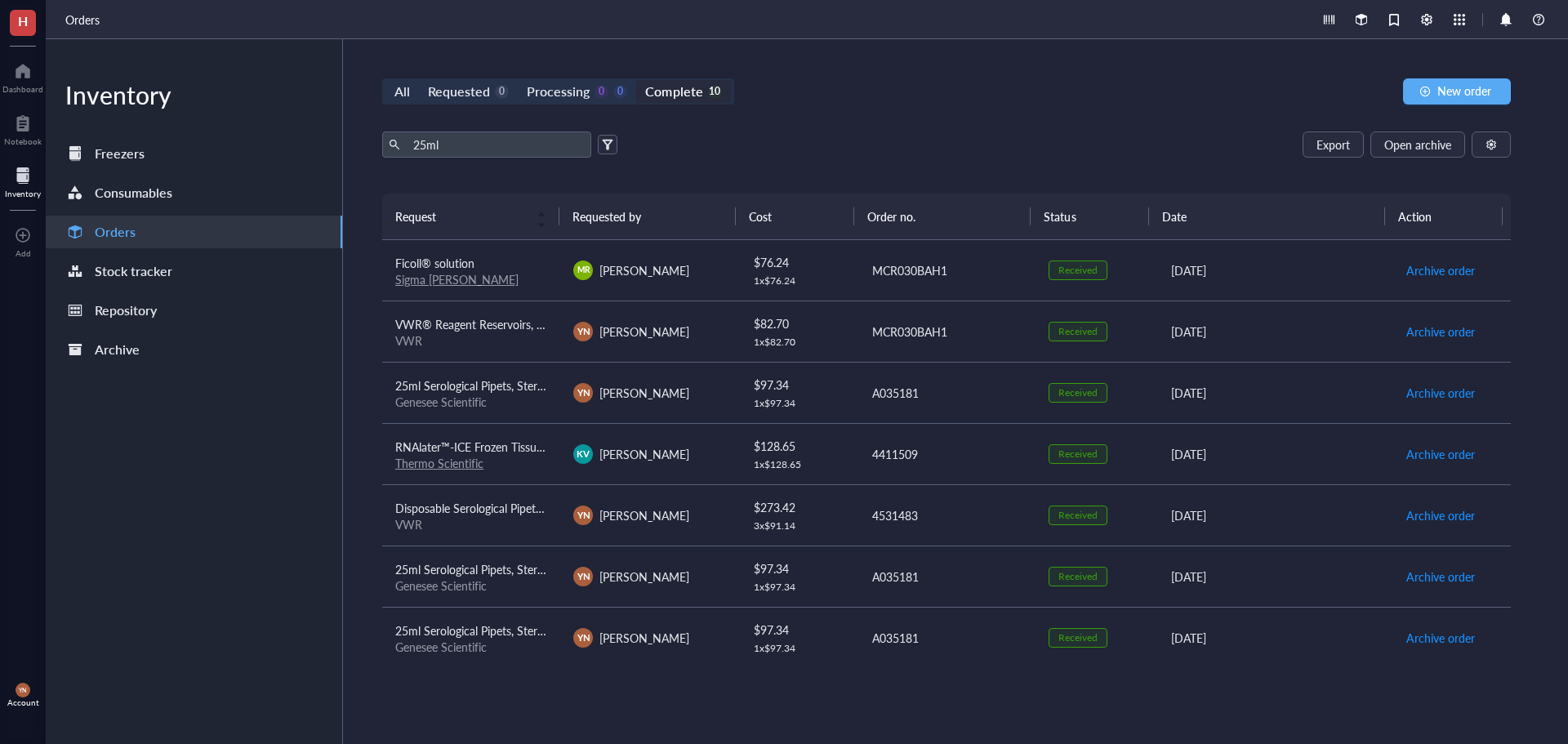
click at [970, 104] on div "All Requested 0 Processing 0 0 Complete 10 New order 25ml Export Open archive R…" at bounding box center [946, 392] width 1207 height 705
click at [1455, 85] on span "New order" at bounding box center [1464, 91] width 54 height 13
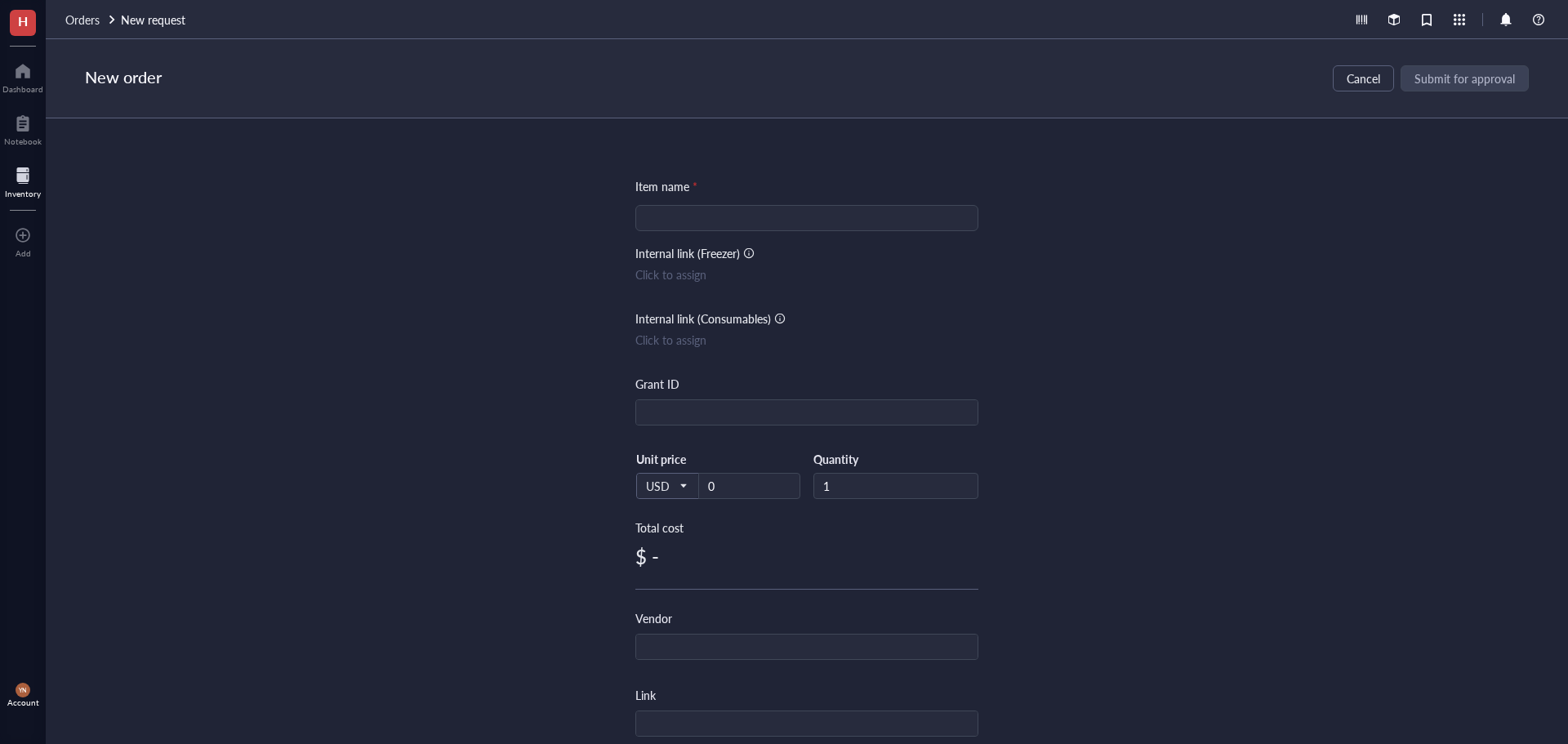
click at [687, 225] on input "search" at bounding box center [807, 218] width 323 height 24
paste input "Fisherbrand™ Sterile Polystyrene Disposable Serological Pipets with Magnifier S…"
type input "Fisherbrand™ Sterile Polystyrene Disposable Serological Pipets with Magnifier S…"
click at [684, 415] on input "text" at bounding box center [806, 413] width 341 height 26
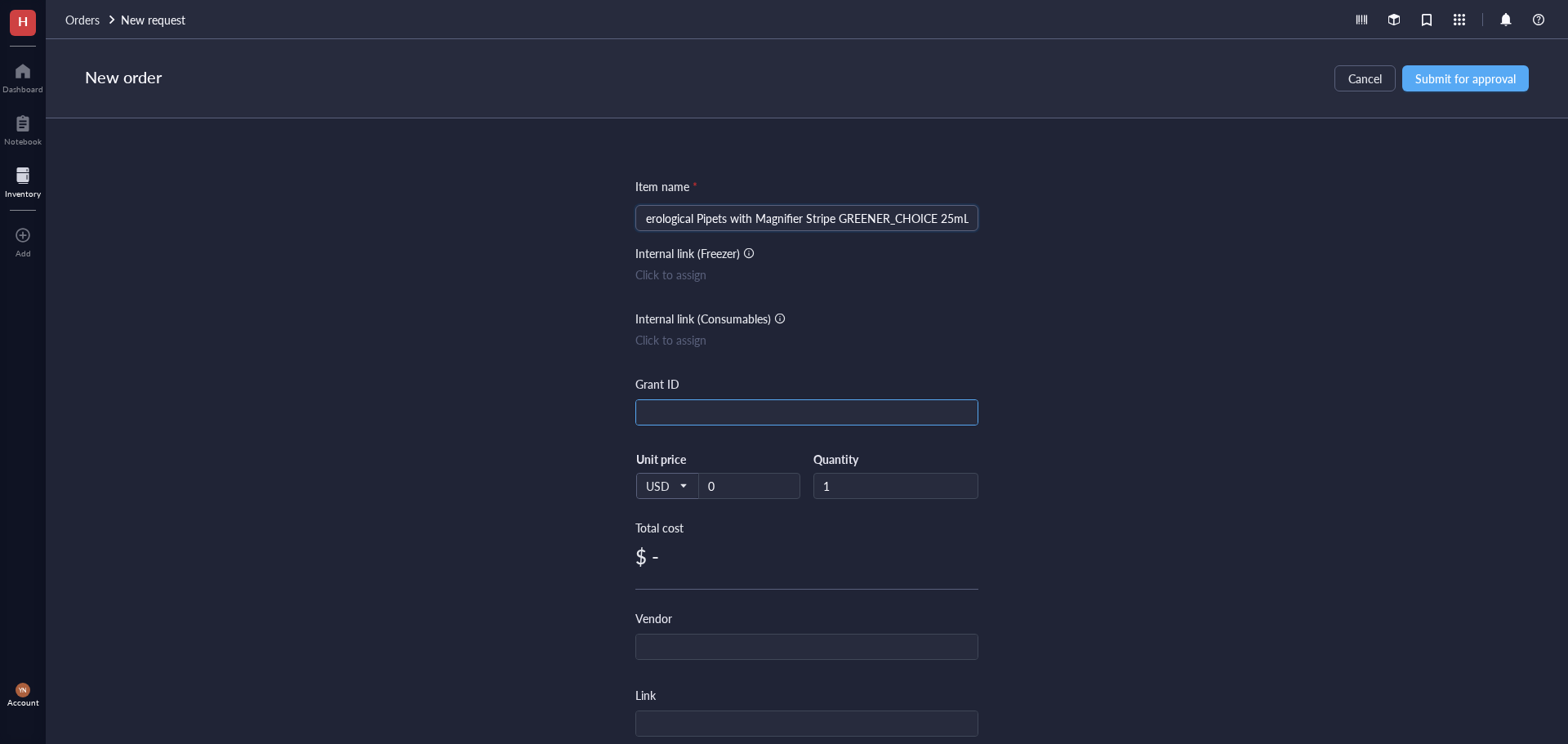
scroll to position [0, 0]
type input "R37"
click at [1060, 355] on div "Item name * Fisherbrand™ Sterile Polystyrene Disposable Serological Pipets with…" at bounding box center [807, 431] width 1522 height 626
click at [727, 489] on input "0" at bounding box center [749, 486] width 101 height 24
type input "3"
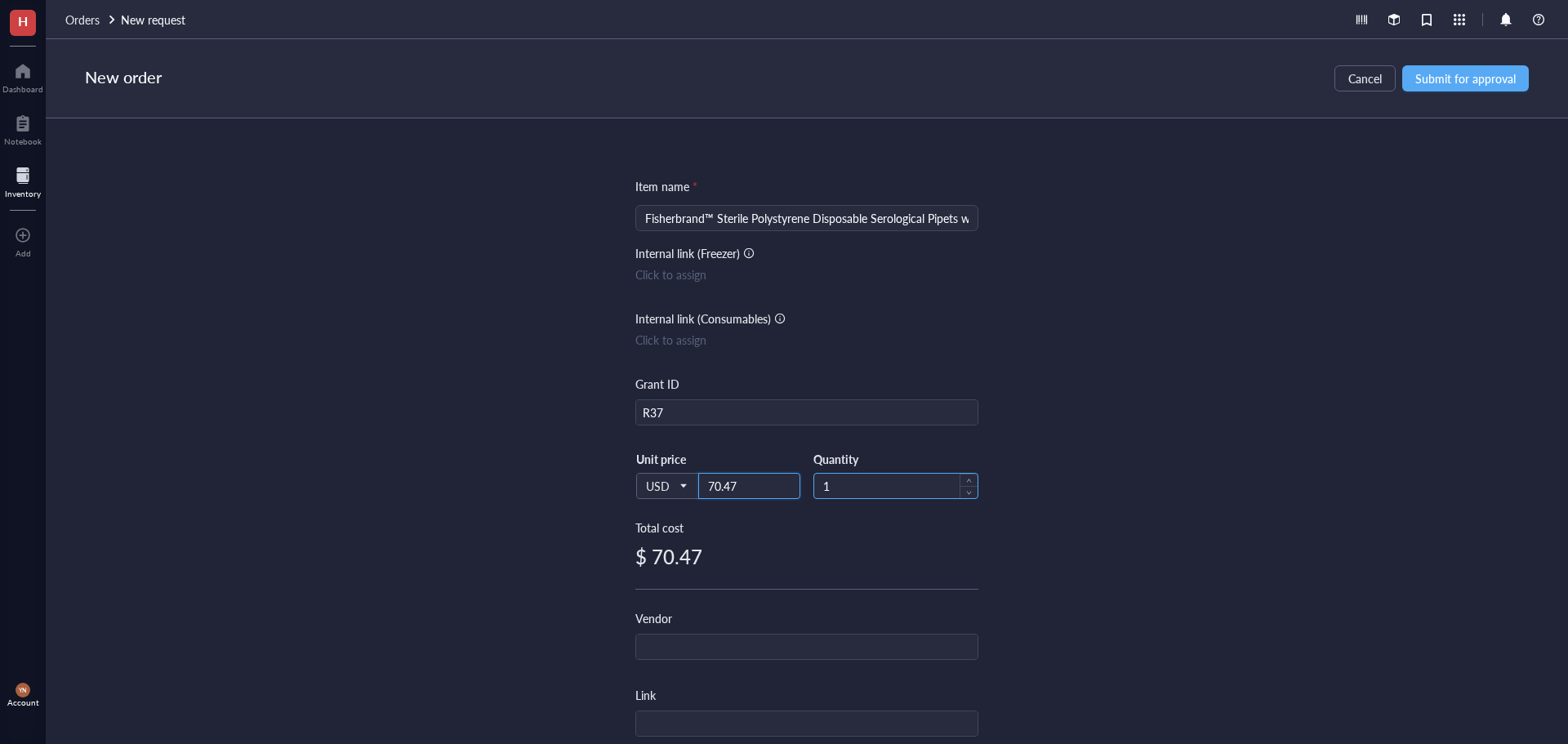
type input "70.47"
click at [840, 482] on input "1" at bounding box center [896, 486] width 163 height 24
type input "3"
click at [1135, 418] on div "Item name * Fisherbrand™ Sterile Polystyrene Disposable Serological Pipets with…" at bounding box center [807, 431] width 1522 height 626
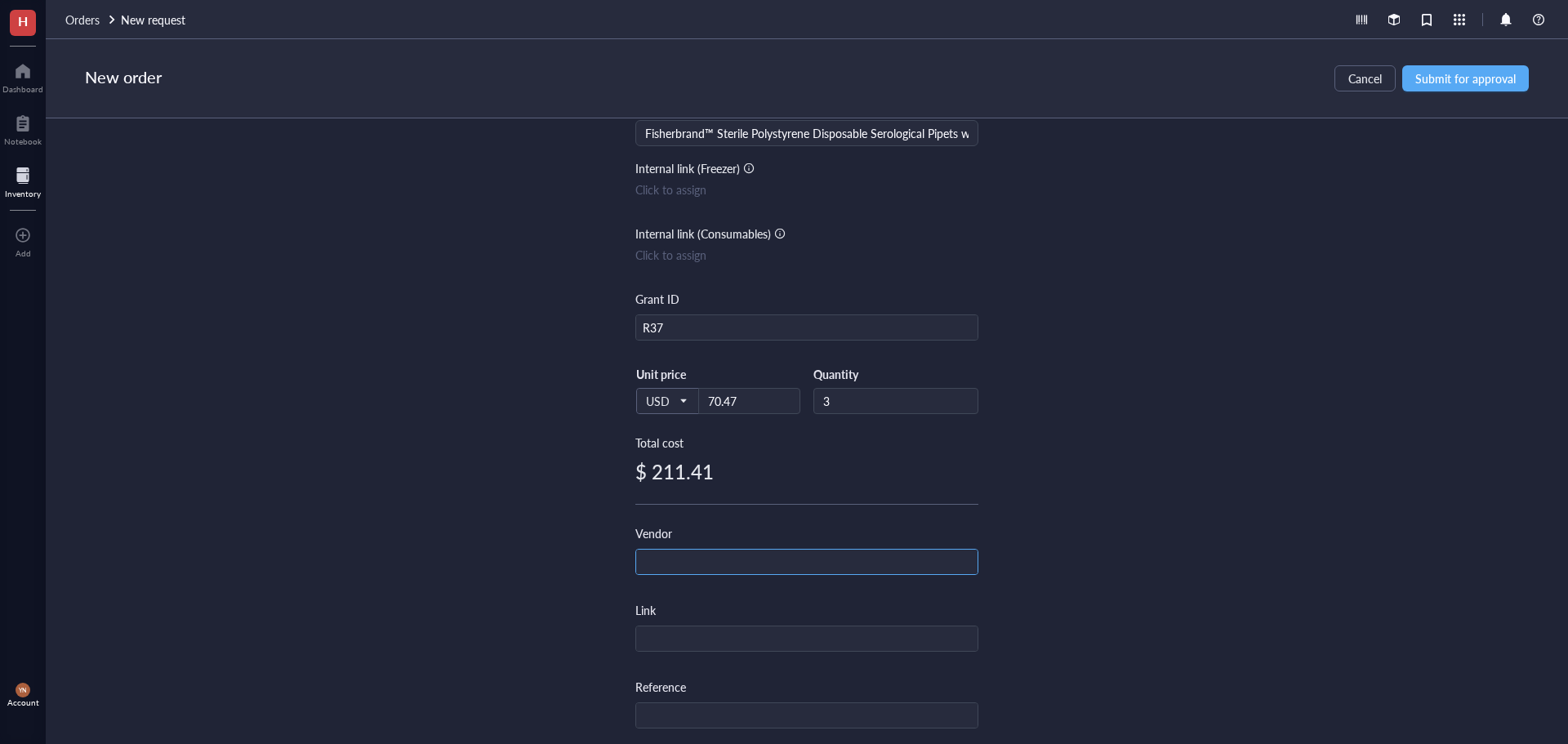
scroll to position [163, 0]
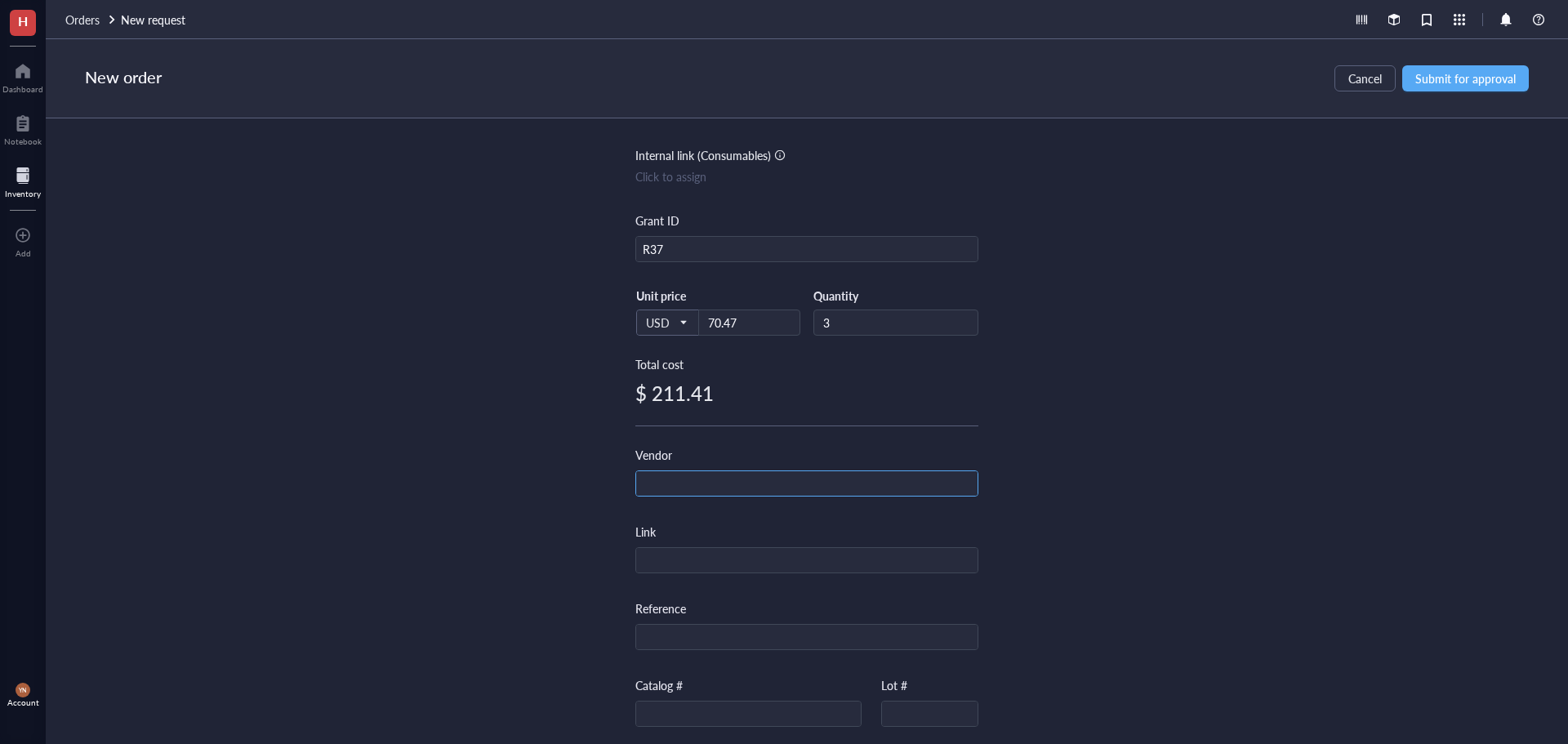
click at [724, 484] on input "text" at bounding box center [806, 485] width 341 height 26
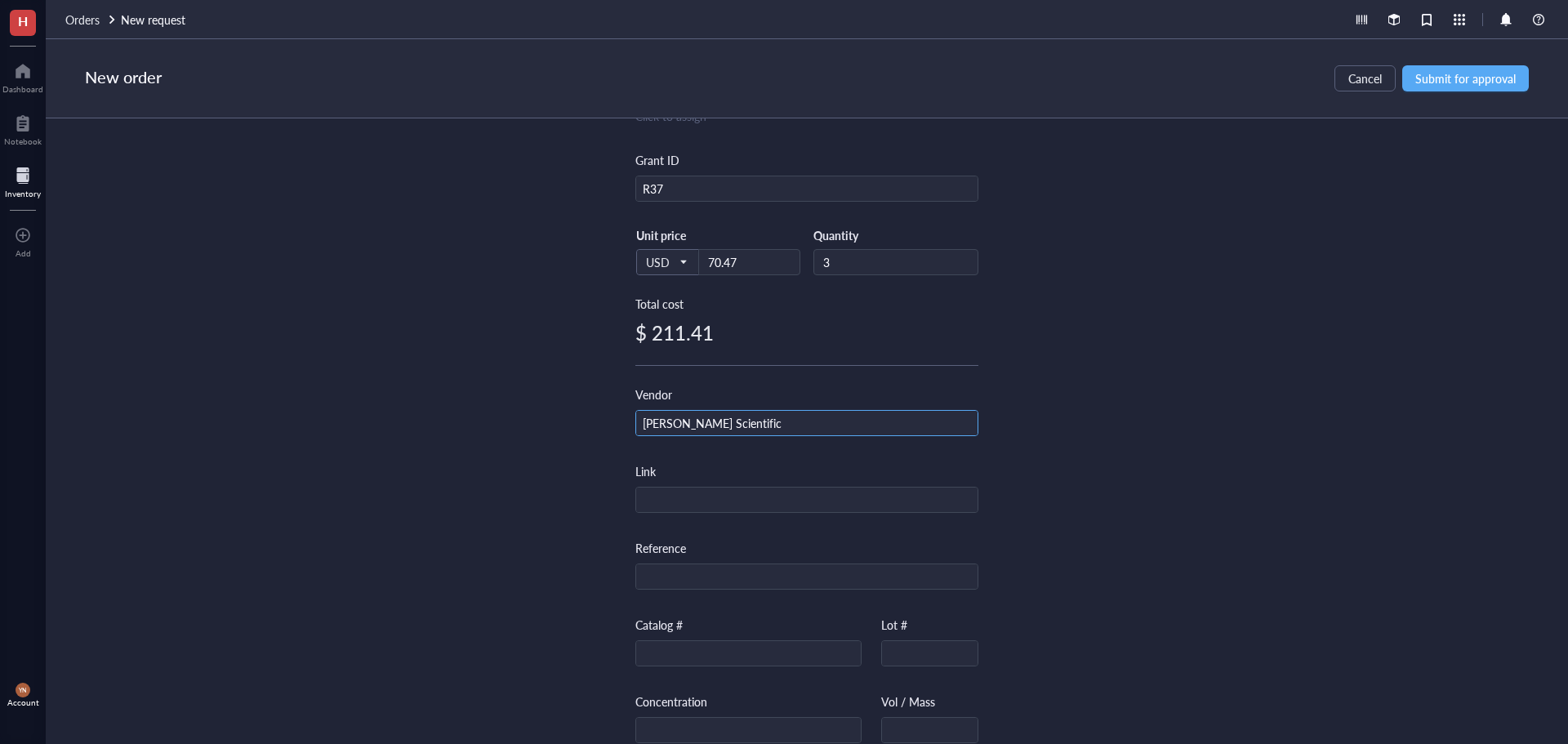
scroll to position [327, 0]
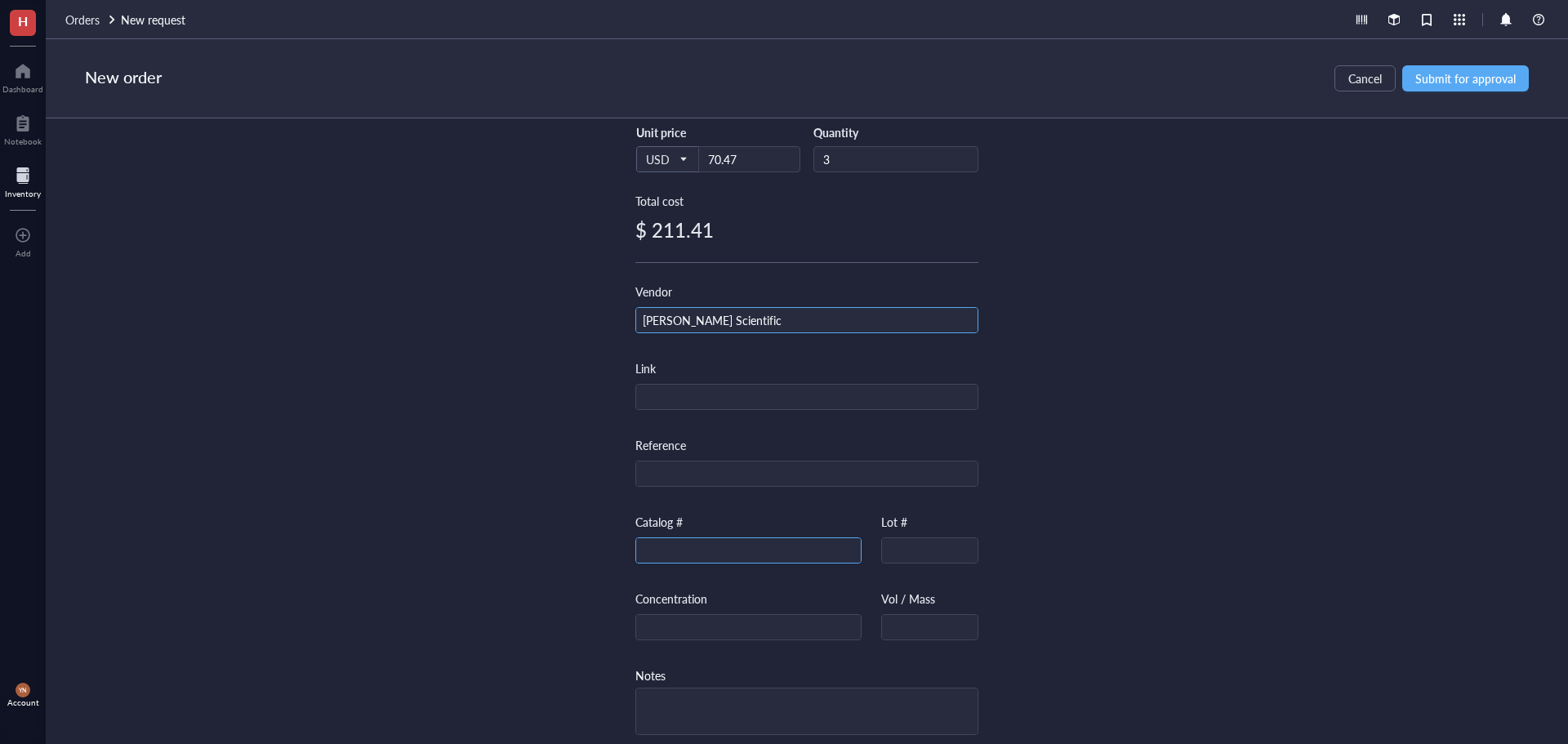
type input "[PERSON_NAME] Scientific"
click at [696, 556] on input "text" at bounding box center [748, 551] width 225 height 26
click at [688, 550] on input "text" at bounding box center [748, 551] width 225 height 26
paste input "[PHONE_NUMBER]"
type input "[PHONE_NUMBER]"
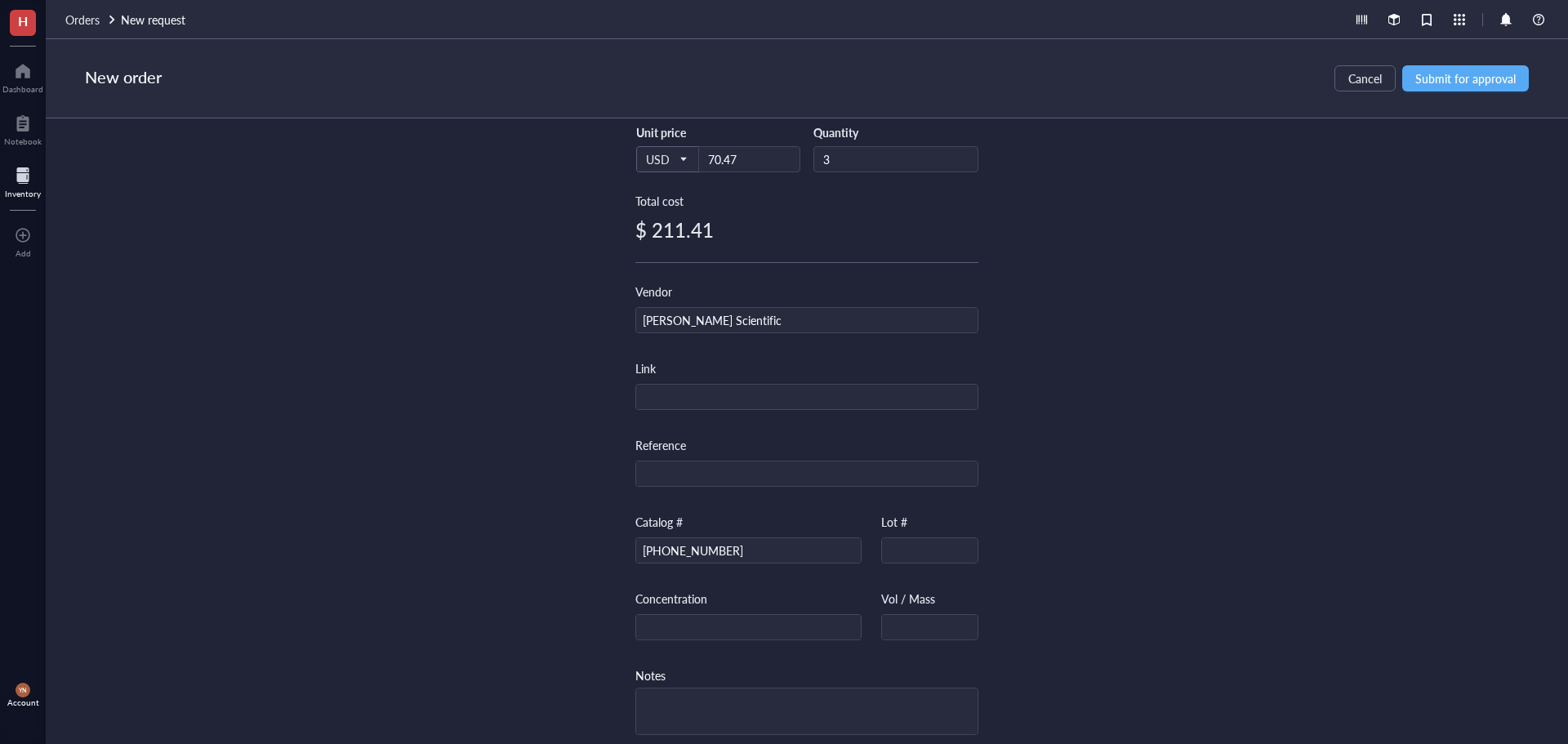
drag, startPoint x: 1314, startPoint y: 385, endPoint x: 1446, endPoint y: 257, distance: 183.9
click at [1314, 384] on div "Item name * Fisherbrand™ Sterile Polystyrene Disposable Serological Pipets with…" at bounding box center [807, 431] width 1522 height 626
click at [1466, 83] on span "Submit for approval" at bounding box center [1465, 78] width 101 height 13
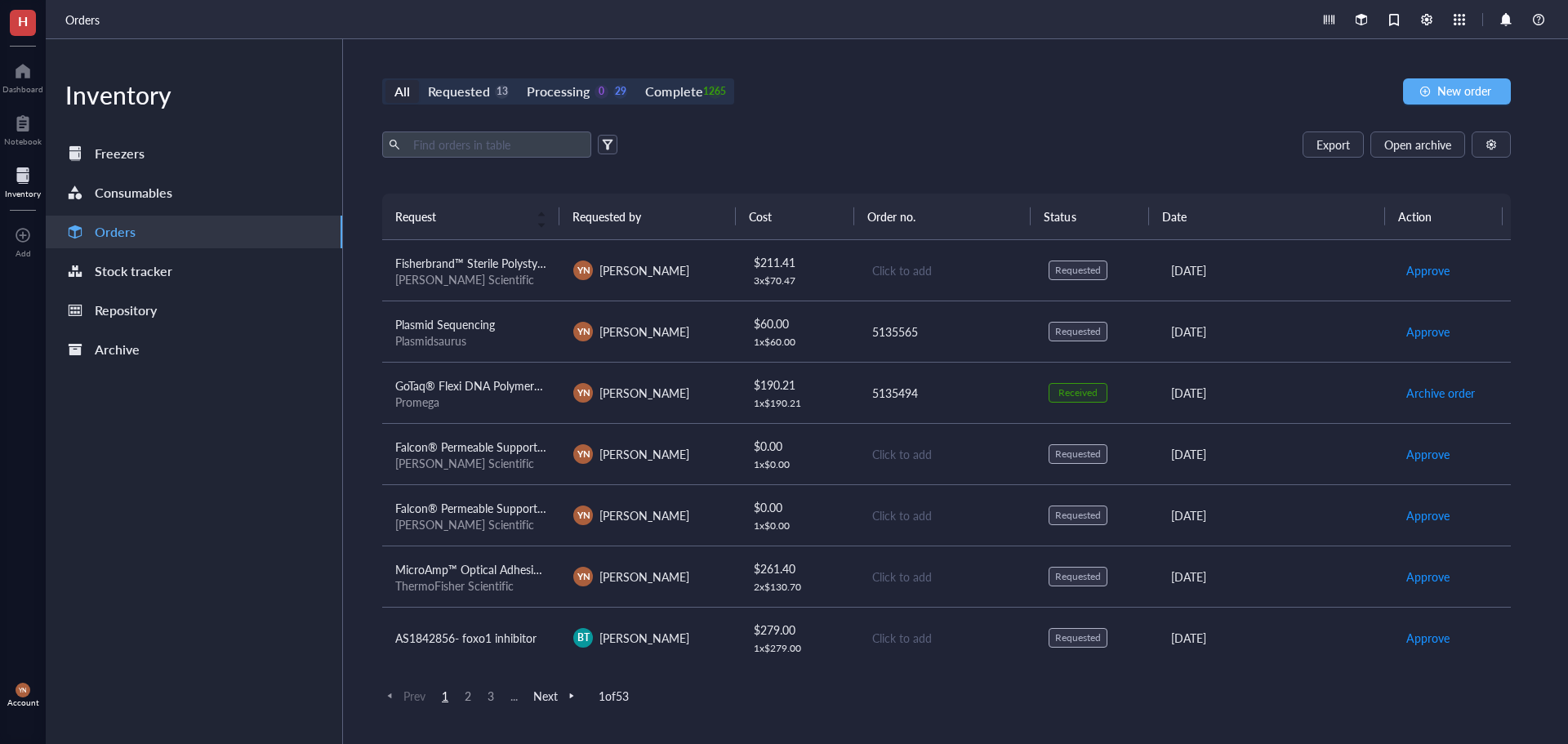
click at [474, 268] on span "Fisherbrand™ Sterile Polystyrene Disposable Serological Pipets with Magnifier S…" at bounding box center [674, 262] width 556 height 16
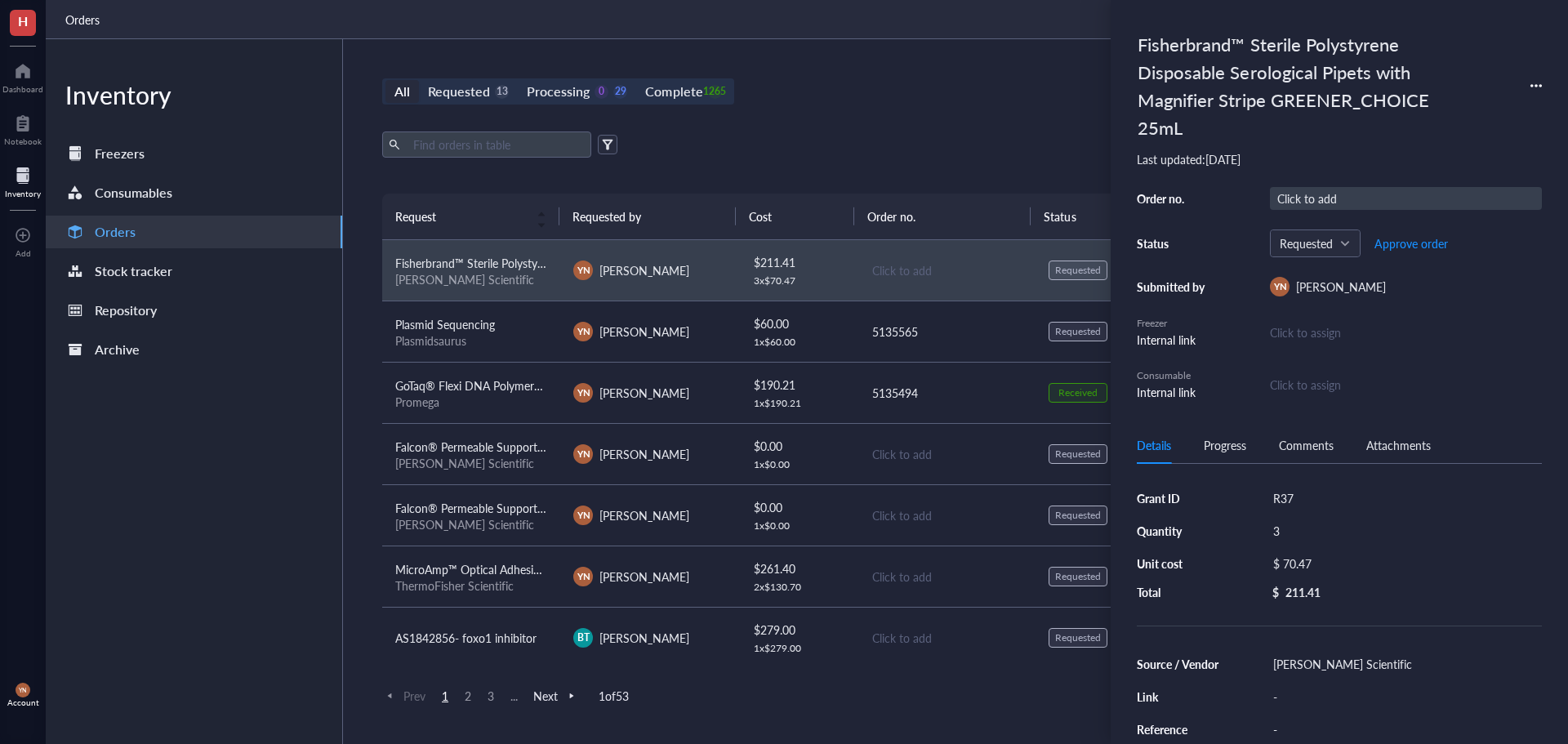
click at [1303, 194] on div "Click to add" at bounding box center [1405, 198] width 272 height 23
type input "5135494"
click at [1388, 237] on span "Approve order" at bounding box center [1411, 243] width 73 height 13
click at [1391, 242] on span "Approve order" at bounding box center [1411, 243] width 73 height 13
click at [937, 143] on div "Export Open archive" at bounding box center [946, 145] width 1128 height 26
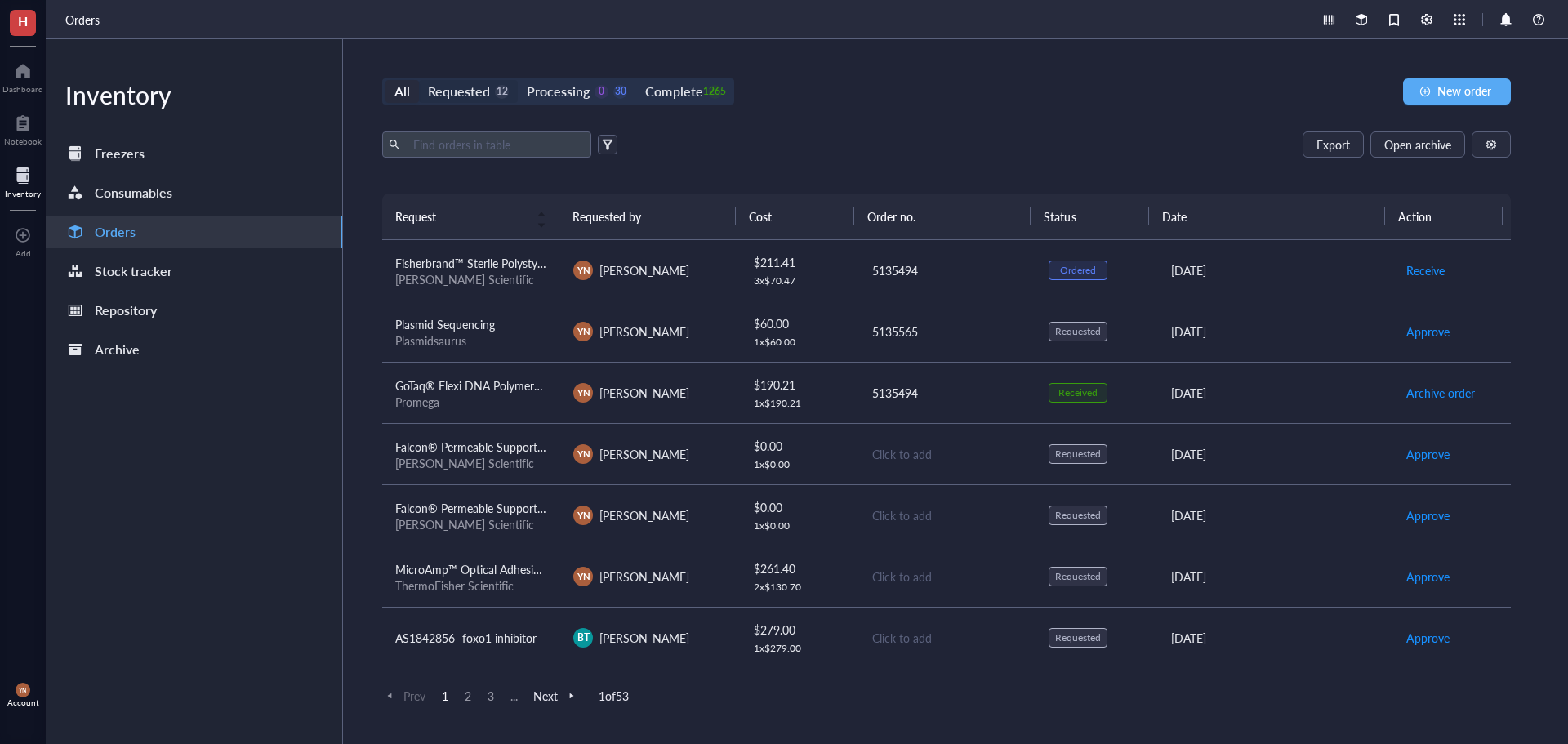
click at [476, 89] on div "Requested" at bounding box center [458, 91] width 62 height 23
click at [419, 80] on input "Requested 12" at bounding box center [419, 80] width 0 height 0
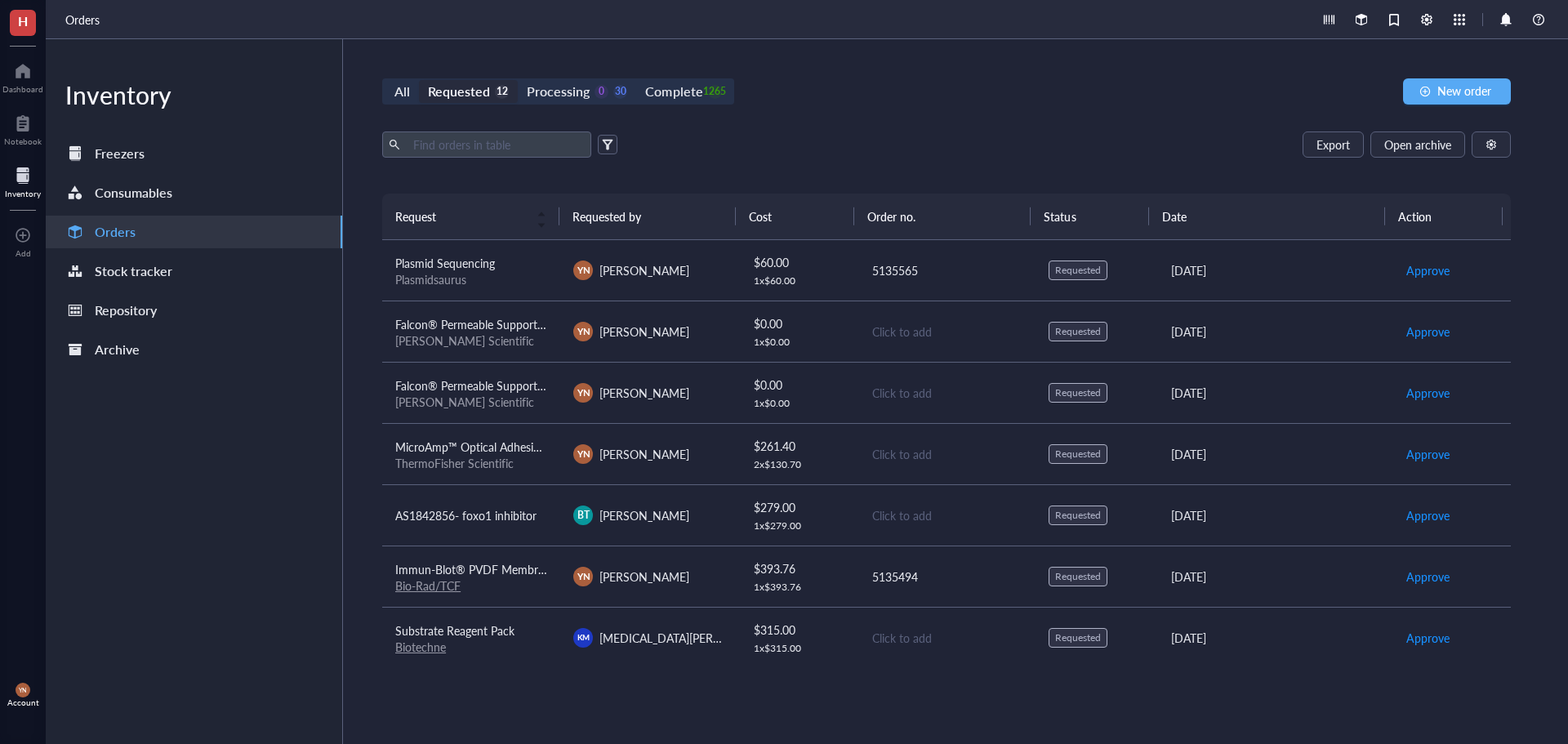
click at [511, 322] on span "Falcon® Permeable Support for 12-well Plate with 0.4 µm Transparent PET Membran…" at bounding box center [675, 323] width 561 height 16
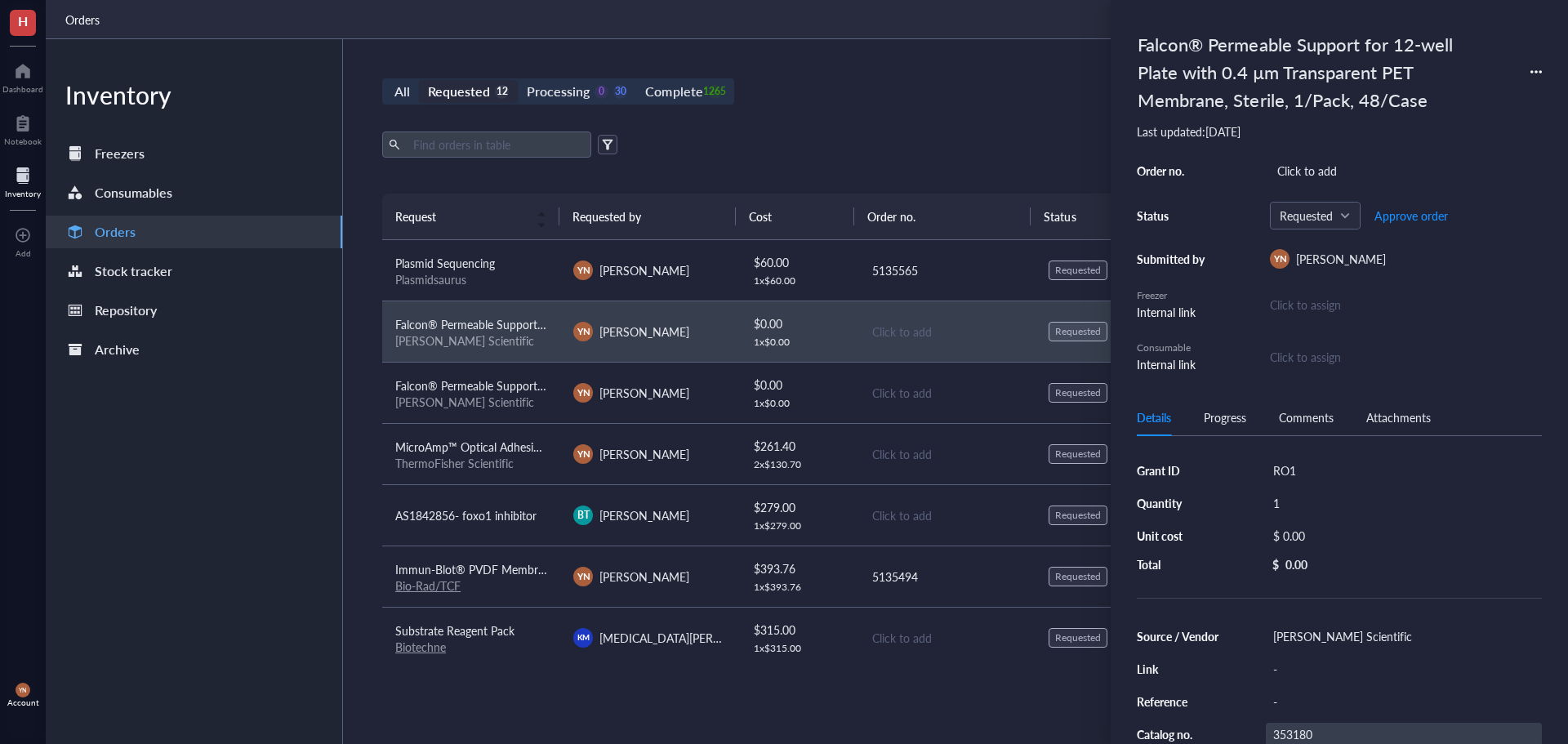
click at [1289, 734] on div "353180" at bounding box center [1404, 734] width 276 height 23
click at [1371, 537] on div "$ 0.00" at bounding box center [1400, 535] width 270 height 23
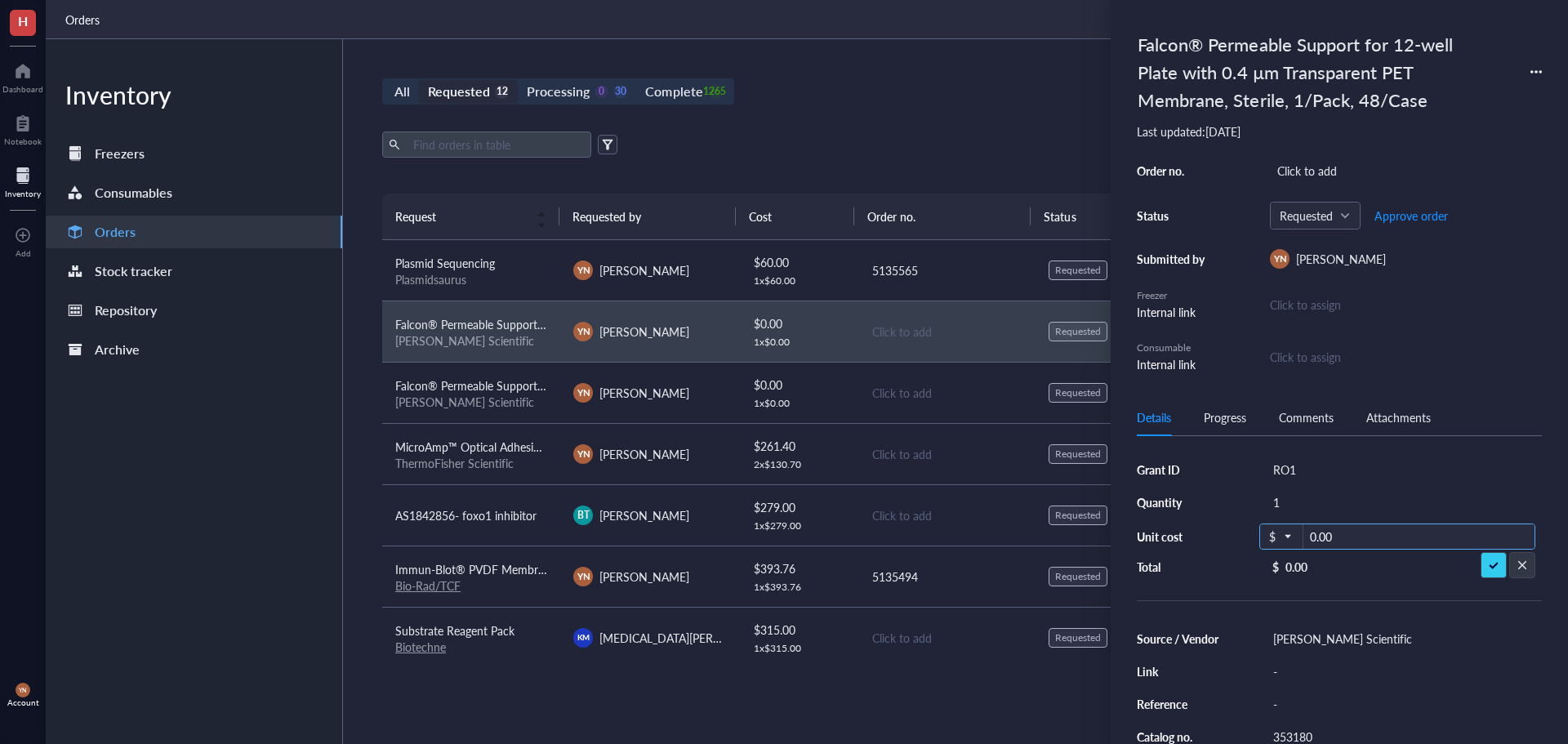
click at [1355, 533] on input "0.00" at bounding box center [1419, 537] width 231 height 26
type input "0"
type input "133.78"
click at [1317, 162] on div "Click to add" at bounding box center [1405, 170] width 272 height 23
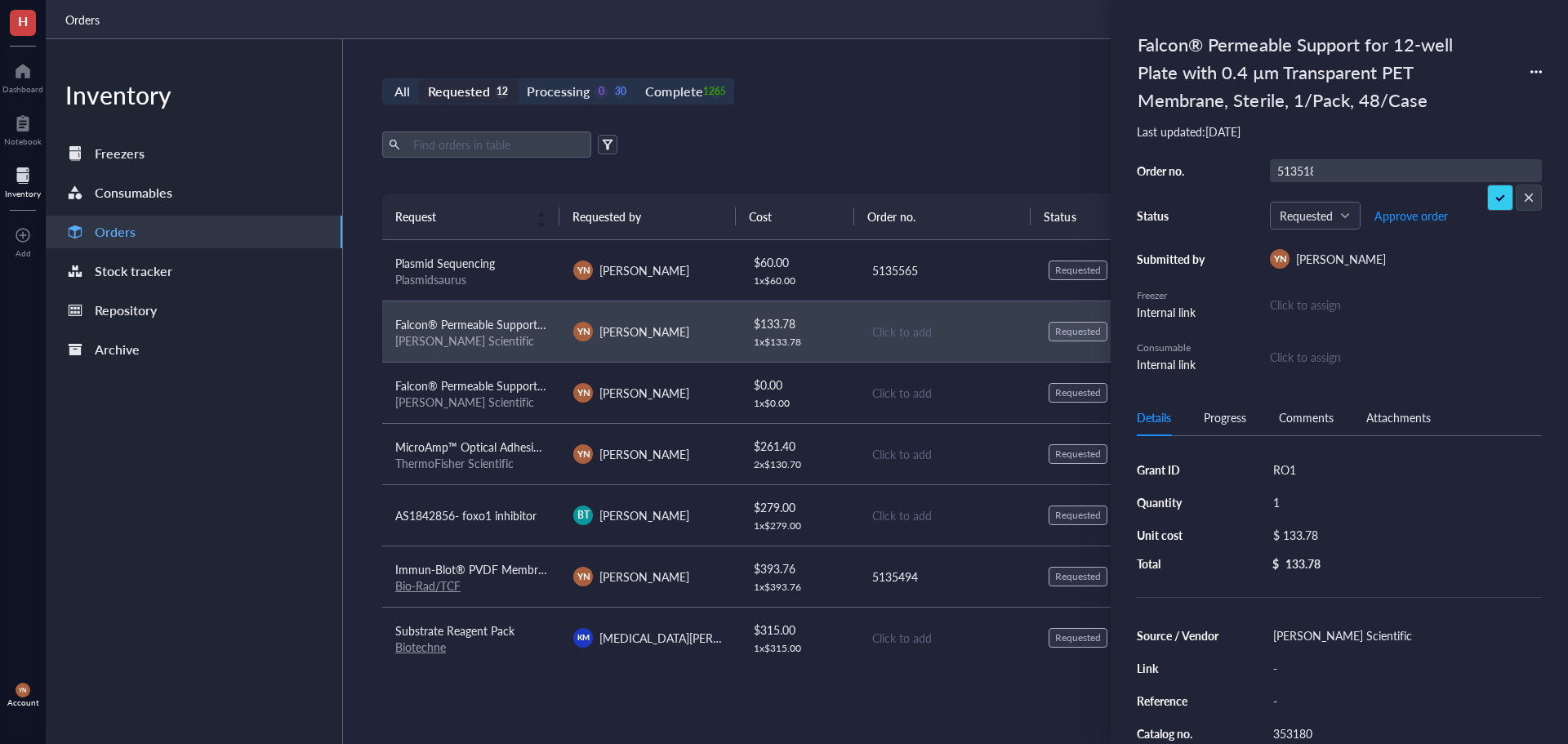
type input "5135184"
click at [1408, 217] on span "Approve order" at bounding box center [1411, 216] width 73 height 13
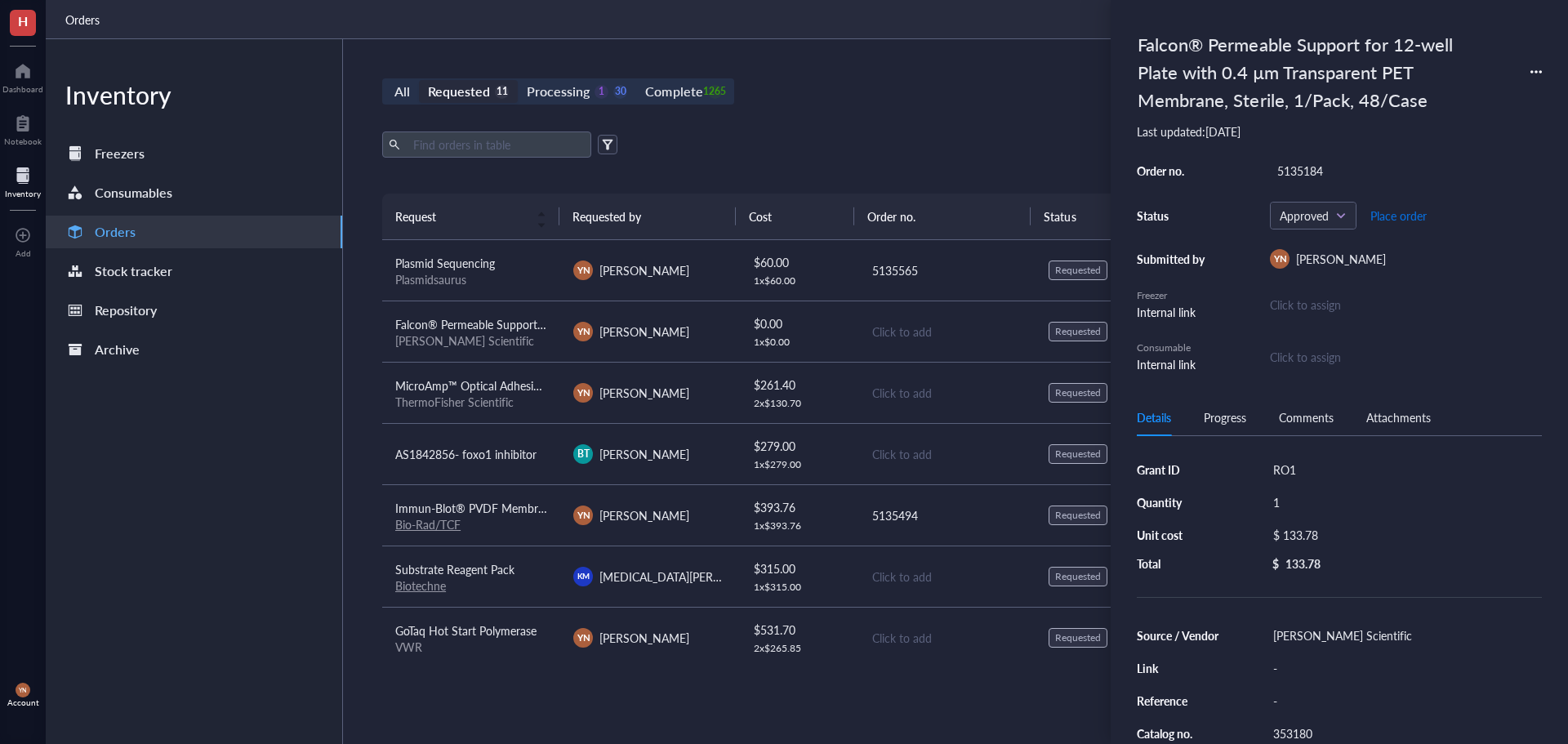
click at [1408, 217] on span "Place order" at bounding box center [1399, 216] width 56 height 13
click at [938, 124] on div "All Requested 11 Processing 0 31 Complete 1265 New order Export Open archive Re…" at bounding box center [946, 392] width 1207 height 705
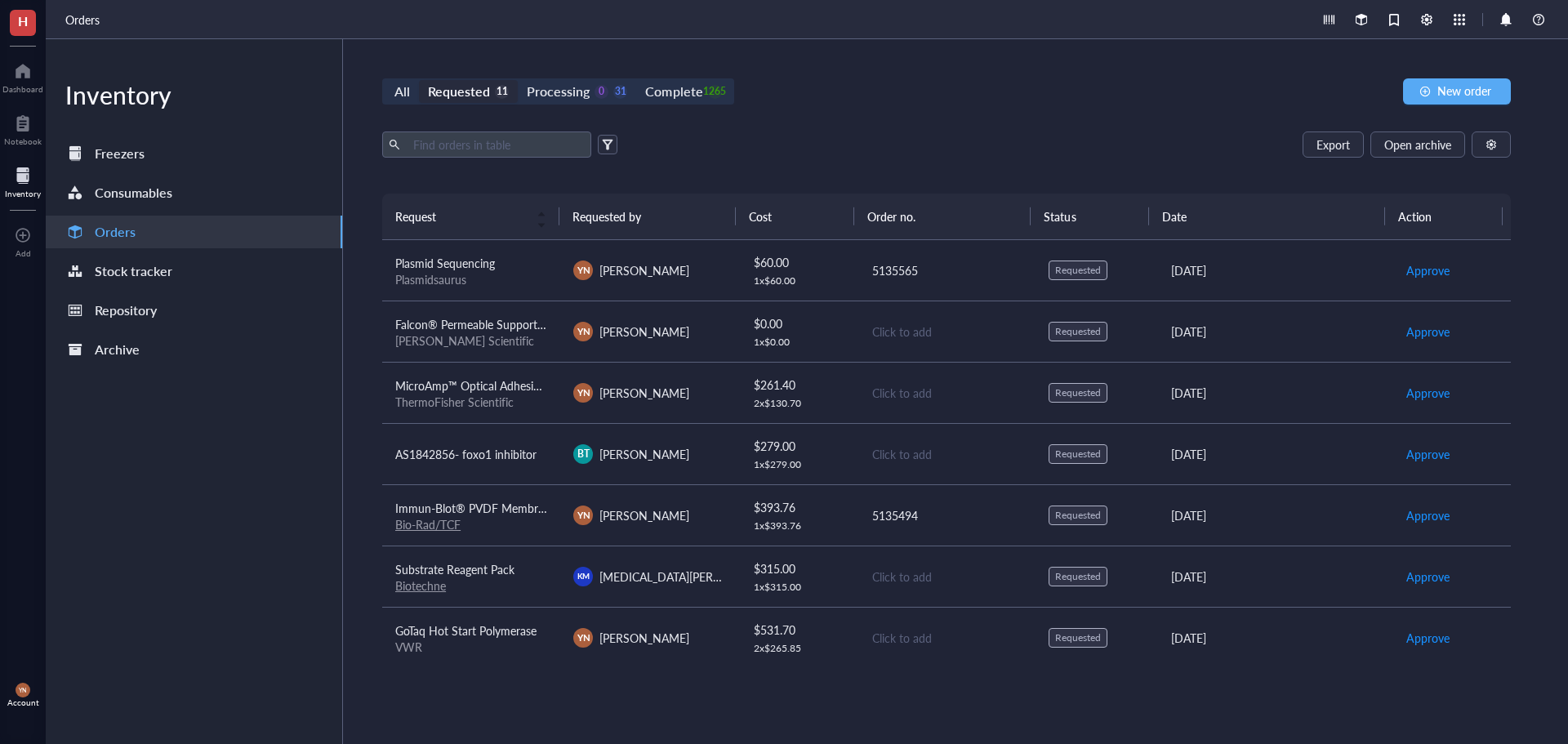
click at [498, 332] on span "Falcon® Permeable Support for 6-well Plate with 0.4 µm Transparent PET Membrane…" at bounding box center [673, 323] width 554 height 16
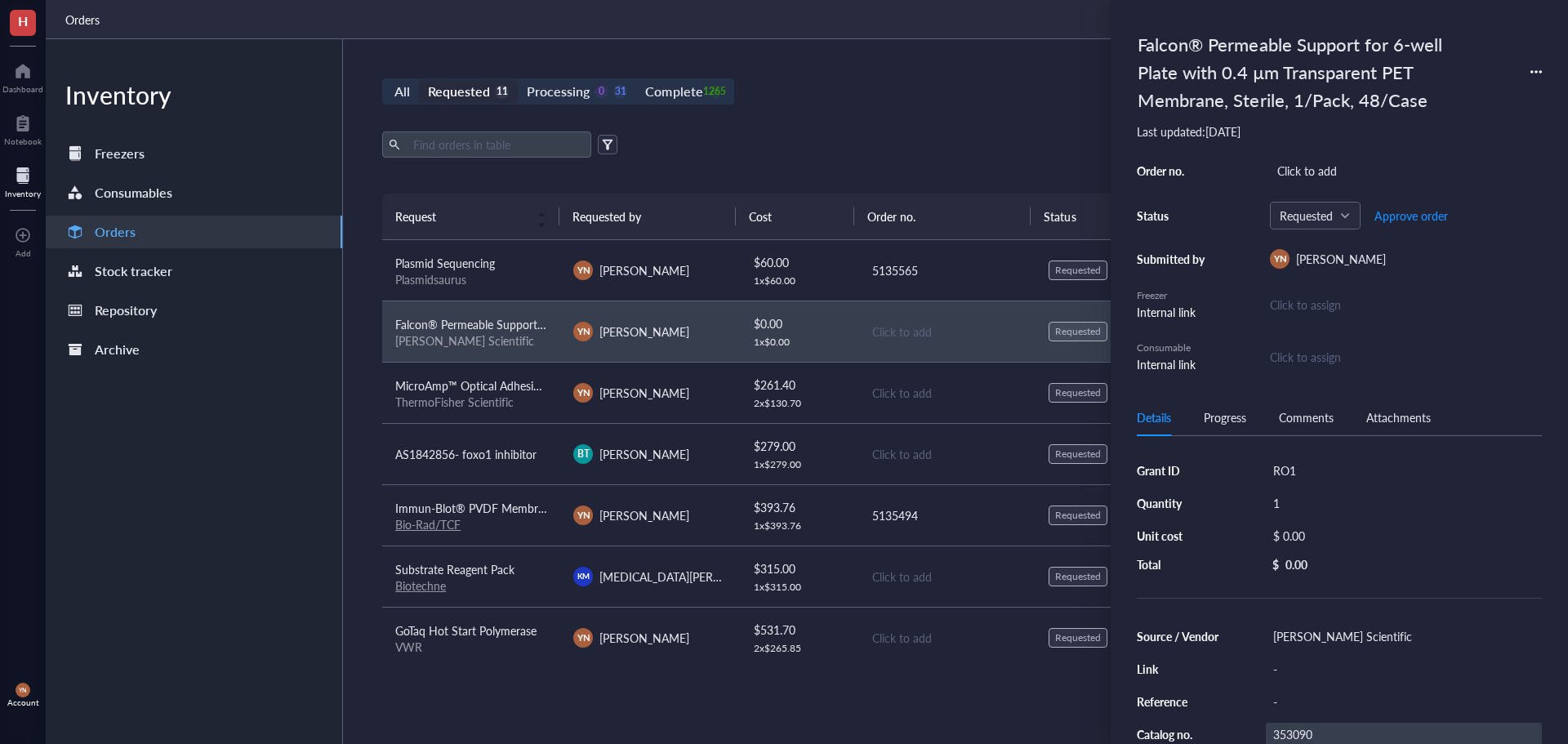
click at [1302, 736] on div "353090" at bounding box center [1404, 734] width 276 height 23
click at [1302, 729] on input "353090" at bounding box center [1293, 733] width 53 height 22
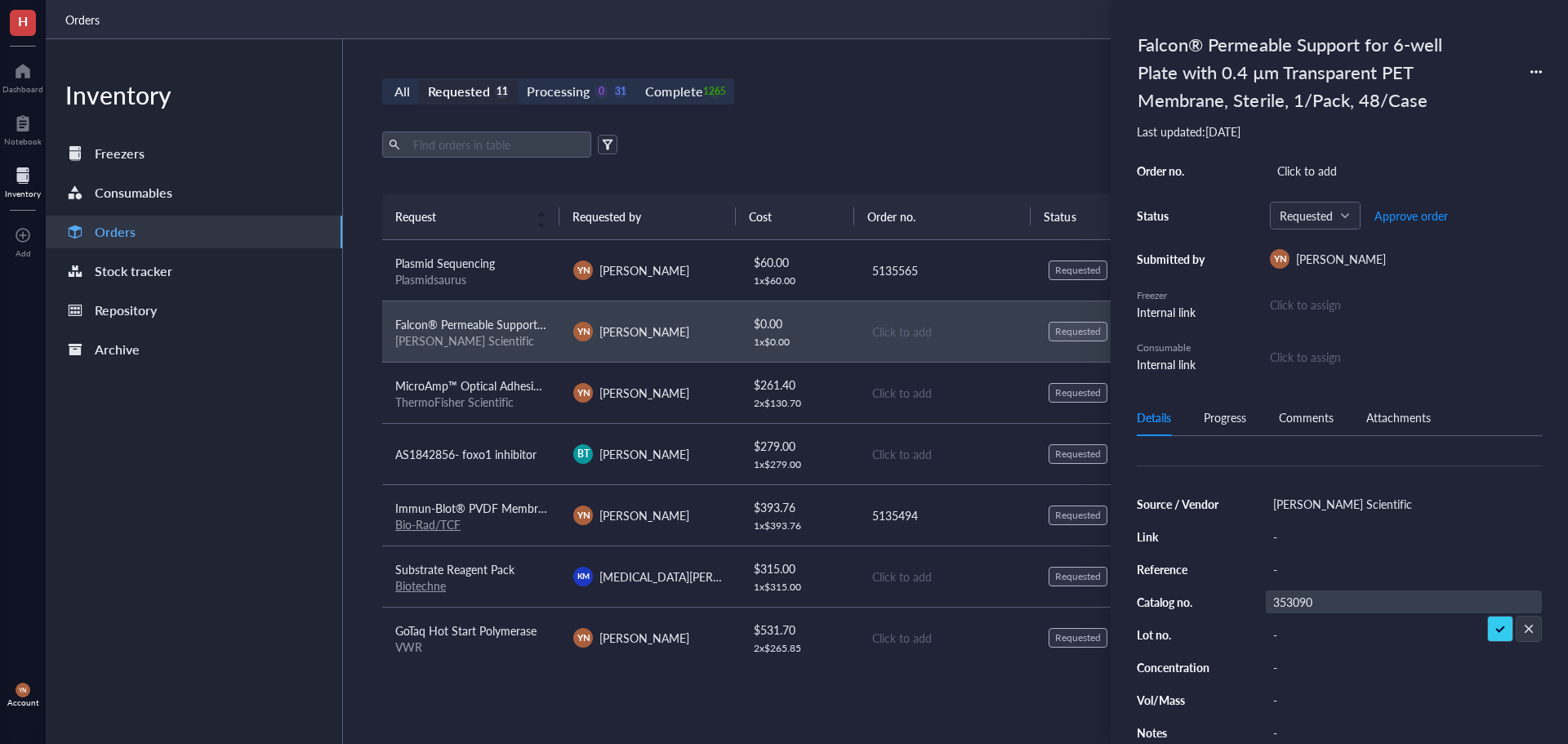
scroll to position [0, 0]
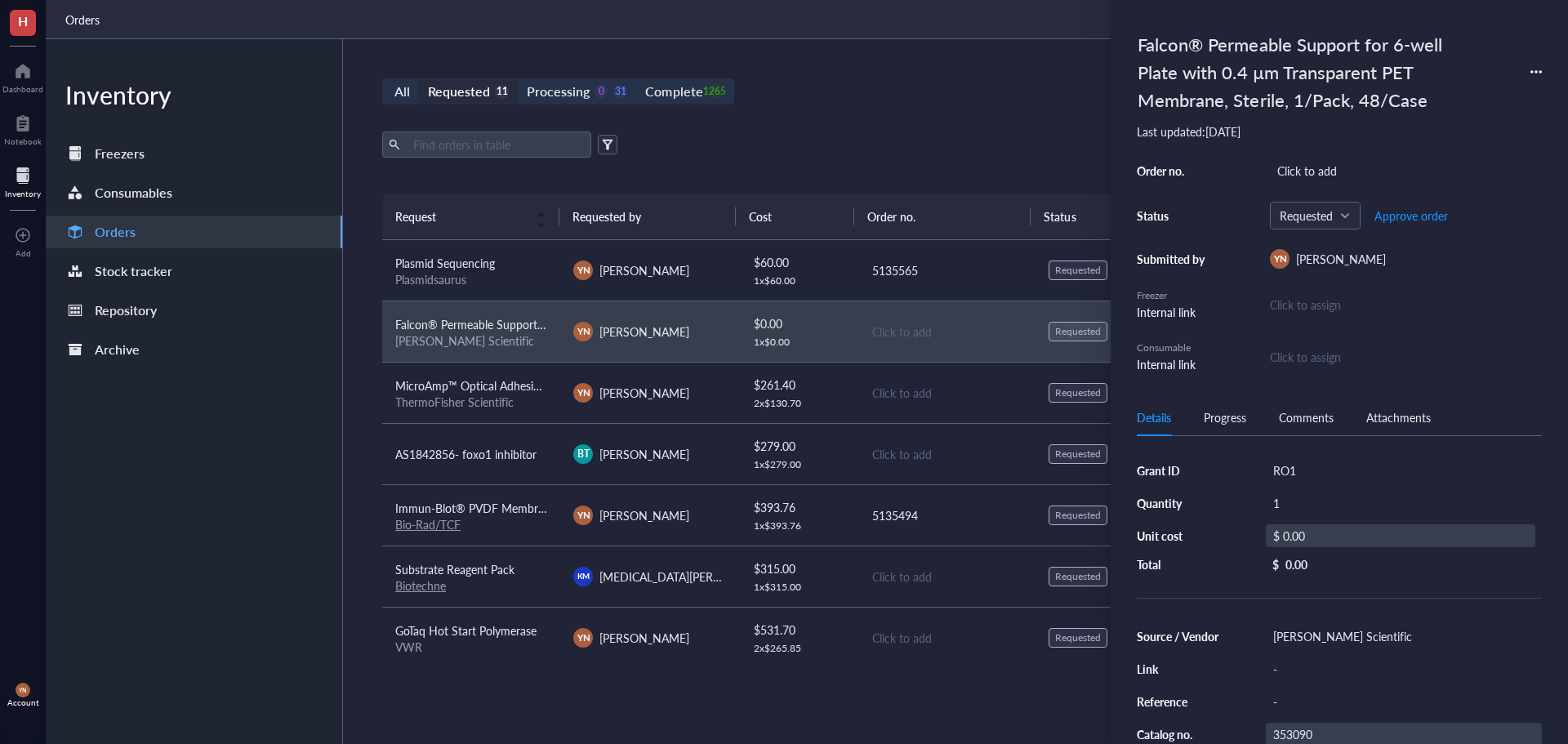
click at [1317, 540] on div "$ 0.00" at bounding box center [1400, 535] width 270 height 23
click at [1333, 535] on input "0.00" at bounding box center [1419, 538] width 231 height 26
type input "147.99"
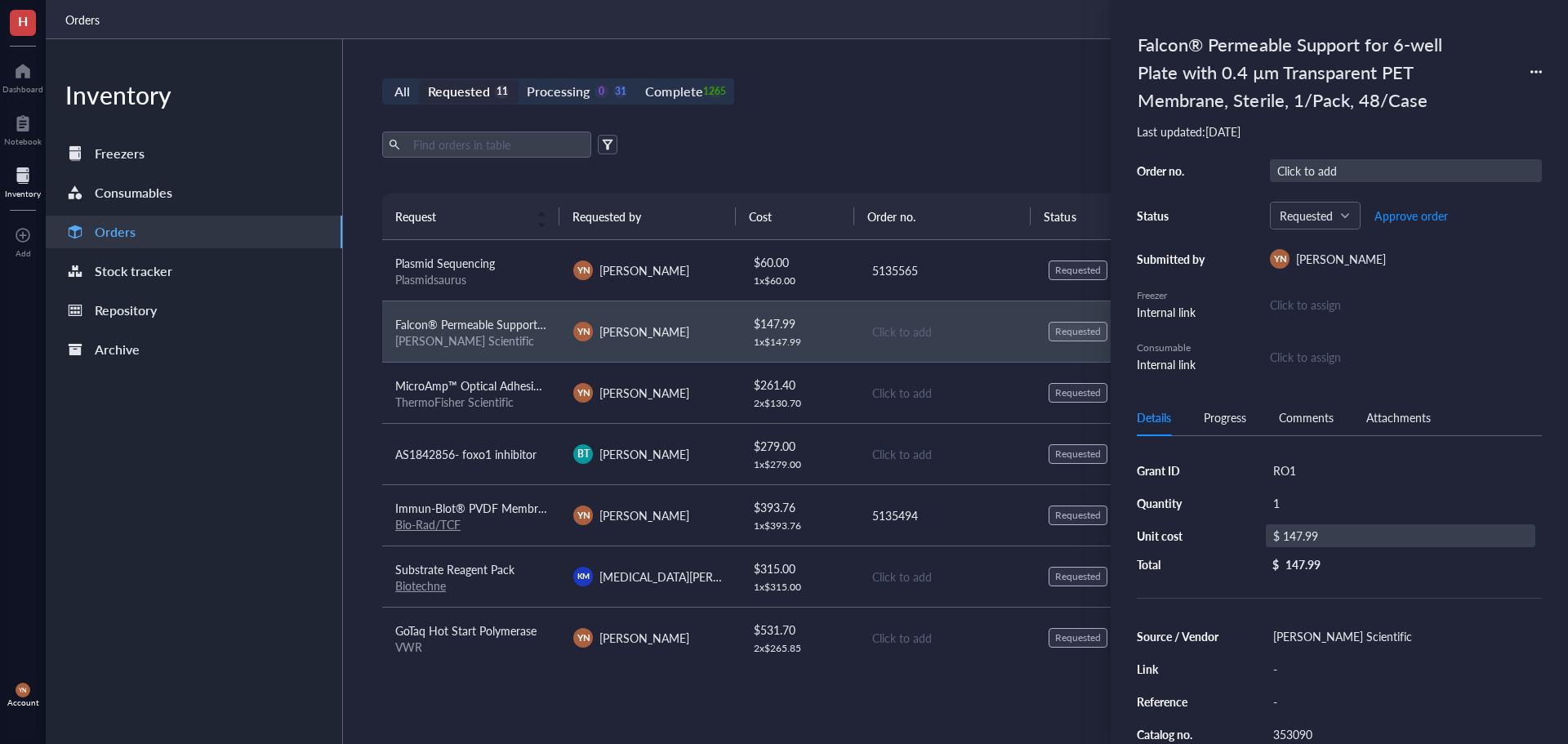
click at [1299, 169] on div "Click to add" at bounding box center [1405, 170] width 272 height 23
type input "5135184"
click at [1400, 217] on span "Approve order" at bounding box center [1411, 216] width 73 height 13
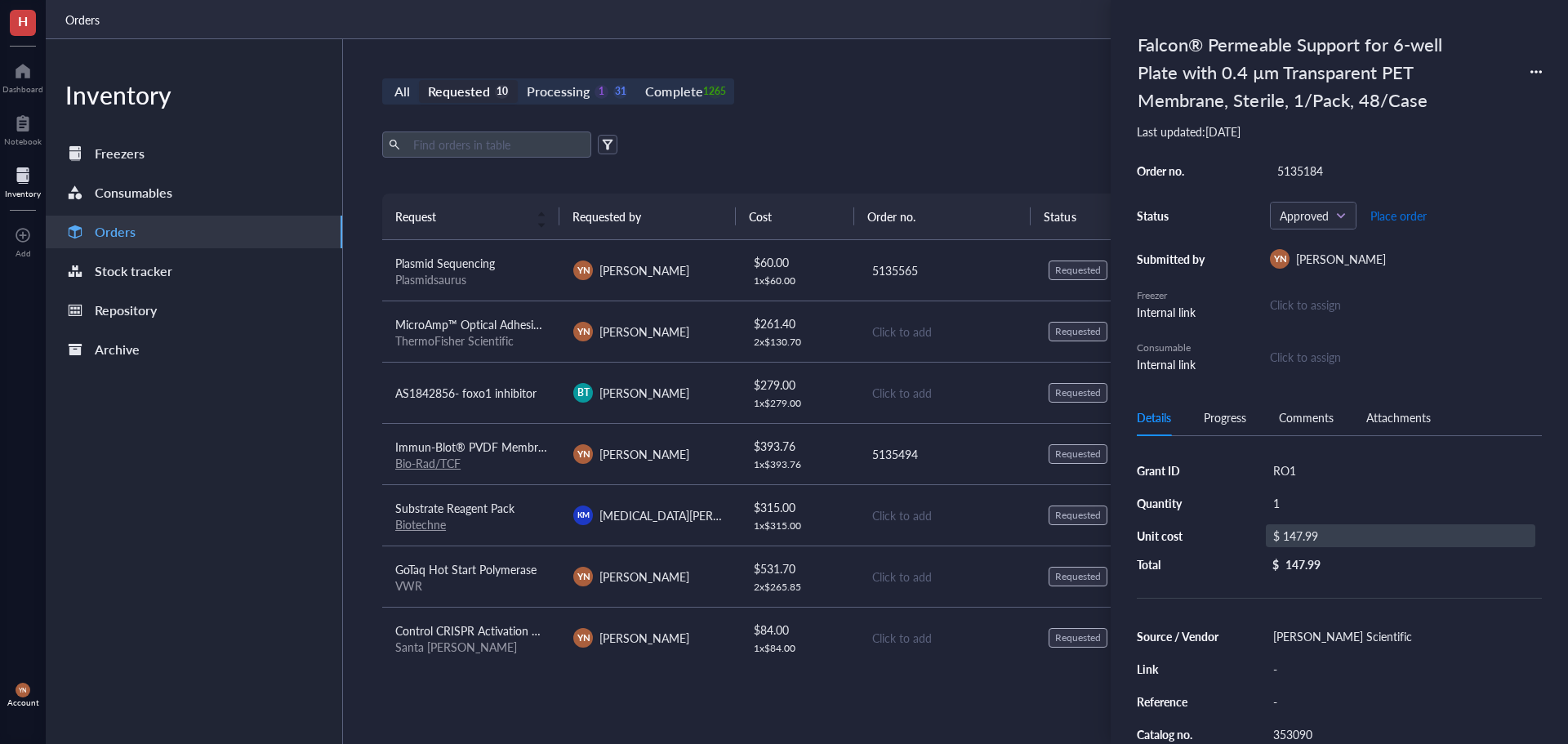
click at [1400, 217] on span "Place order" at bounding box center [1399, 216] width 56 height 13
drag, startPoint x: 883, startPoint y: 149, endPoint x: 861, endPoint y: 173, distance: 32.6
click at [885, 150] on div "Export Open archive" at bounding box center [946, 145] width 1128 height 26
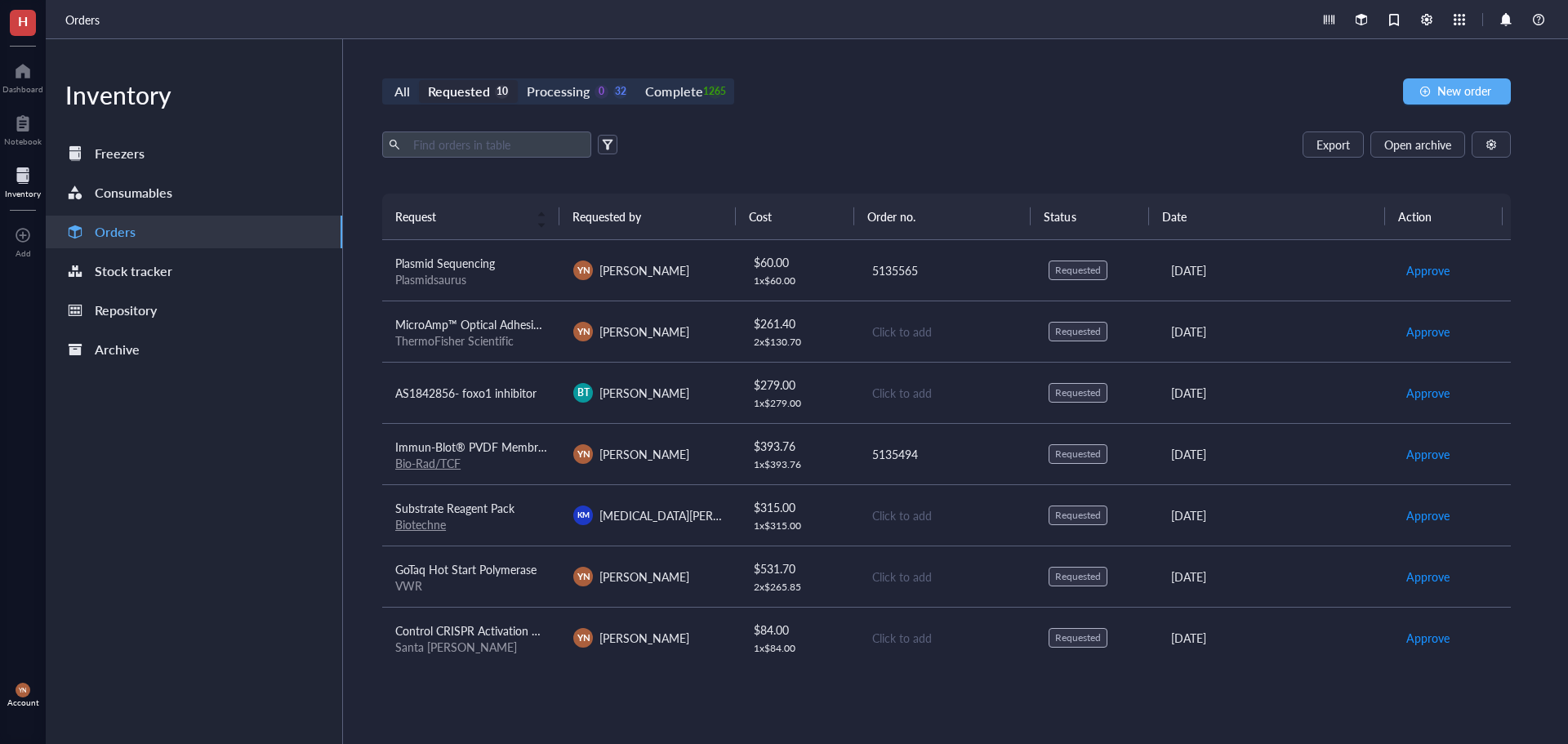
click at [490, 328] on span "MicroAmp™ Optical Adhesive Film" at bounding box center [482, 323] width 174 height 16
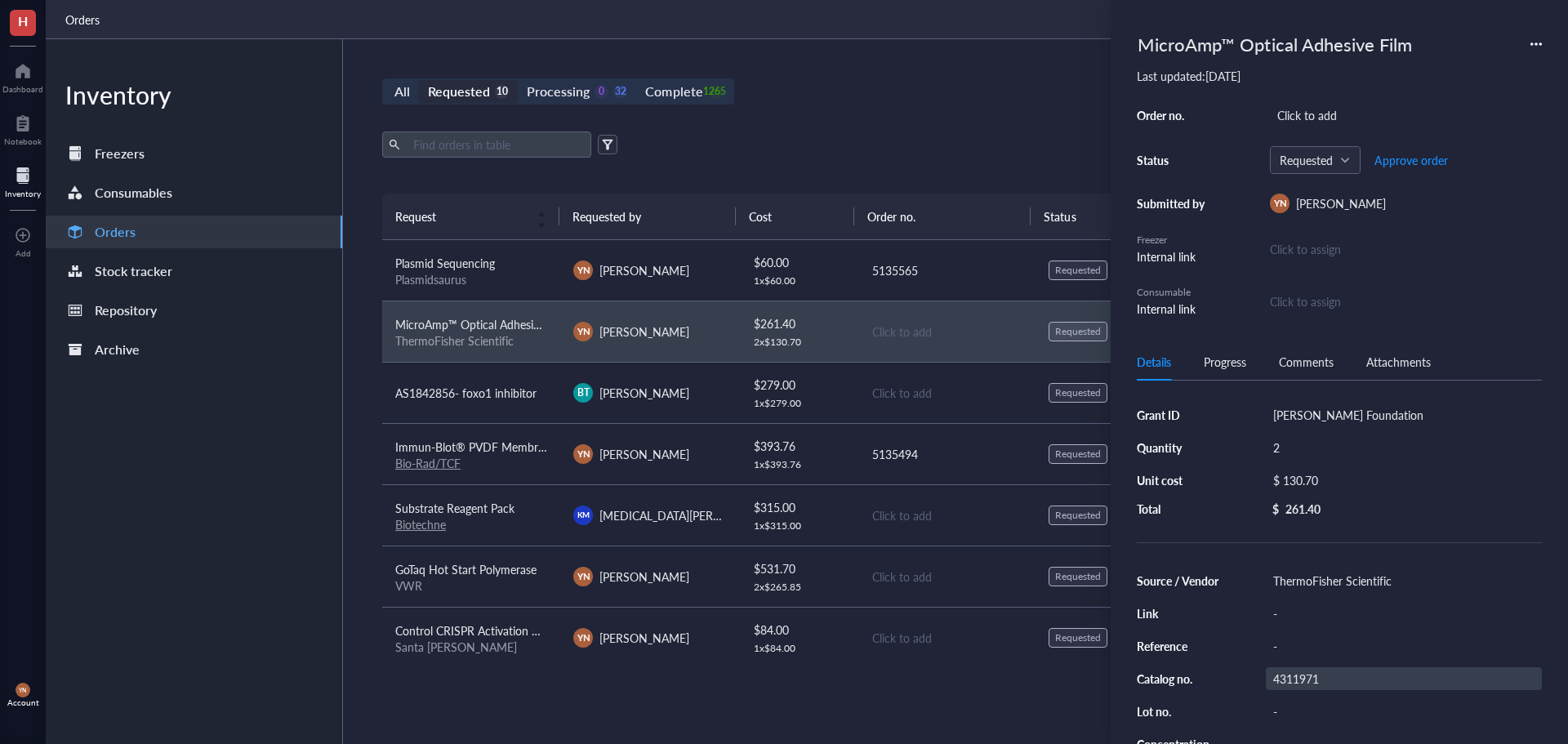
click at [1309, 681] on div "4311971" at bounding box center [1404, 678] width 276 height 23
click at [1308, 680] on input "4311971" at bounding box center [1296, 678] width 59 height 22
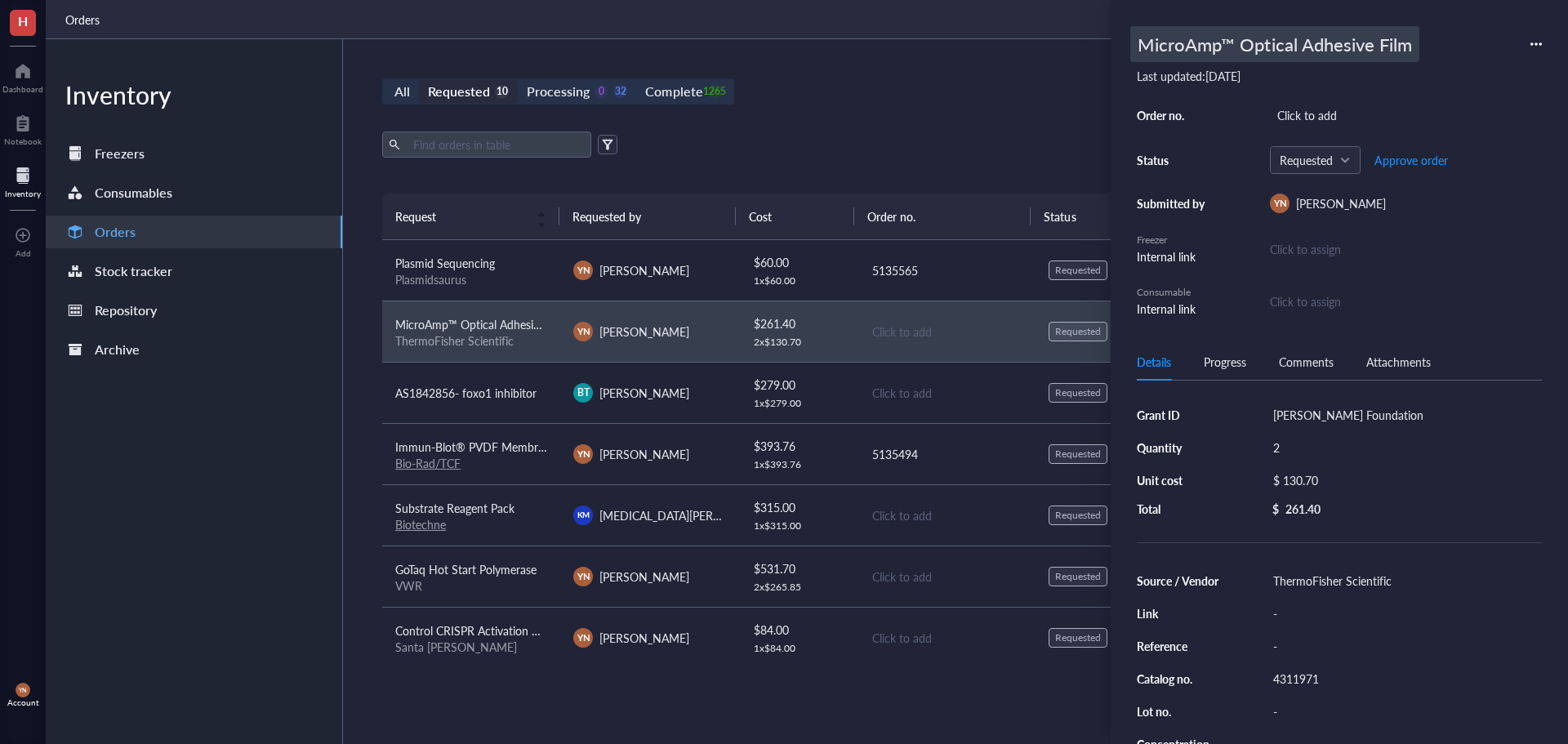
click at [1259, 51] on div "MicroAmp™ Optical Adhesive Film" at bounding box center [1275, 44] width 289 height 36
click at [1277, 43] on input "MicroAmp™ Optical Adhesive Film" at bounding box center [1301, 44] width 341 height 35
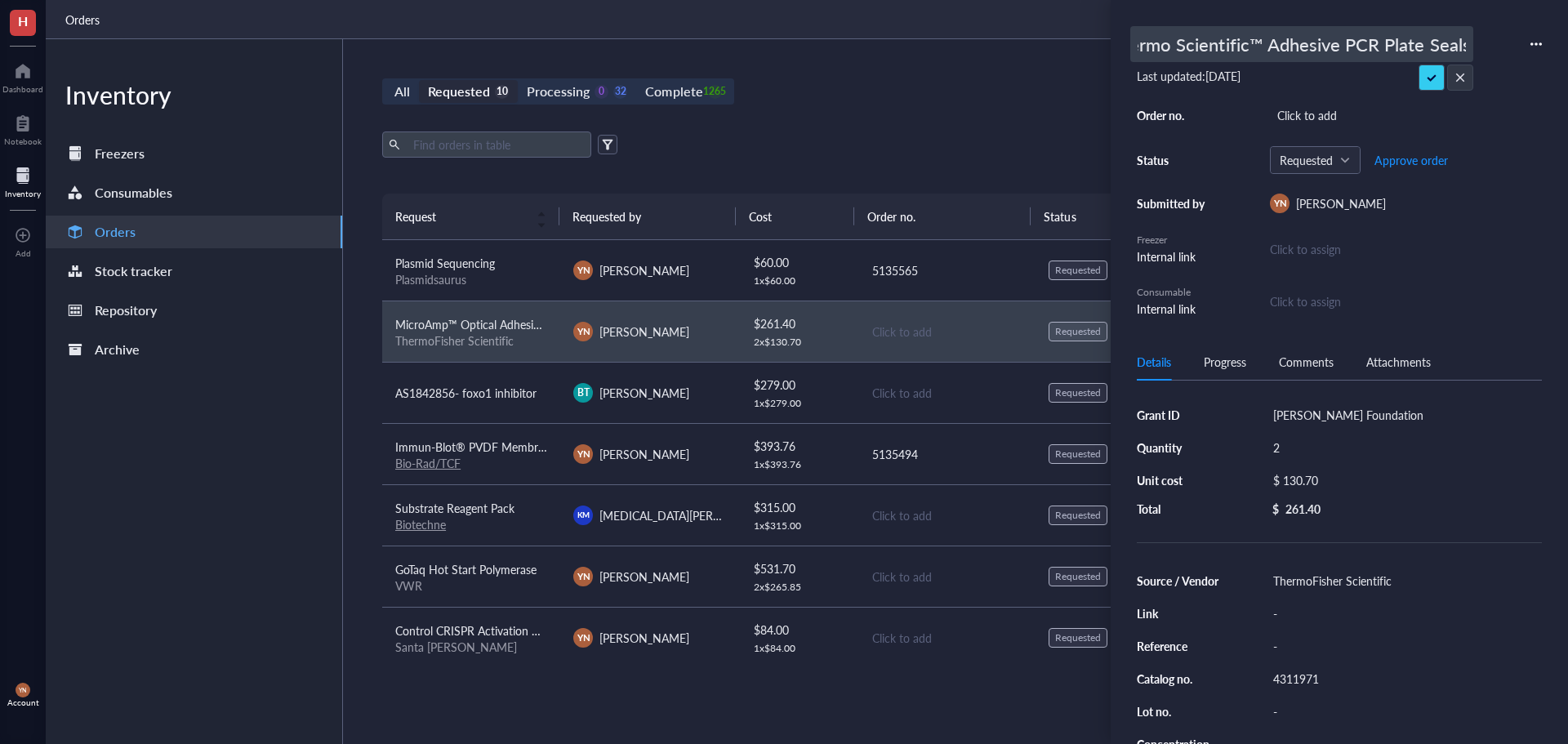
type input "Thermo Scientific™ Adhesive PCR Plate Seals"
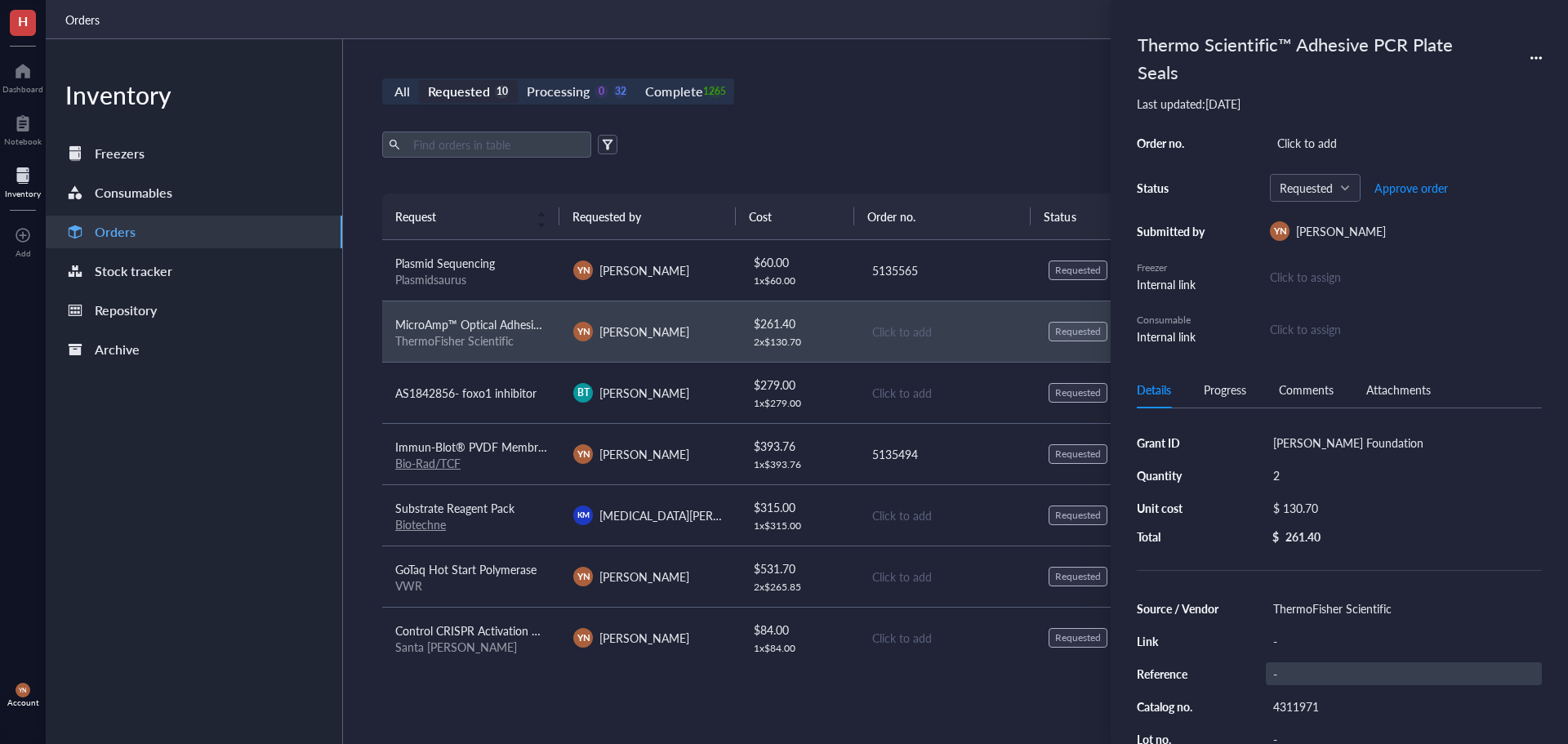
click at [1303, 677] on div "Source / Vendor ThermoFisher Scientific Link - Reference - Catalog no. 4311971 …" at bounding box center [1339, 722] width 405 height 252
click at [1303, 677] on div "-" at bounding box center [1404, 674] width 276 height 23
click at [1316, 710] on div "4311971" at bounding box center [1404, 706] width 276 height 23
click at [1316, 710] on input "4311971" at bounding box center [1296, 706] width 59 height 22
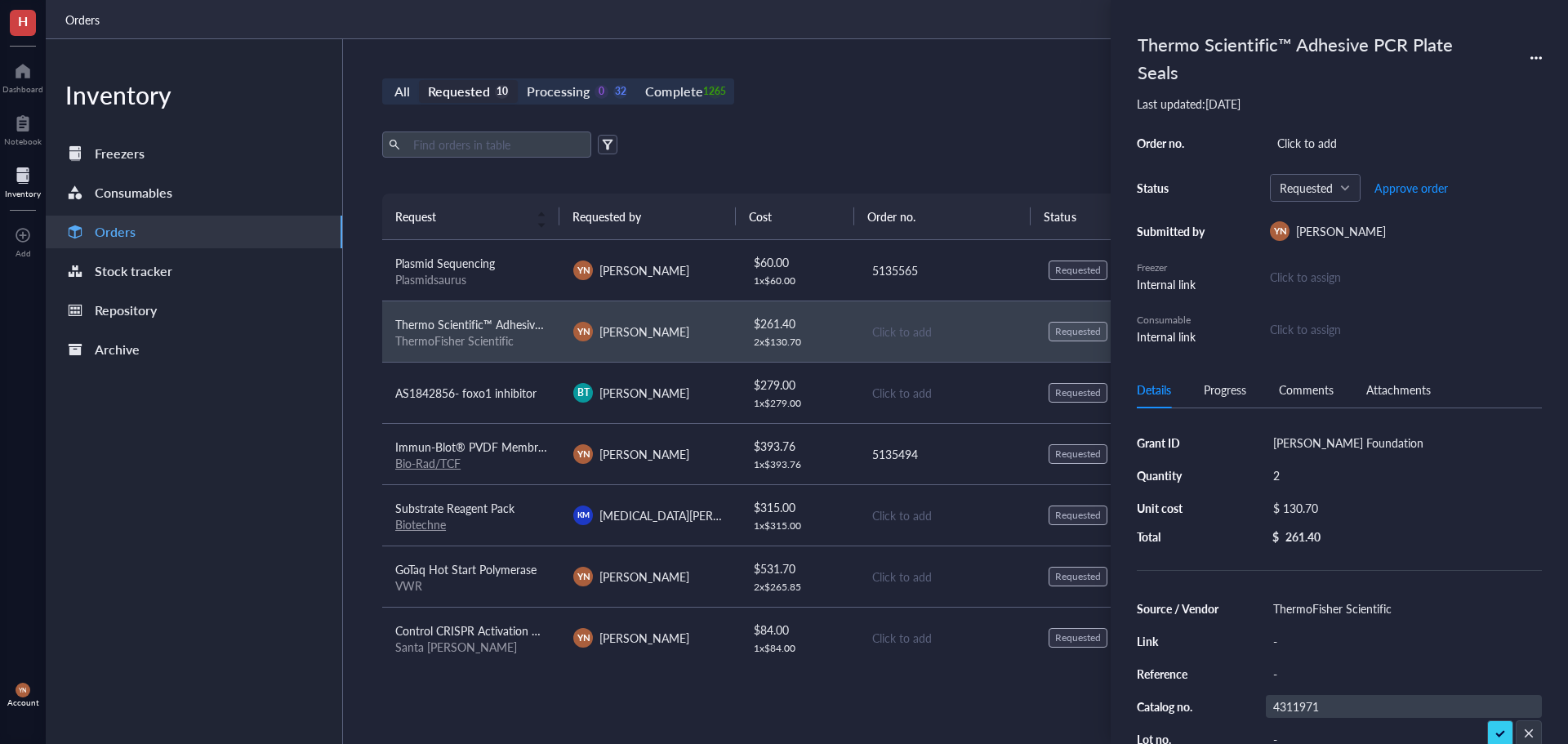
type input "AB-0558"
click at [883, 173] on div "Export Open archive Requester Requested on Source / Vendor Last updated" at bounding box center [946, 163] width 1128 height 62
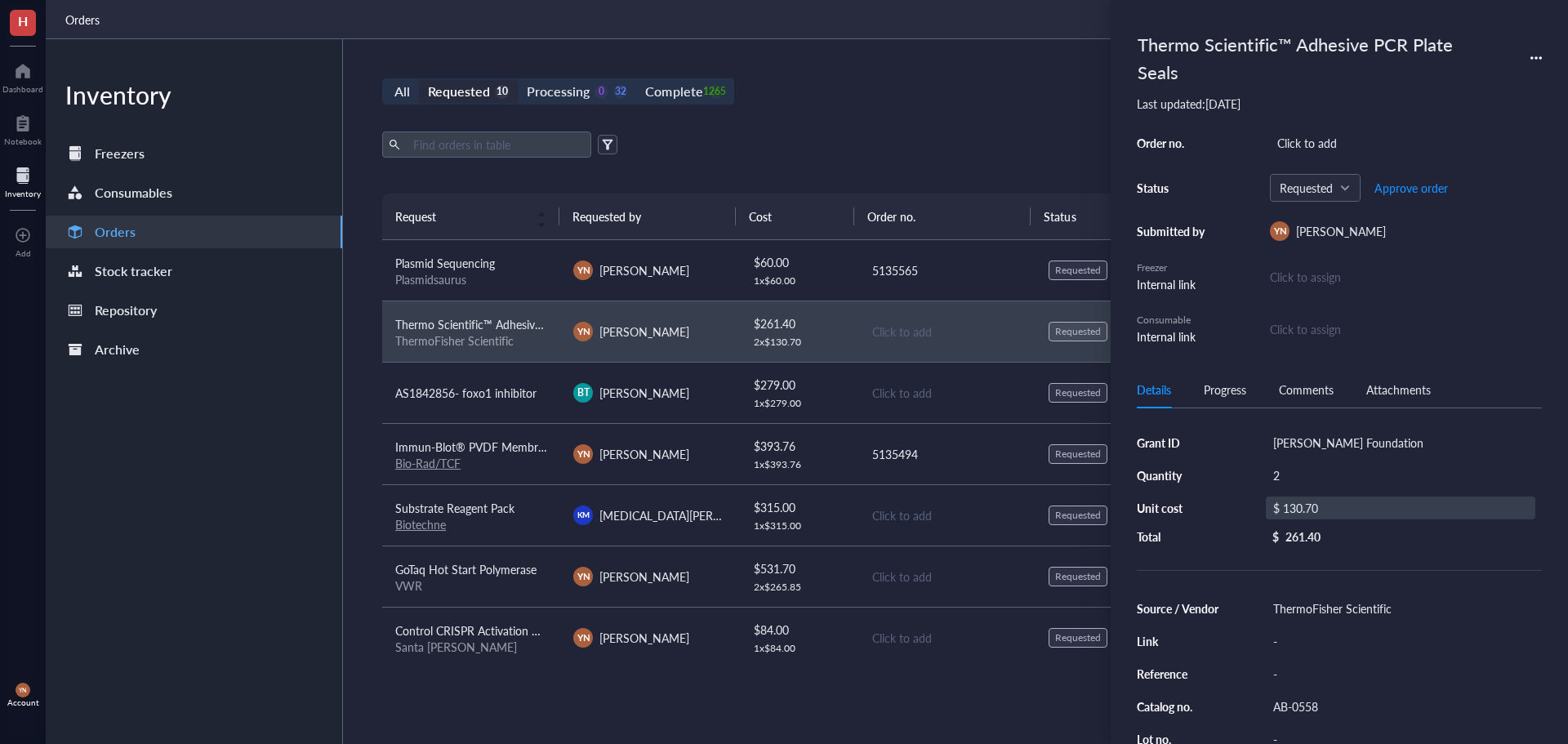
click at [1327, 505] on div "$ 130.70" at bounding box center [1400, 507] width 270 height 23
click at [1327, 505] on input "130.70" at bounding box center [1419, 510] width 231 height 26
click at [1333, 507] on input "130.70" at bounding box center [1419, 510] width 231 height 26
drag, startPoint x: 1323, startPoint y: 478, endPoint x: 1351, endPoint y: 503, distance: 37.5
click at [1326, 483] on div "2" at bounding box center [1404, 475] width 276 height 23
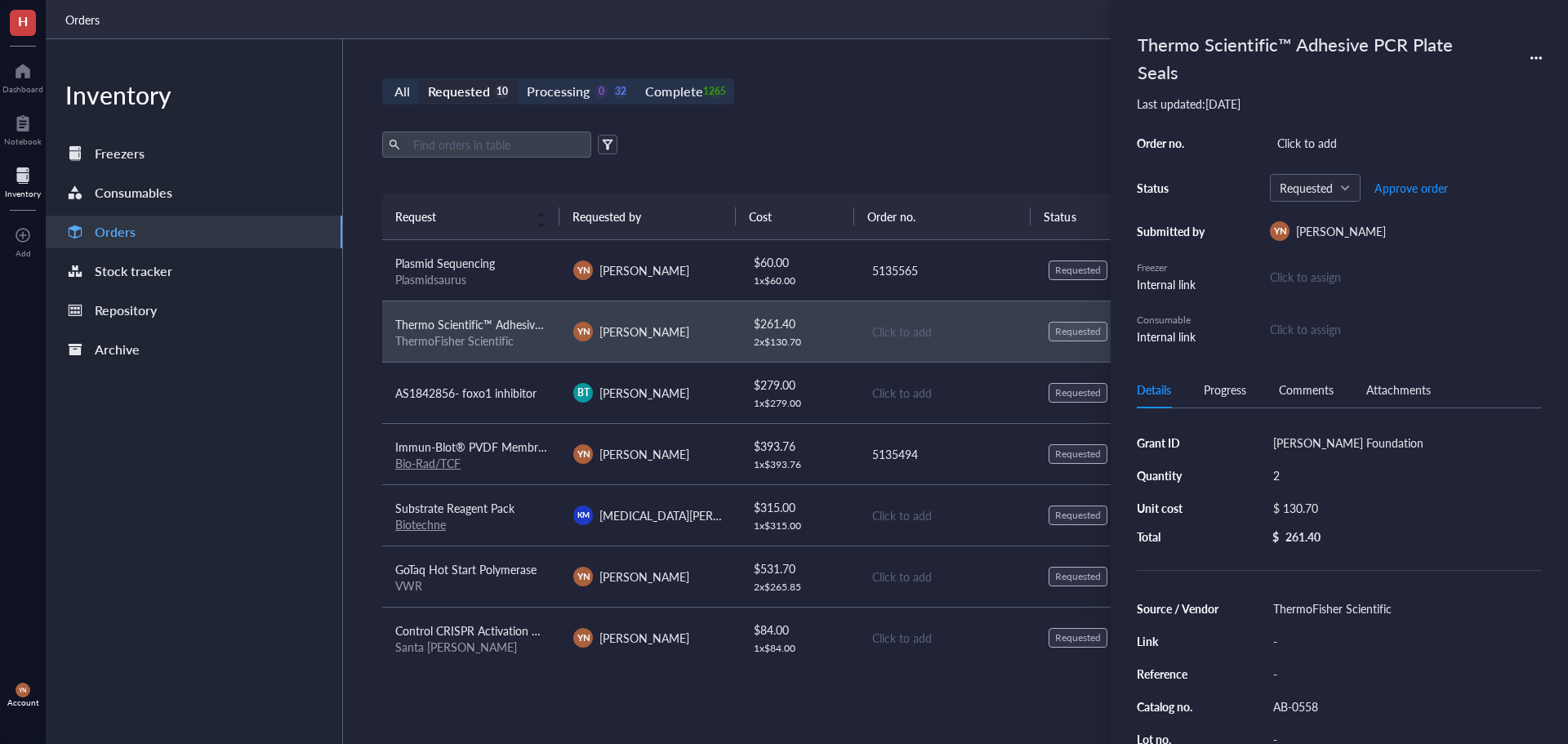
click at [1327, 519] on div "Grant ID [PERSON_NAME] Foundation Quantity 2 Unit cost $ 130.70 Total $ 261.40" at bounding box center [1339, 488] width 405 height 113
click at [1345, 515] on div "$ 130.70" at bounding box center [1400, 507] width 270 height 23
click at [1365, 519] on input "130.70" at bounding box center [1419, 510] width 231 height 26
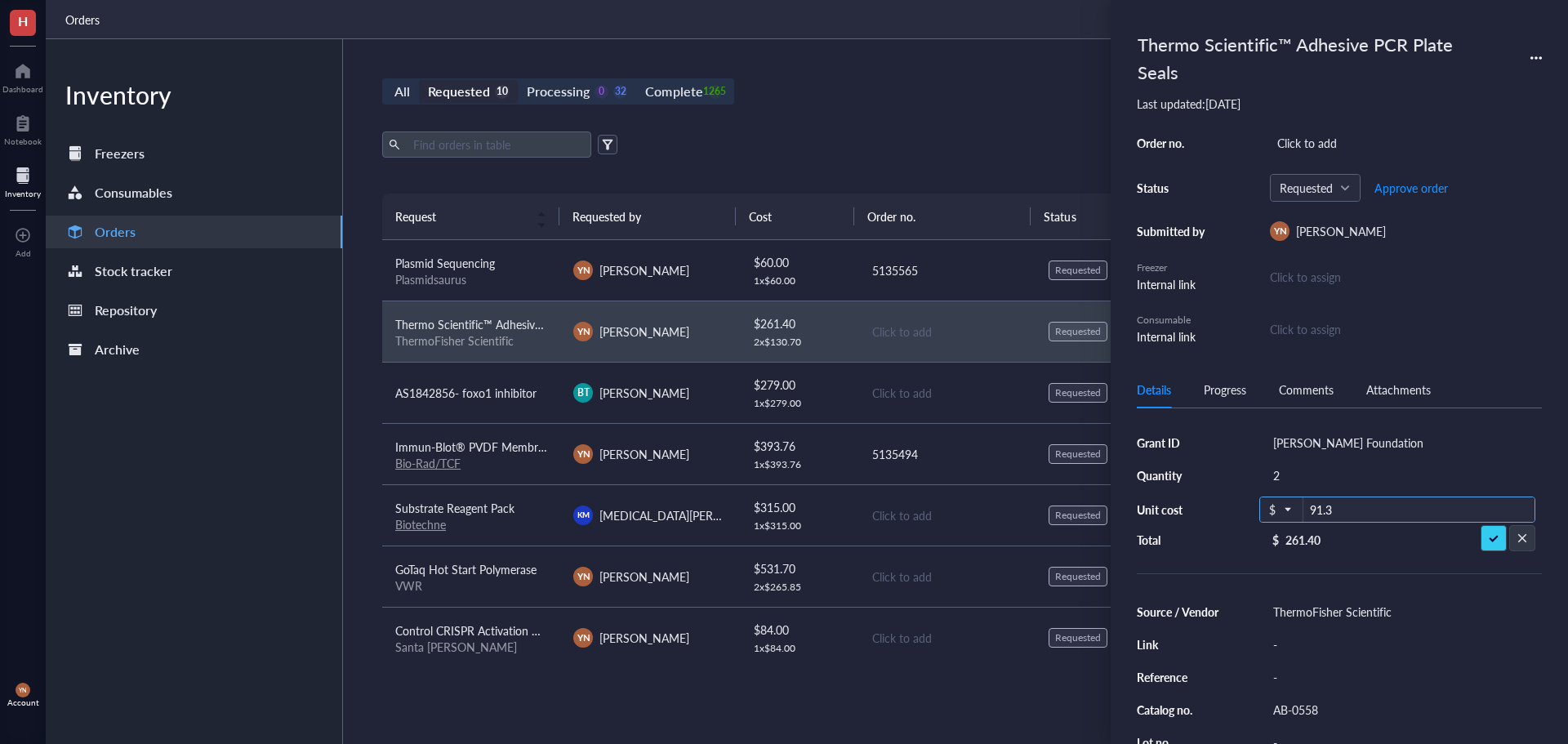
type input "91.34"
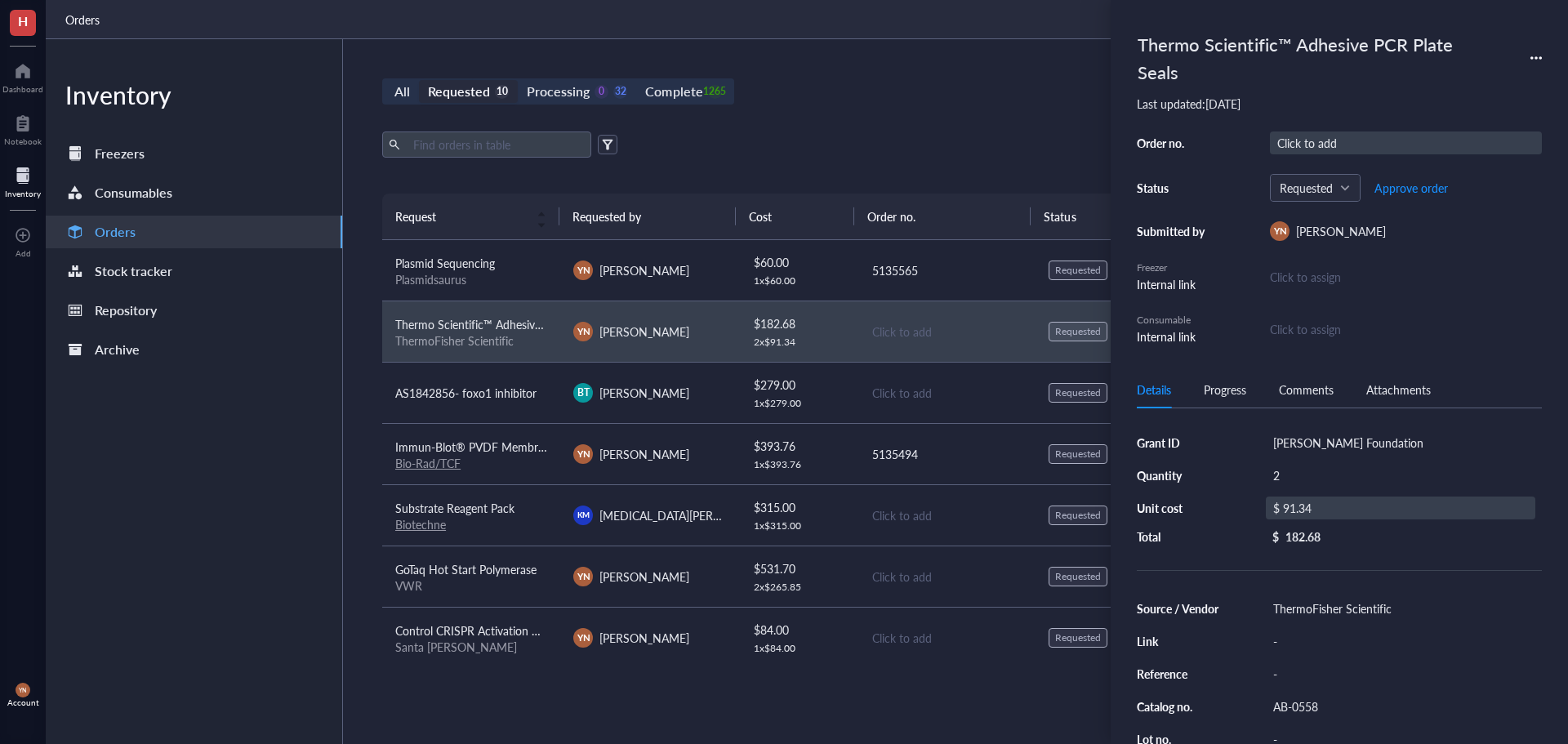
click at [1318, 137] on div "Click to add" at bounding box center [1405, 143] width 272 height 23
type input "5135565"
click at [1399, 186] on span "Approve order" at bounding box center [1411, 188] width 73 height 13
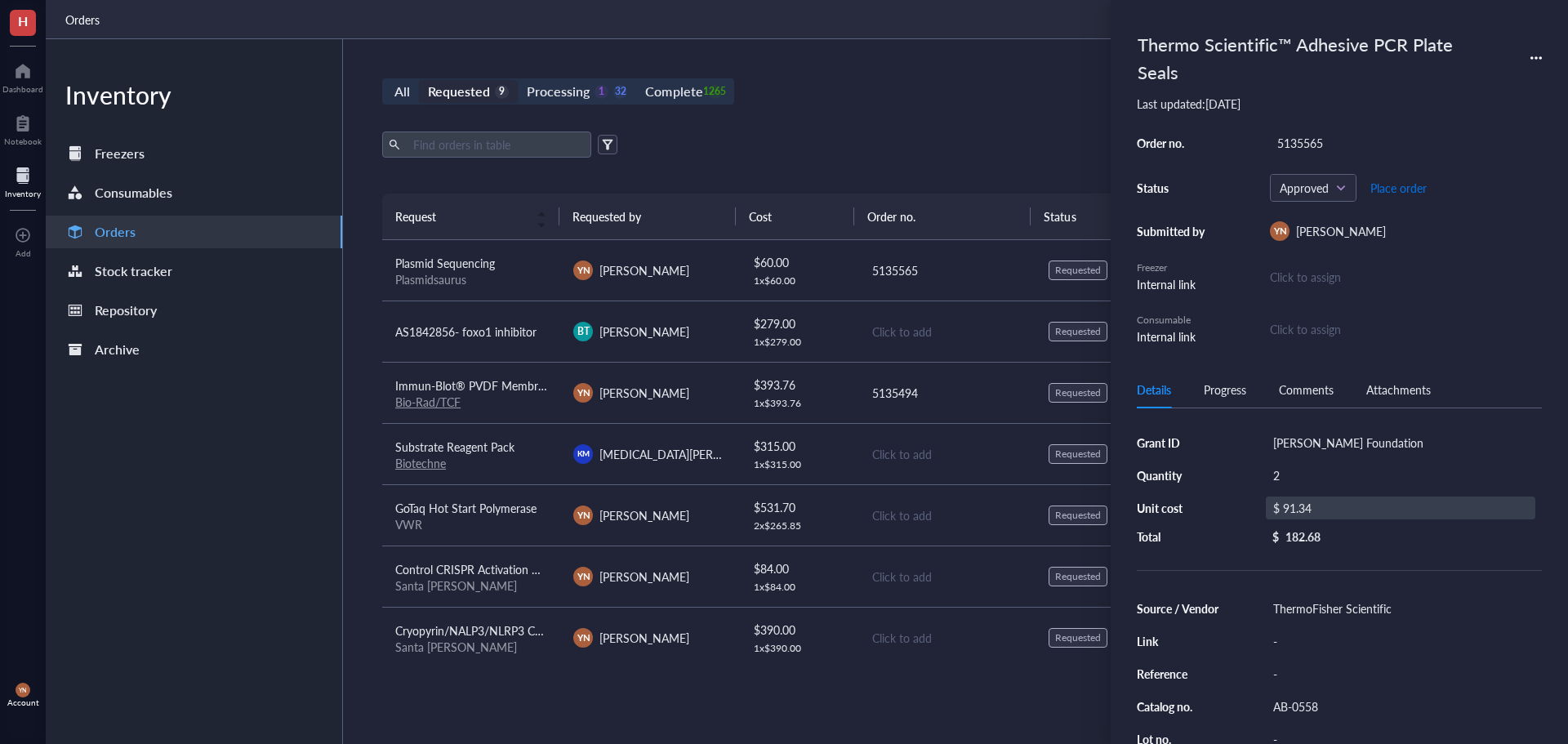
click at [1399, 186] on span "Place order" at bounding box center [1399, 188] width 56 height 13
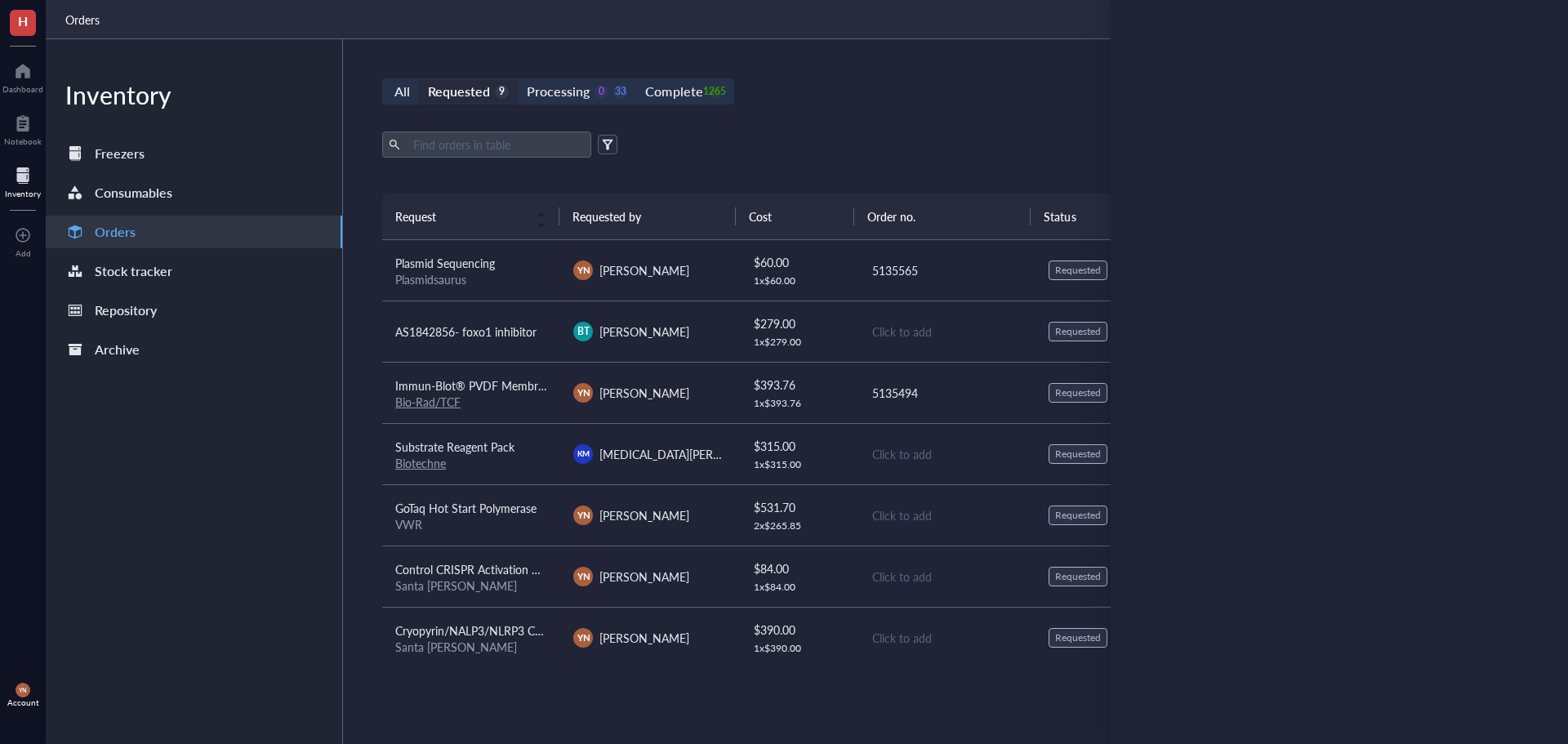
click at [497, 387] on span "Immun-Blot® PVDF Membrane, Roll, 26 cm x 3.3 m, 1620177" at bounding box center [553, 385] width 316 height 16
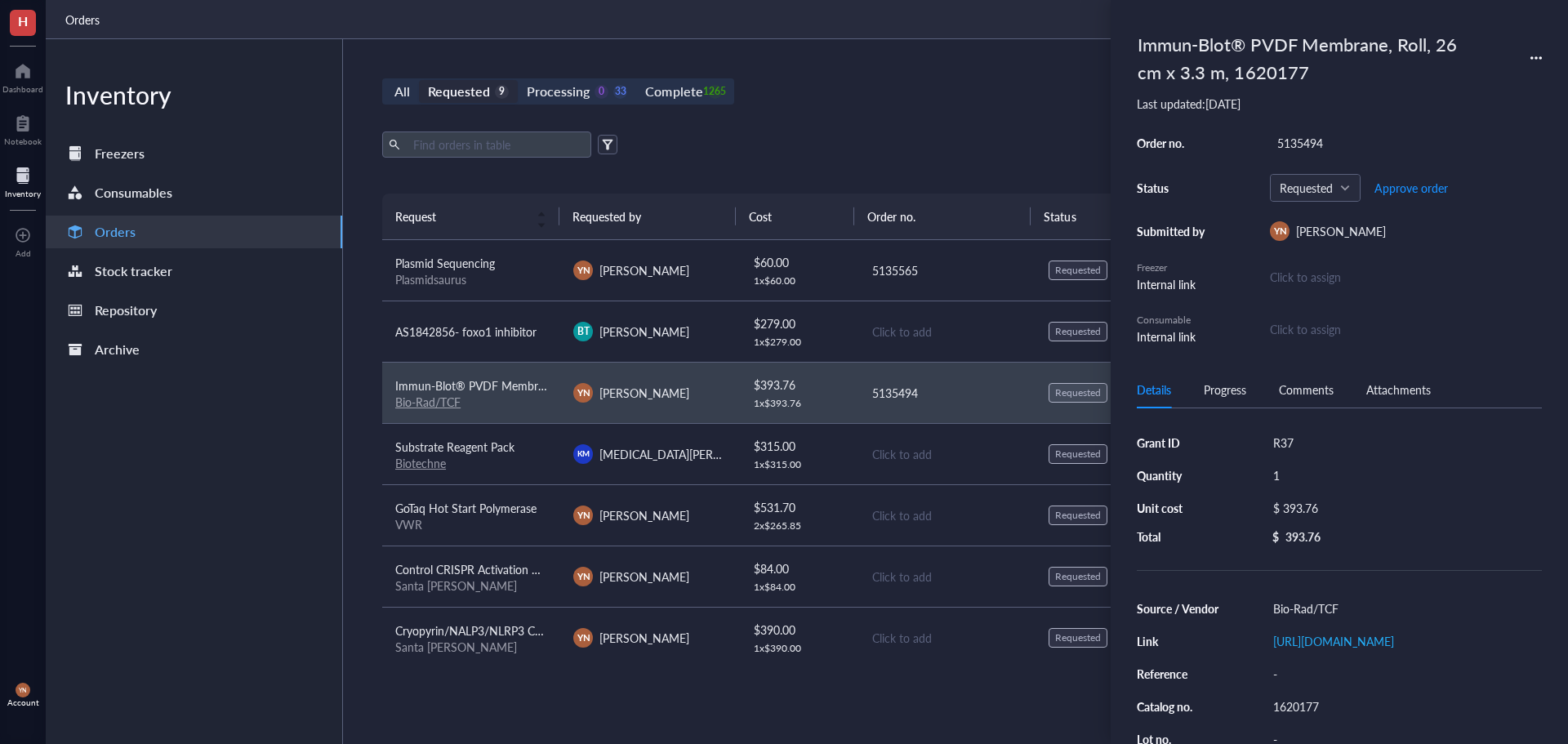
click at [901, 128] on div "All Requested 9 Processing 0 33 Complete 1265 New order Export Open archive Req…" at bounding box center [946, 392] width 1207 height 705
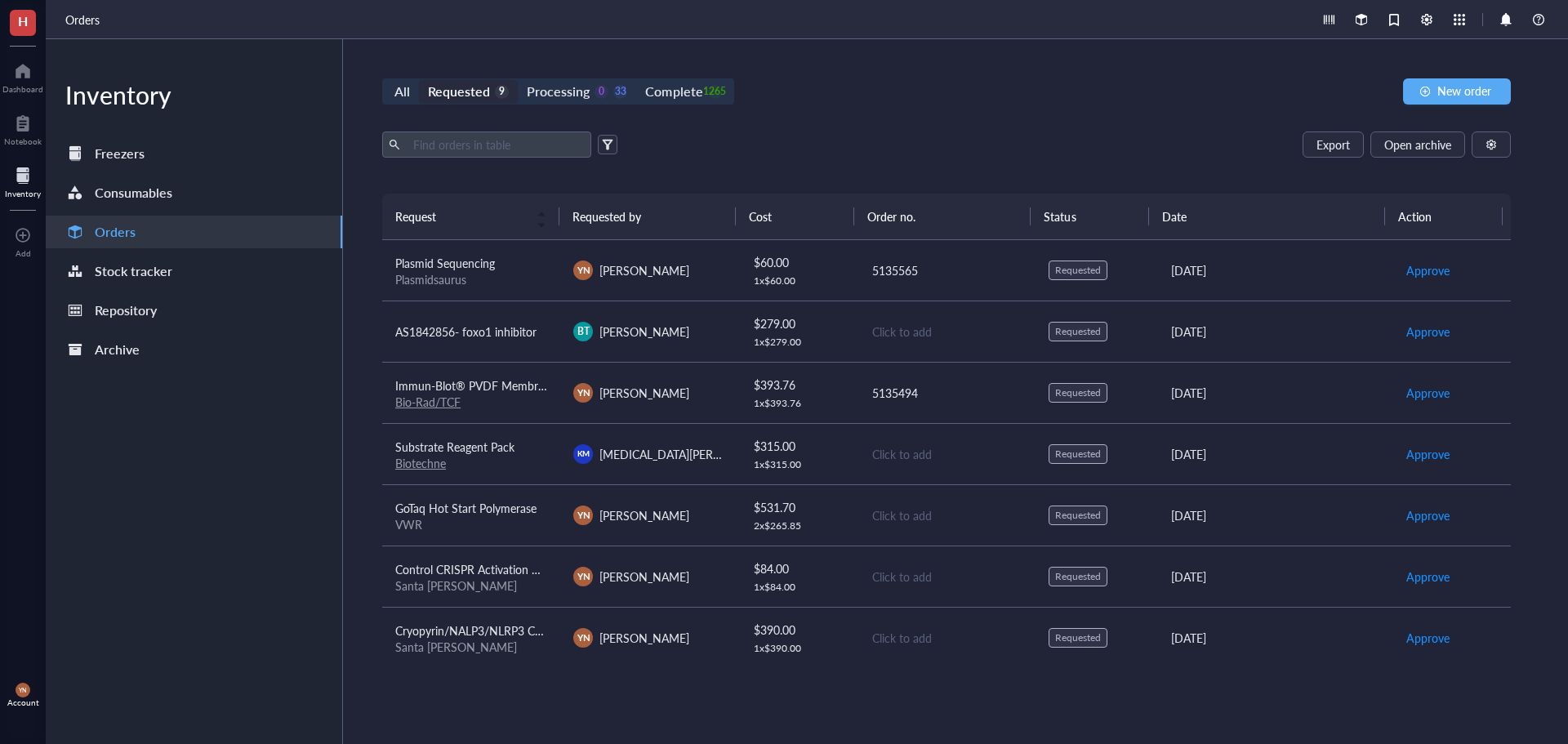
click at [519, 446] on div "Substrate Reagent Pack" at bounding box center [472, 446] width 152 height 18
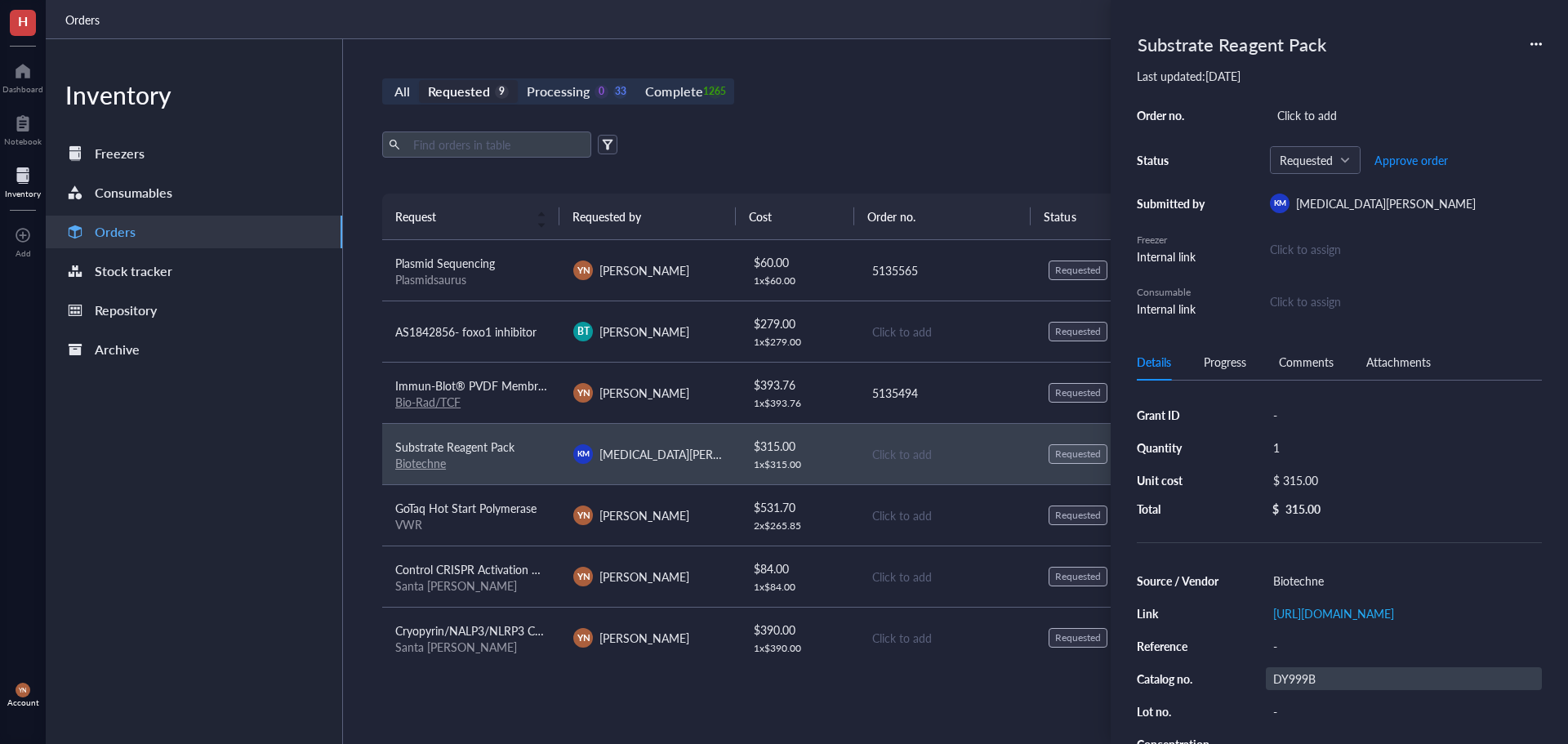
click at [1314, 690] on div "DY999B" at bounding box center [1404, 678] width 276 height 23
click at [1345, 609] on link "[URL][DOMAIN_NAME]" at bounding box center [1333, 612] width 121 height 16
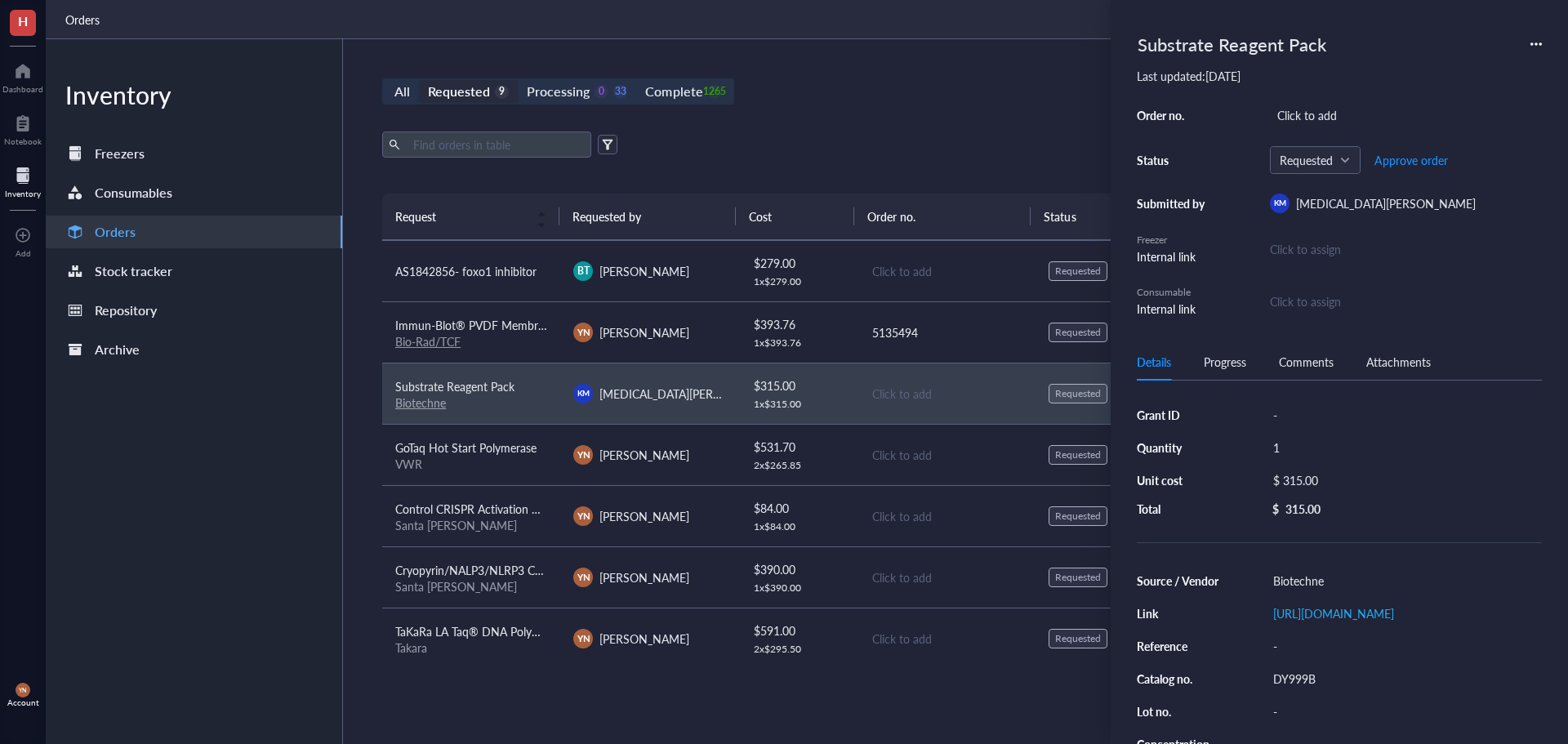
scroll to position [124, 0]
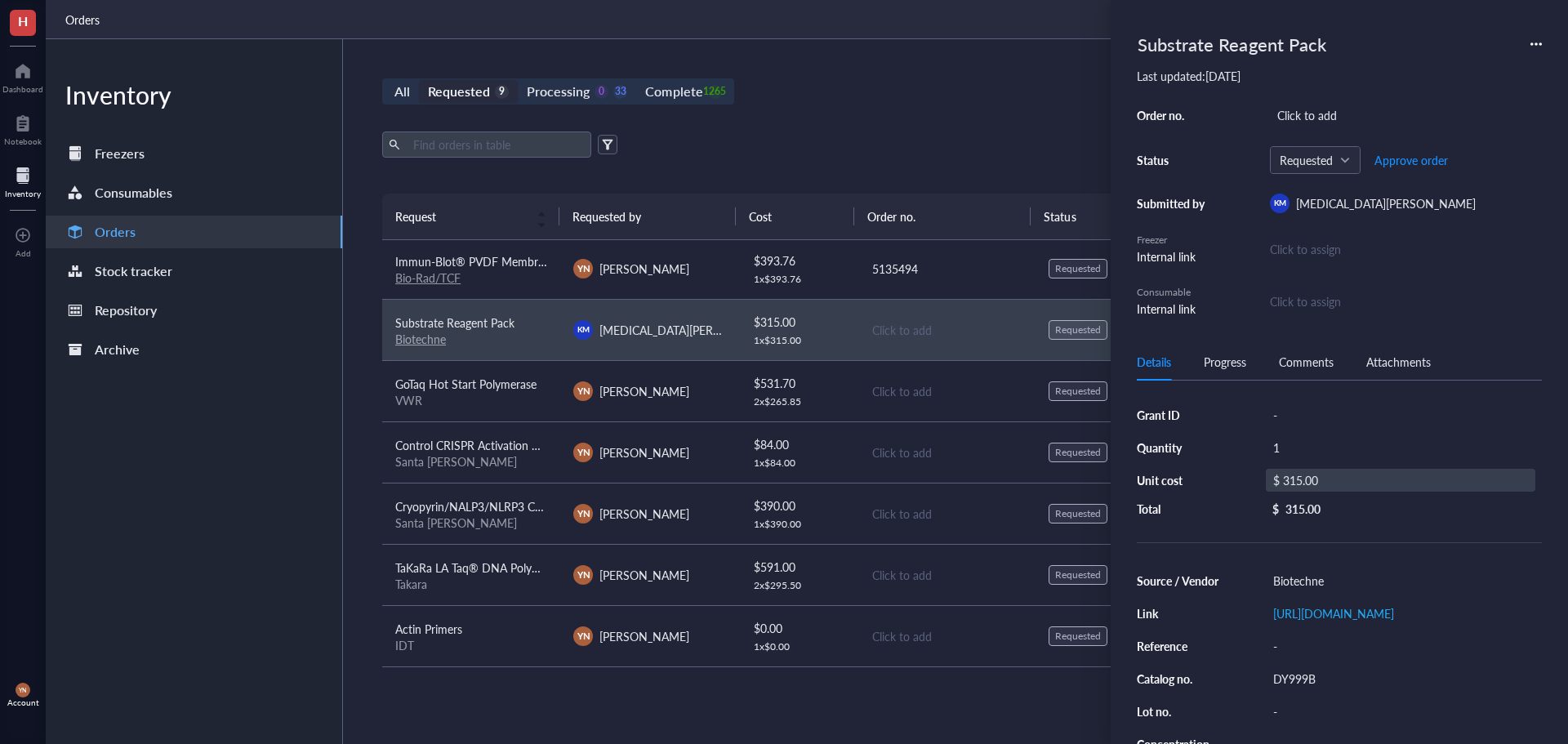
click at [1320, 477] on div "$ 315.00" at bounding box center [1400, 480] width 270 height 23
click at [1350, 479] on input "315.00" at bounding box center [1419, 483] width 231 height 26
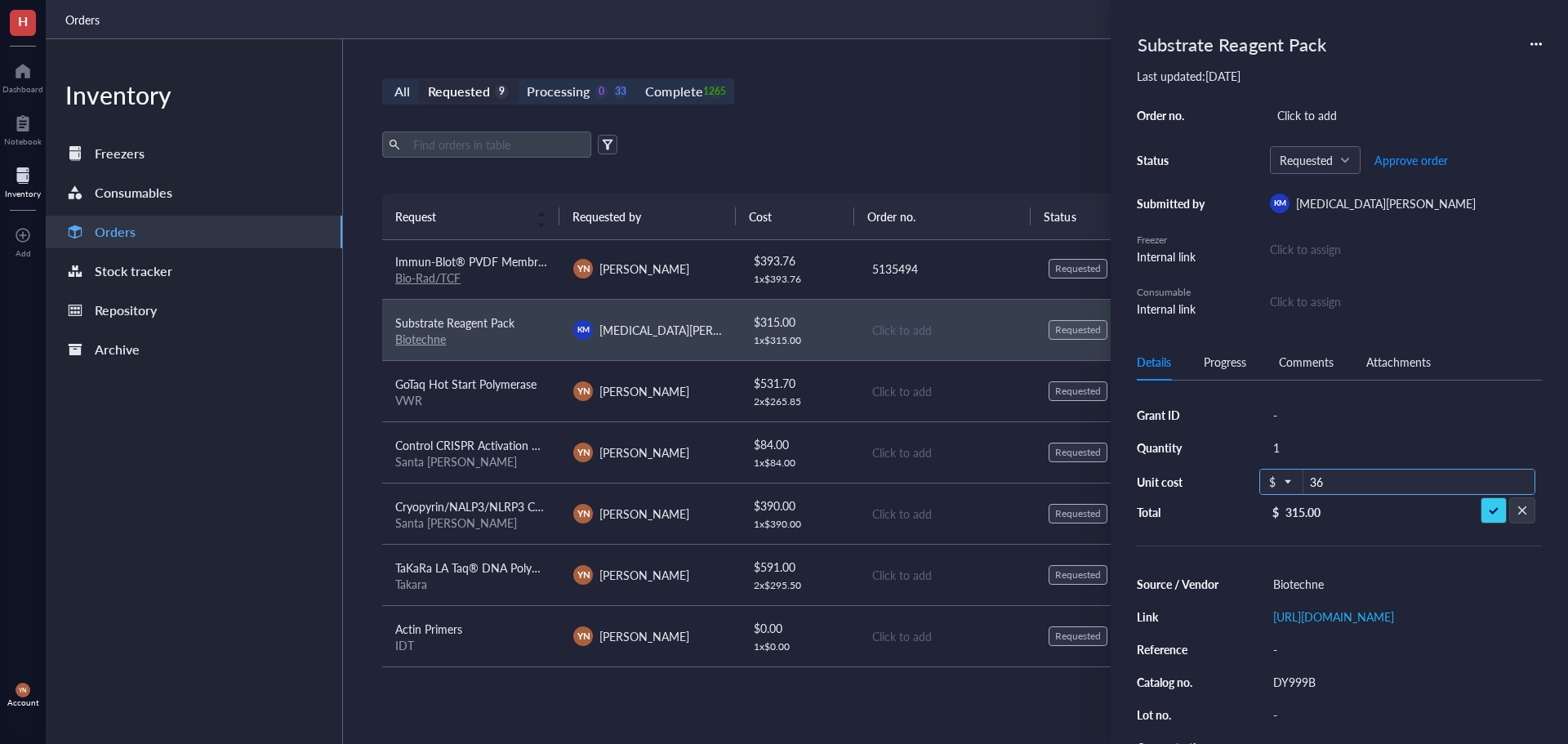
type input "369"
click at [1306, 410] on div "-" at bounding box center [1404, 414] width 276 height 23
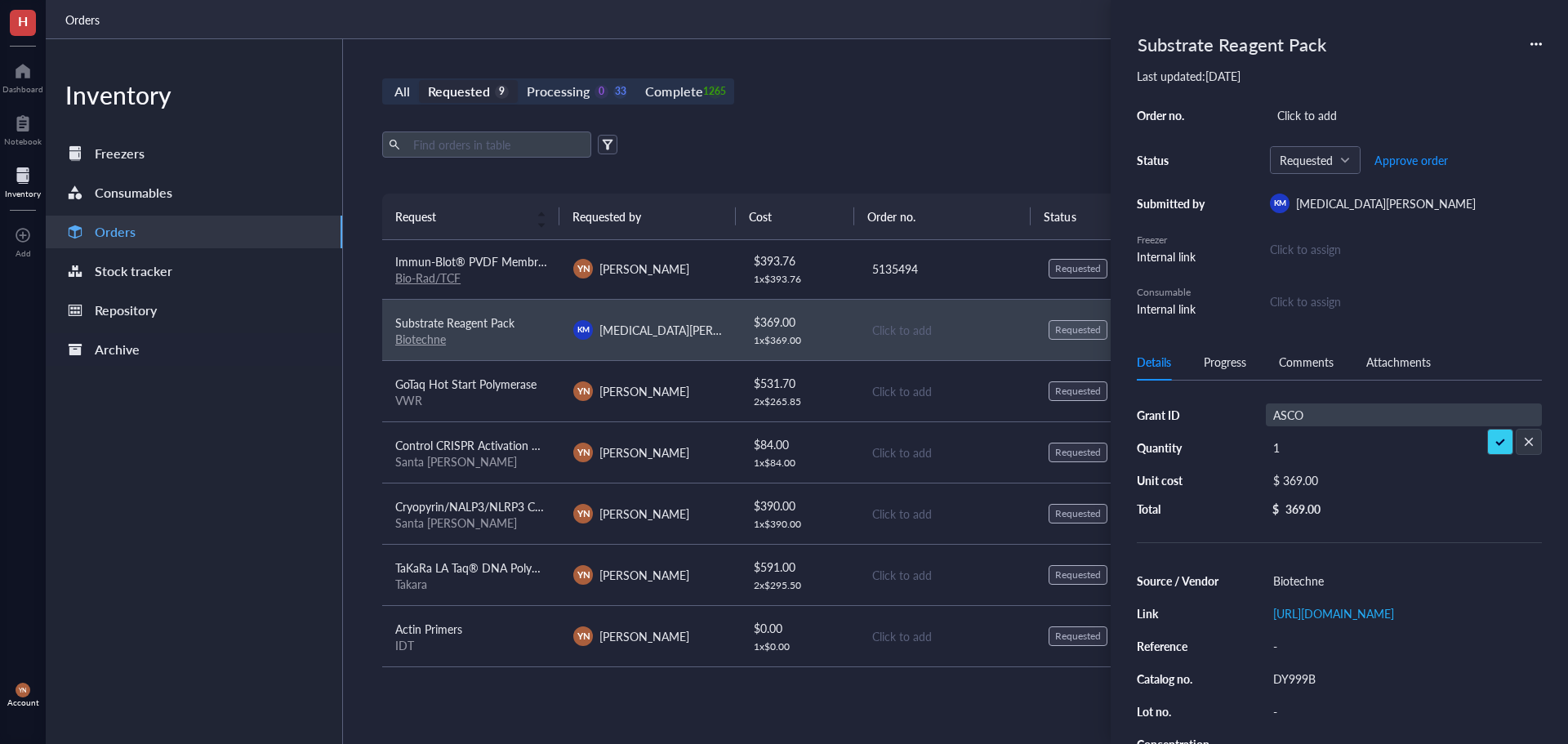
type input "ASCO"
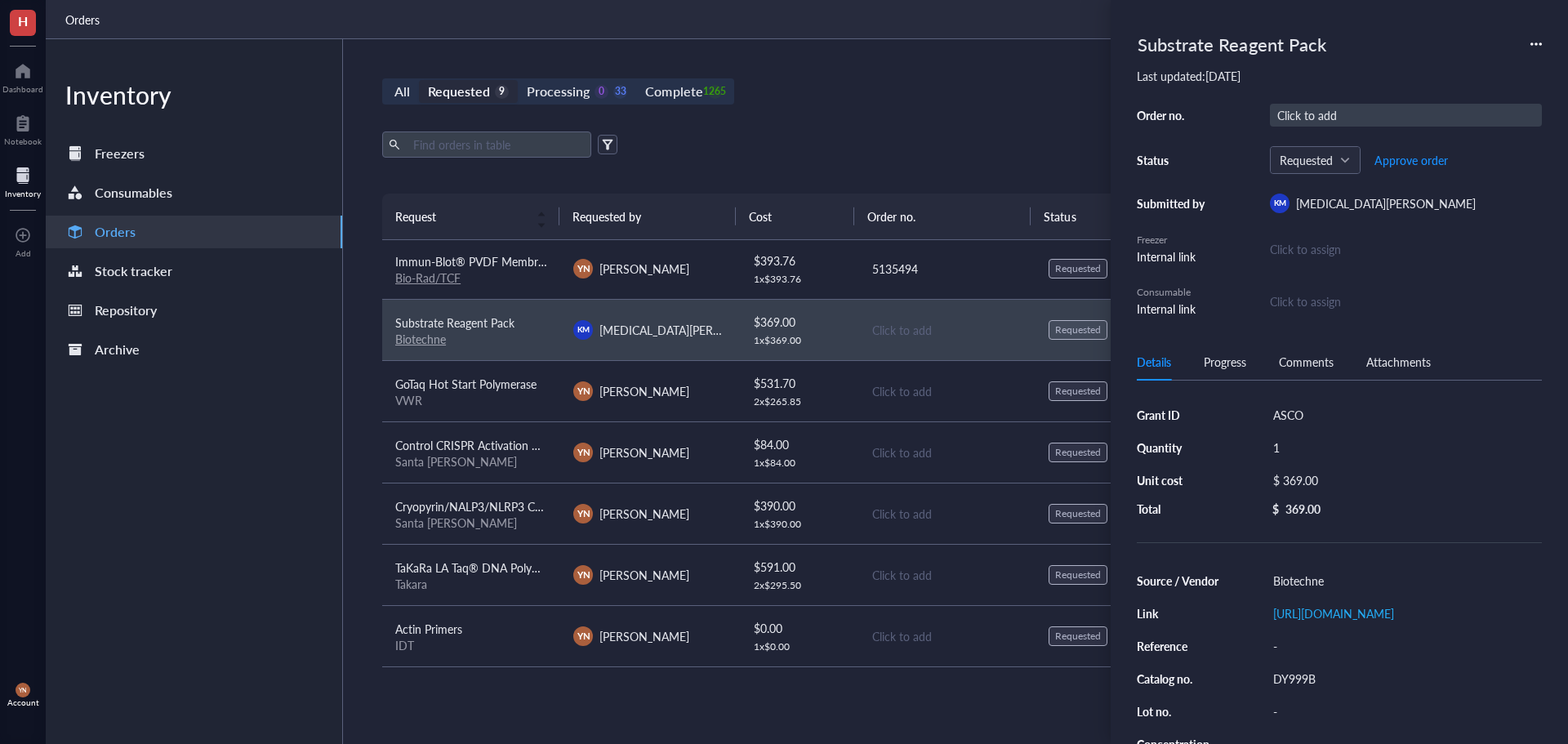
click at [1297, 110] on div "Click to add" at bounding box center [1405, 115] width 272 height 23
type input "D"
click at [1296, 100] on div "Substrate Reagent Pack Last updated: [DATE] Order no. Click to add Status Reque…" at bounding box center [1339, 172] width 405 height 291
click at [1294, 111] on div "Click to add" at bounding box center [1405, 115] width 272 height 23
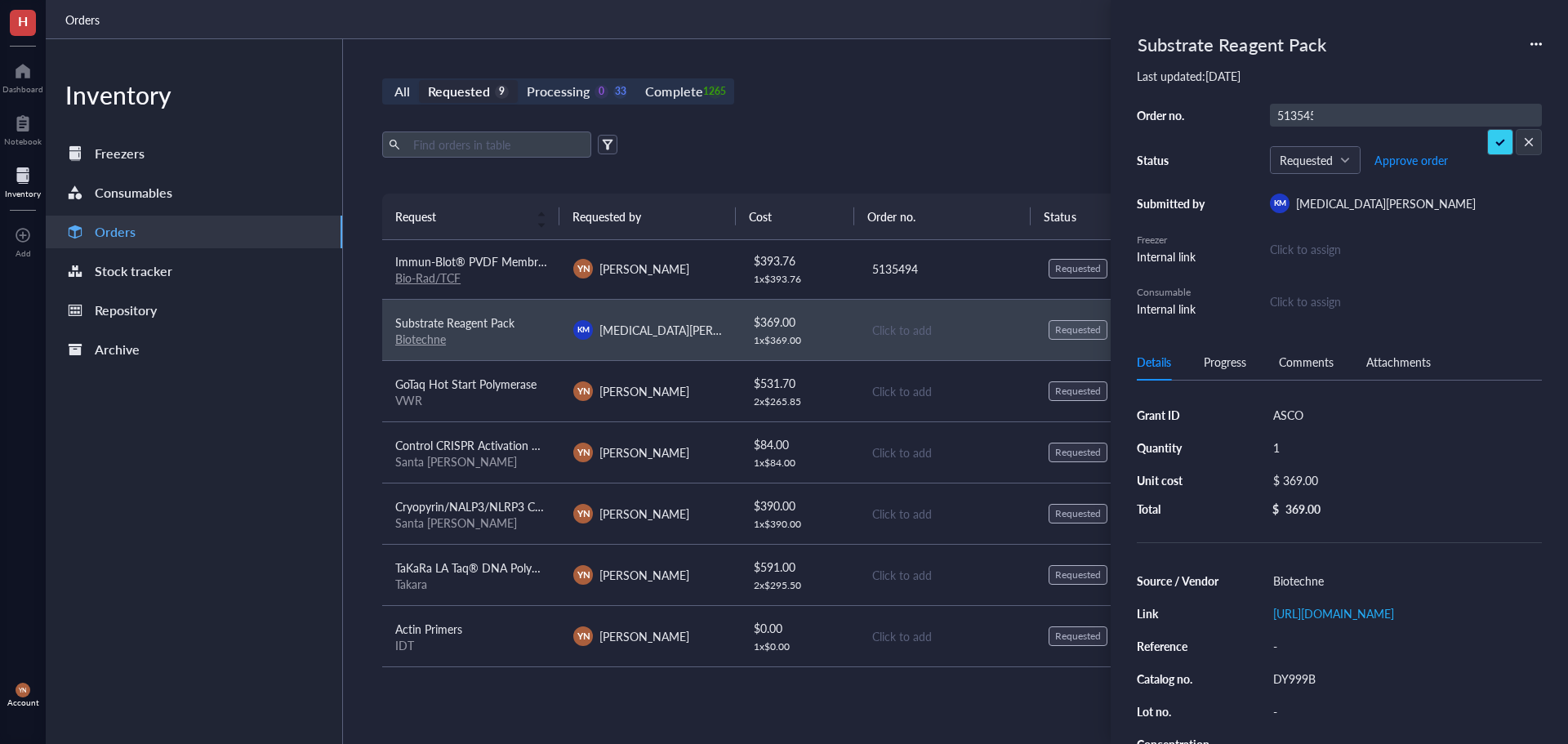
type input "5135454"
click at [1406, 158] on span "Approve order" at bounding box center [1411, 160] width 73 height 13
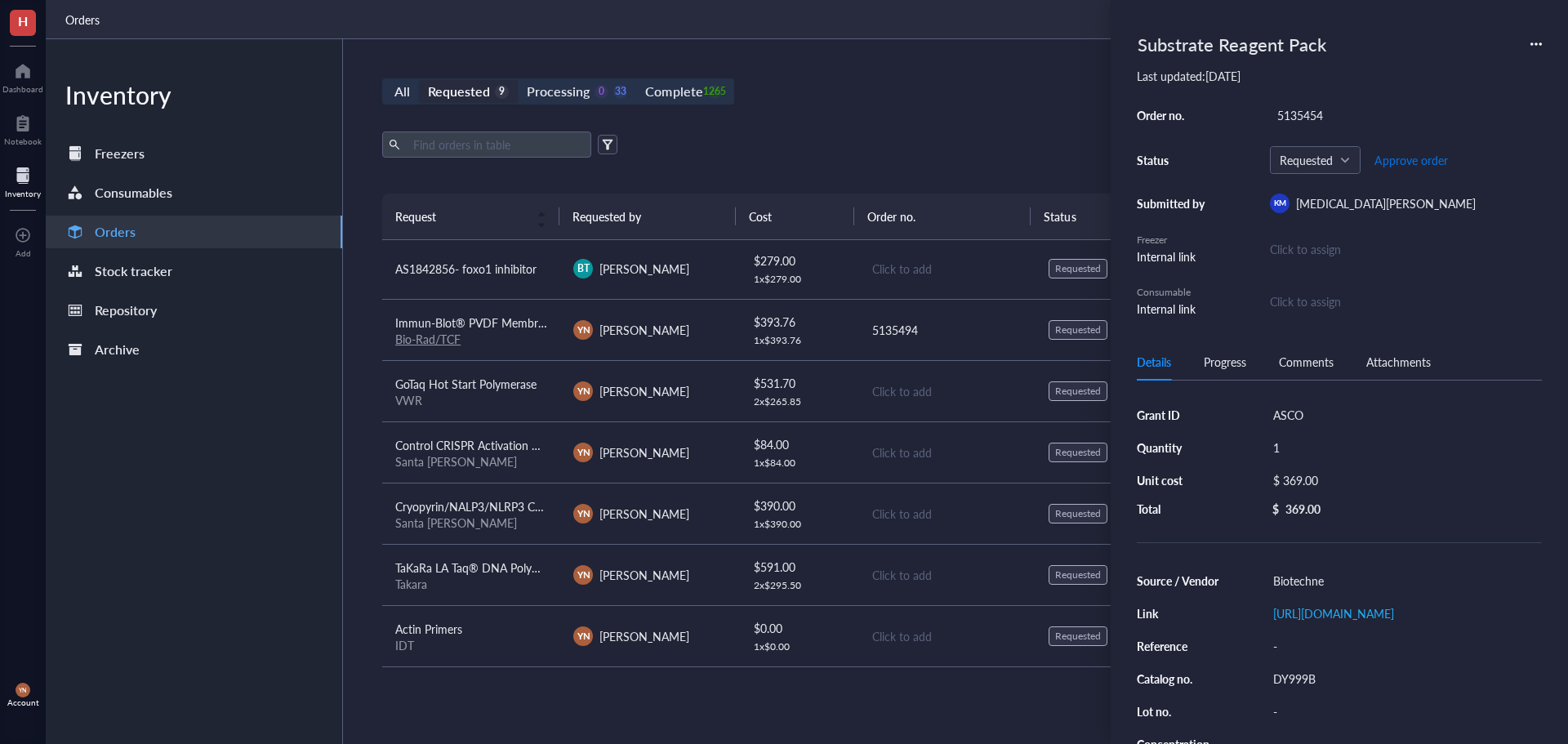
scroll to position [63, 0]
click at [1406, 158] on span "Place order" at bounding box center [1399, 160] width 56 height 13
click at [821, 101] on div "All Requested 8 Processing 0 34 Complete 1265 New order" at bounding box center [946, 91] width 1128 height 26
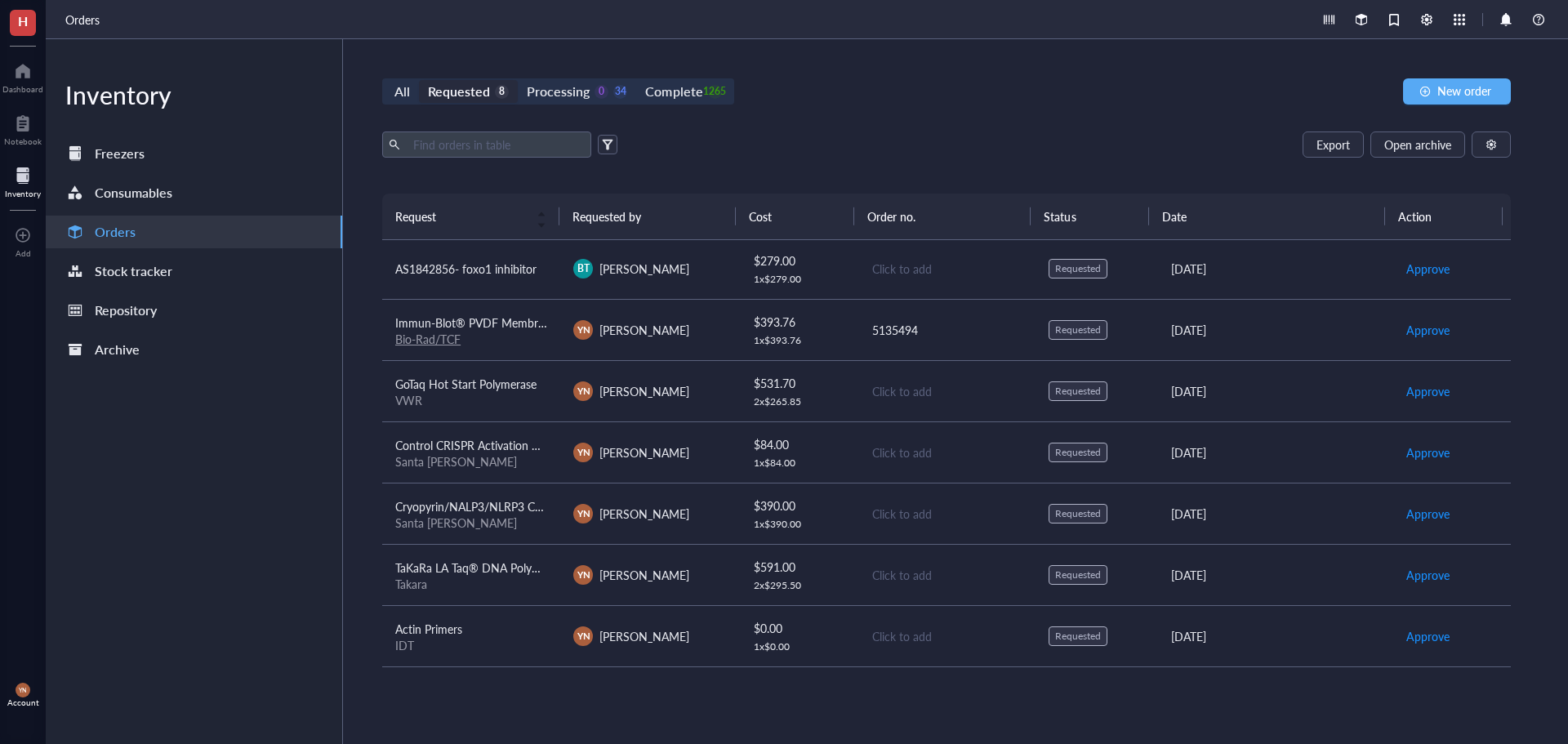
scroll to position [0, 0]
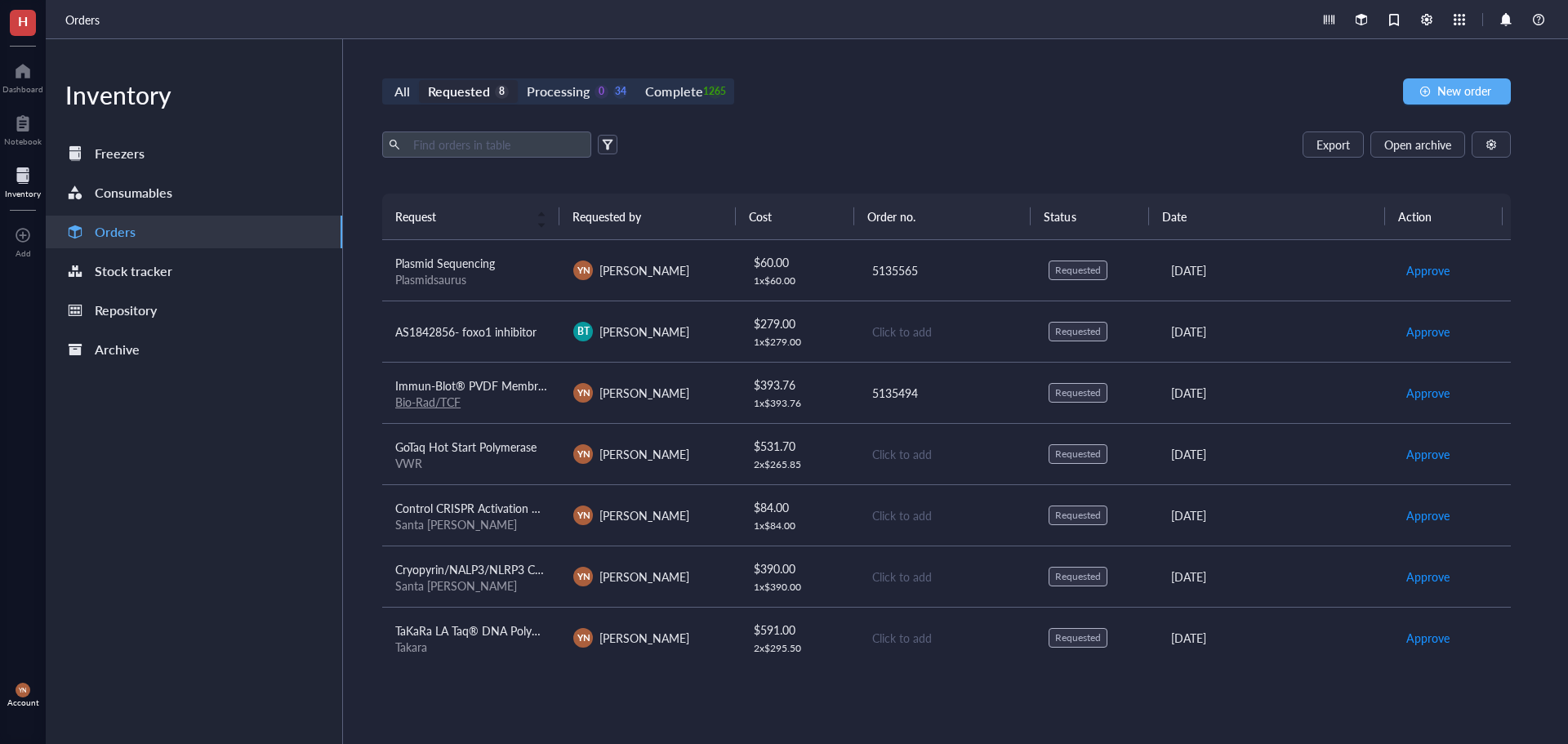
click at [519, 342] on td "AS1842856- foxo1 inhibitor" at bounding box center [471, 331] width 178 height 61
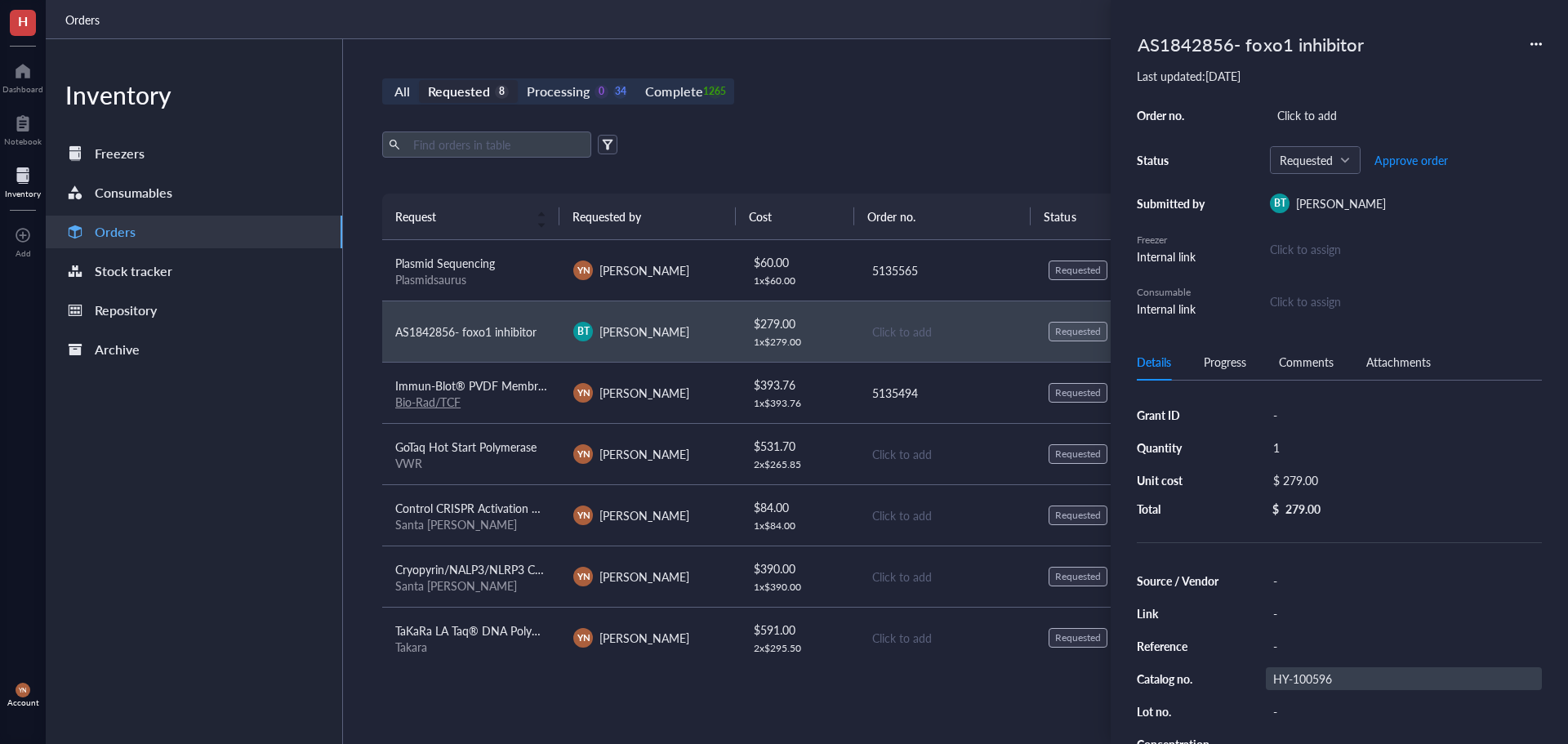
click at [1314, 680] on div "HY-100596" at bounding box center [1404, 678] width 276 height 23
click at [1314, 679] on input "HY-100596" at bounding box center [1302, 678] width 71 height 22
click at [1317, 683] on input "HY-100596" at bounding box center [1302, 678] width 71 height 22
click at [1318, 679] on input "HY-100596" at bounding box center [1302, 678] width 71 height 22
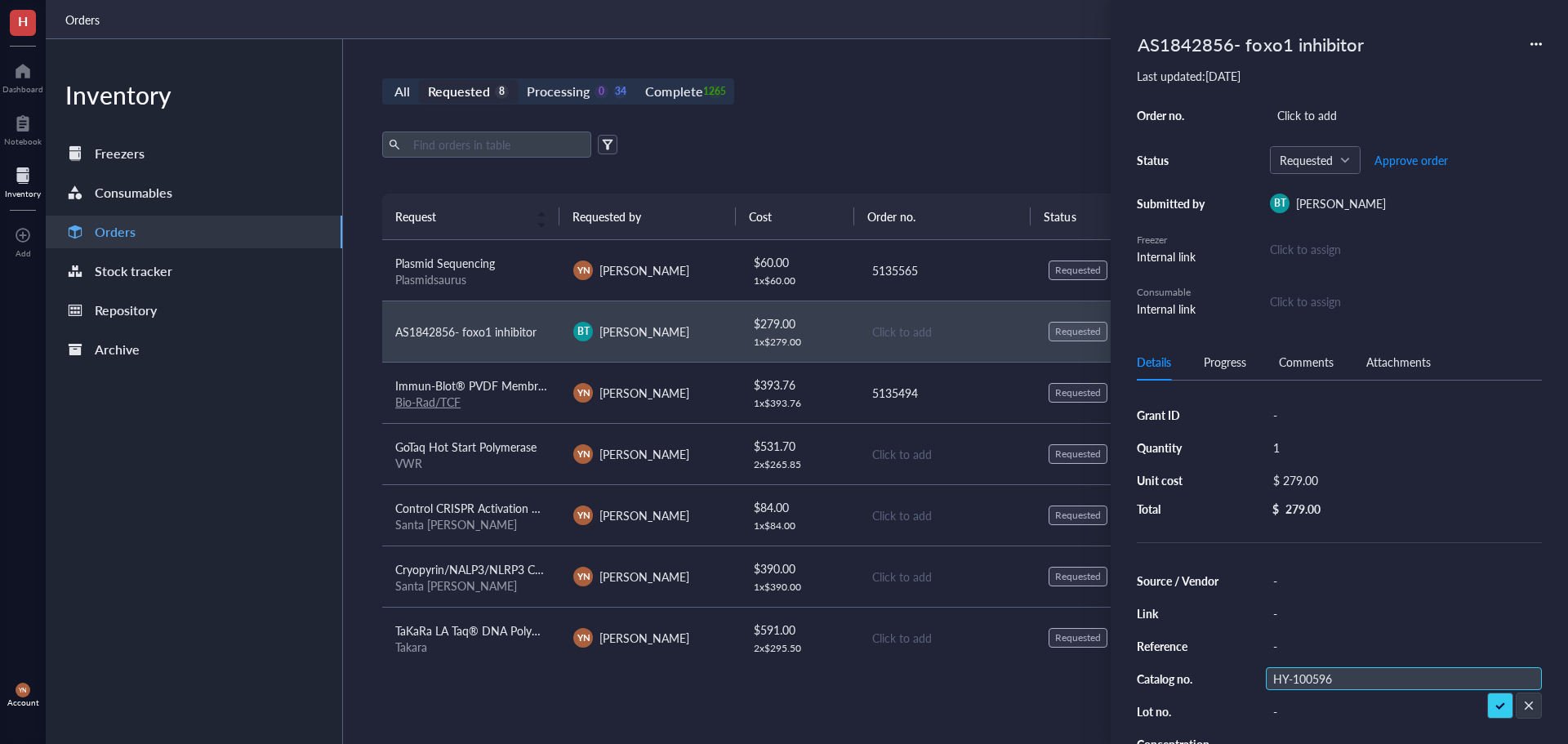
click at [1318, 679] on input "HY-100596" at bounding box center [1302, 678] width 71 height 22
click at [1332, 479] on div "$ 279.00" at bounding box center [1400, 480] width 270 height 23
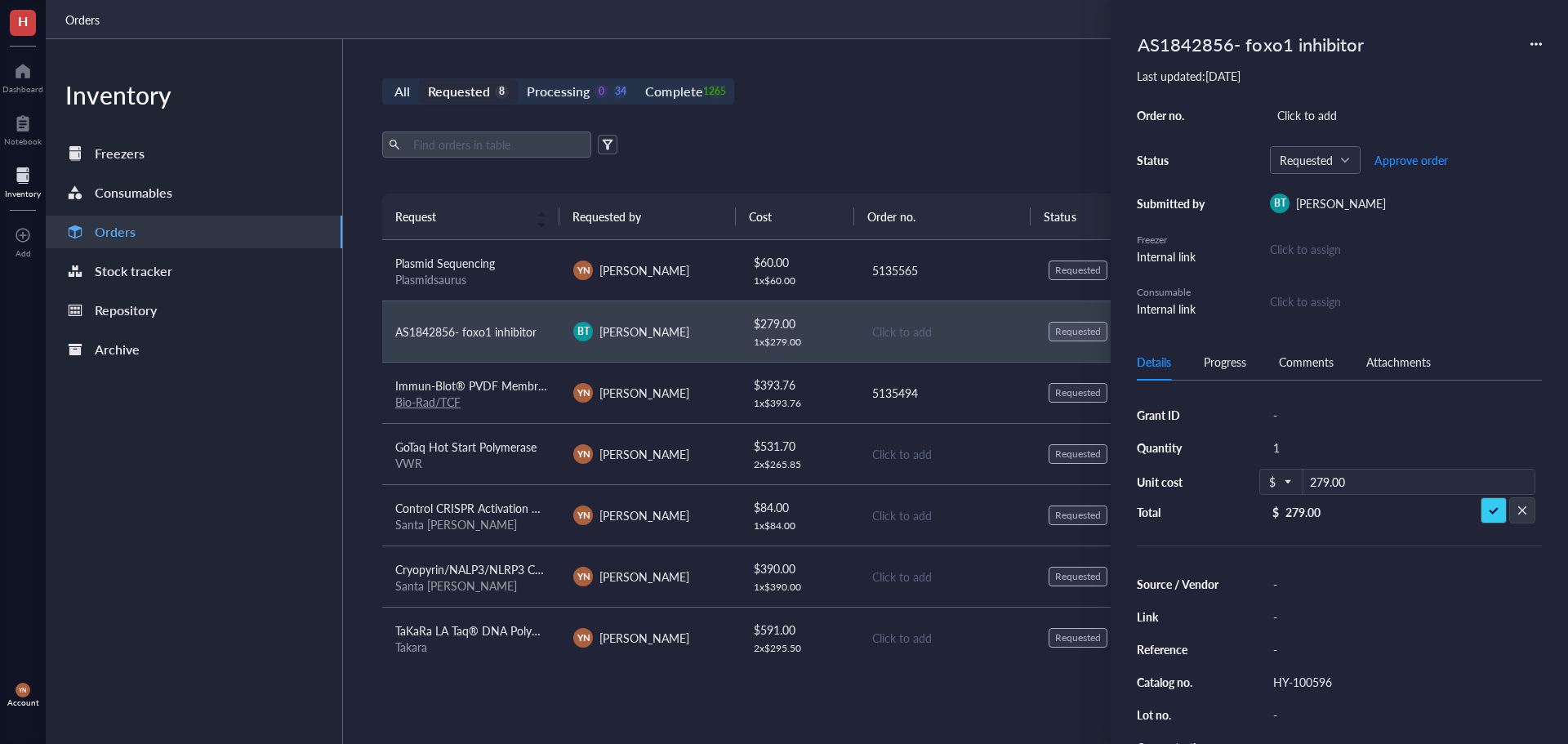
click at [974, 102] on div "All Requested 8 Processing 0 34 Complete 1265 New order" at bounding box center [946, 91] width 1128 height 26
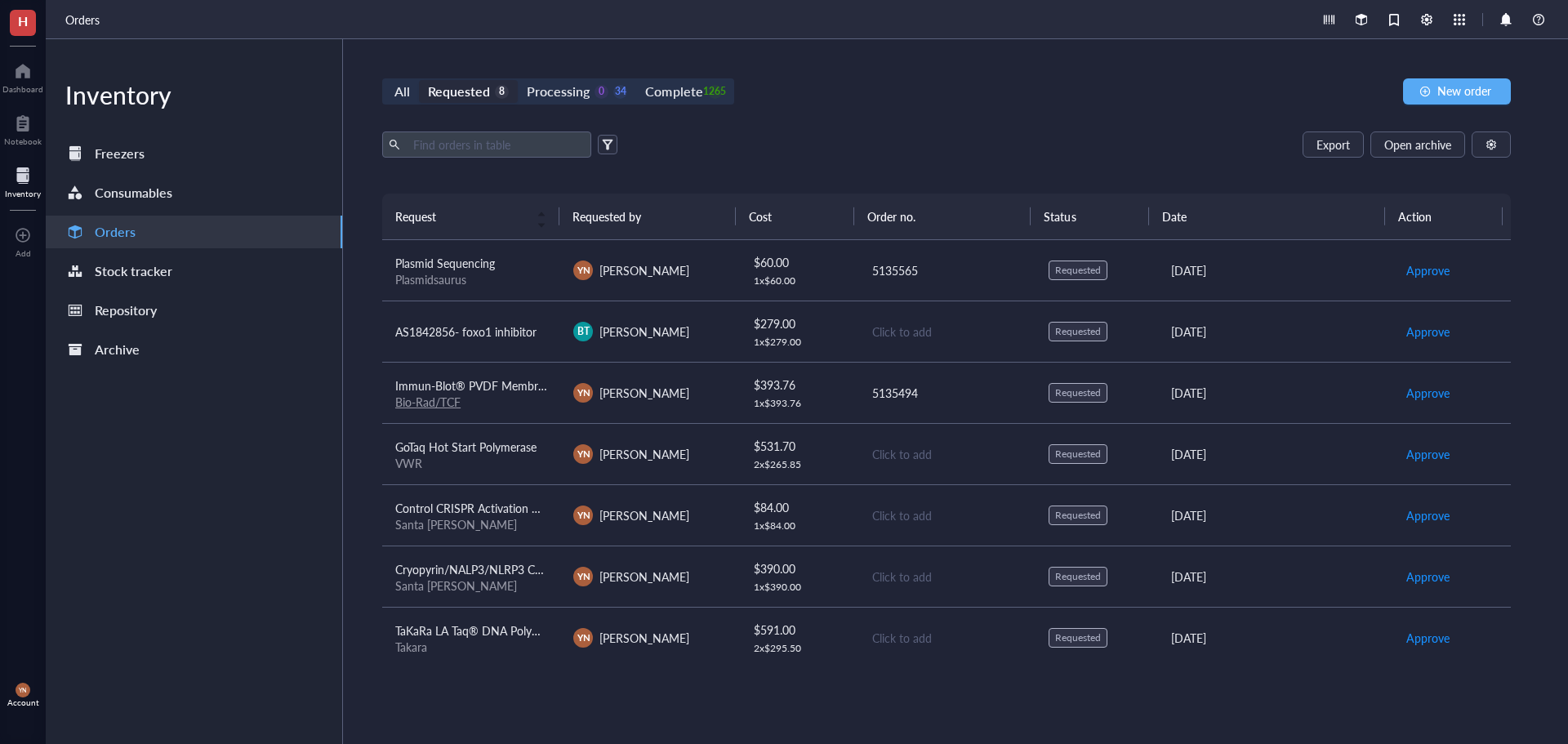
click at [450, 333] on span "AS1842856- foxo1 inhibitor" at bounding box center [466, 331] width 141 height 16
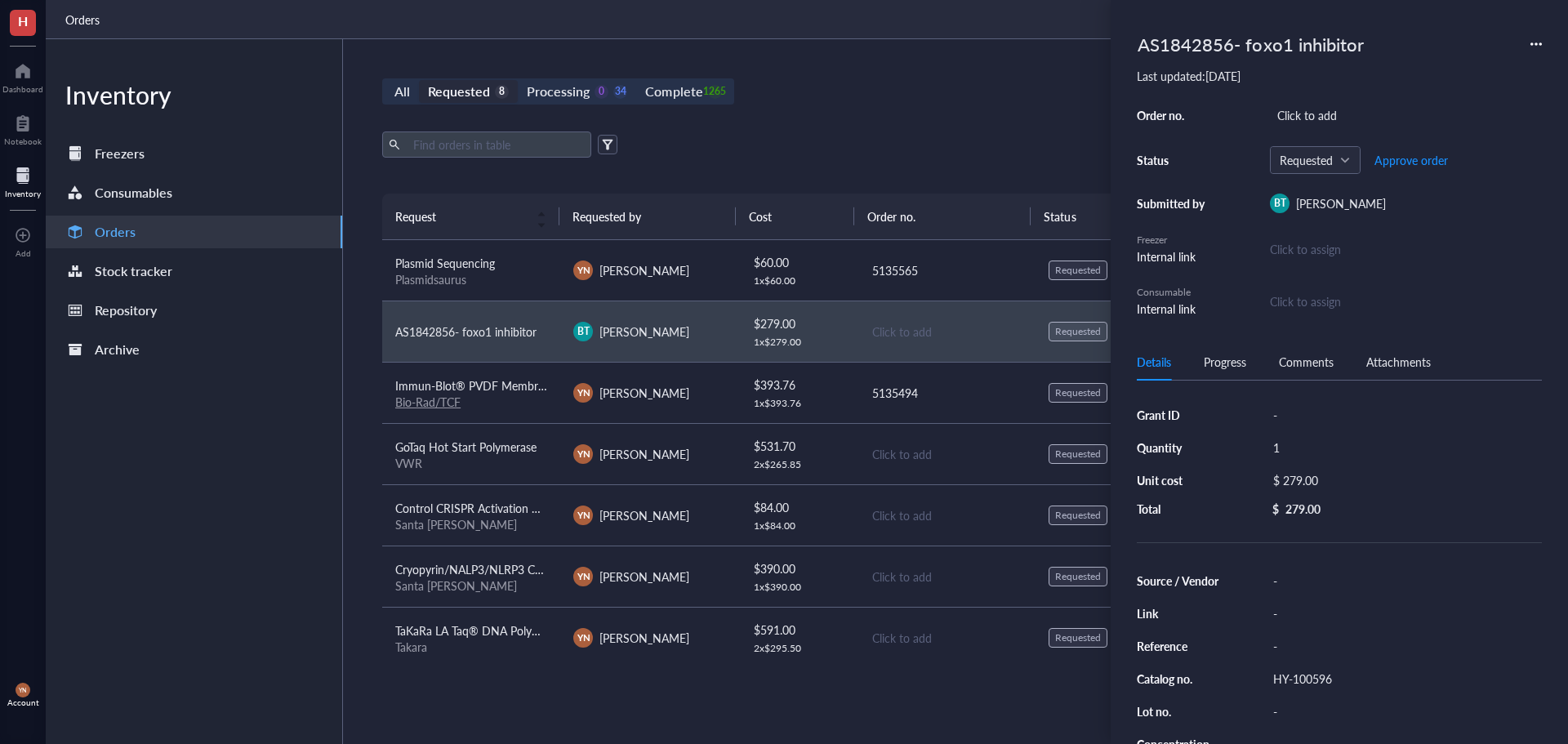
click at [513, 448] on span "GoTaq Hot Start Polymerase" at bounding box center [466, 446] width 141 height 16
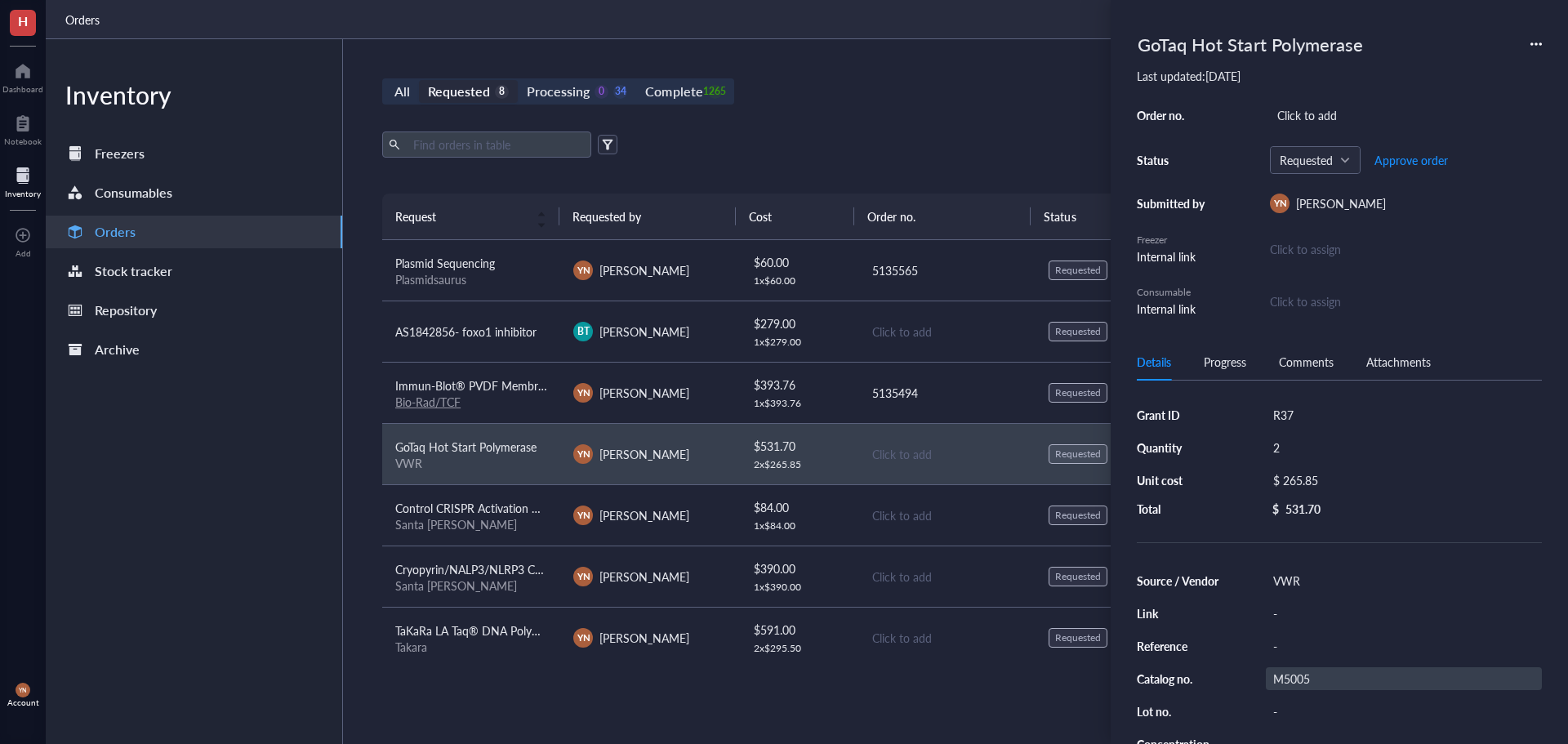
click at [1357, 674] on div "M5005" at bounding box center [1404, 678] width 276 height 23
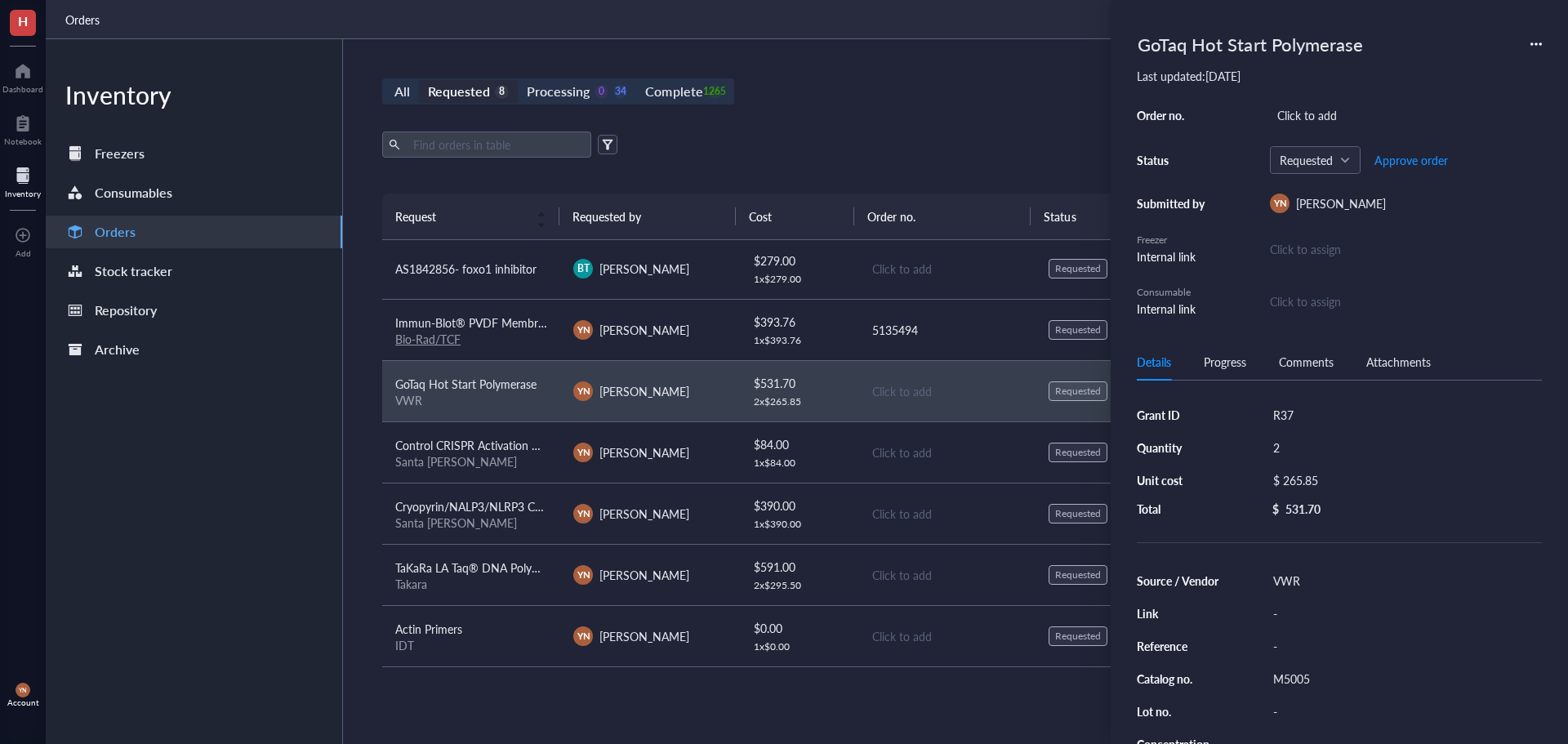
click at [520, 559] on span "TaKaRa LA Taq® DNA Polymerase (Mg2+ plus buffer) - 250 Units" at bounding box center [560, 566] width 330 height 16
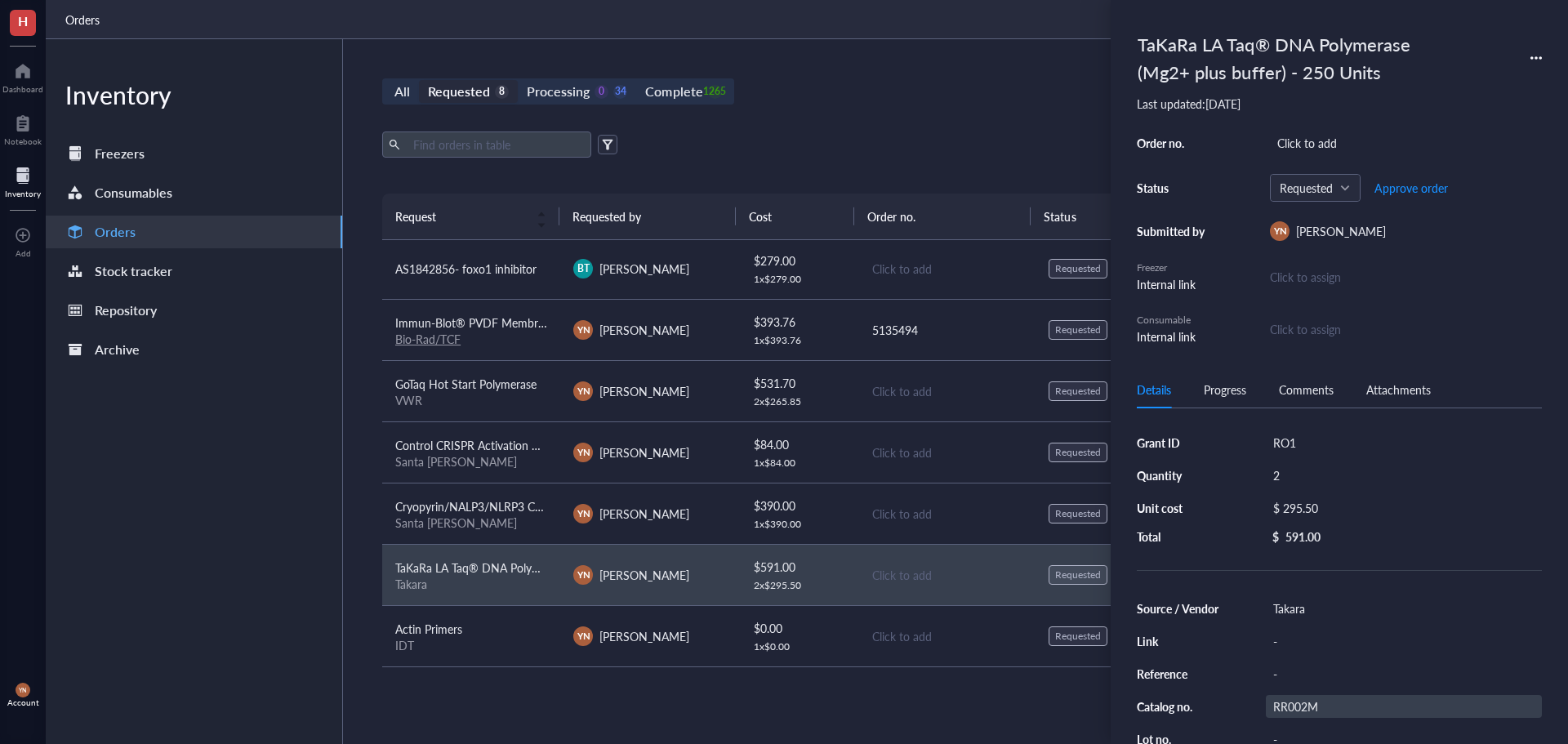
click at [1311, 705] on div "RR002M" at bounding box center [1404, 706] width 276 height 23
click at [1311, 705] on input "RR002M" at bounding box center [1293, 706] width 53 height 22
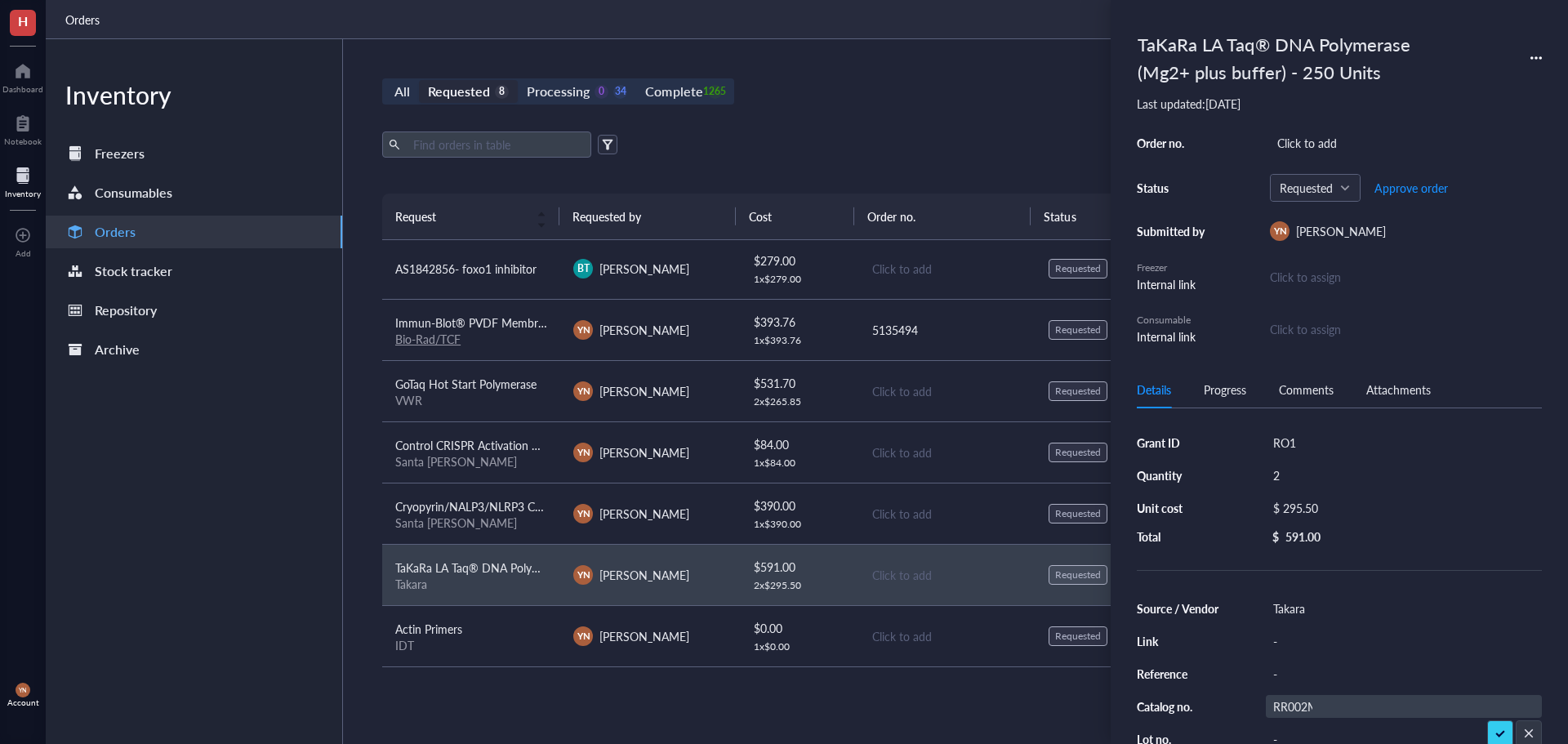
click at [821, 124] on div "All Requested 8 Processing 0 34 Complete 1265 New order Export Open archive Req…" at bounding box center [946, 392] width 1207 height 705
click at [578, 93] on div "Processing" at bounding box center [558, 91] width 63 height 23
click at [518, 80] on input "Processing 0 34" at bounding box center [518, 80] width 0 height 0
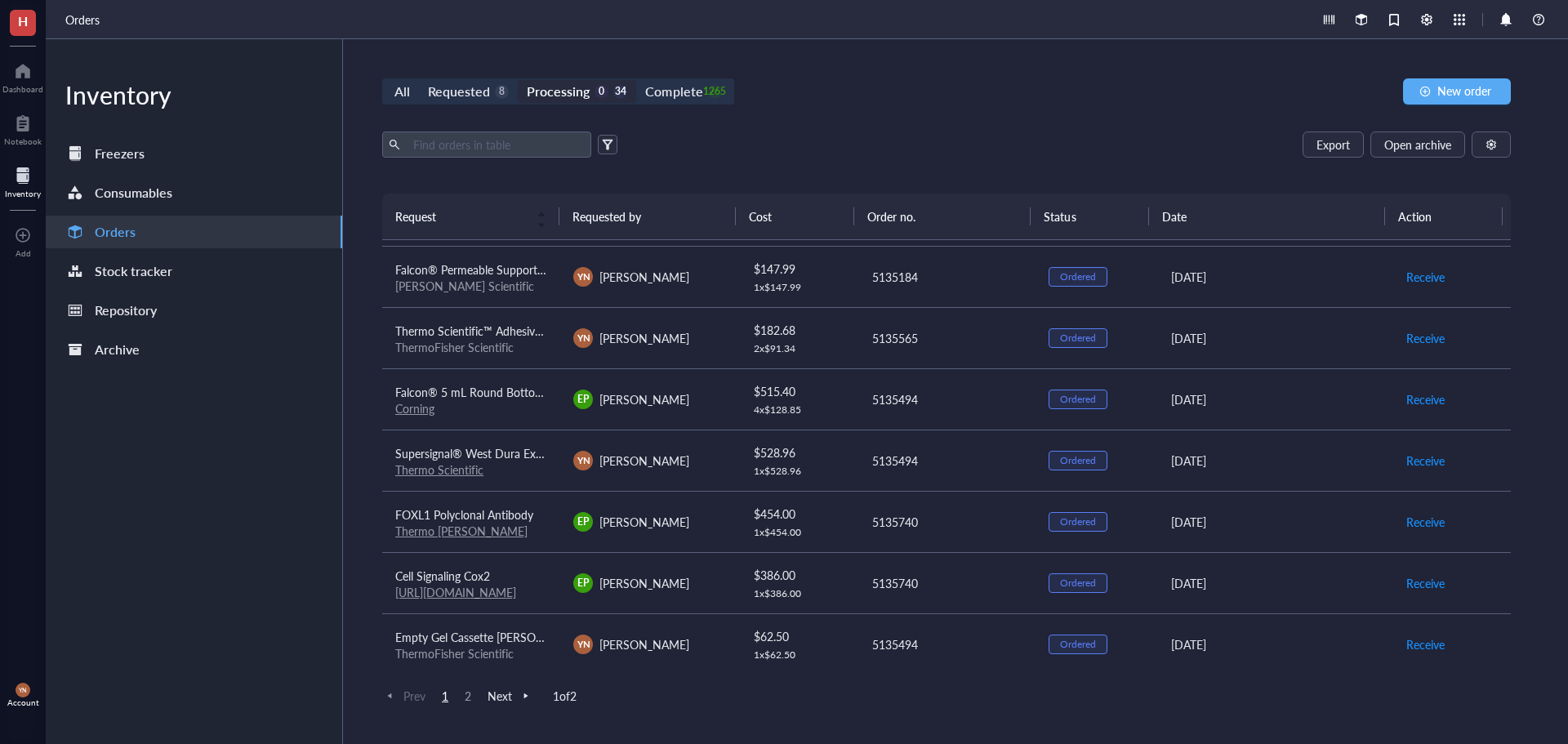
scroll to position [145, 0]
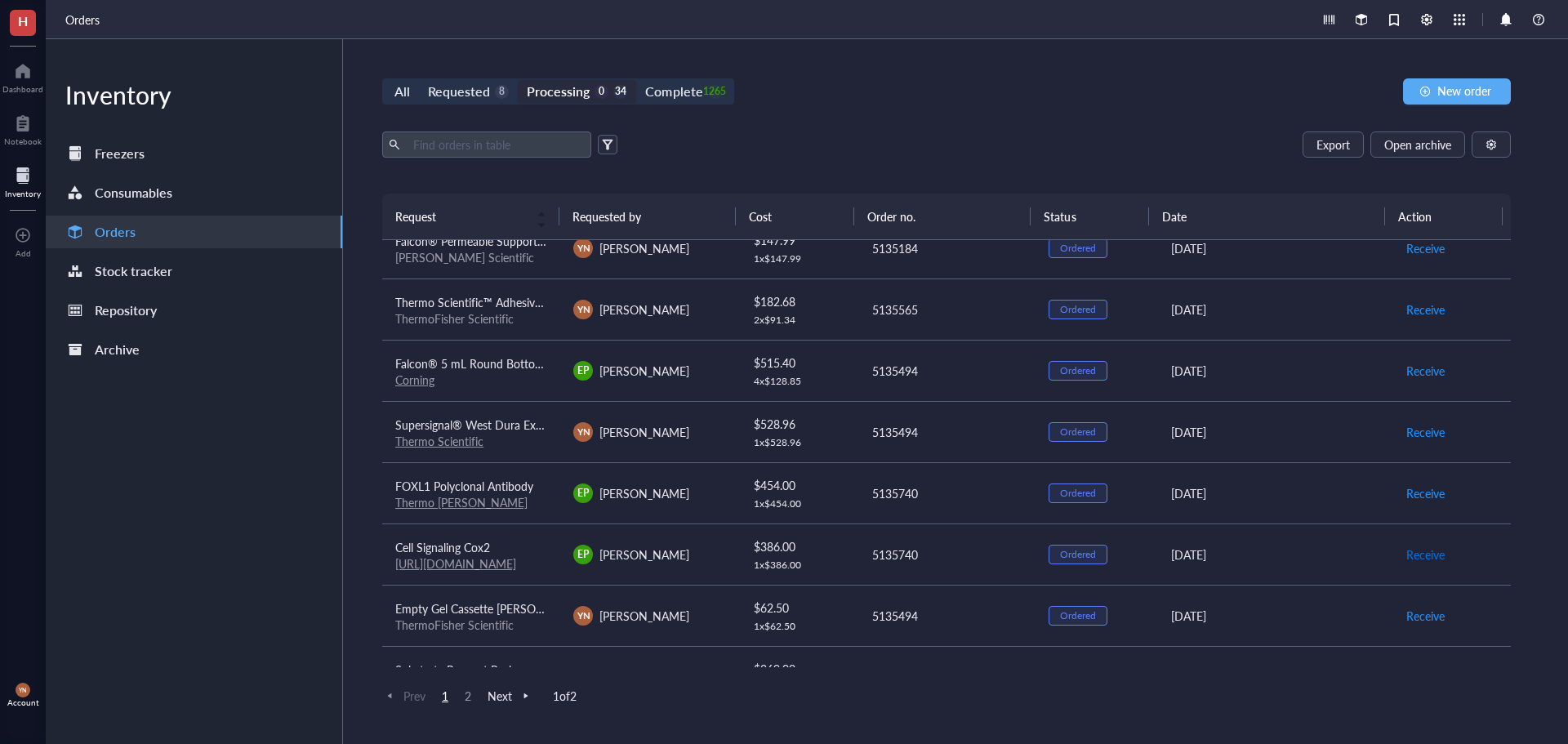
click at [1424, 550] on span "Receive" at bounding box center [1425, 554] width 39 height 18
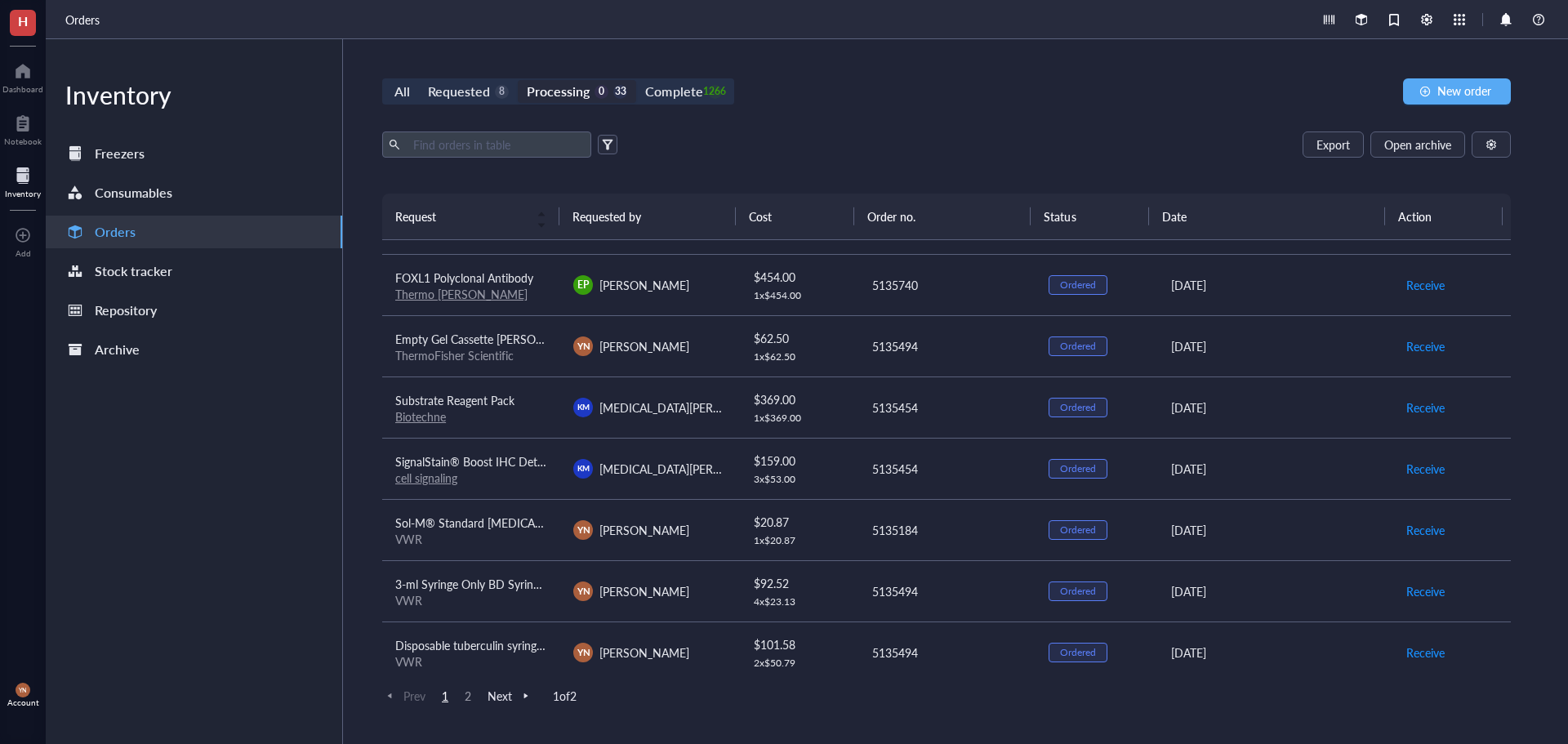
scroll to position [390, 0]
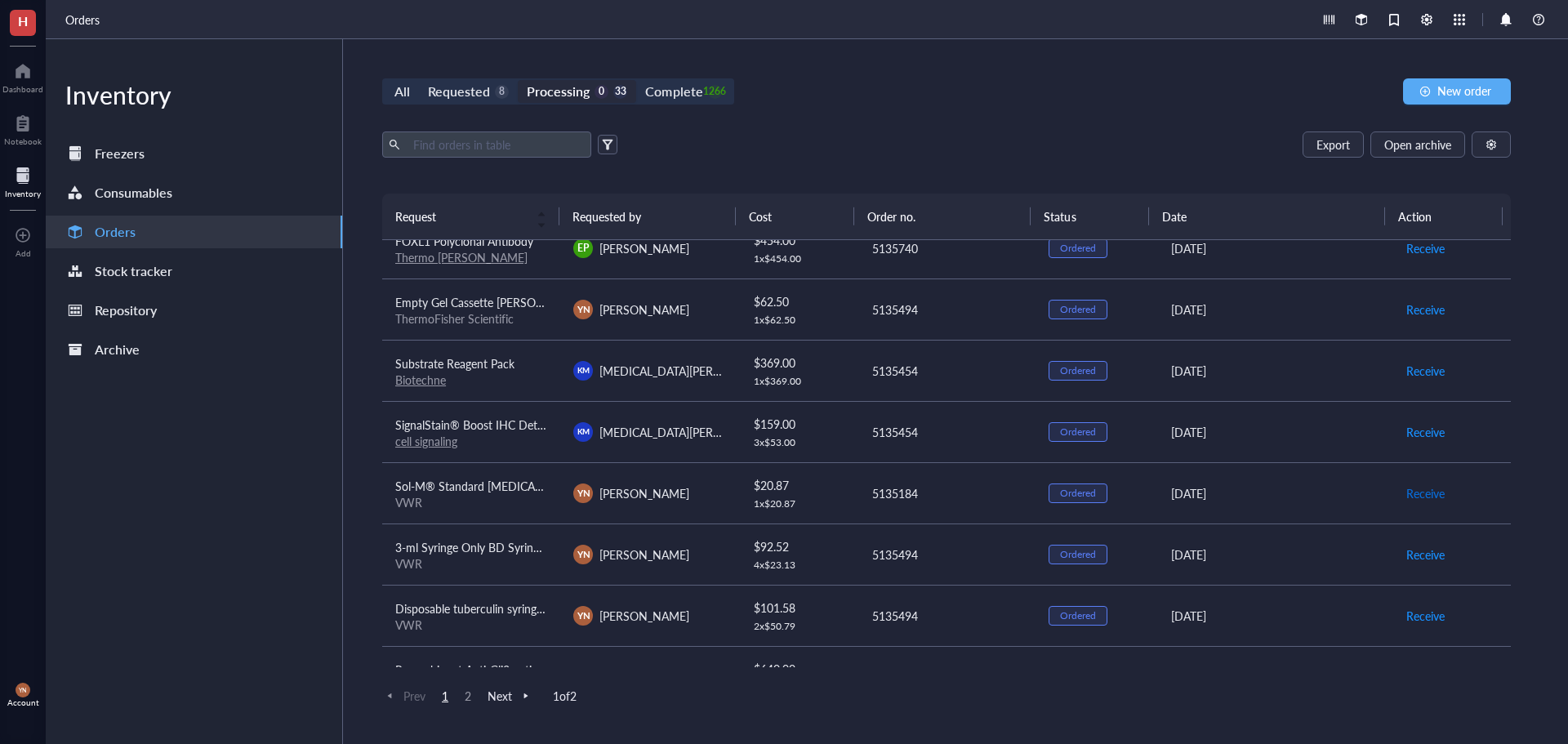
click at [1417, 489] on span "Receive" at bounding box center [1425, 492] width 39 height 18
click at [1406, 488] on span "Receive" at bounding box center [1425, 492] width 39 height 18
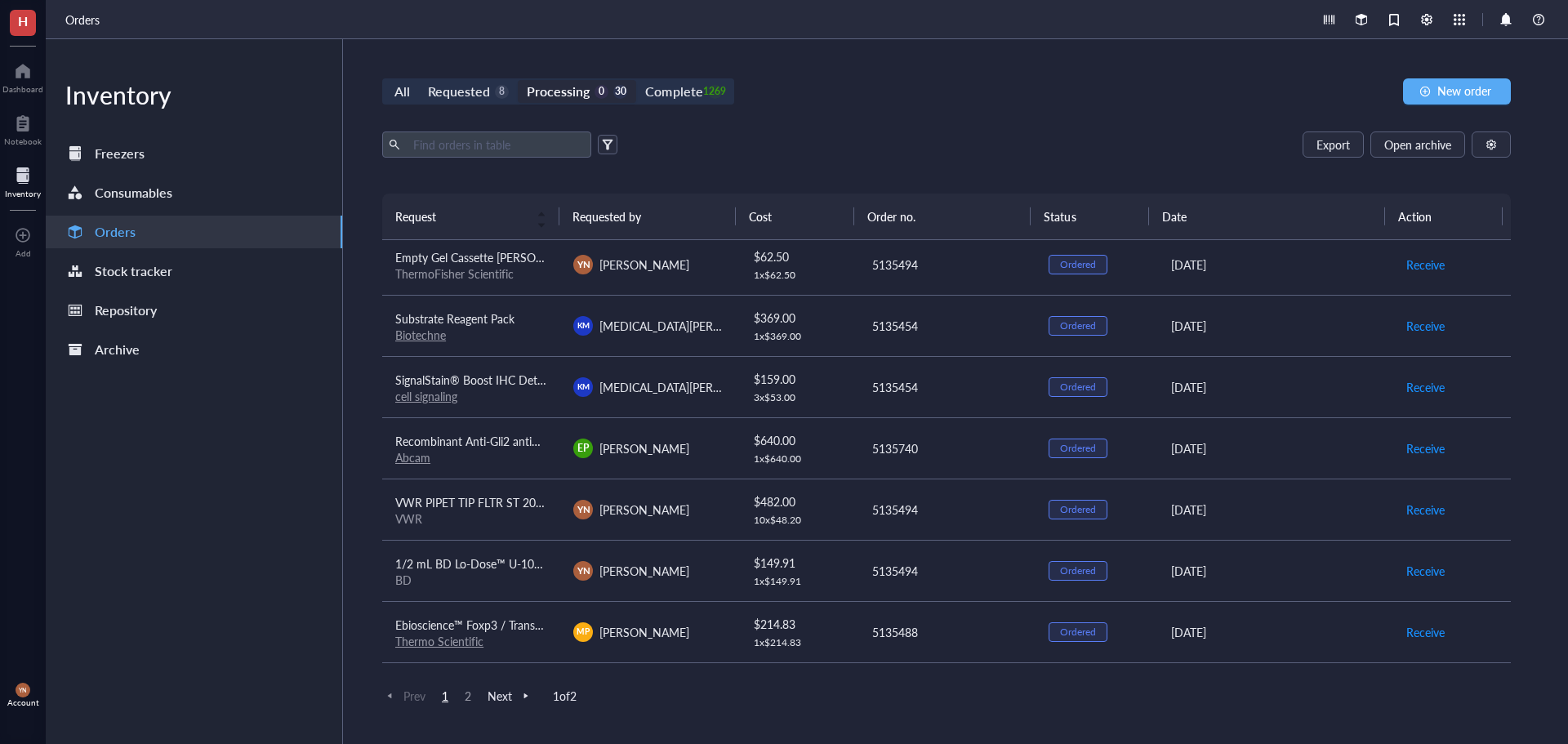
scroll to position [472, 0]
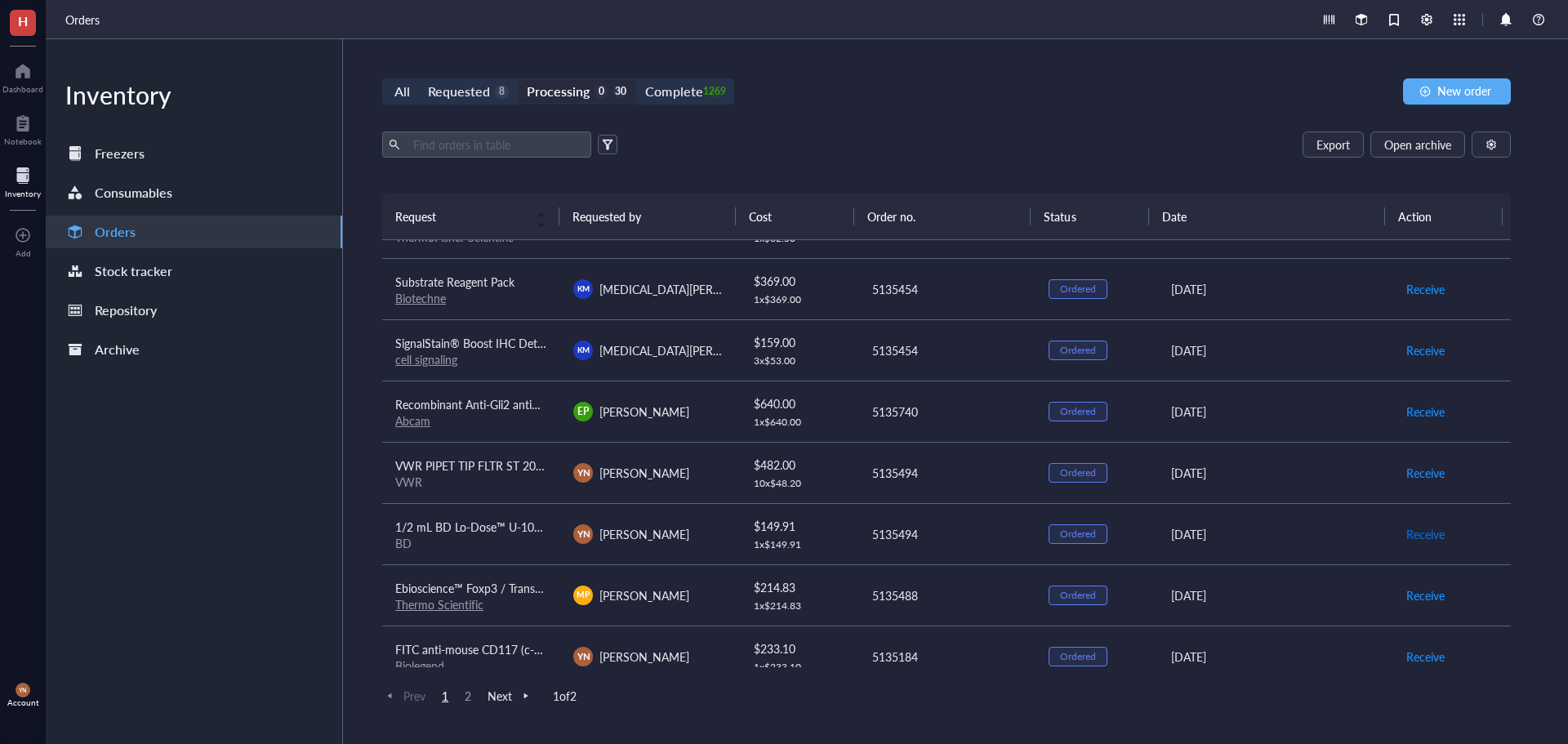
click at [1406, 531] on span "Receive" at bounding box center [1425, 534] width 39 height 18
click at [1408, 474] on span "Receive" at bounding box center [1425, 473] width 39 height 18
click at [1414, 465] on span "Receive" at bounding box center [1425, 473] width 39 height 18
click at [1427, 472] on span "Receive" at bounding box center [1425, 473] width 39 height 18
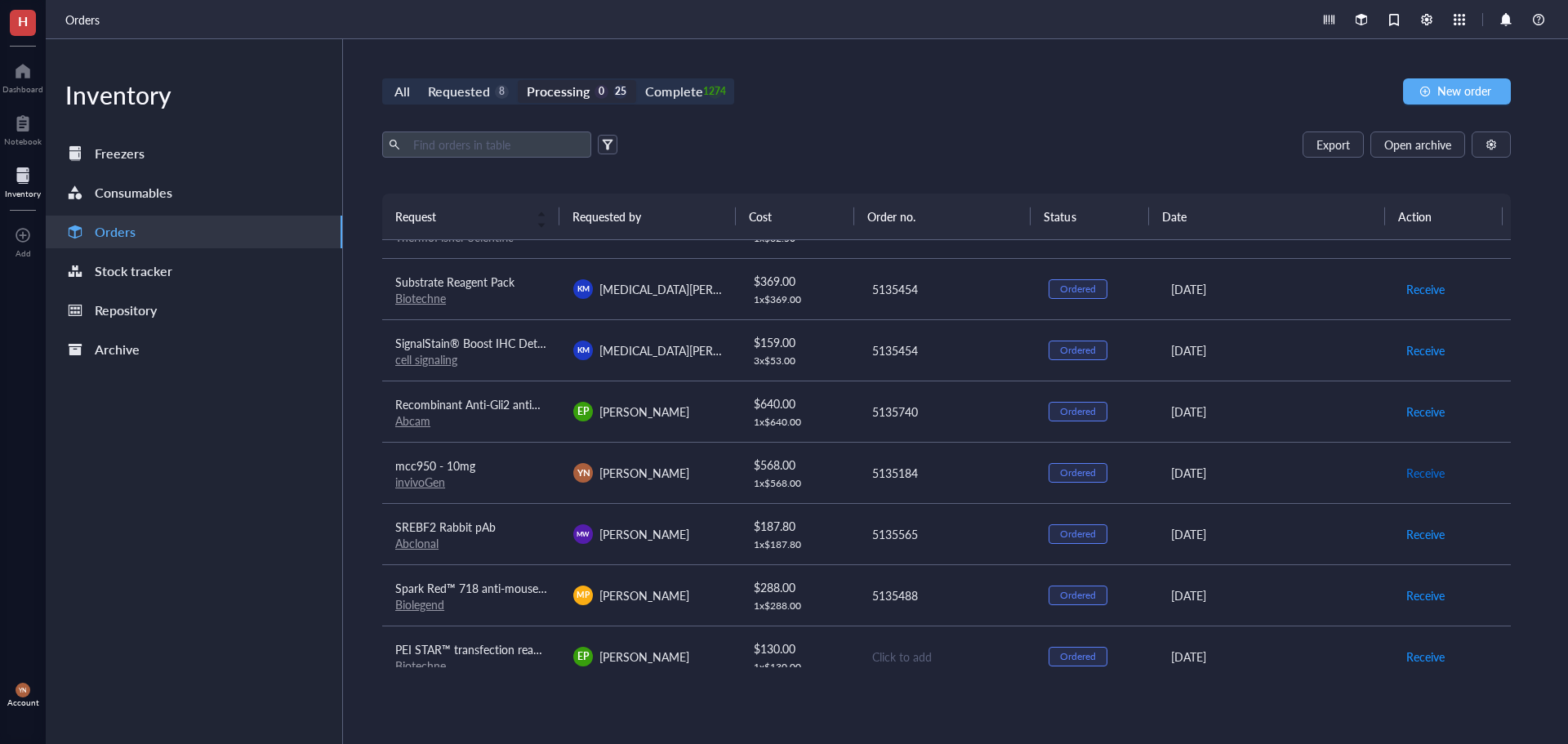
click at [1426, 472] on span "Receive" at bounding box center [1425, 473] width 39 height 18
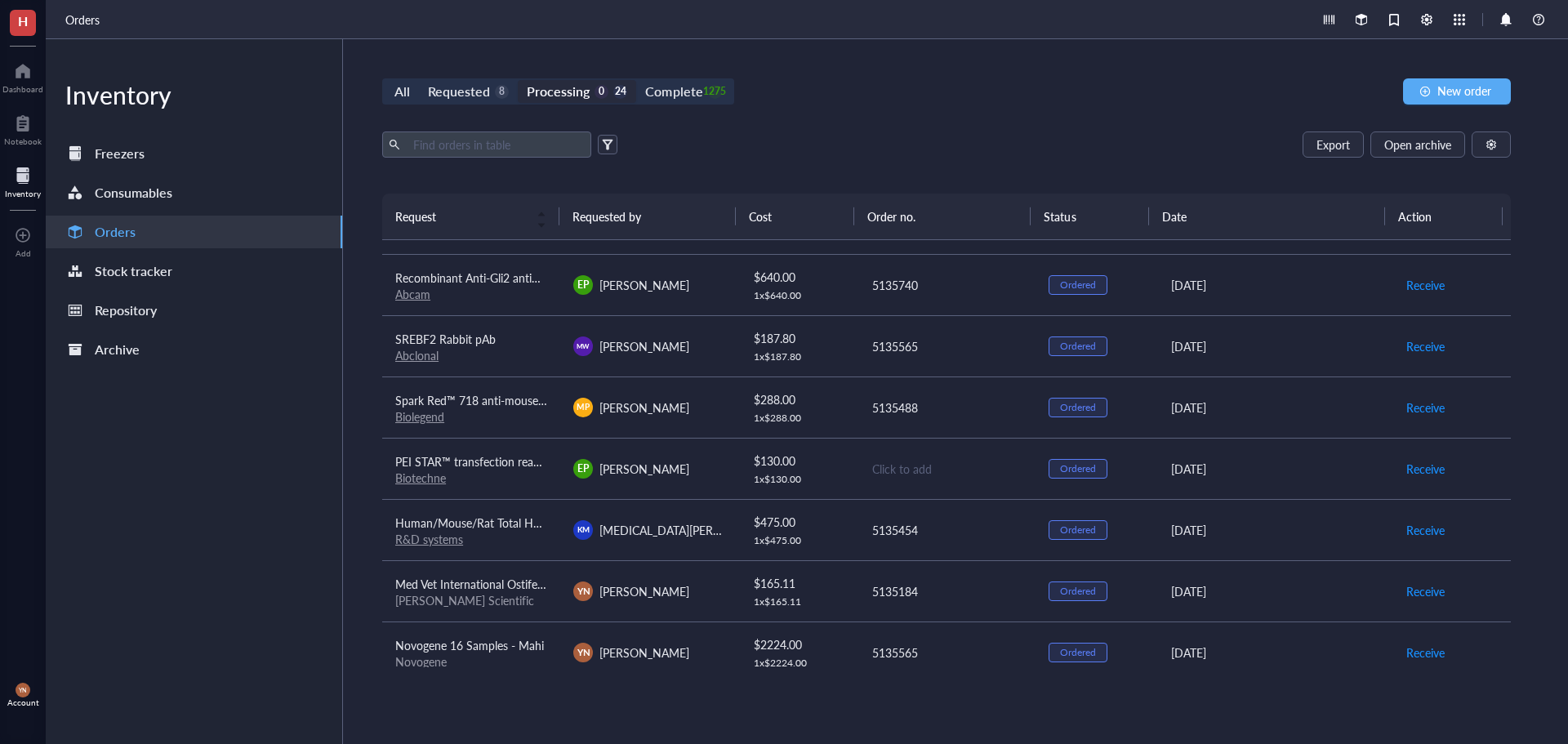
scroll to position [634, 0]
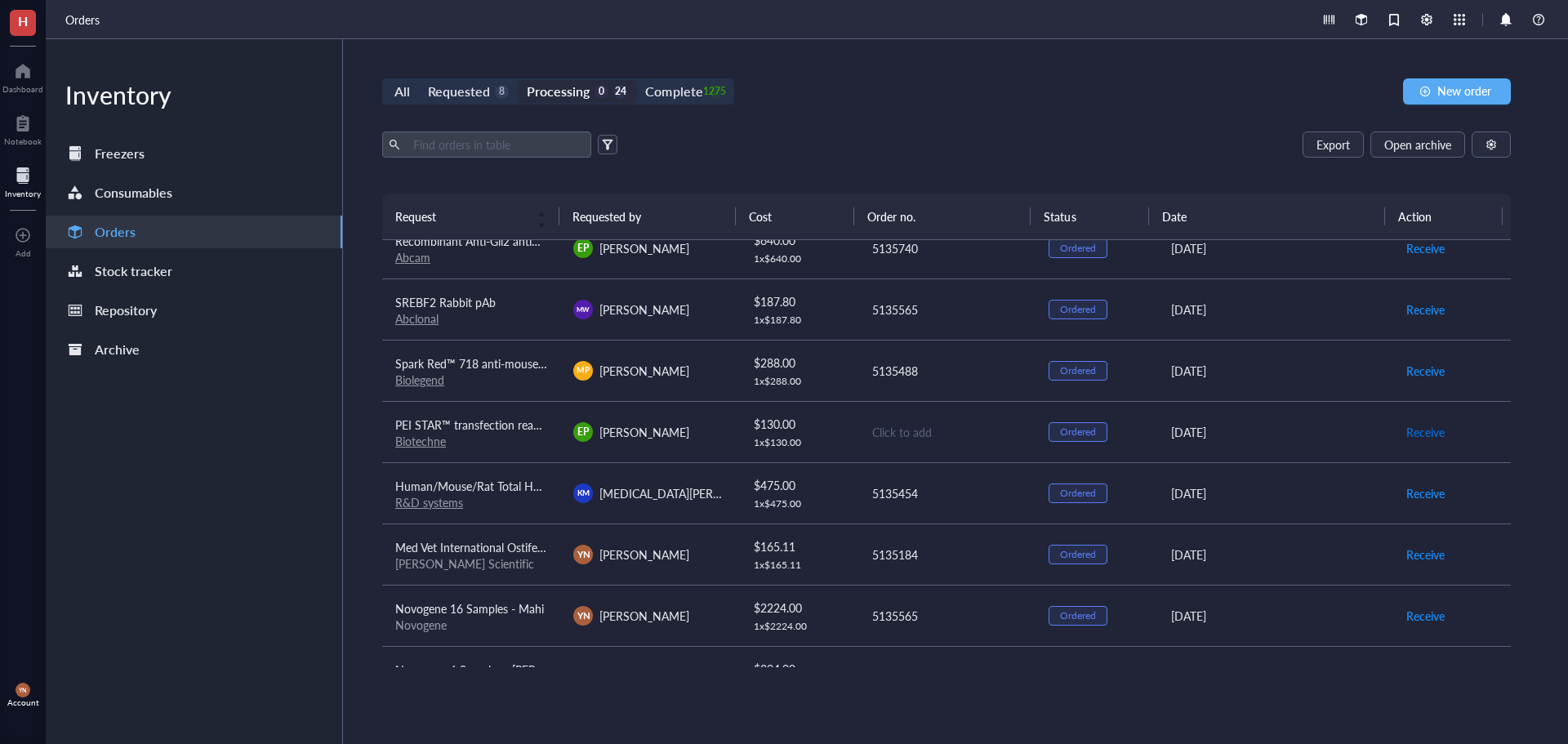
click at [1413, 432] on span "Receive" at bounding box center [1425, 431] width 39 height 18
click at [1406, 430] on span "Receive" at bounding box center [1425, 431] width 39 height 18
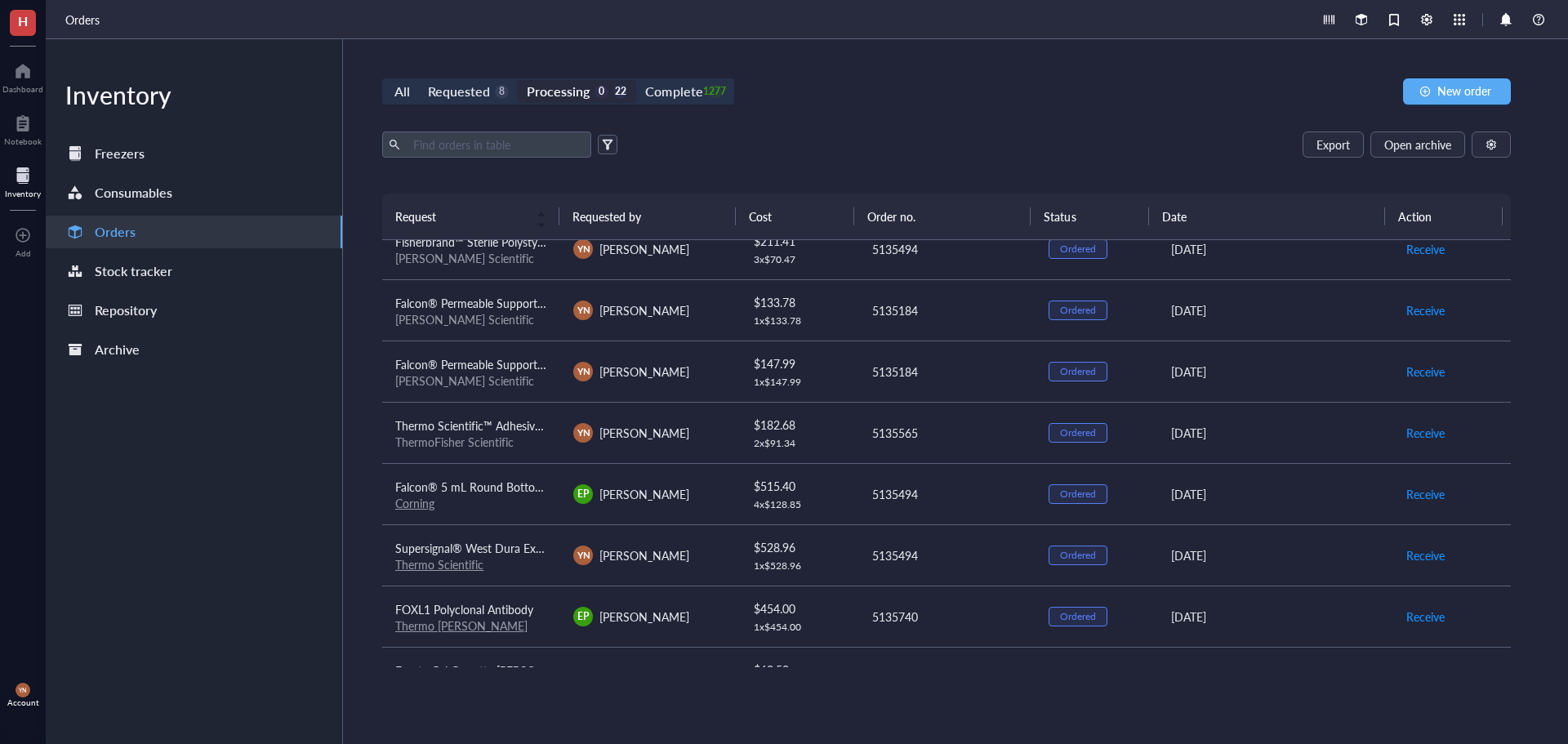
scroll to position [0, 0]
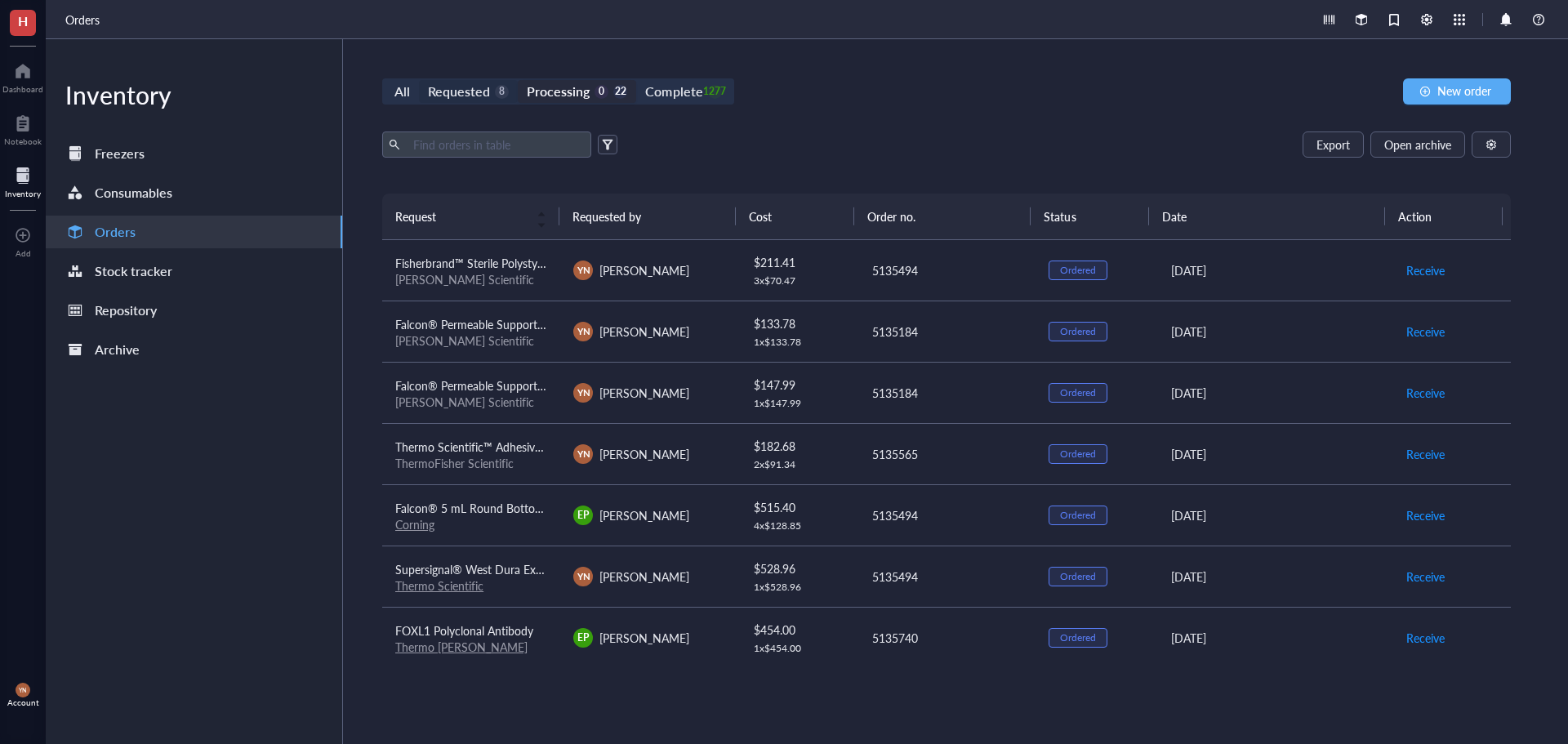
click at [452, 85] on div "Requested" at bounding box center [458, 91] width 62 height 23
click at [419, 80] on input "Requested 8" at bounding box center [419, 80] width 0 height 0
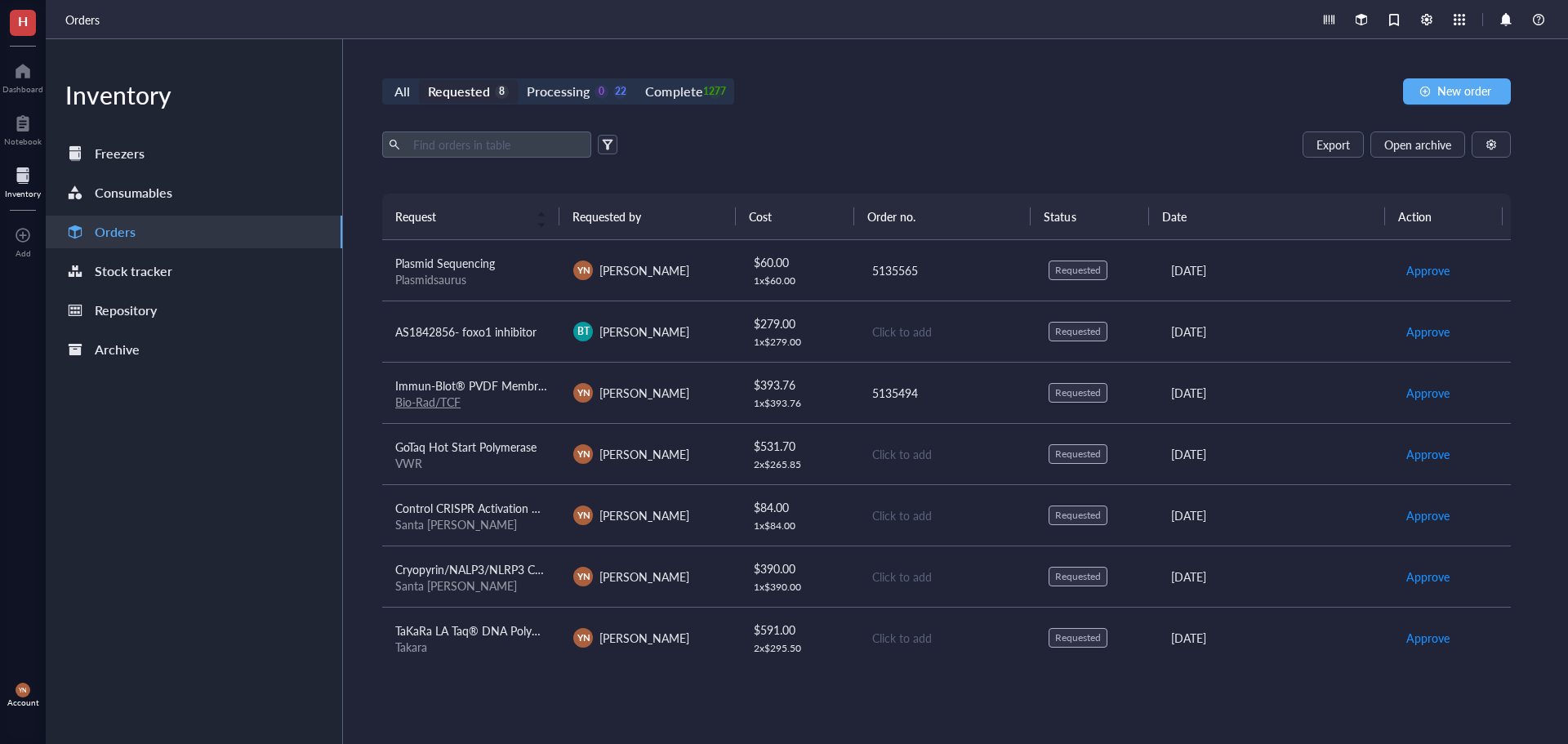
click at [505, 333] on span "AS1842856- foxo1 inhibitor" at bounding box center [466, 331] width 141 height 16
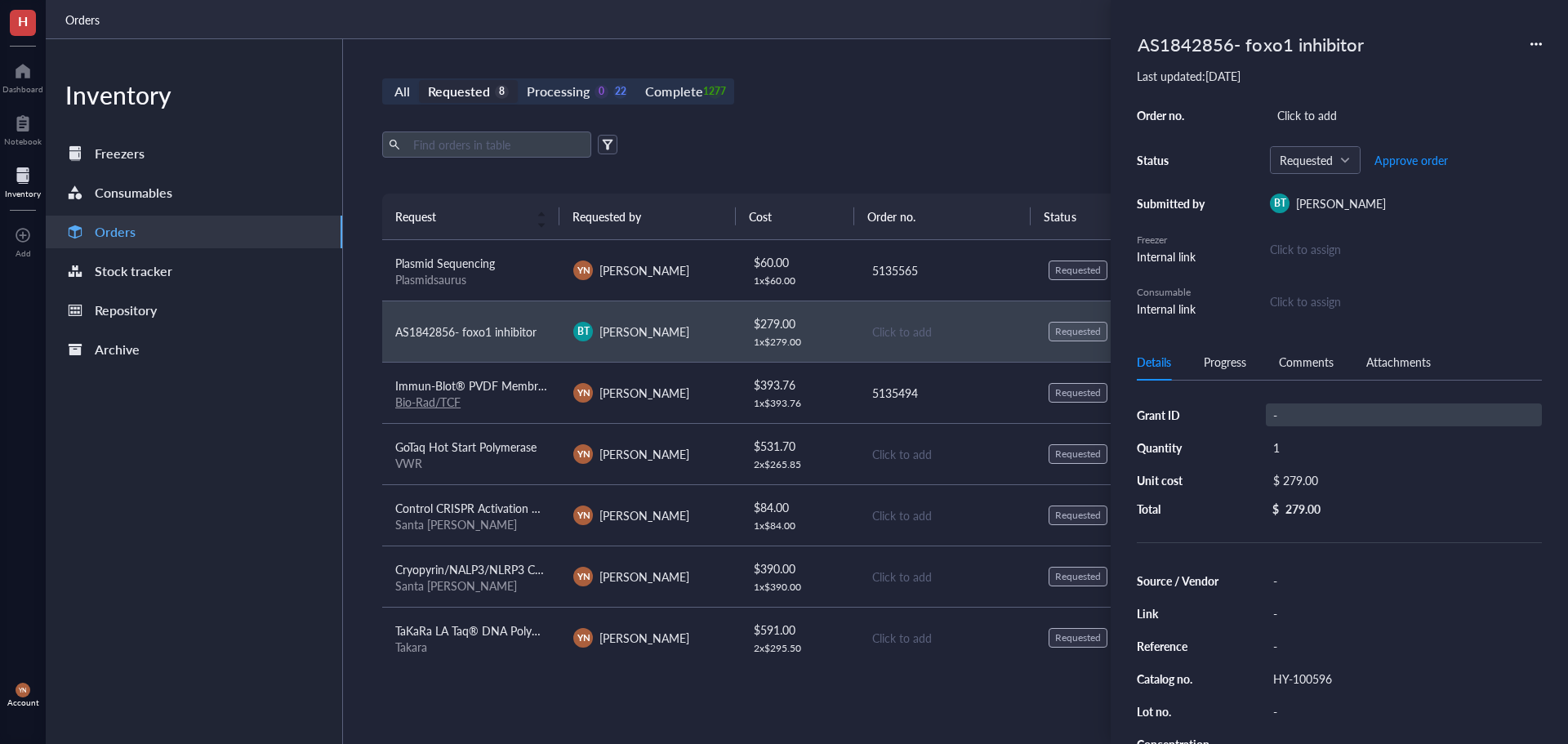
click at [1305, 421] on div "-" at bounding box center [1404, 414] width 276 height 23
type input "r"
type input "RO1"
click at [1305, 100] on div "AS1842856- foxo1 inhibitor Last updated: [DATE] Order no. Click to add Status R…" at bounding box center [1339, 172] width 405 height 291
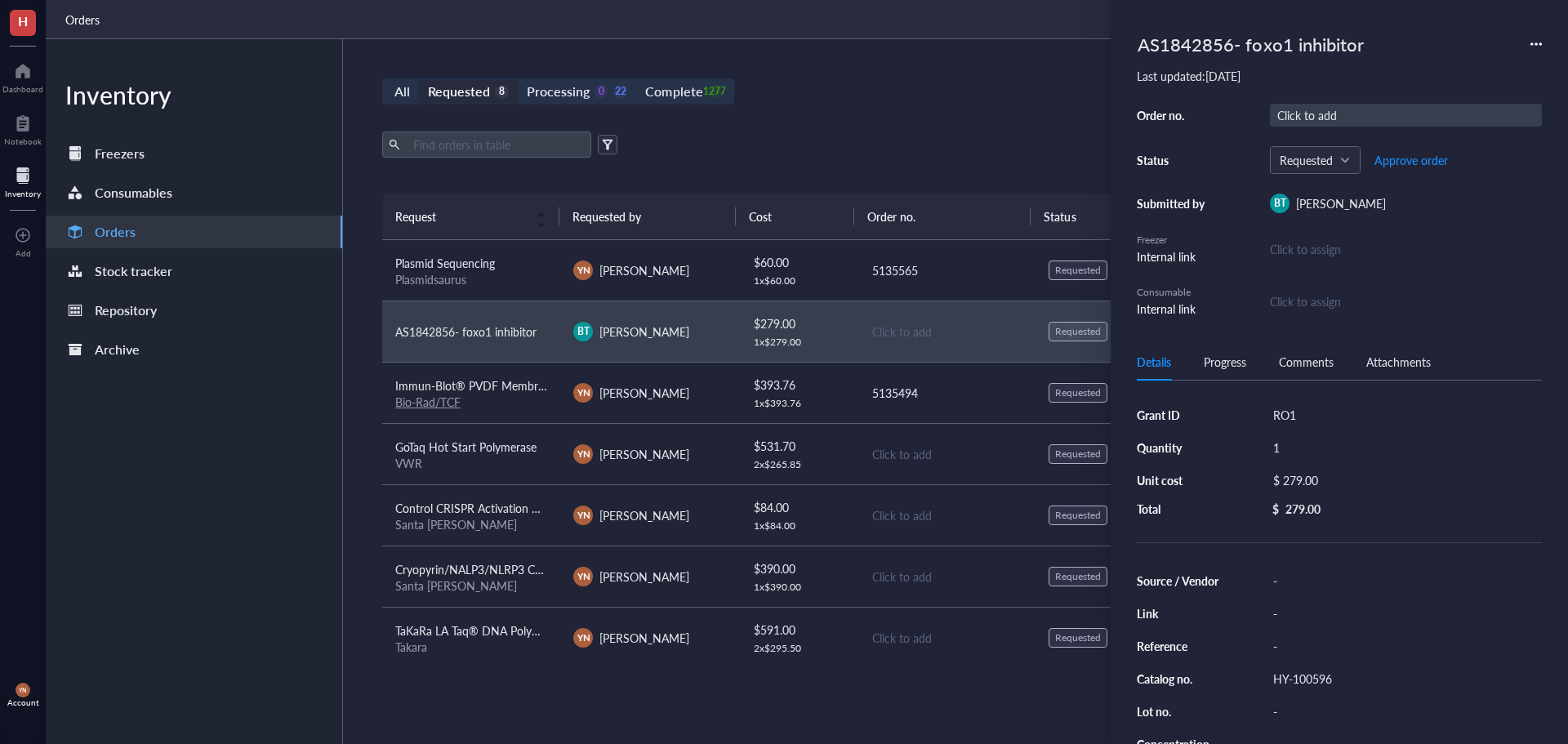
click at [1305, 110] on div "Click to add" at bounding box center [1405, 115] width 272 height 23
type input "5"
type input "5135184"
click at [1417, 162] on span "Approve order" at bounding box center [1411, 160] width 73 height 13
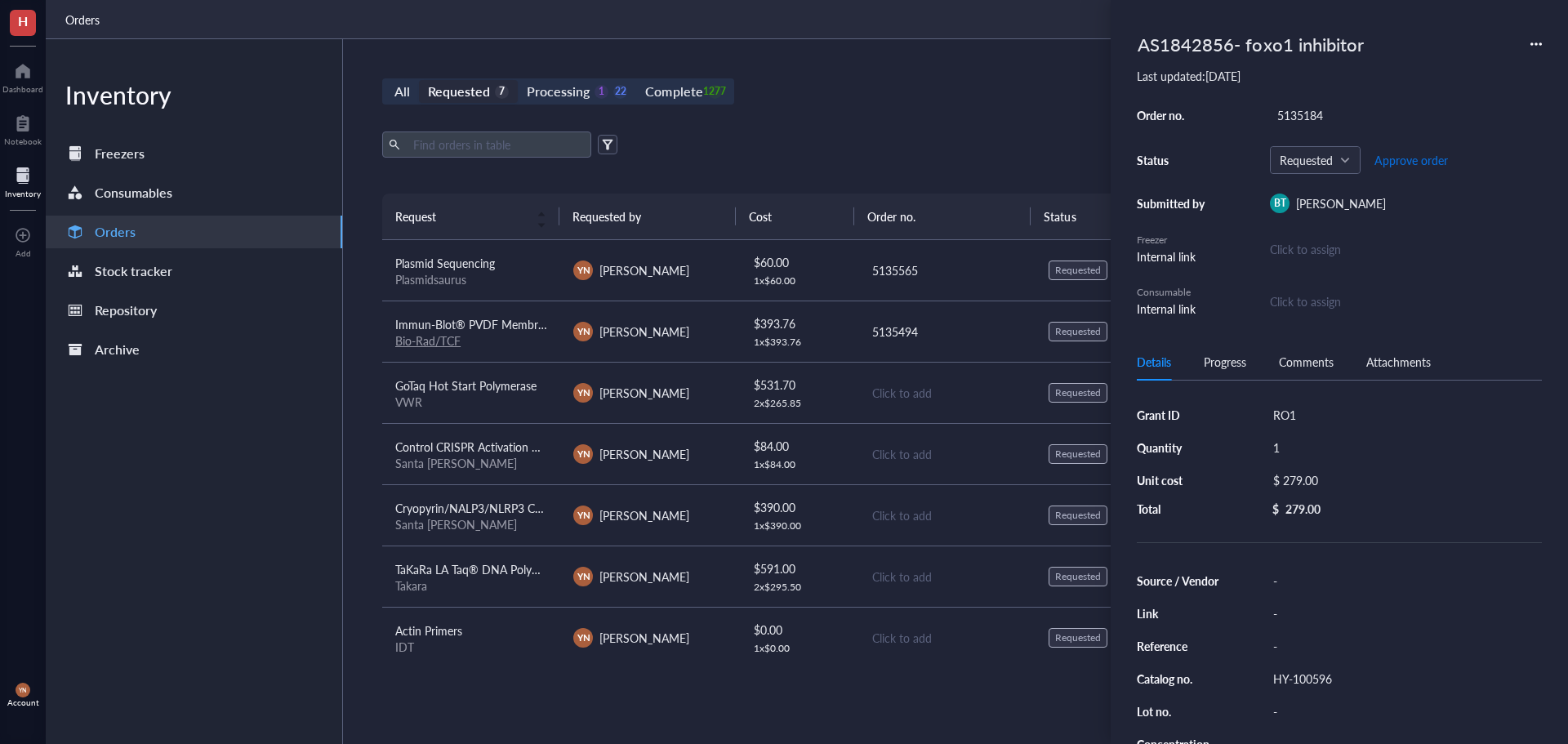
click at [1408, 162] on span "Approve order" at bounding box center [1411, 160] width 73 height 13
click at [1392, 159] on span "Place order" at bounding box center [1399, 160] width 56 height 13
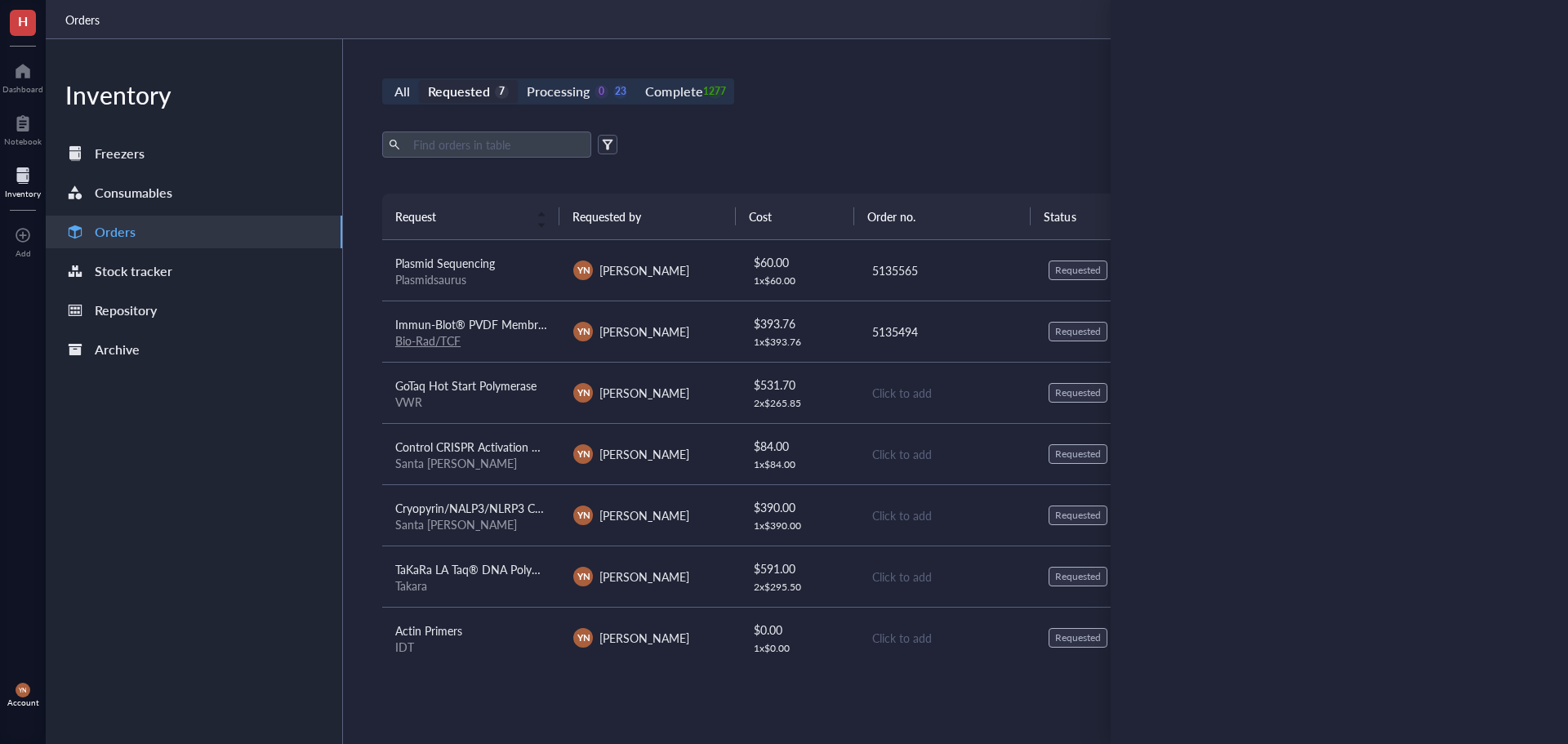
click at [866, 87] on div "All Requested 7 Processing 0 23 Complete 1277 New order" at bounding box center [946, 91] width 1128 height 26
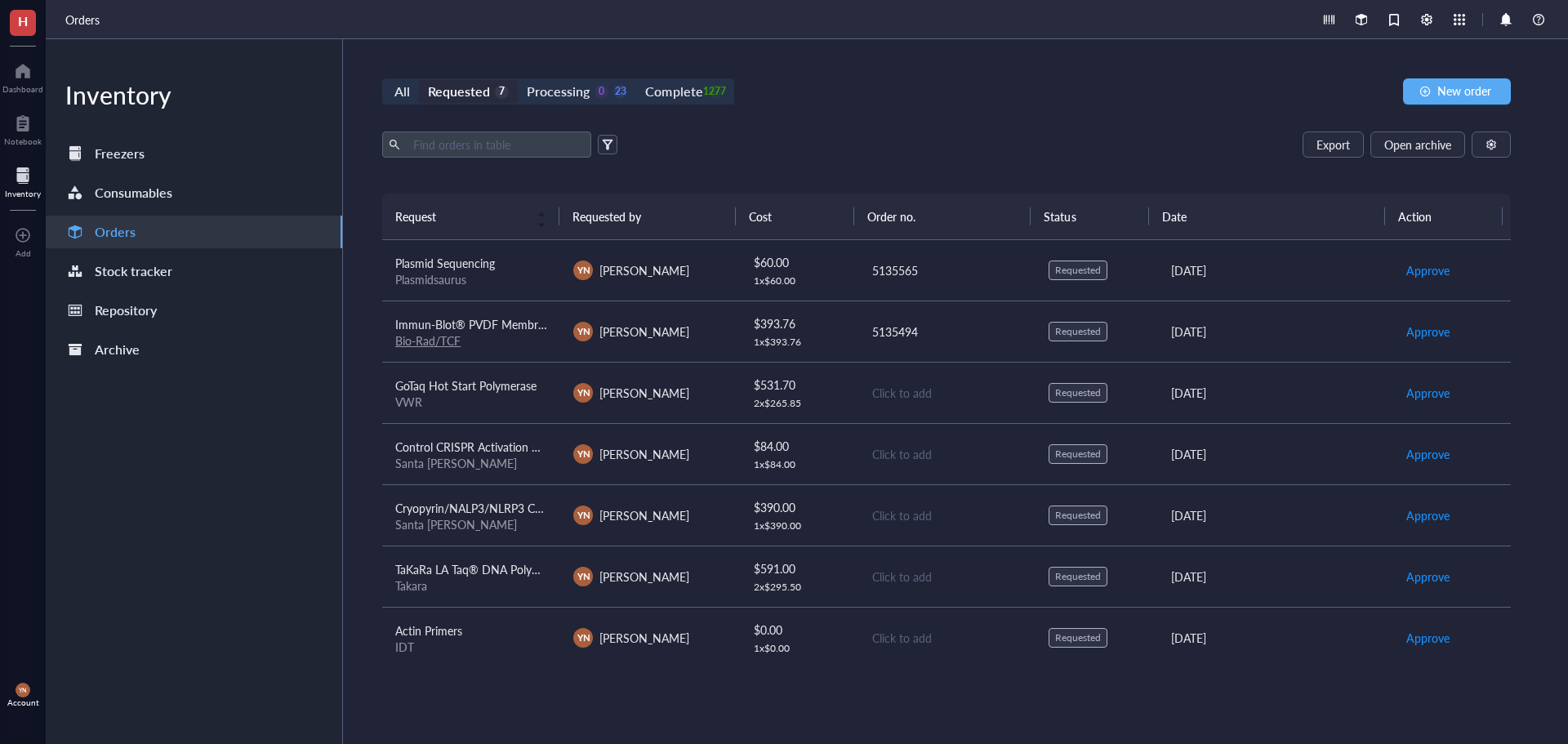
scroll to position [2, 0]
drag, startPoint x: 891, startPoint y: 138, endPoint x: 877, endPoint y: 152, distance: 19.8
click at [891, 140] on div "Export Open archive" at bounding box center [946, 145] width 1128 height 26
drag, startPoint x: 1053, startPoint y: 91, endPoint x: 1018, endPoint y: 103, distance: 37.0
click at [1053, 91] on div "All Requested 7 Processing 0 23 Complete 1277 New order" at bounding box center [946, 91] width 1128 height 26
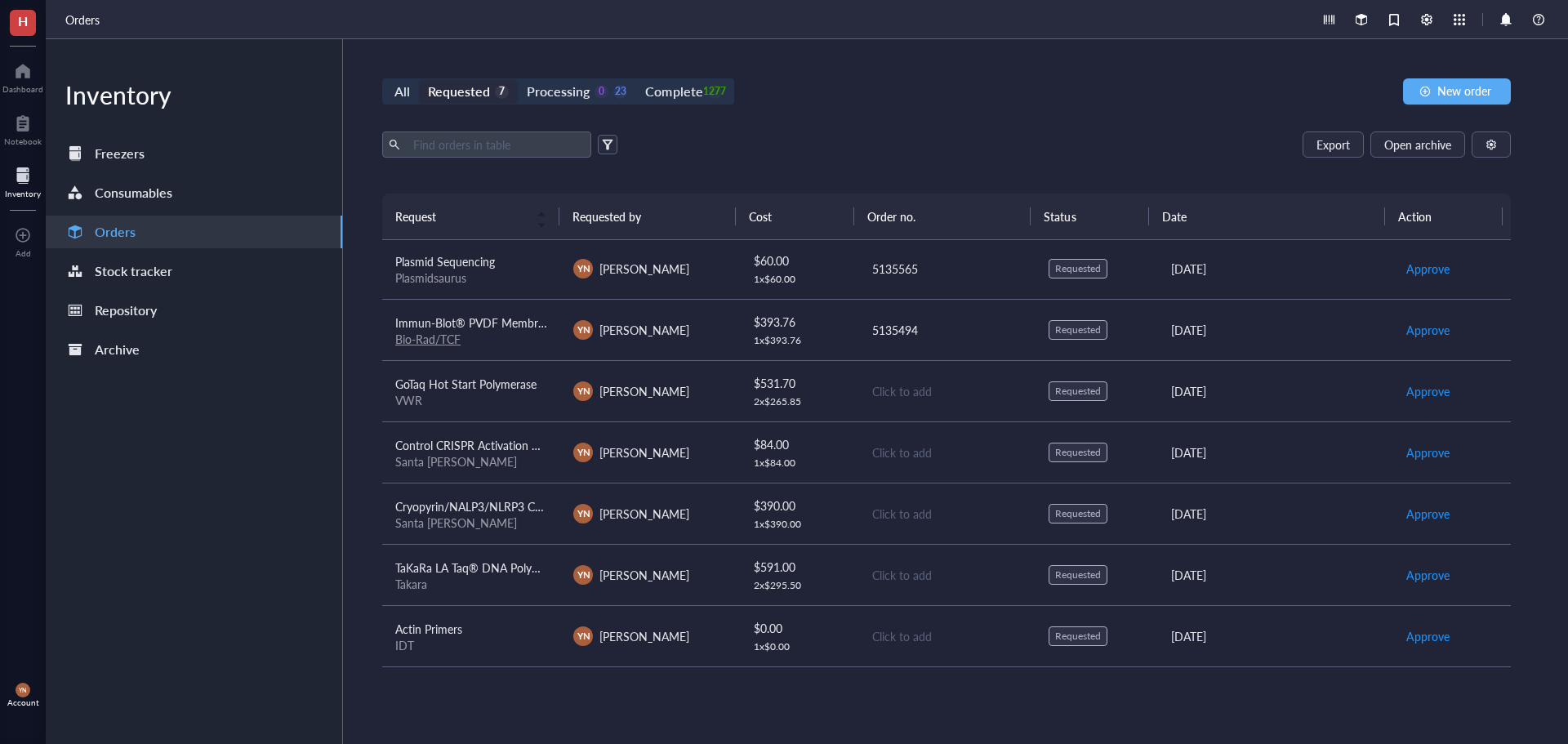
click at [650, 70] on div "All Requested 7 Processing 0 23 Complete 1277 New order Export Open archive Req…" at bounding box center [946, 392] width 1207 height 705
click at [689, 79] on div "All Requested 7 Processing 0 23 Complete 1277" at bounding box center [558, 91] width 352 height 26
click at [708, 93] on div "1277" at bounding box center [715, 91] width 14 height 14
click at [636, 80] on input "Complete 1277" at bounding box center [636, 80] width 0 height 0
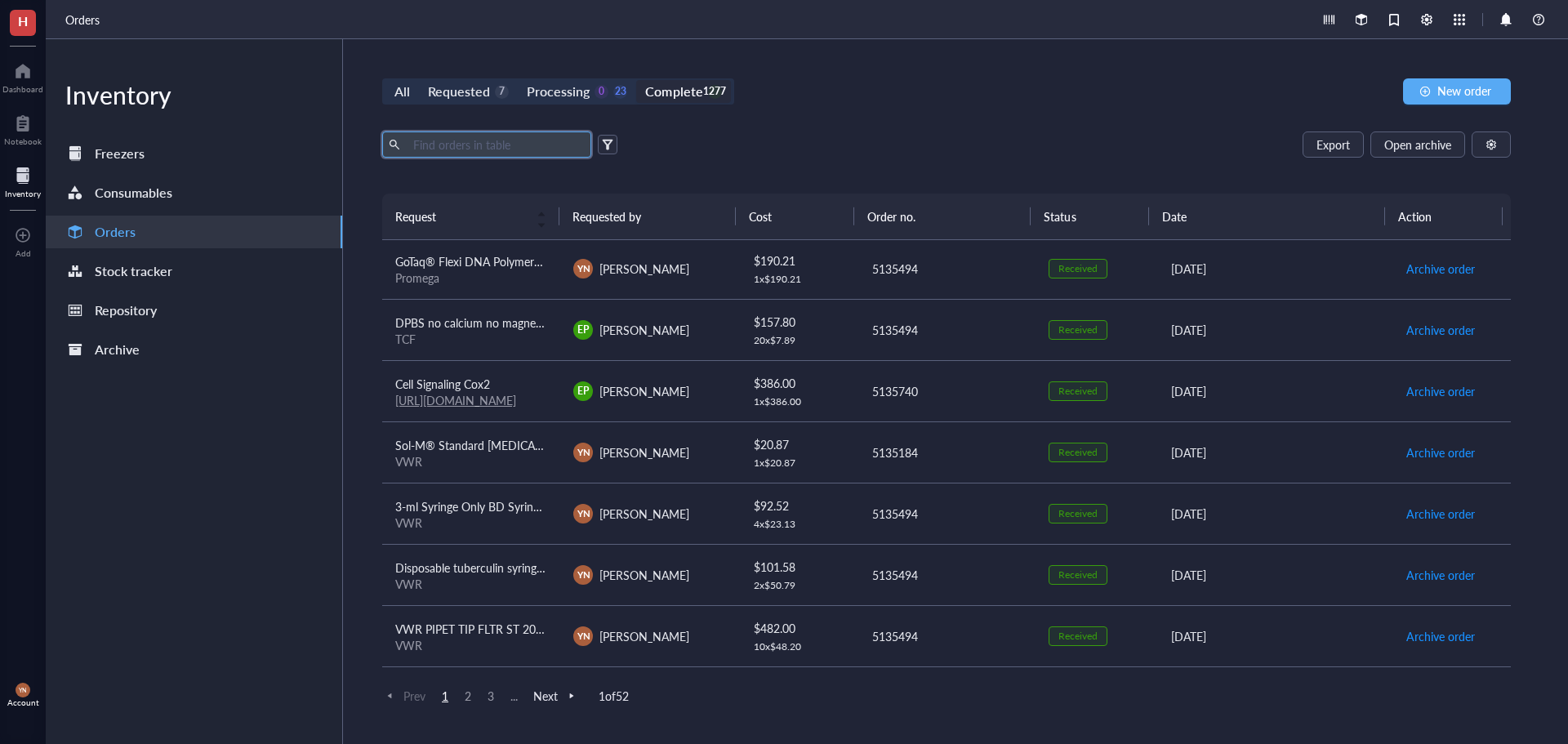
click at [490, 141] on input "text" at bounding box center [495, 145] width 178 height 24
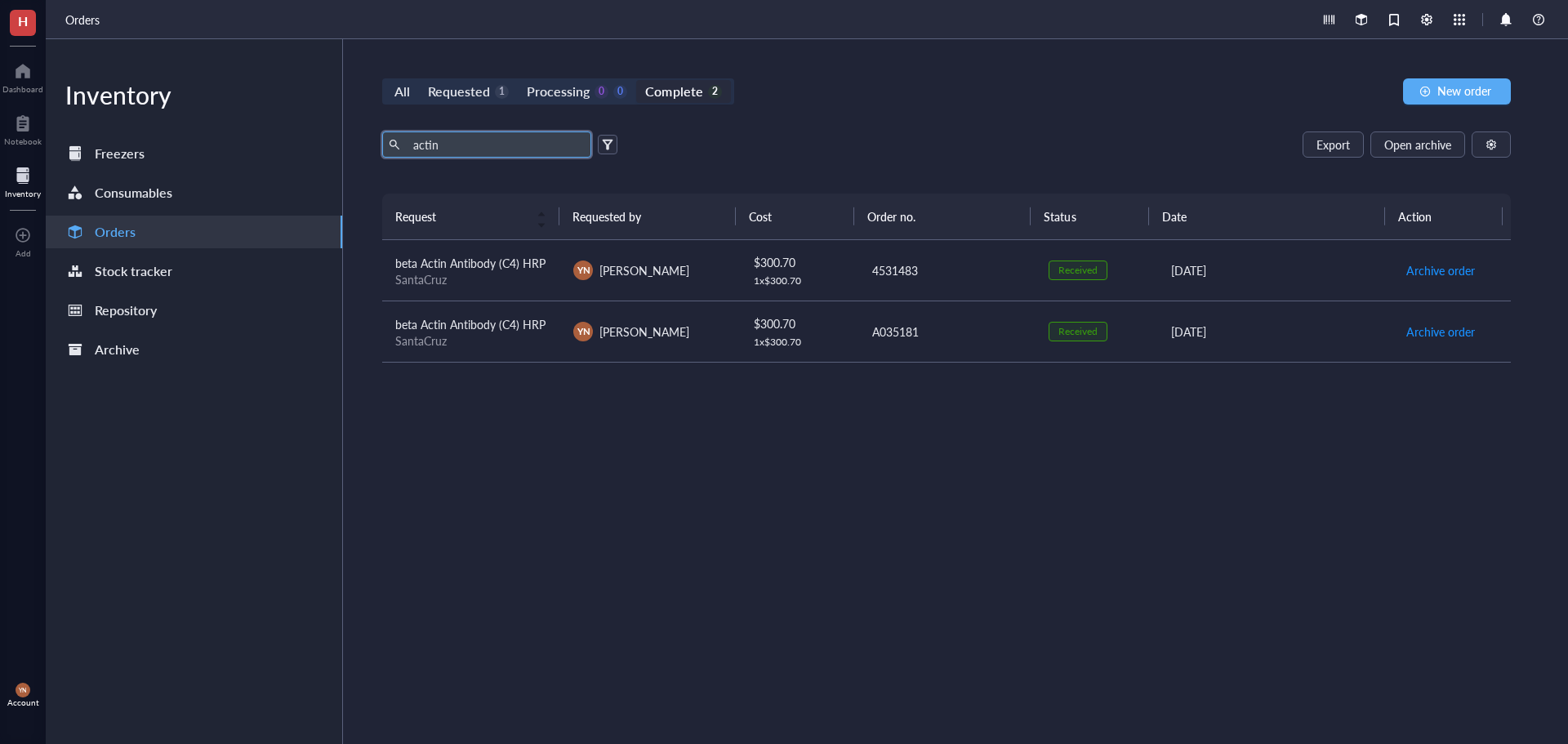
type input "actin"
click at [489, 270] on span "beta Actin Antibody (C4) HRP" at bounding box center [471, 262] width 150 height 16
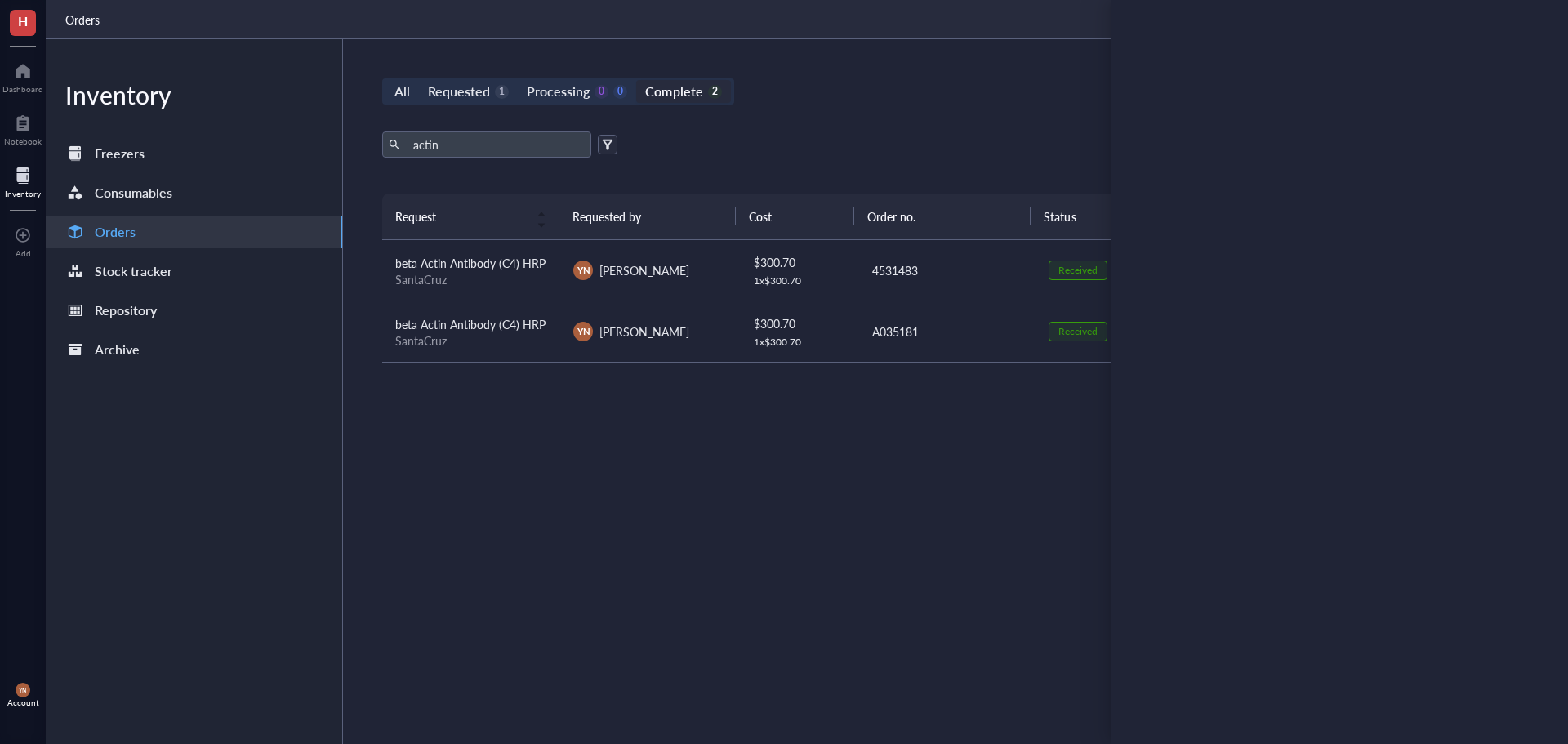
click at [800, 134] on div "actin Export Open archive" at bounding box center [946, 145] width 1128 height 26
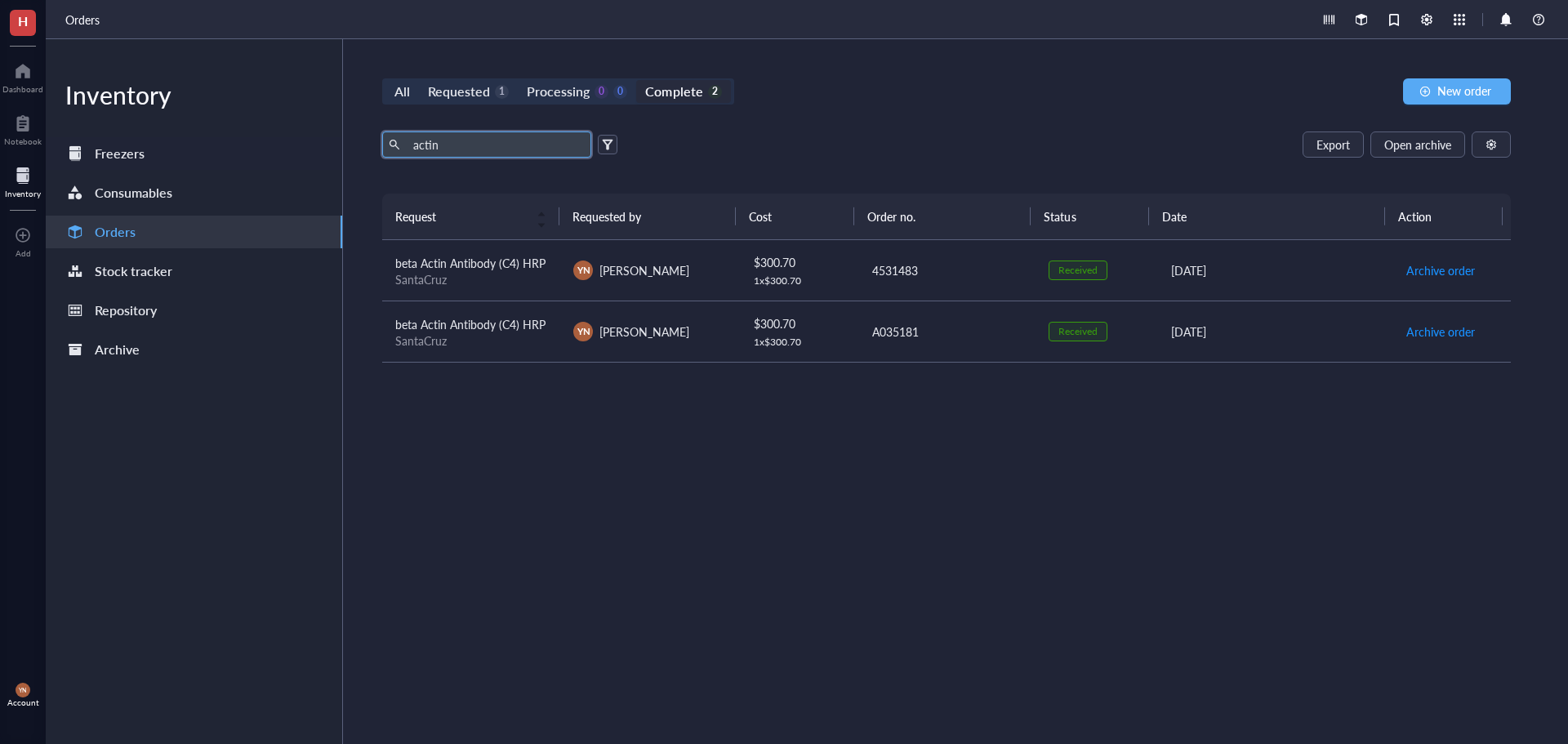
drag, startPoint x: 455, startPoint y: 146, endPoint x: 296, endPoint y: 147, distance: 159.0
click at [296, 147] on div "Inventory Freezers Consumables Orders Stock tracker Repository Archive All Requ…" at bounding box center [807, 392] width 1522 height 705
click at [986, 101] on div "All Requested 1 Processing 0 0 Complete 2 New order" at bounding box center [946, 91] width 1128 height 26
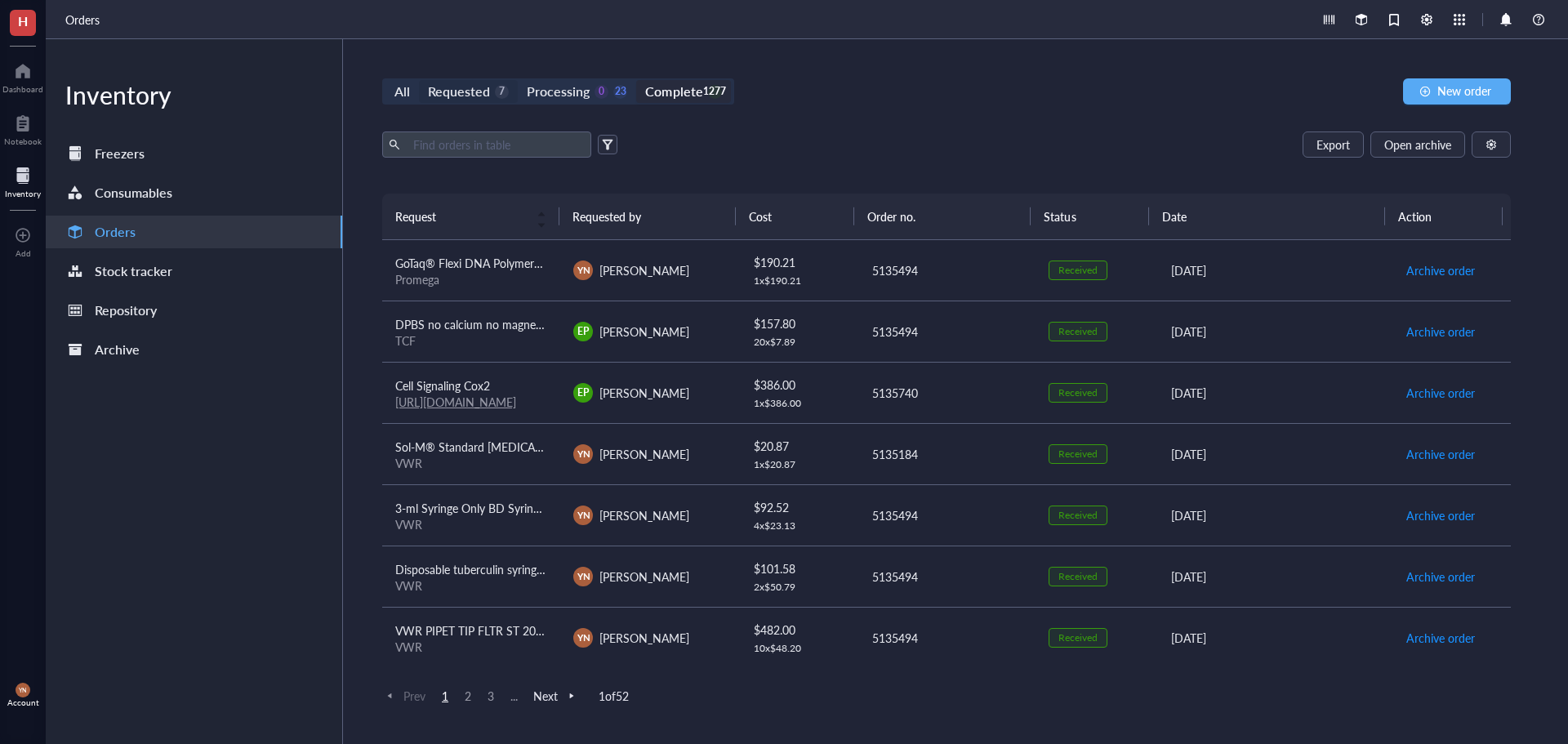
click at [450, 95] on div "Requested" at bounding box center [458, 91] width 62 height 23
click at [419, 80] on input "Requested 7" at bounding box center [419, 80] width 0 height 0
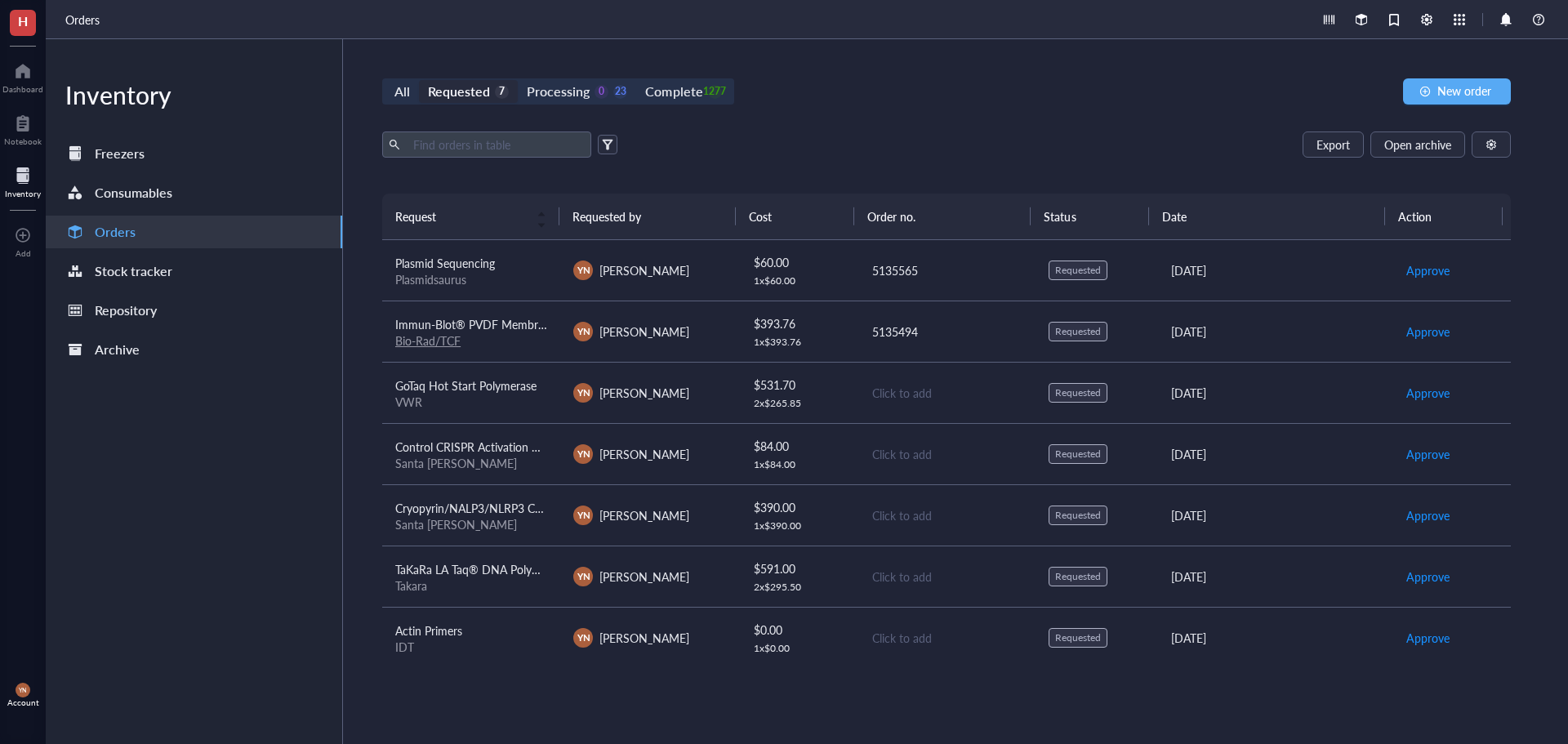
click at [501, 510] on span "Cryopyrin/NALP3/NLRP3 CRISPR Activation Plasmid (m)" at bounding box center [538, 507] width 287 height 16
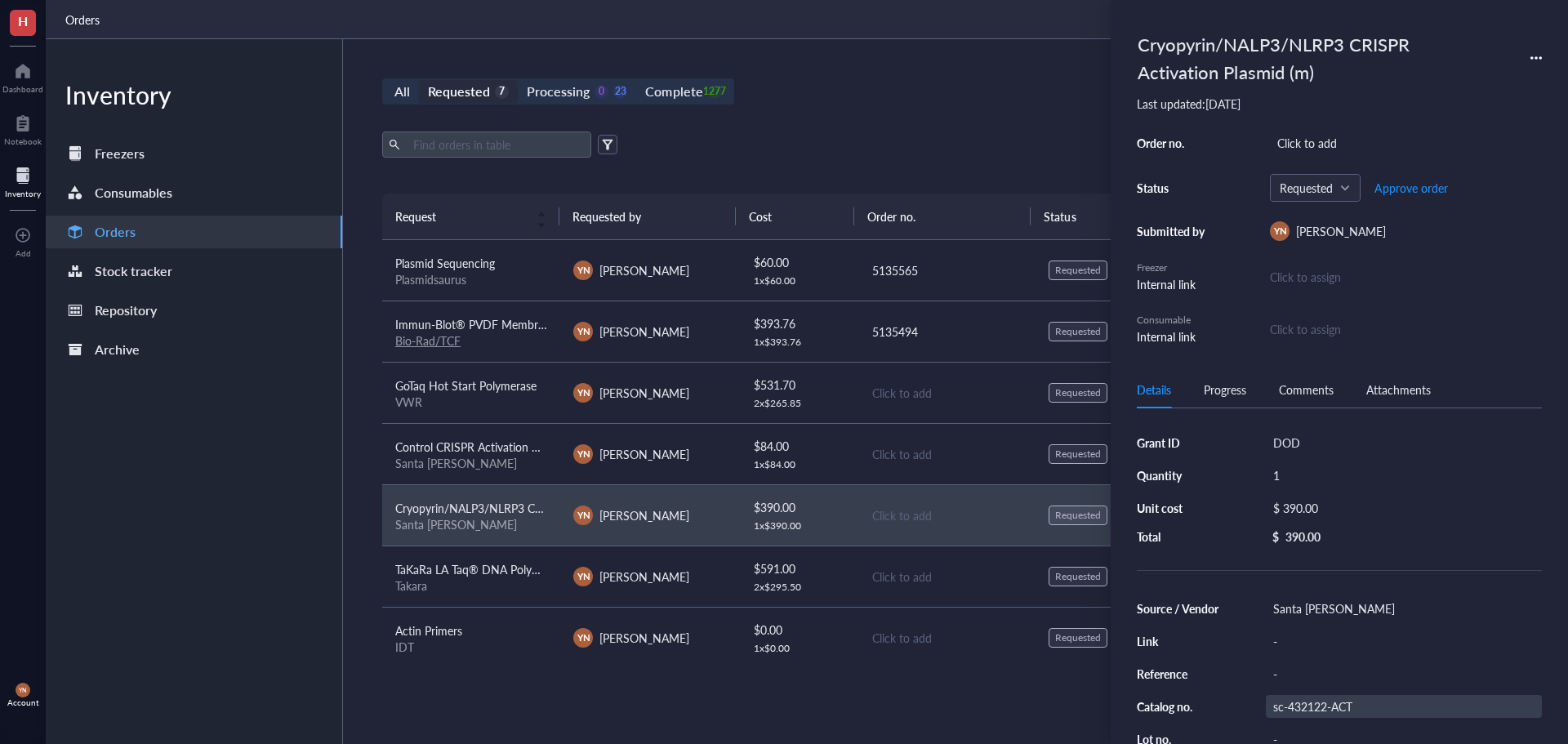
click at [1333, 713] on div "sc-432122-ACT" at bounding box center [1404, 706] width 276 height 23
click at [1333, 713] on input "sc-432122-ACT" at bounding box center [1315, 706] width 98 height 22
click at [1333, 712] on input "sc-432122-ACT" at bounding box center [1315, 706] width 98 height 22
click at [511, 452] on span "Control CRISPR Activation Plasmid" at bounding box center [483, 446] width 175 height 16
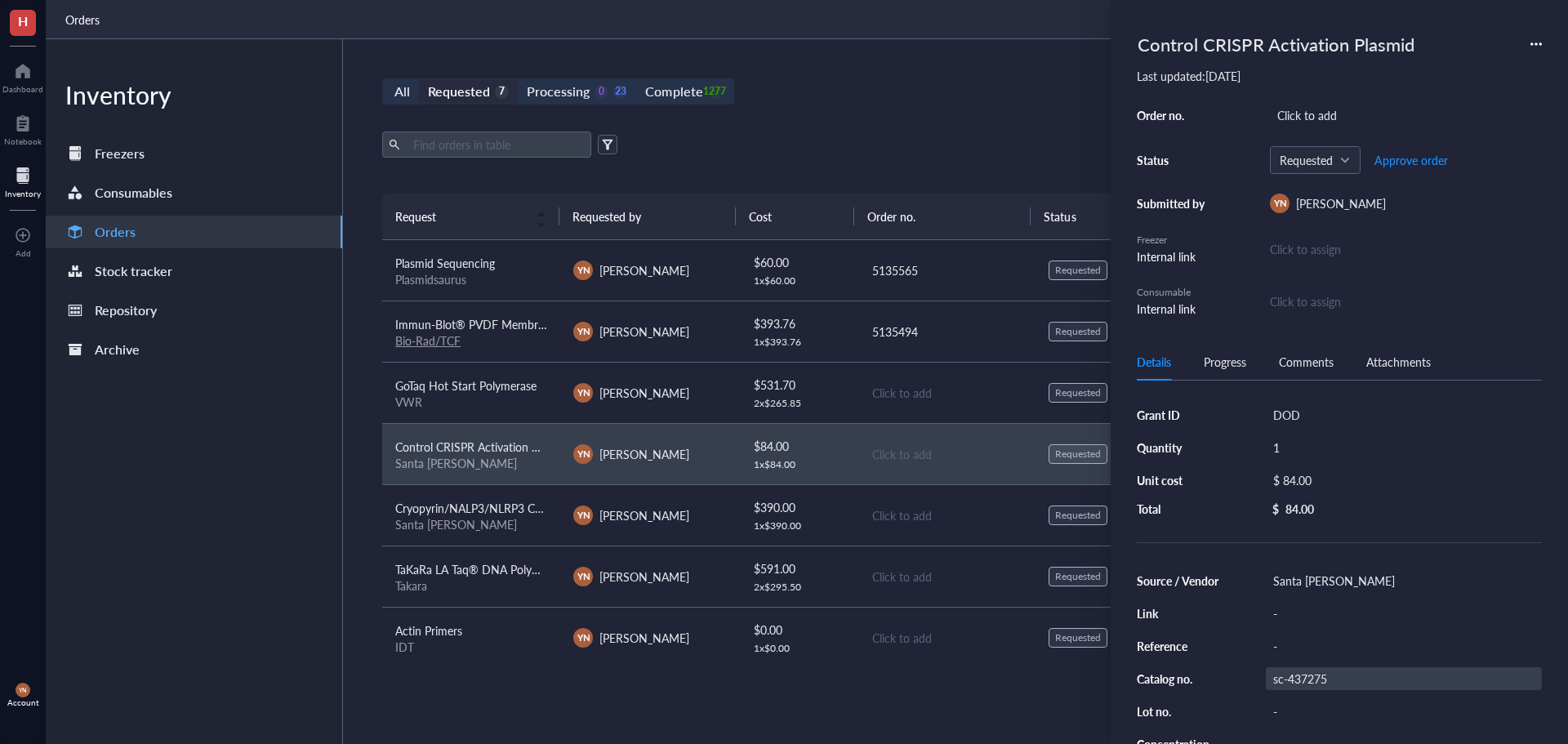
click at [1309, 675] on div "sc-437275" at bounding box center [1404, 678] width 276 height 23
click at [1309, 675] on input "sc-437275" at bounding box center [1302, 678] width 71 height 22
click at [482, 505] on span "Cryopyrin/NALP3/NLRP3 CRISPR Activation Plasmid (m)" at bounding box center [538, 507] width 287 height 16
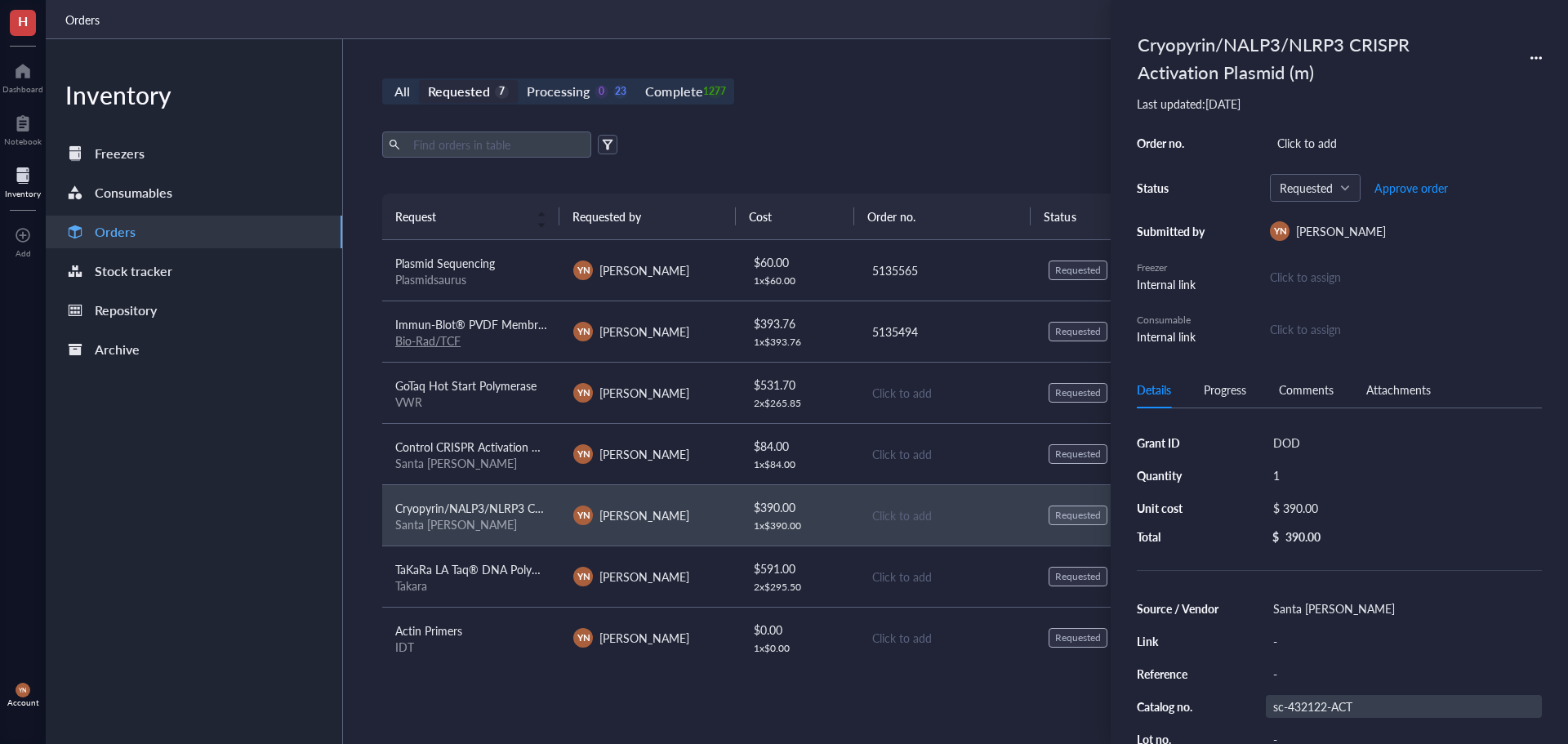
click at [1312, 706] on div "sc-432122-ACT" at bounding box center [1404, 706] width 276 height 23
click at [1312, 706] on input "sc-432122-ACT" at bounding box center [1315, 706] width 98 height 22
